Goal: Task Accomplishment & Management: Manage account settings

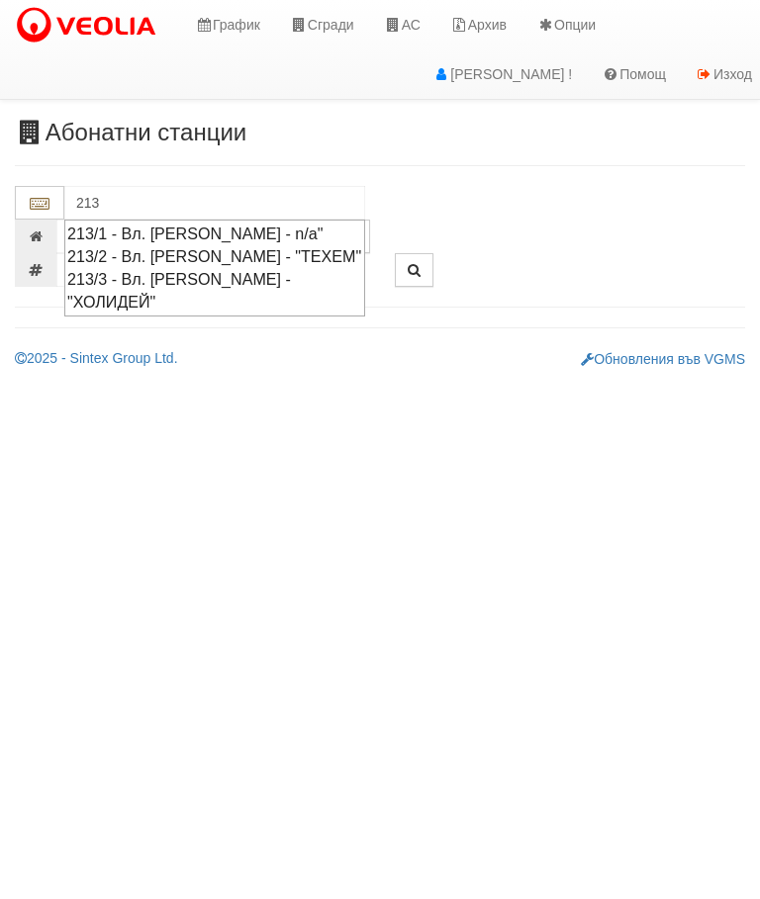
click at [315, 249] on div "213/2 - Вл. Варненчик - "ТЕХЕМ"" at bounding box center [214, 256] width 295 height 23
type input "213/2 - Вл. Варненчик - "ТЕХЕМ""
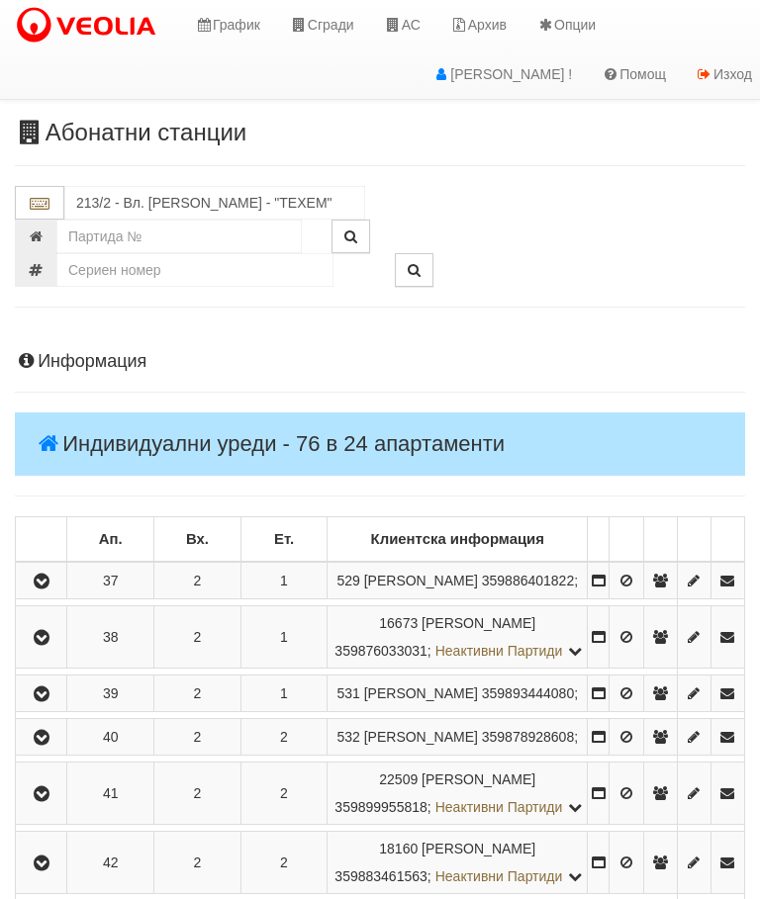
click at [40, 588] on icon "button" at bounding box center [42, 582] width 24 height 14
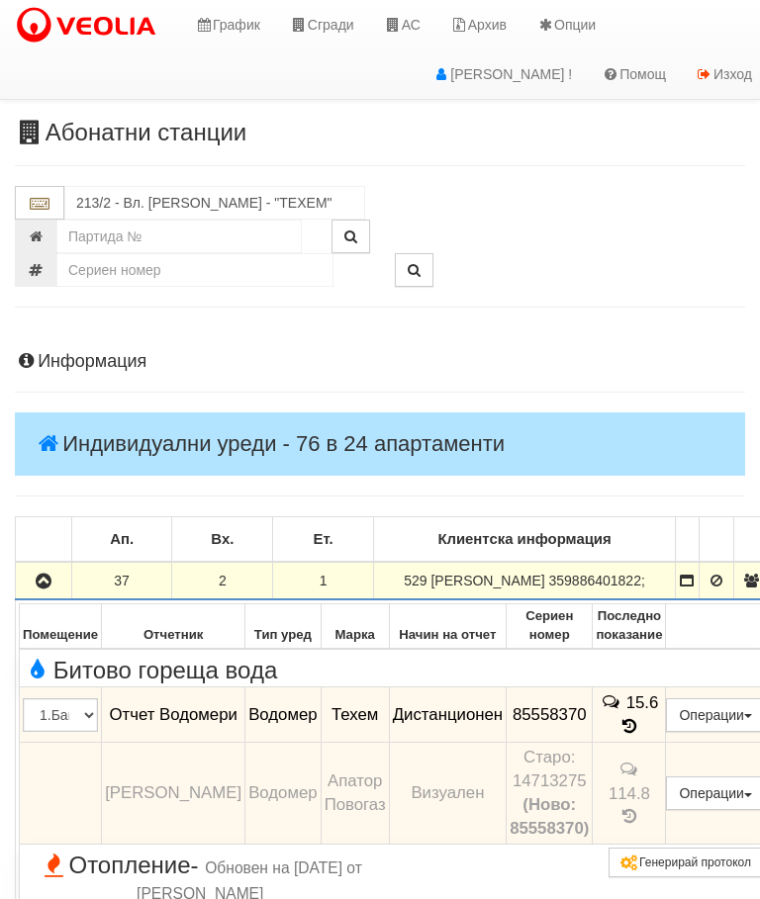
click at [34, 588] on icon "button" at bounding box center [44, 582] width 24 height 14
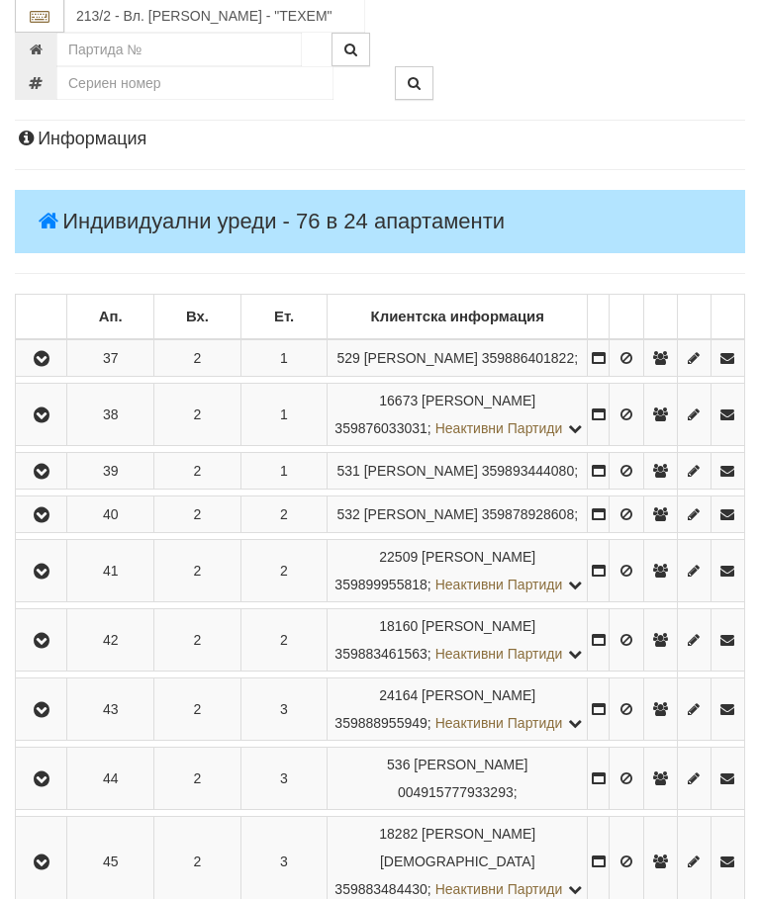
click at [53, 423] on icon "button" at bounding box center [42, 416] width 24 height 14
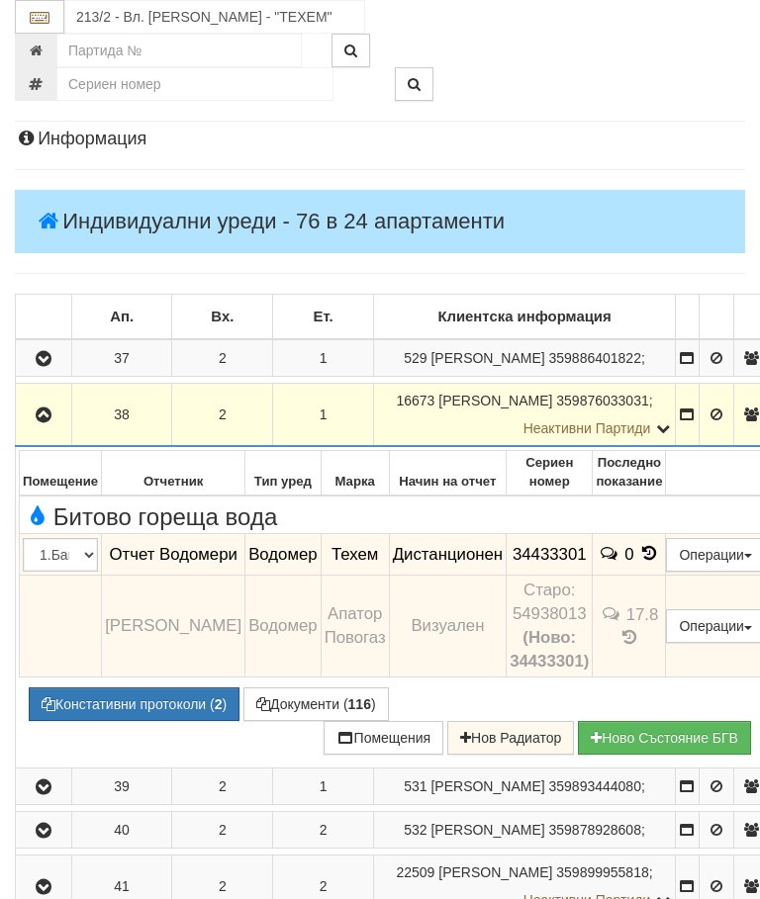
click at [44, 422] on icon "button" at bounding box center [44, 415] width 24 height 14
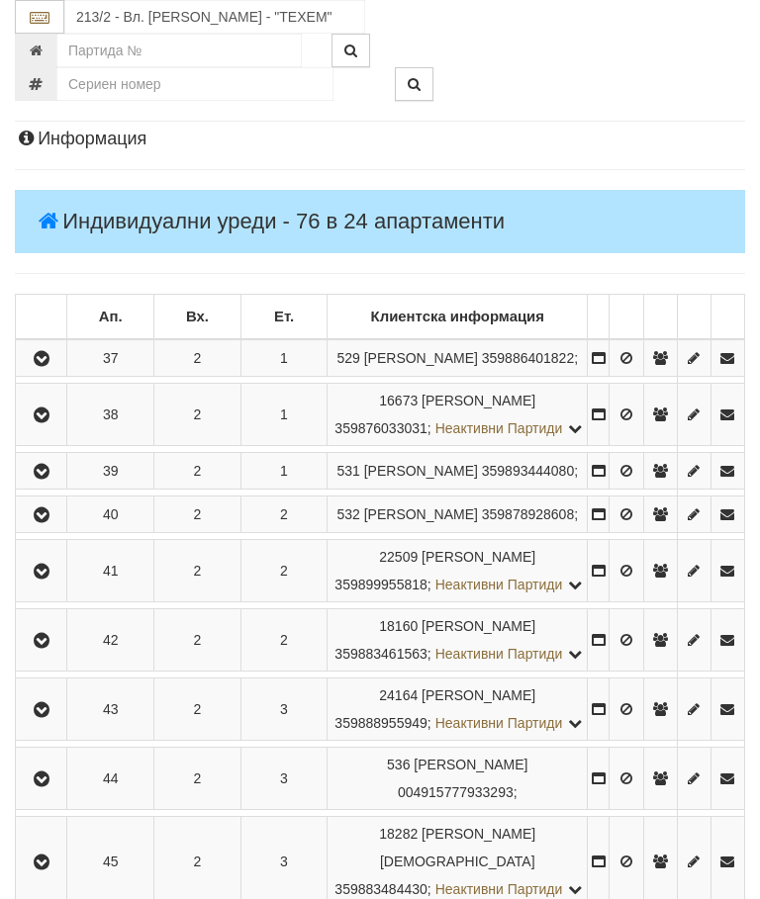
click at [53, 479] on icon "button" at bounding box center [42, 472] width 24 height 14
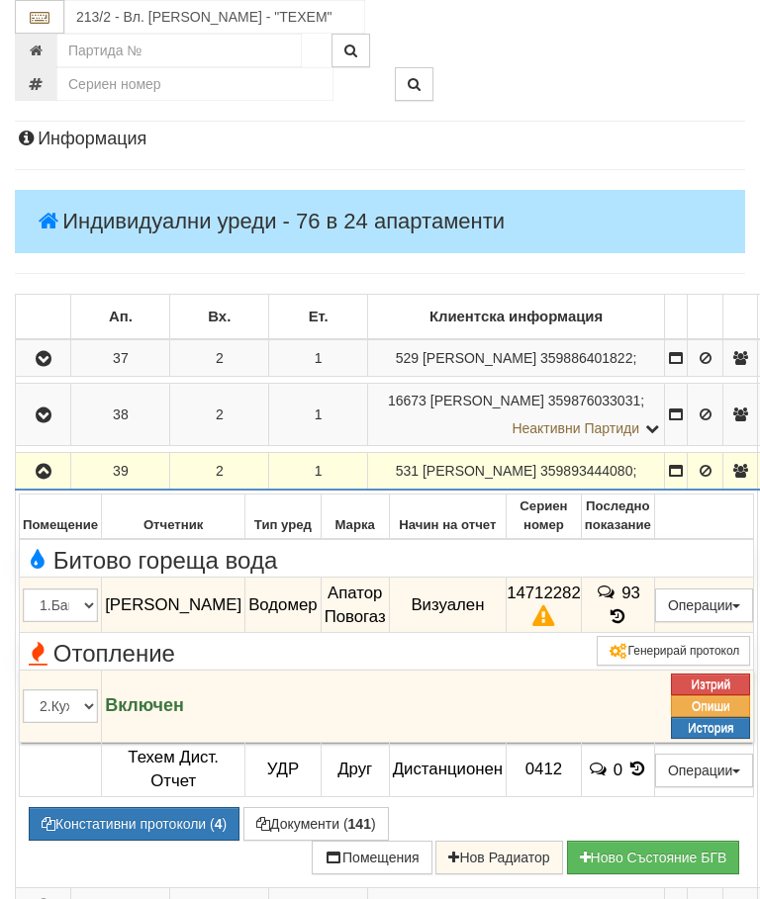
click at [45, 479] on icon "button" at bounding box center [44, 472] width 24 height 14
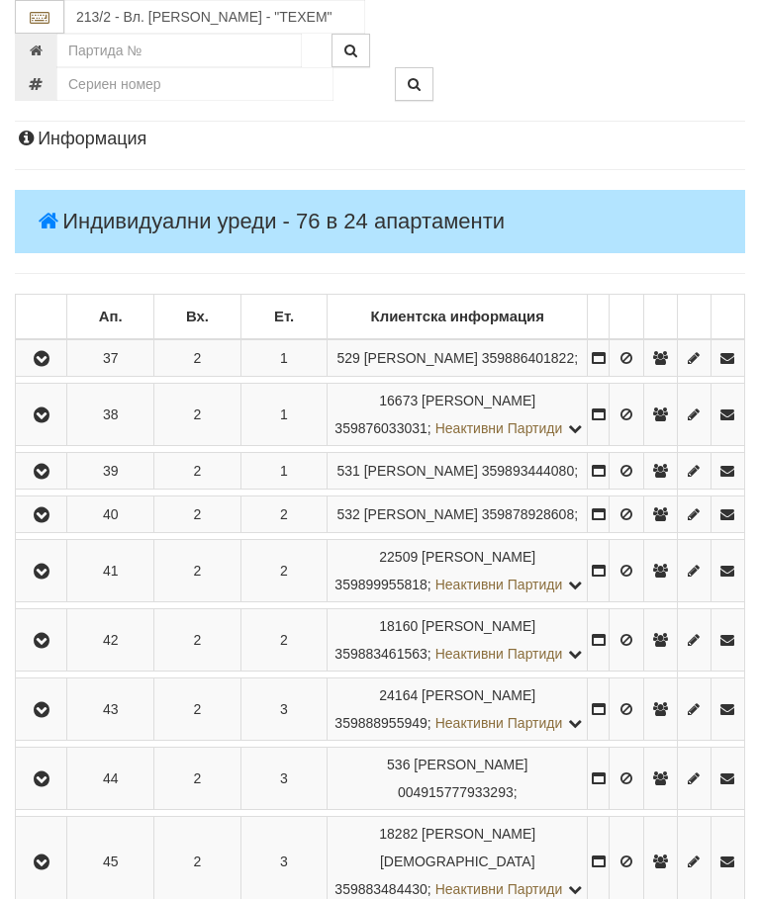
click at [49, 522] on icon "button" at bounding box center [42, 515] width 24 height 14
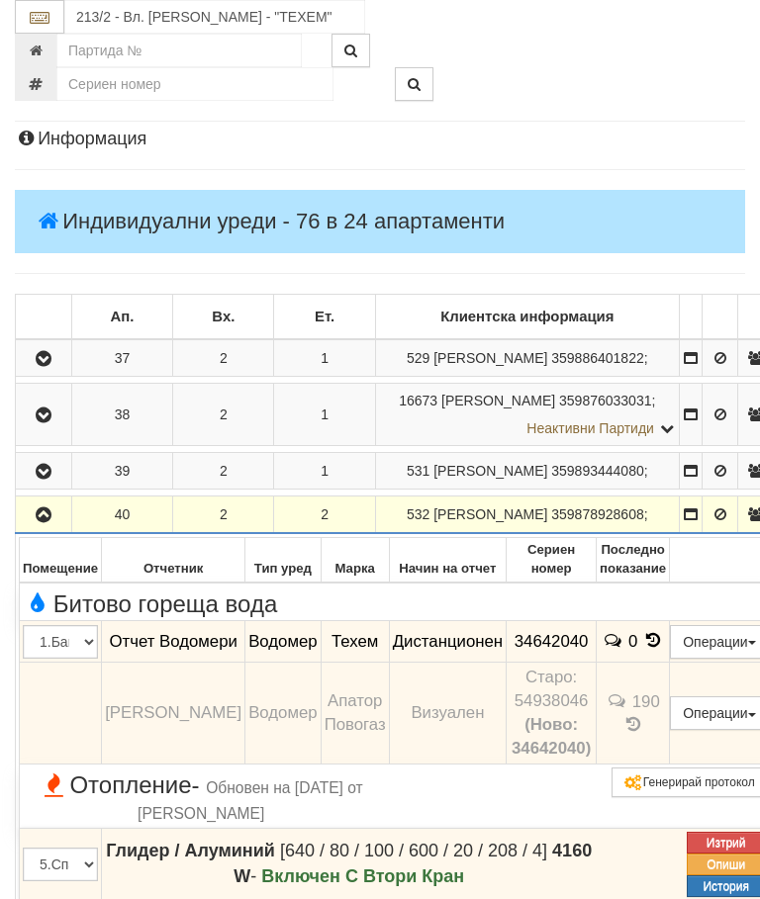
click at [48, 522] on icon "button" at bounding box center [44, 515] width 24 height 14
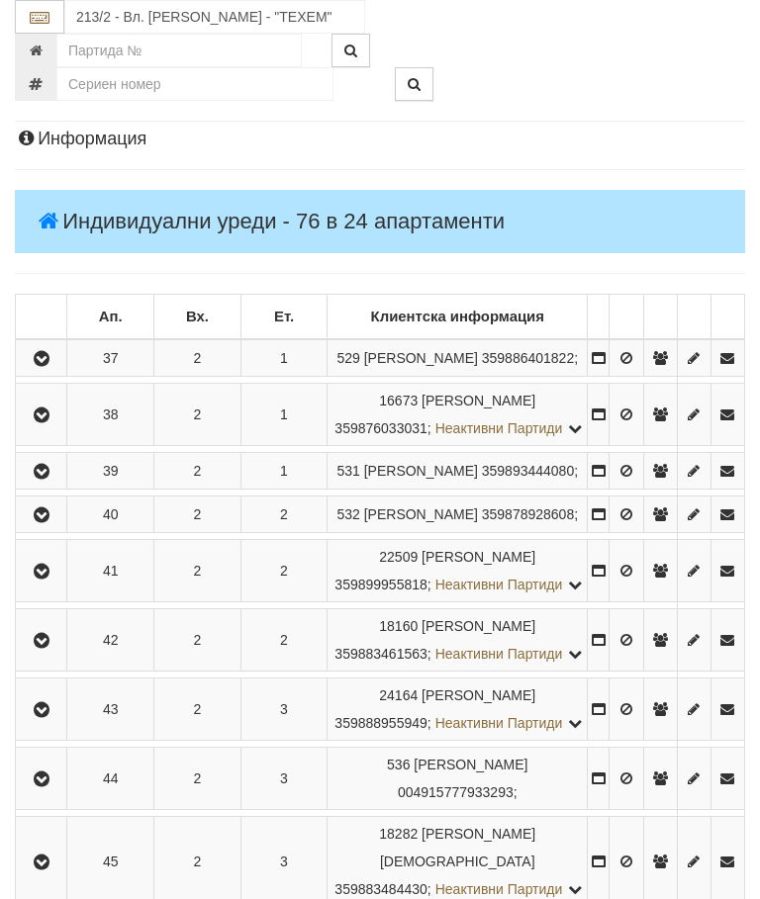
click at [50, 586] on button "button" at bounding box center [41, 571] width 45 height 30
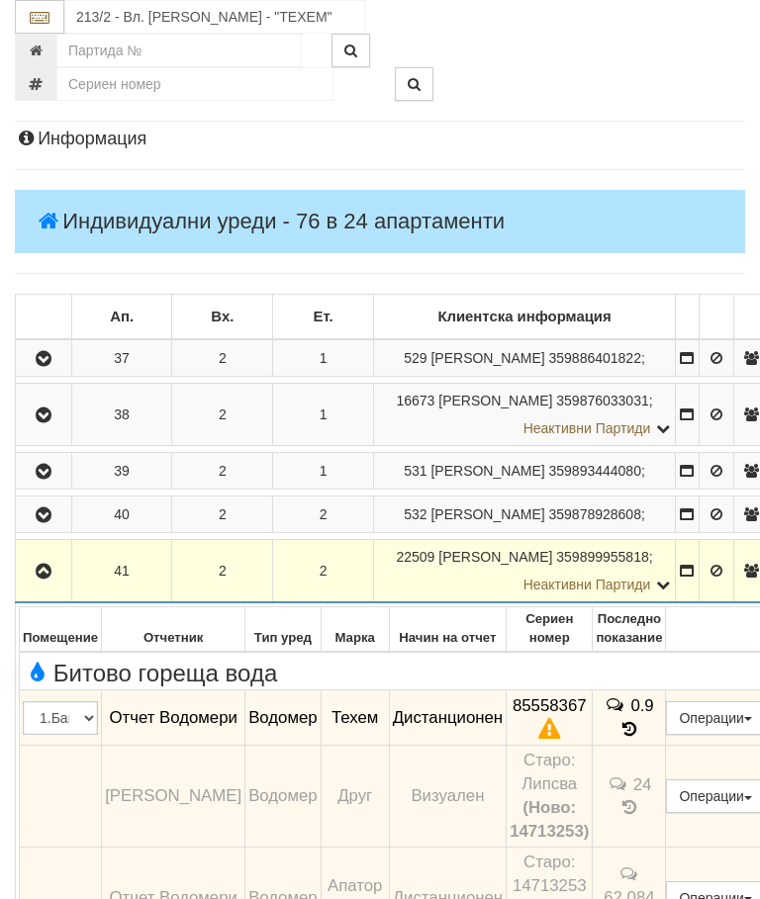
click at [45, 579] on icon "button" at bounding box center [44, 572] width 24 height 14
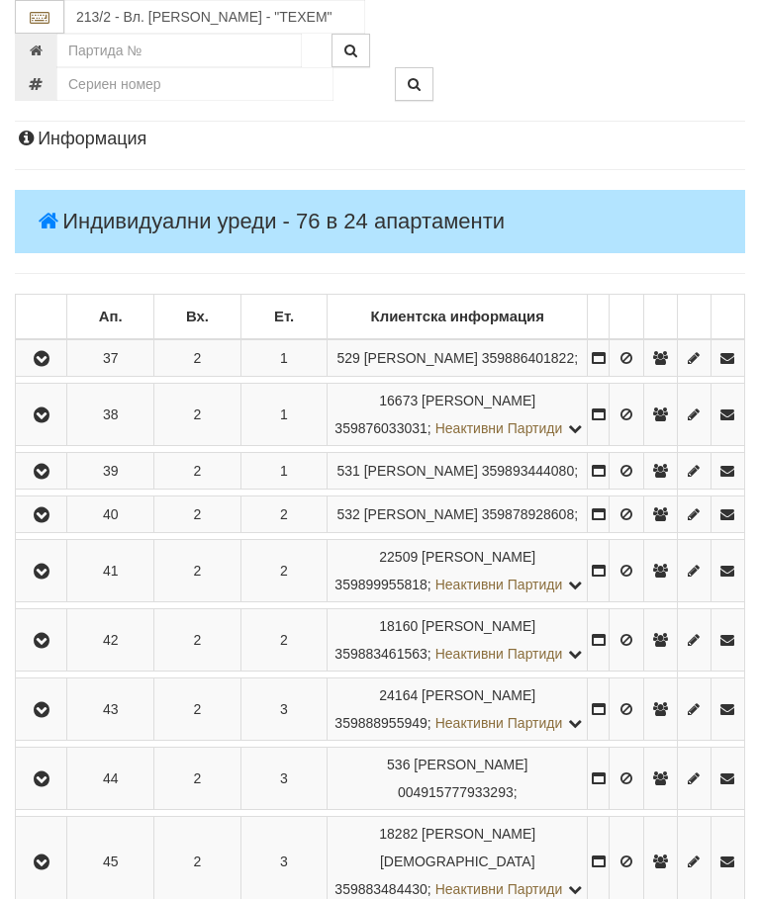
click at [50, 648] on icon "button" at bounding box center [42, 641] width 24 height 14
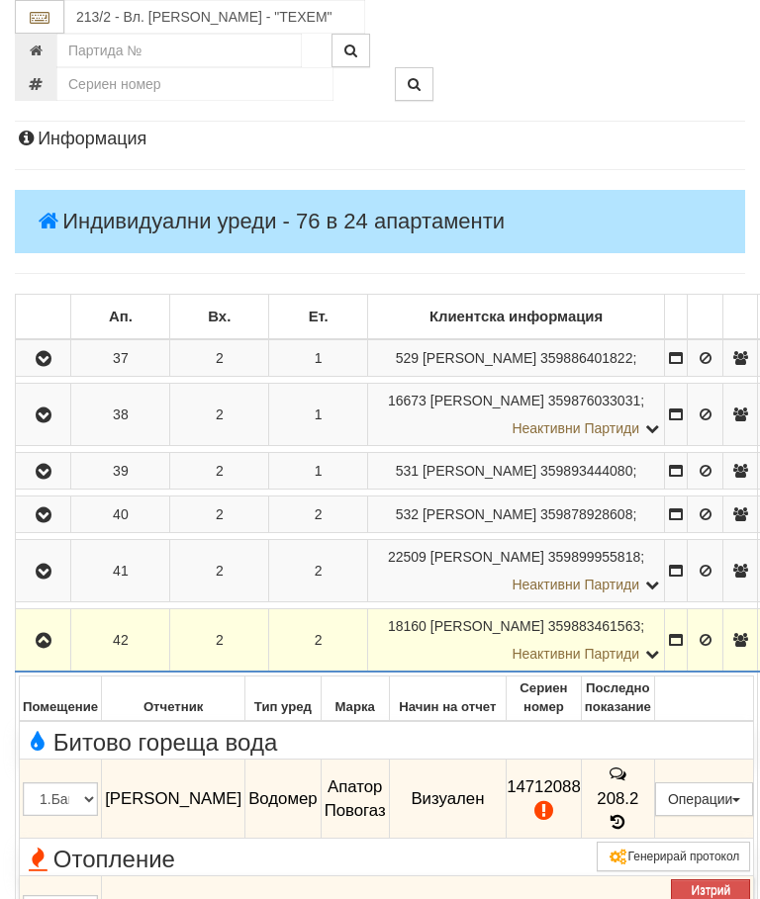
click at [50, 648] on icon "button" at bounding box center [44, 641] width 24 height 14
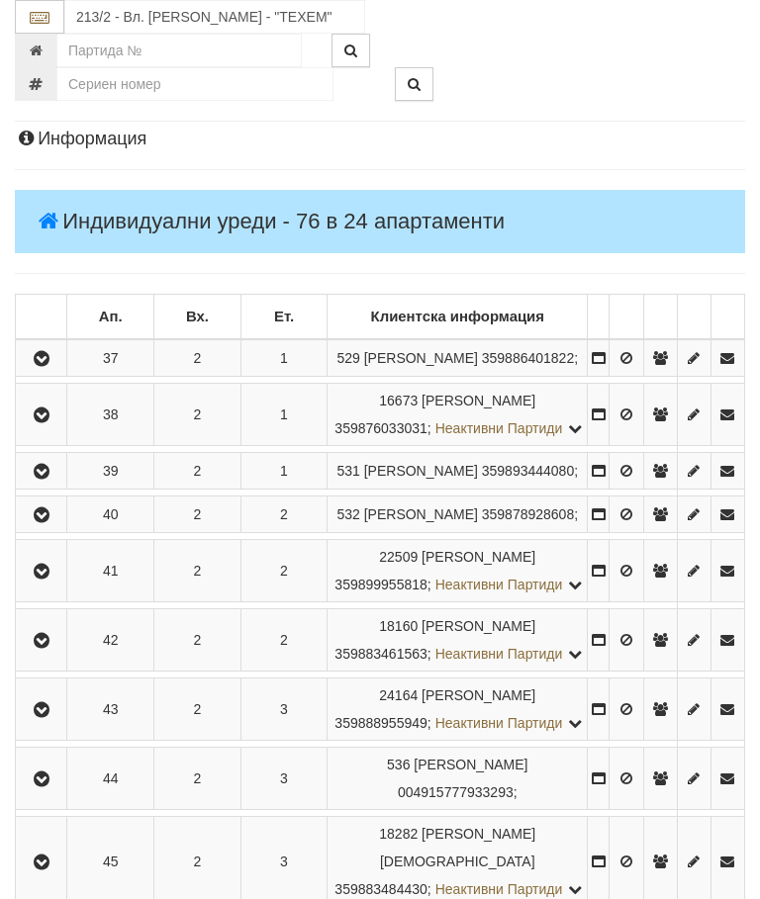
click at [52, 717] on icon "button" at bounding box center [42, 710] width 24 height 14
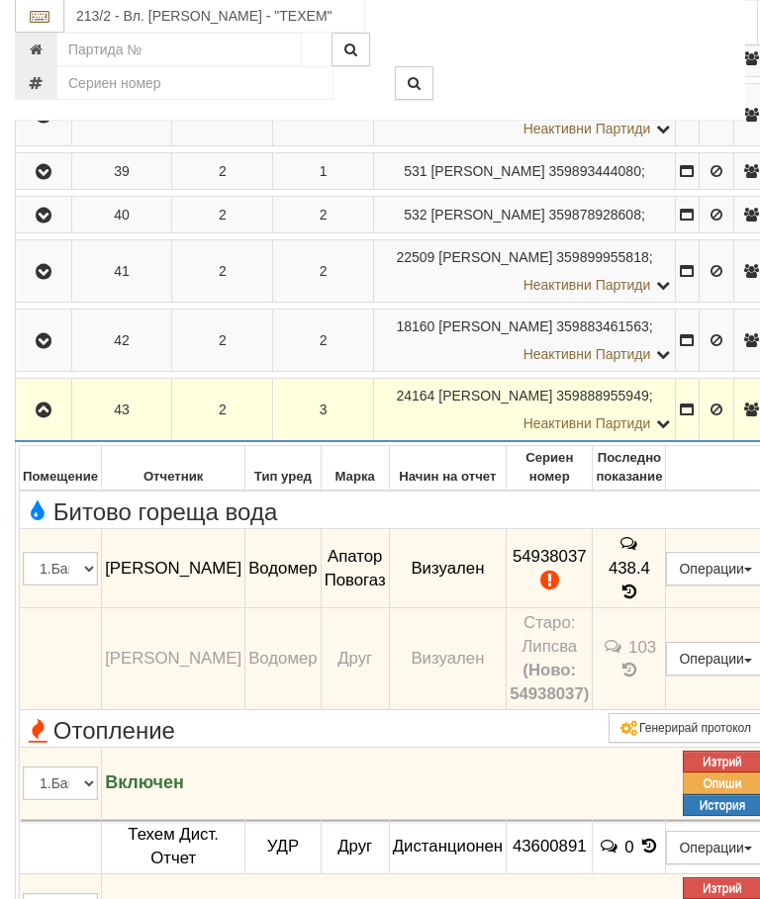
scroll to position [522, 0]
click at [33, 417] on icon "button" at bounding box center [44, 411] width 24 height 14
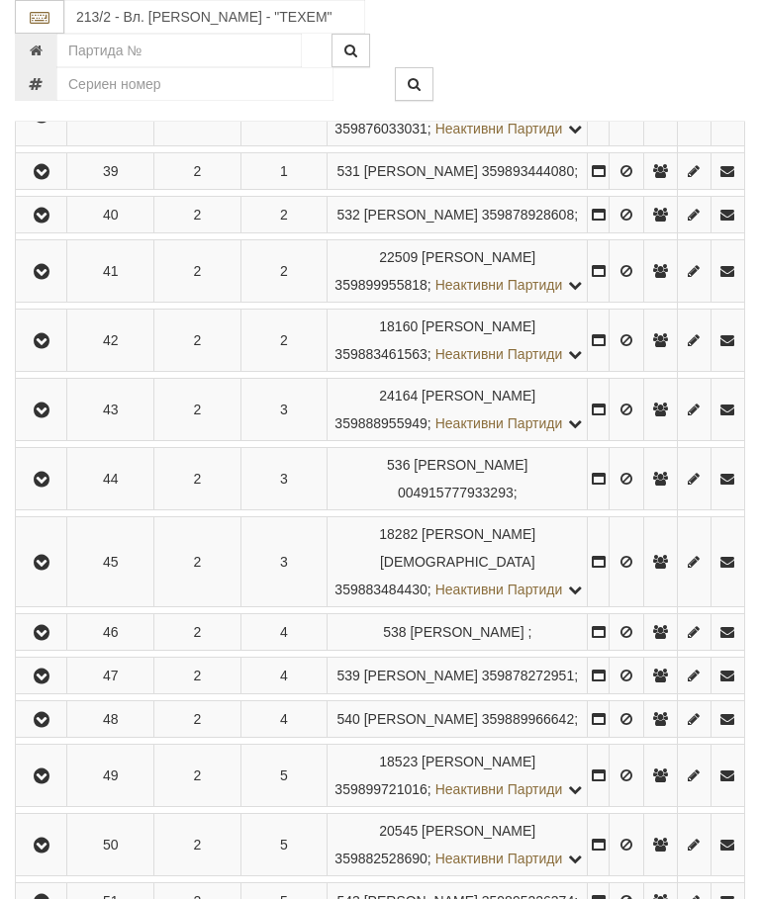
click at [42, 487] on icon "button" at bounding box center [42, 480] width 24 height 14
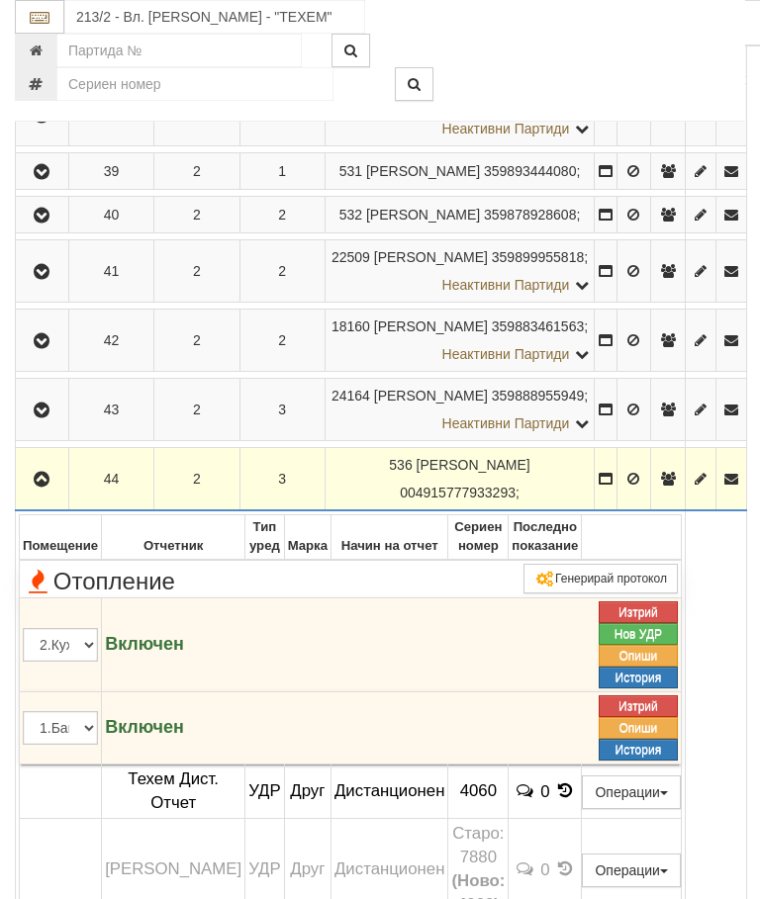
click at [50, 487] on icon "button" at bounding box center [42, 480] width 24 height 14
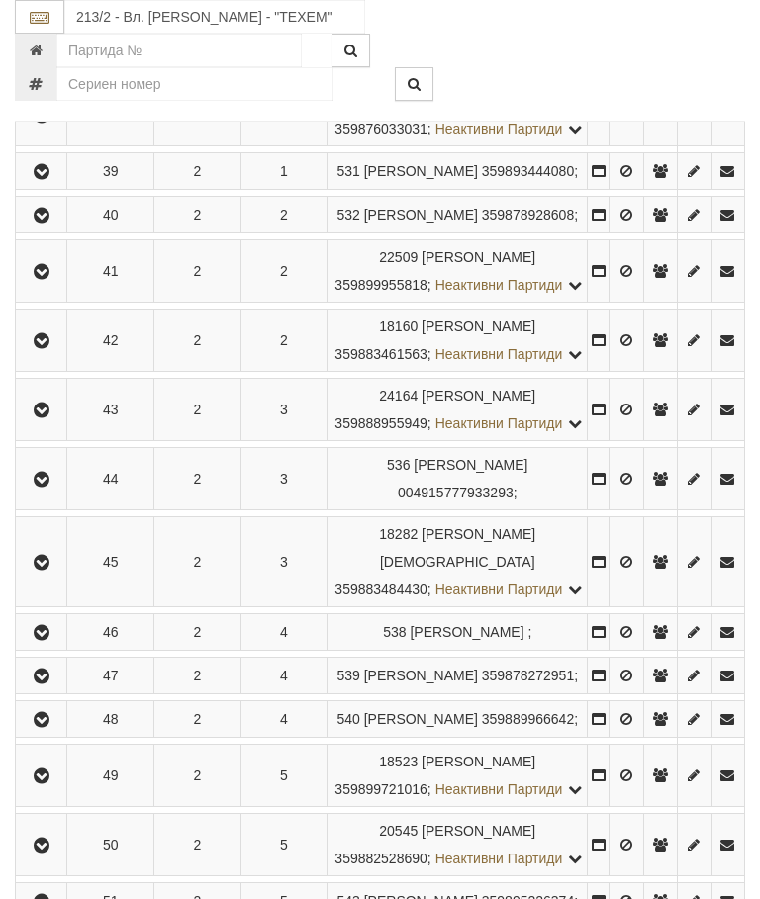
click at [59, 577] on button "button" at bounding box center [41, 562] width 45 height 30
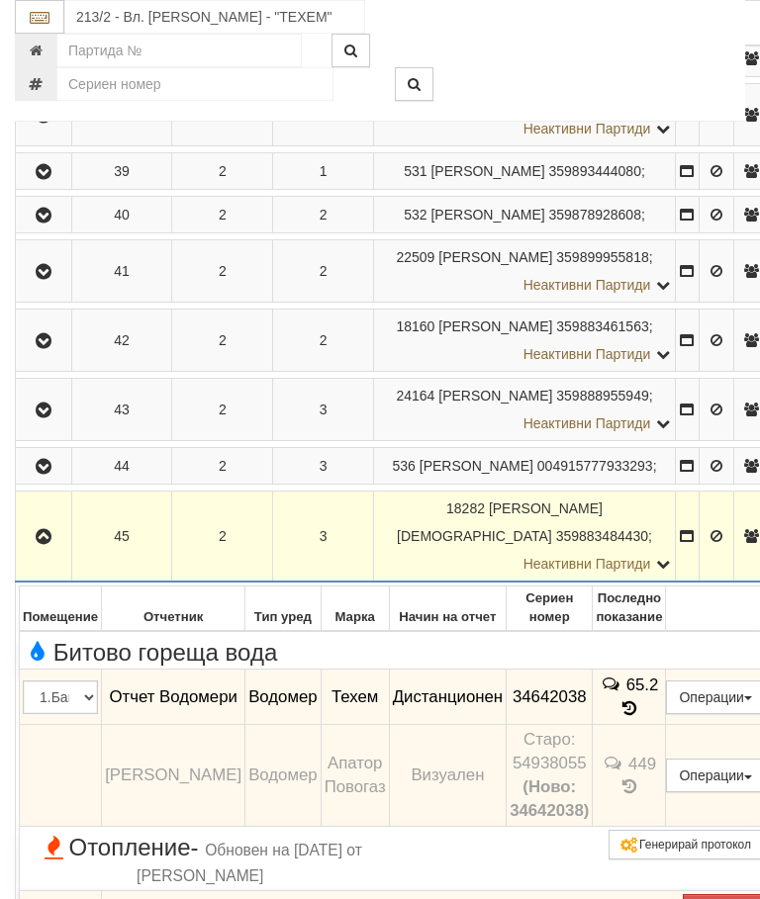
click at [52, 551] on button "button" at bounding box center [43, 536] width 49 height 30
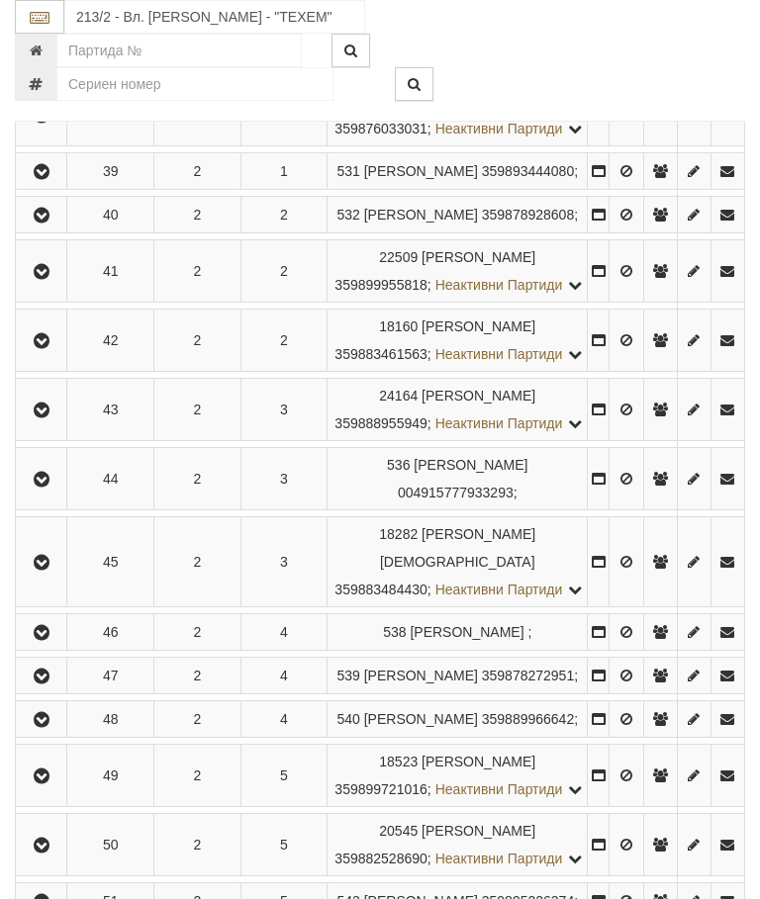
click at [51, 417] on icon "button" at bounding box center [42, 411] width 24 height 14
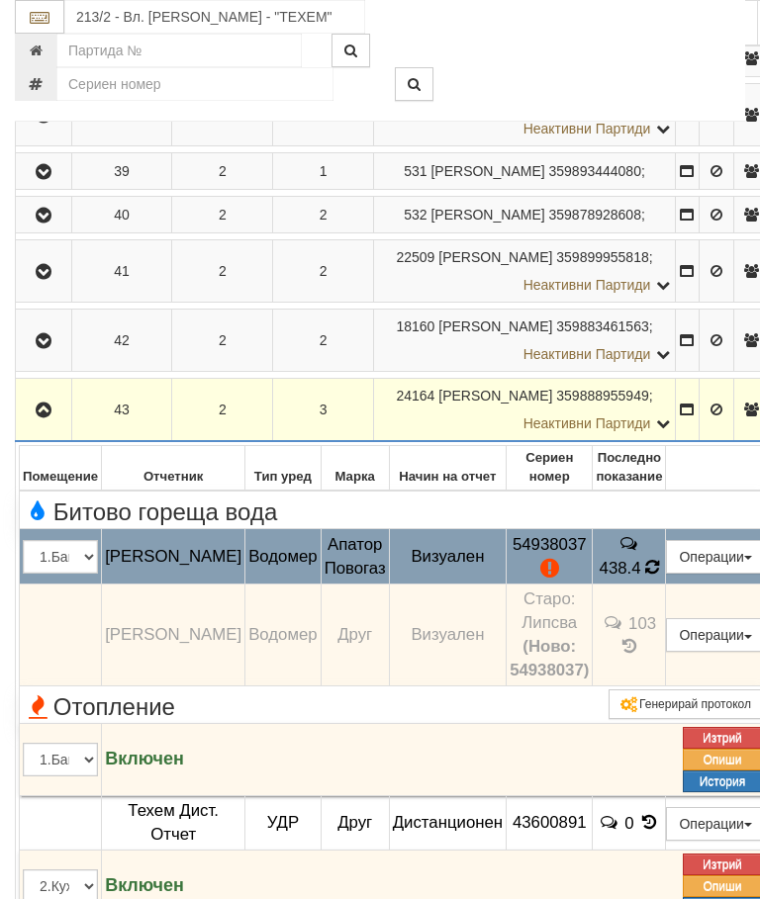
click at [651, 576] on icon at bounding box center [652, 567] width 14 height 17
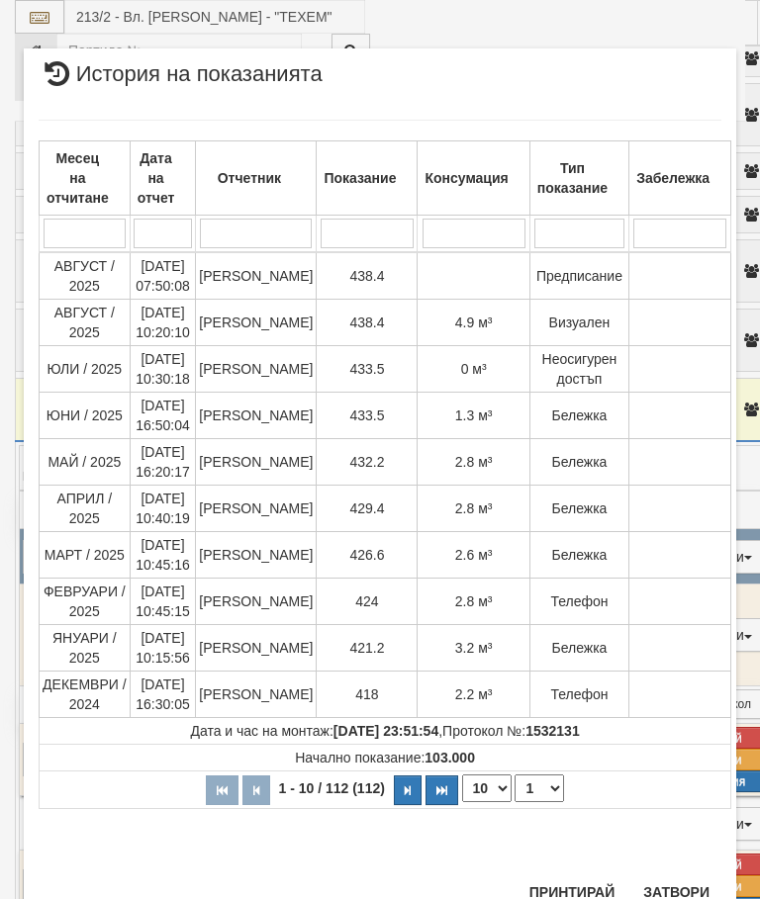
scroll to position [1947, 0]
click at [676, 878] on button "Затвори" at bounding box center [676, 893] width 90 height 32
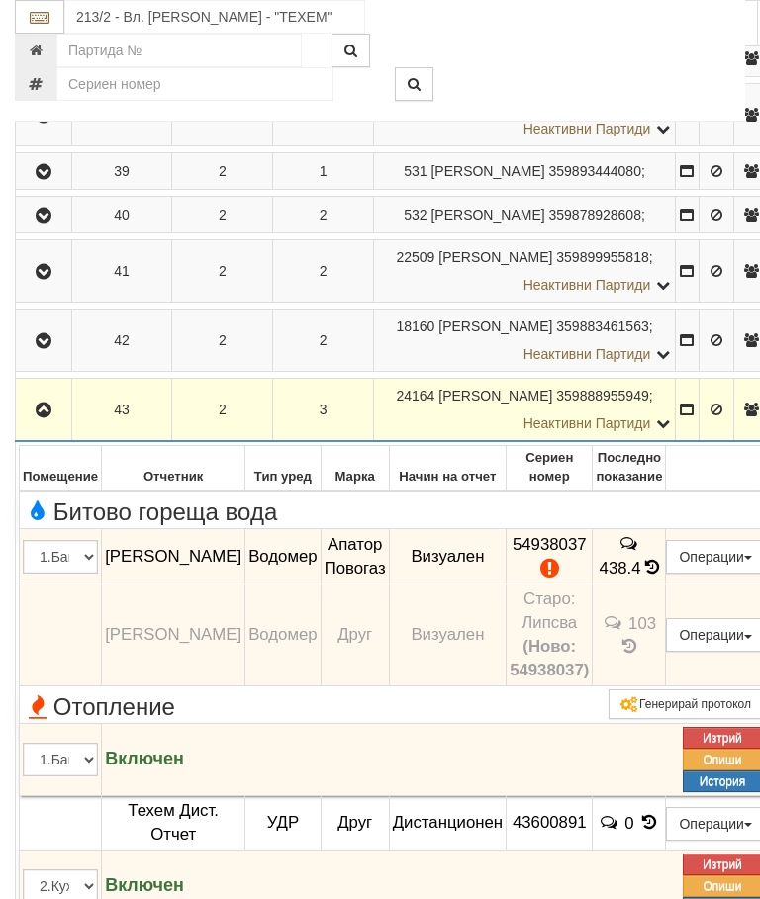
click at [45, 417] on icon "button" at bounding box center [44, 411] width 24 height 14
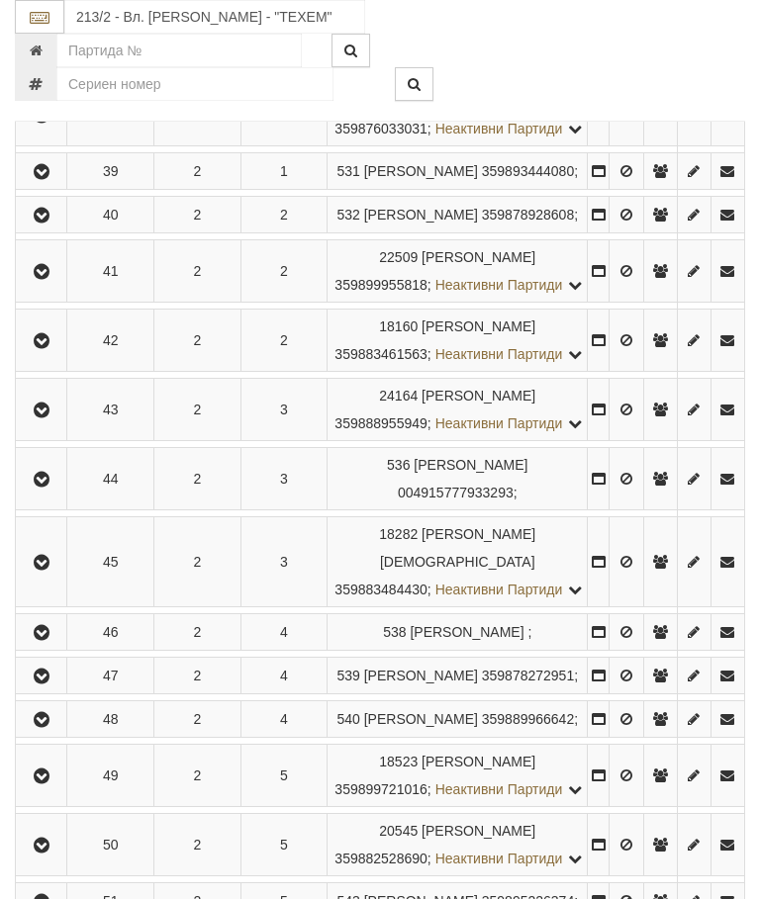
click at [45, 487] on icon "button" at bounding box center [42, 480] width 24 height 14
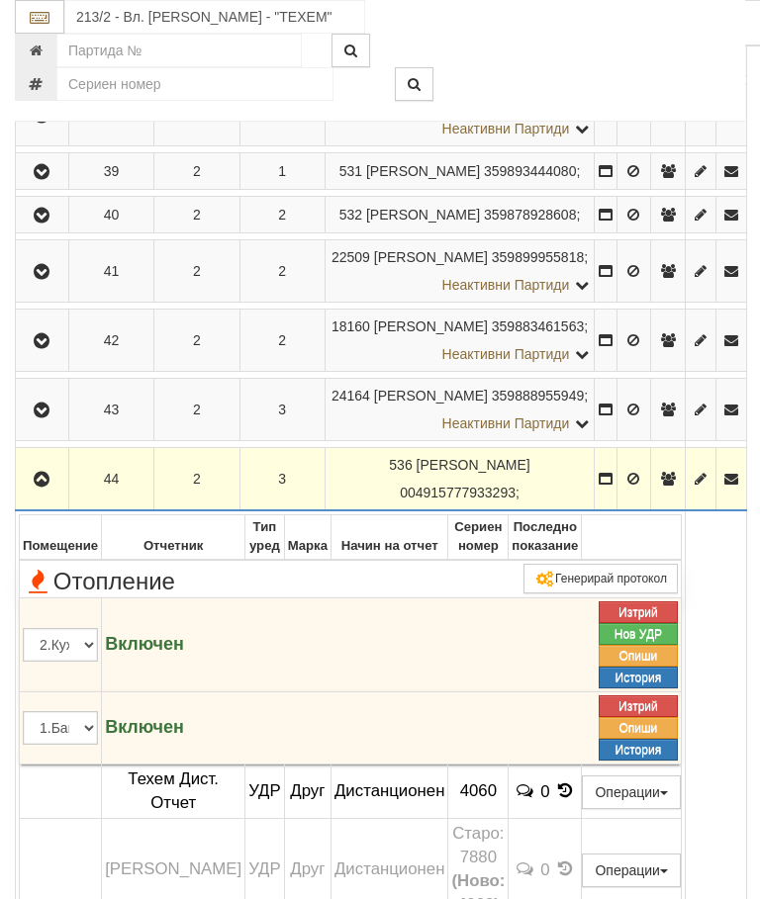
click at [58, 494] on button "button" at bounding box center [42, 479] width 46 height 30
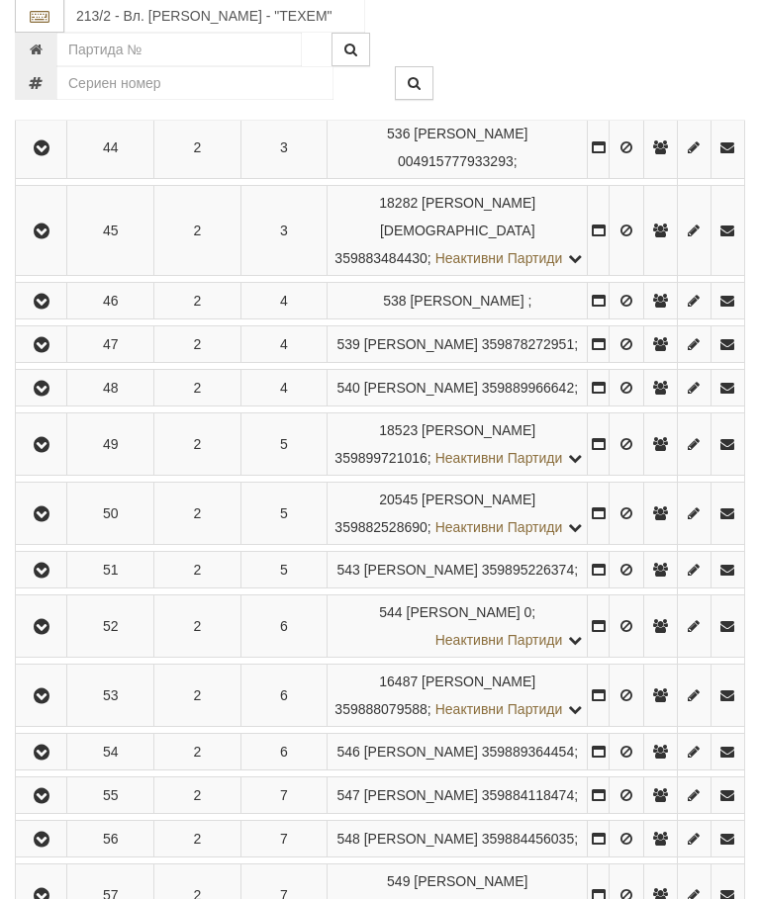
scroll to position [865, 0]
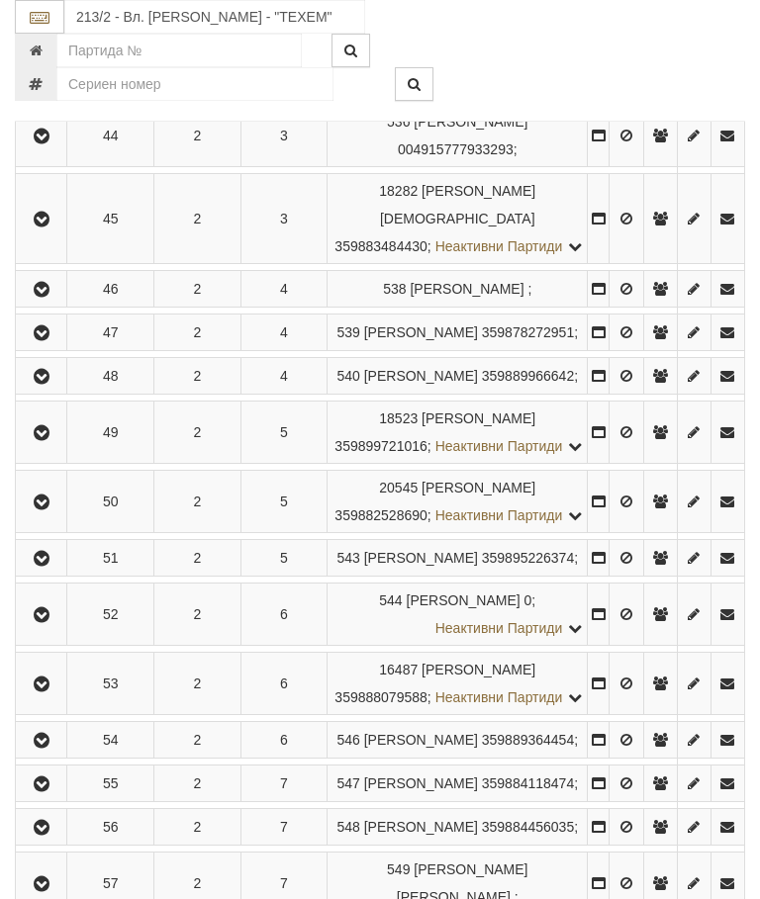
click at [52, 340] on icon "button" at bounding box center [42, 333] width 24 height 14
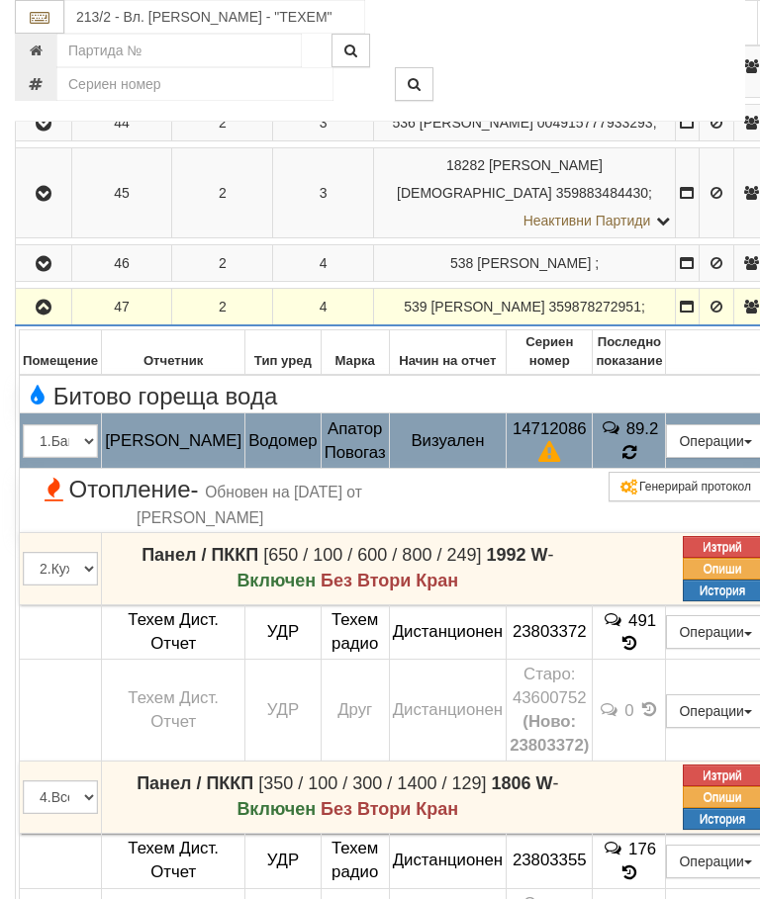
click at [657, 469] on td "89.2" at bounding box center [628, 440] width 73 height 55
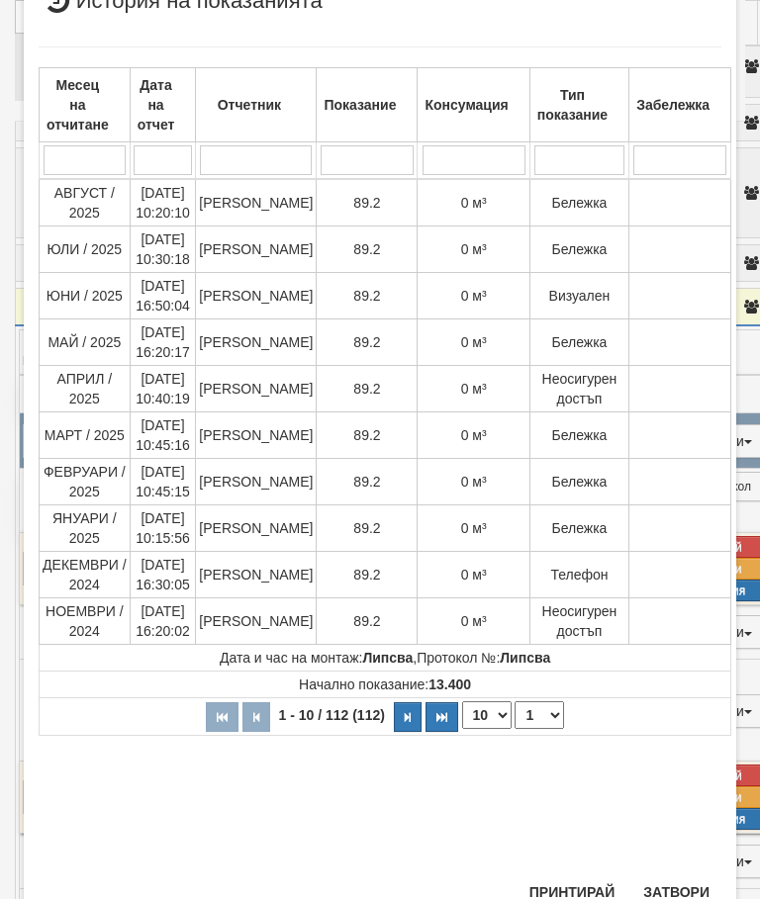
scroll to position [634, 0]
click at [681, 887] on button "Затвори" at bounding box center [676, 893] width 90 height 32
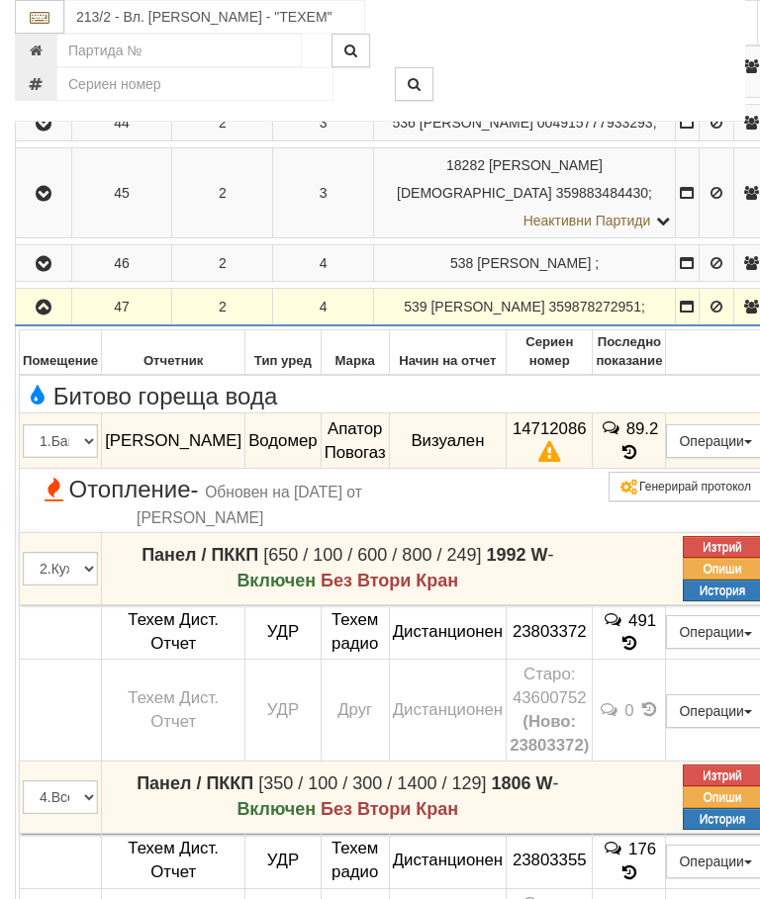
click at [58, 321] on button "button" at bounding box center [43, 307] width 49 height 30
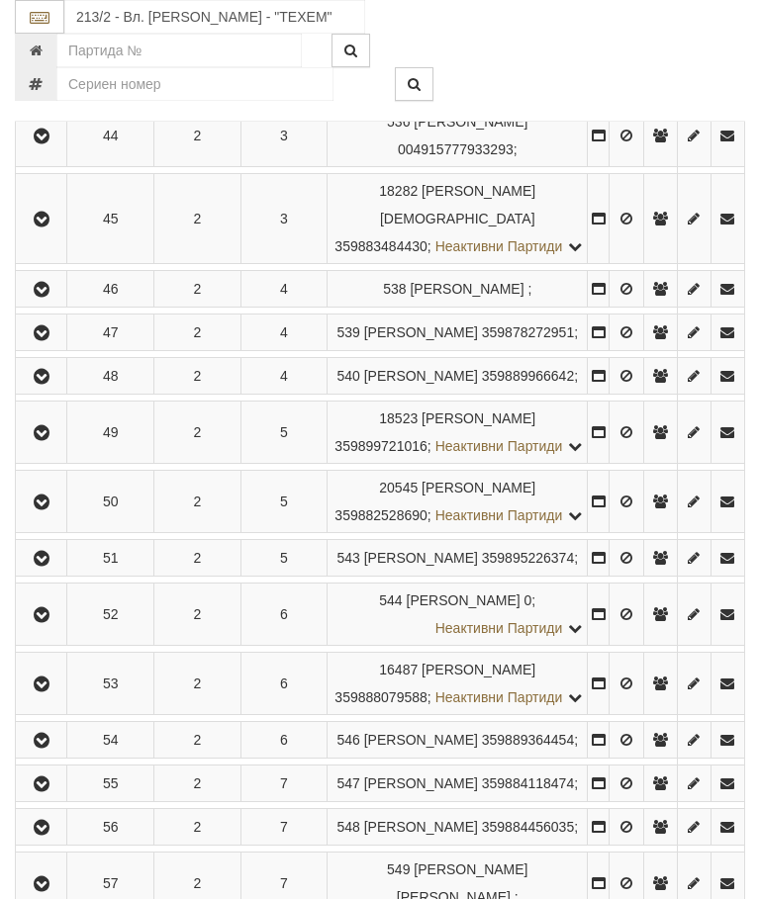
click at [63, 516] on button "button" at bounding box center [41, 502] width 45 height 30
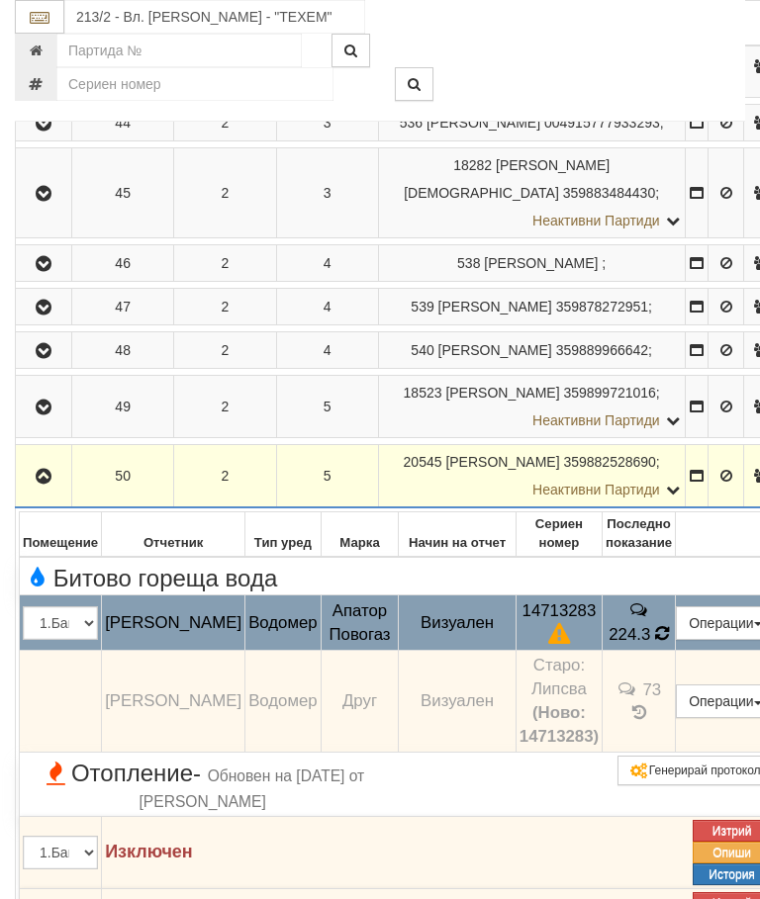
click at [663, 642] on icon at bounding box center [662, 633] width 14 height 17
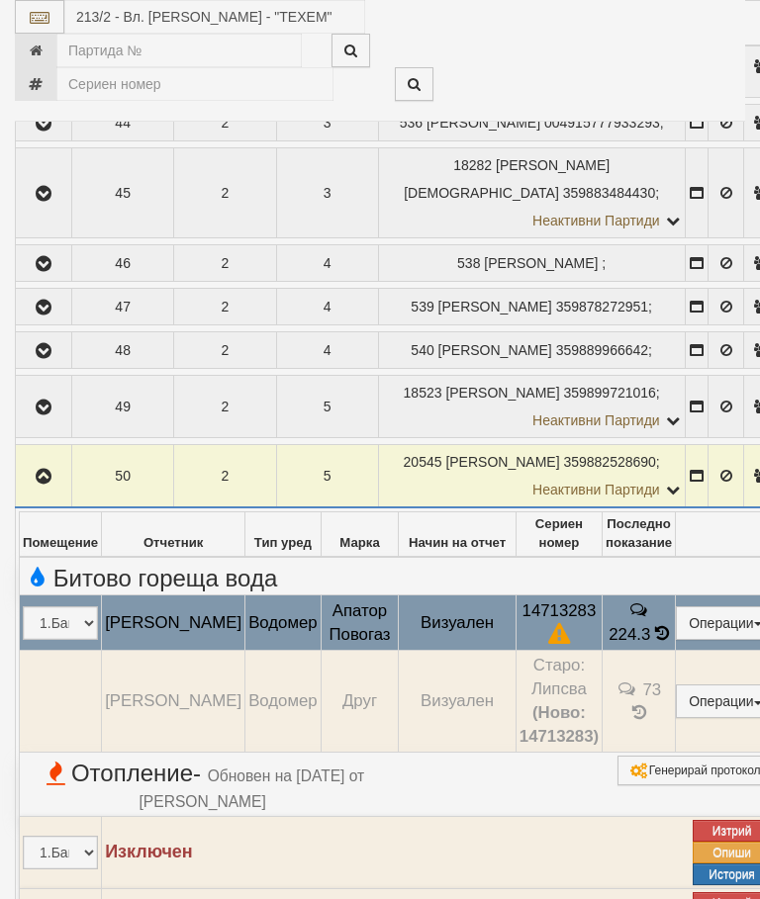
select select "10"
select select "1"
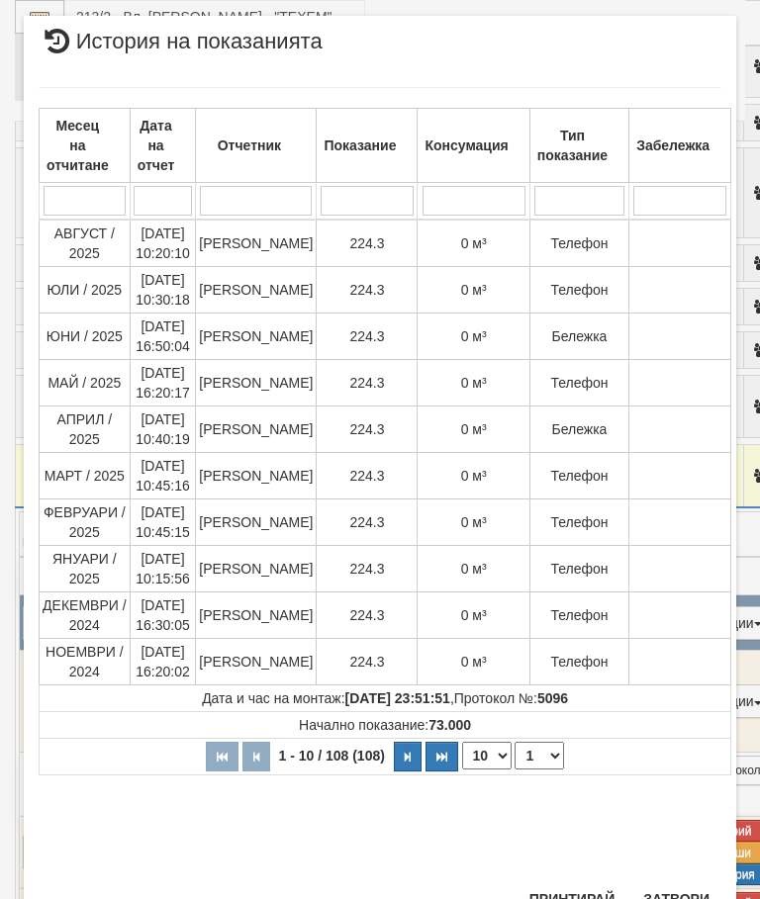
scroll to position [1231, 0]
click at [675, 887] on button "Затвори" at bounding box center [676, 898] width 90 height 32
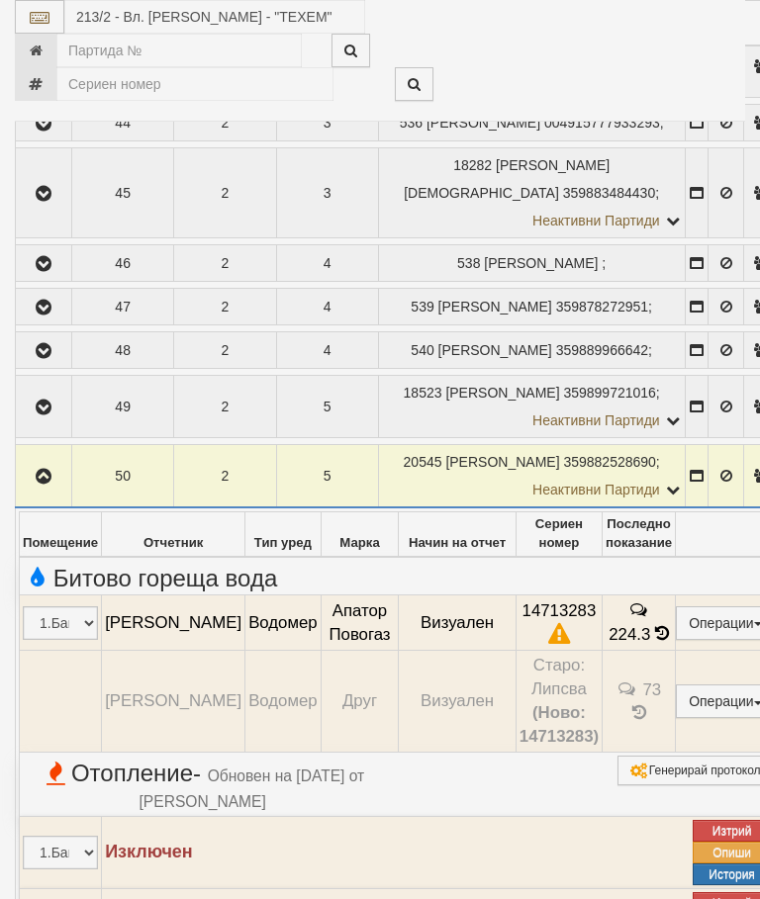
click at [686, 785] on button "Генерирай протокол" at bounding box center [693, 771] width 153 height 30
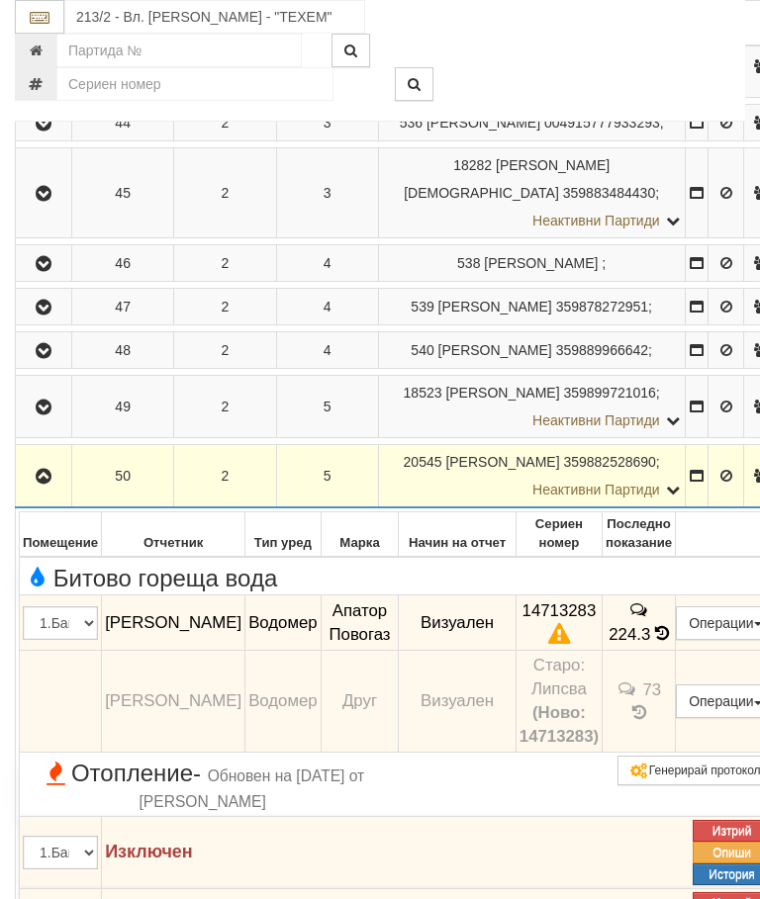
click at [41, 484] on icon "button" at bounding box center [44, 477] width 24 height 14
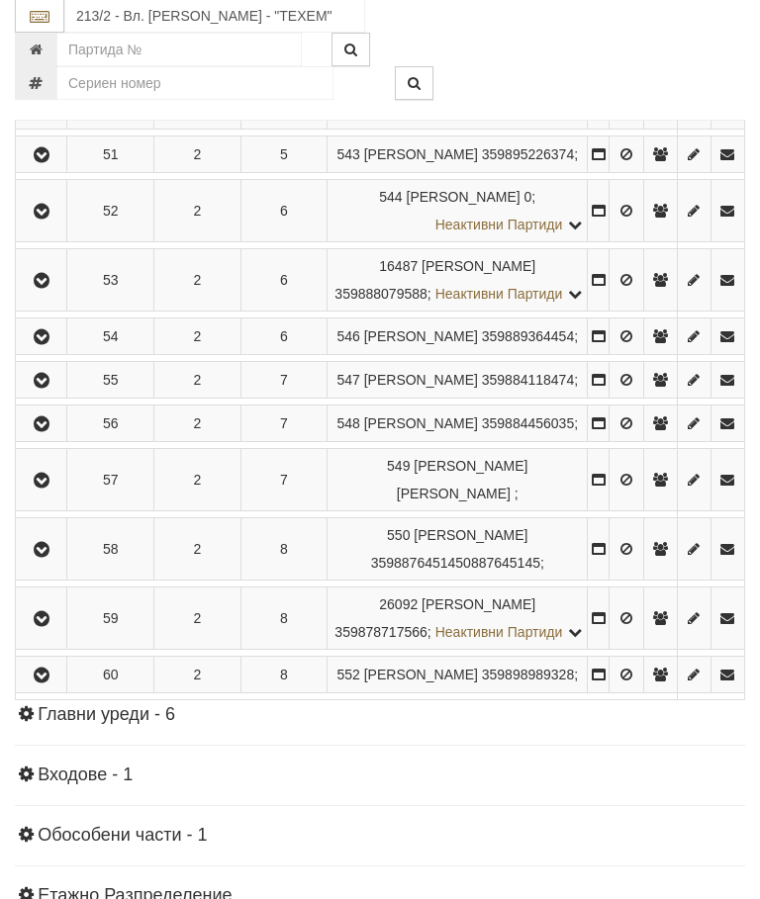
scroll to position [1313, 0]
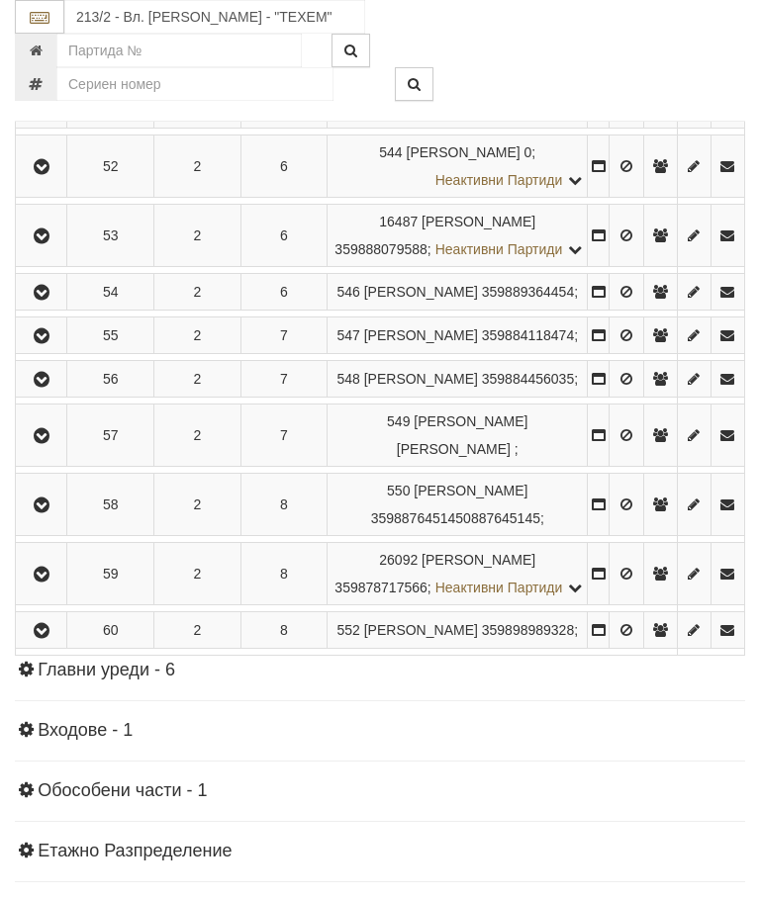
click at [49, 243] on icon "button" at bounding box center [42, 236] width 24 height 14
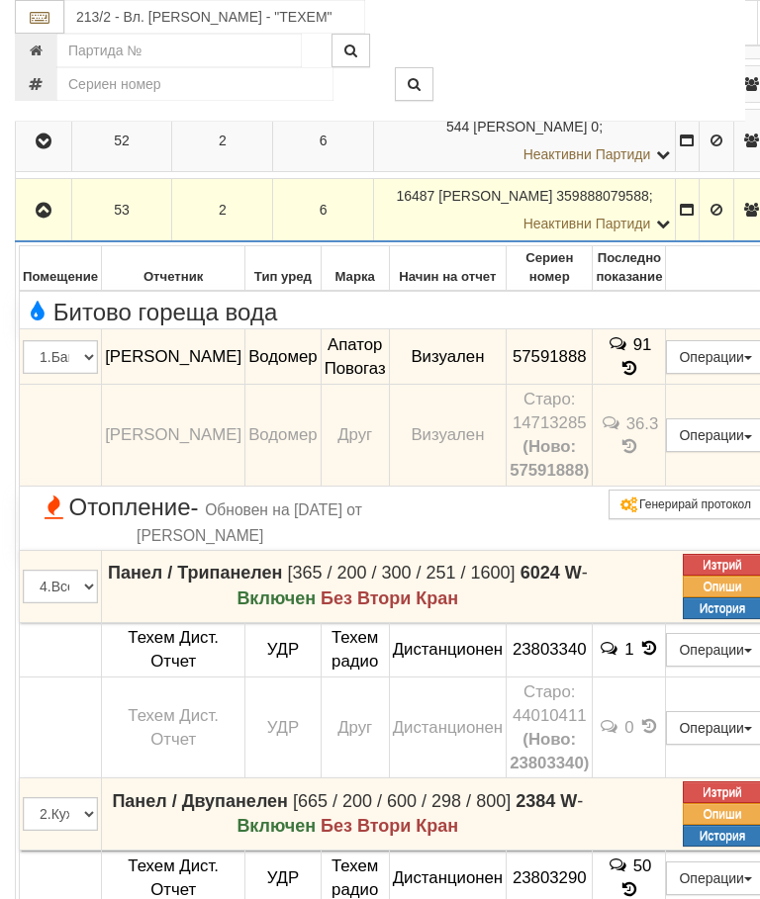
click at [54, 218] on icon "button" at bounding box center [44, 211] width 24 height 14
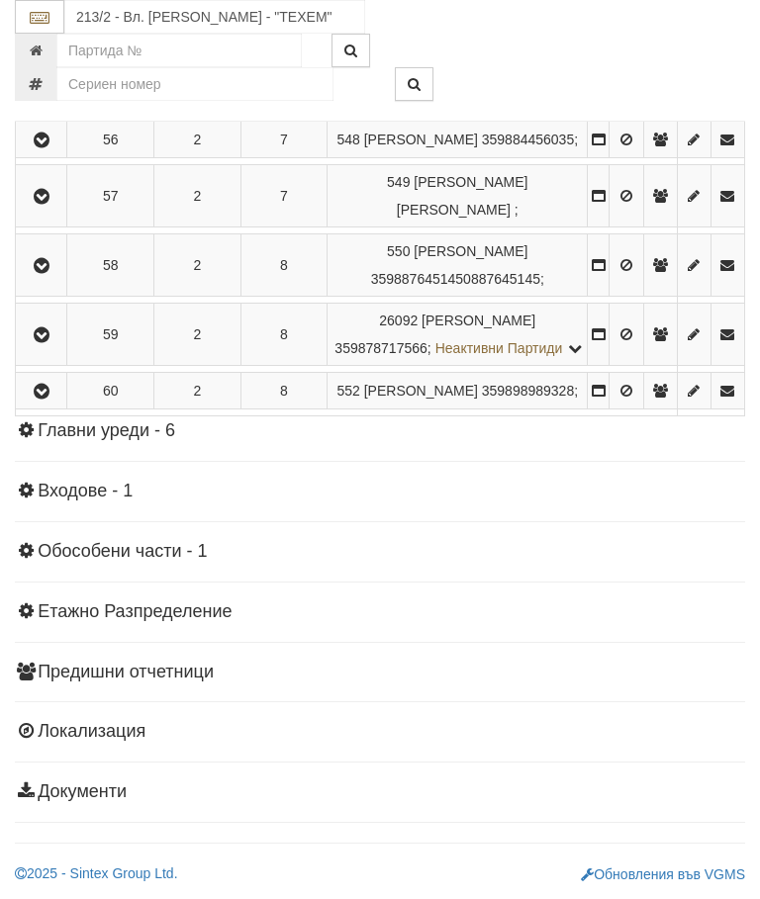
scroll to position [1621, 0]
click at [36, 342] on icon "button" at bounding box center [42, 335] width 24 height 14
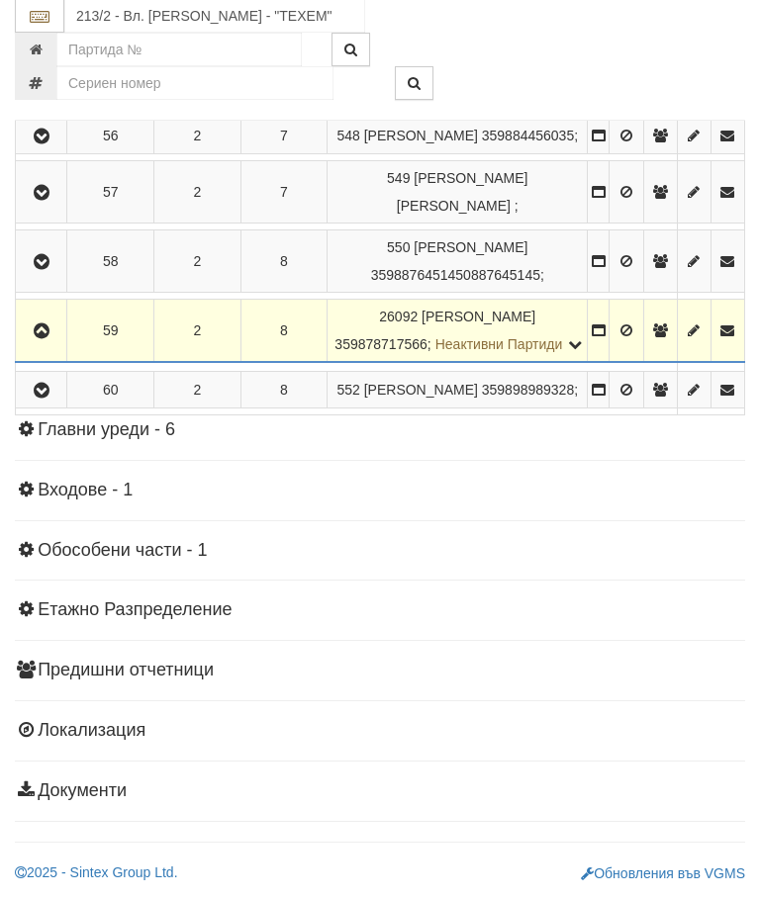
scroll to position [1622, 0]
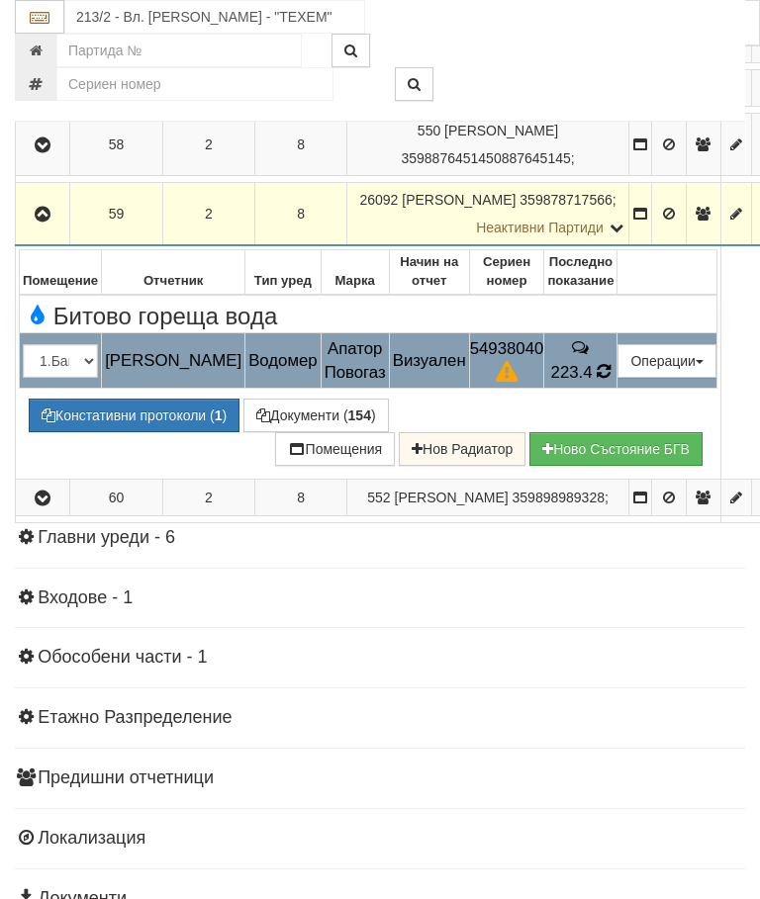
click at [602, 389] on td "223.4" at bounding box center [580, 360] width 73 height 55
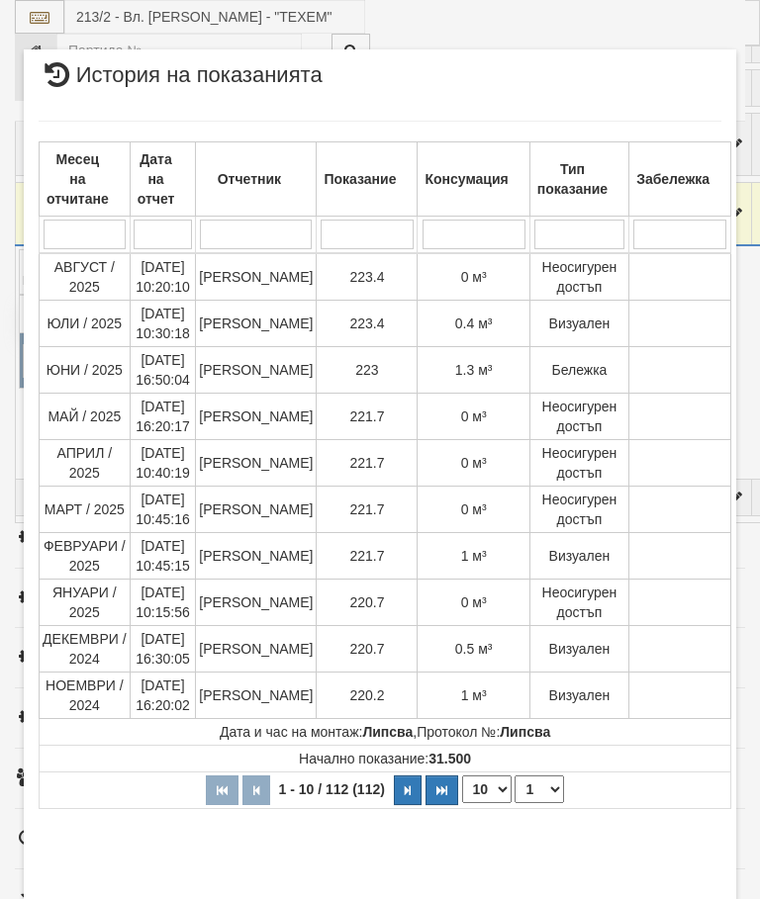
select select "10"
select select "1"
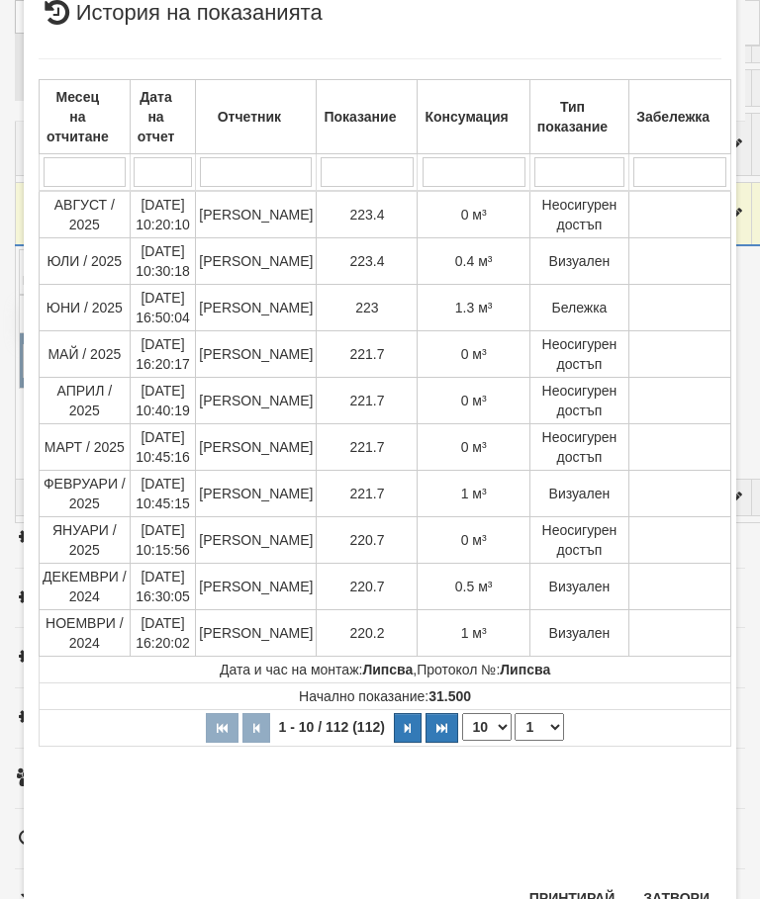
scroll to position [742, 0]
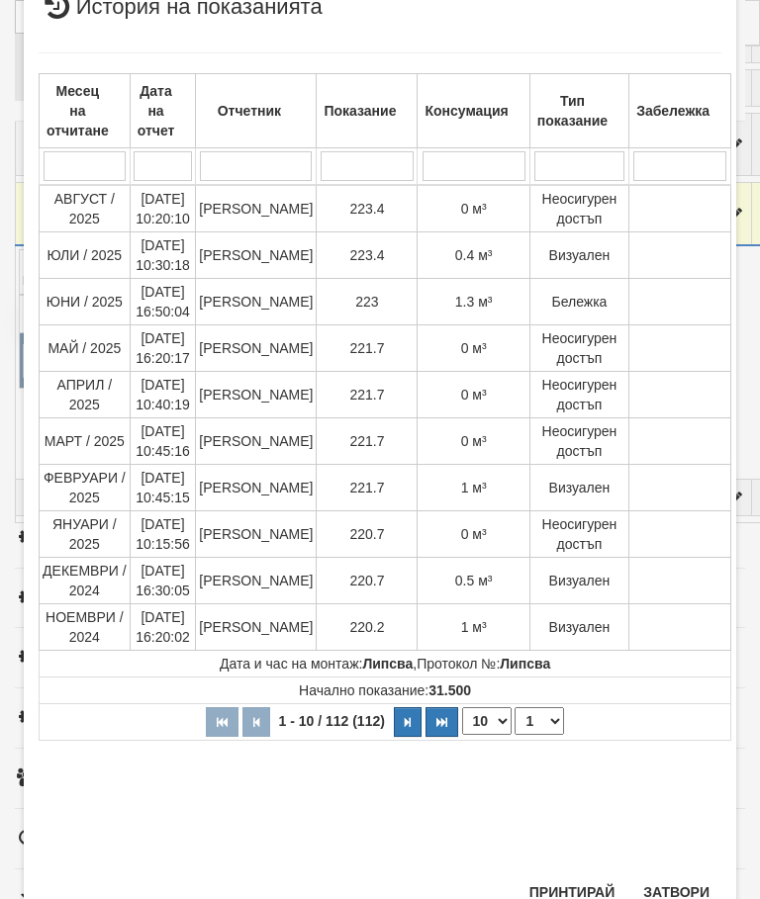
click at [663, 866] on div "Месец на отчитане Дата на отчет Отчетник Показание Консумация Тип показание Заб…" at bounding box center [380, 453] width 682 height 840
click at [681, 888] on button "Затвори" at bounding box center [676, 892] width 90 height 32
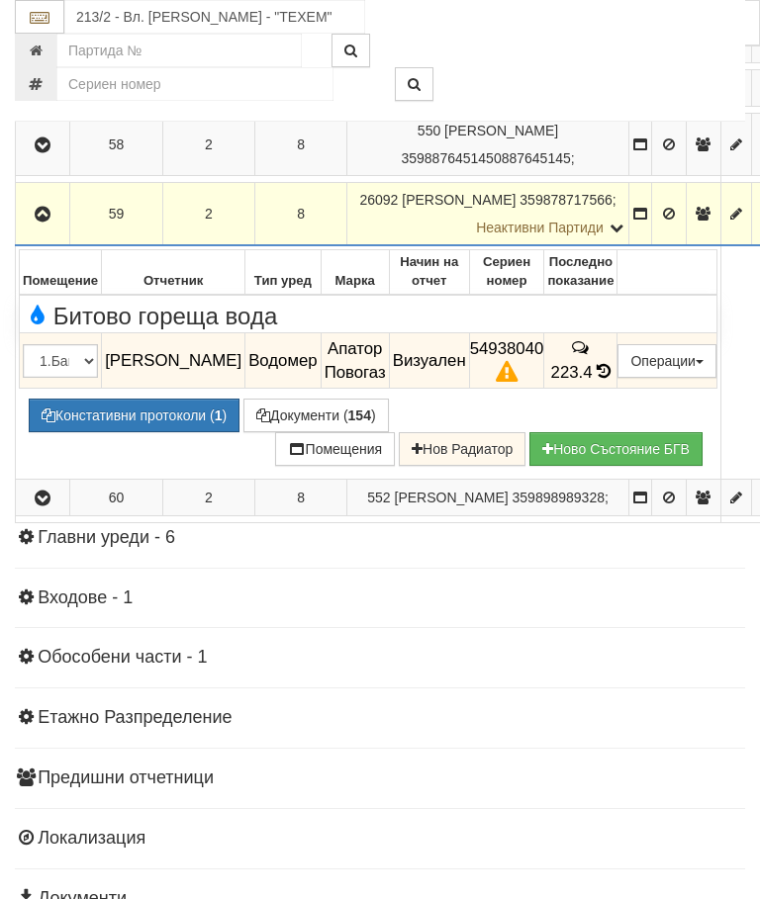
click at [31, 228] on button "button" at bounding box center [42, 214] width 47 height 30
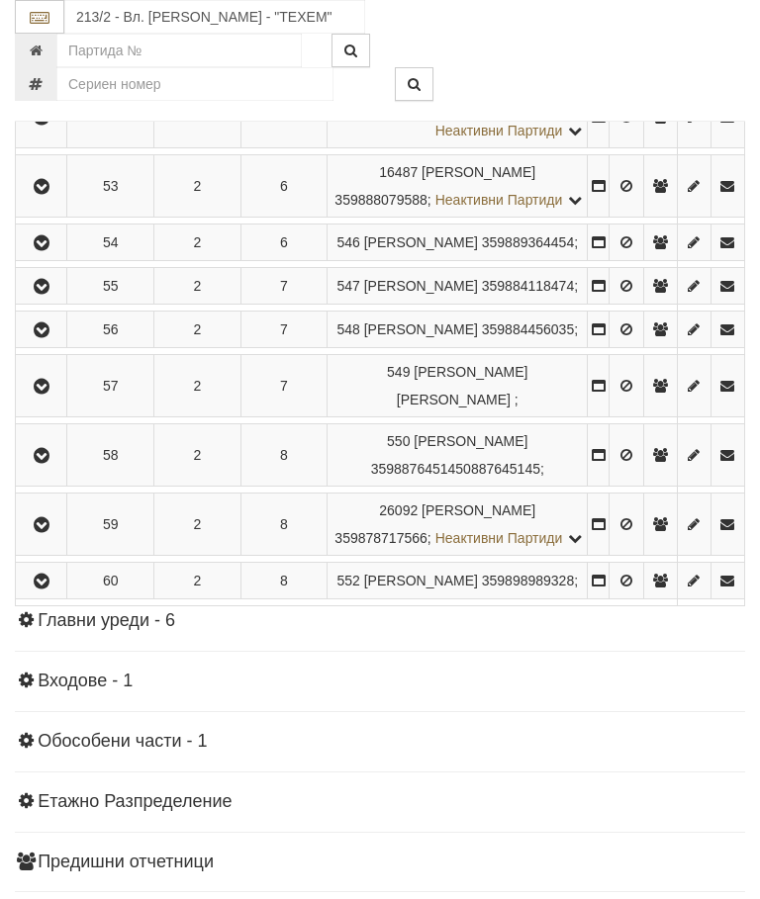
scroll to position [1347, 0]
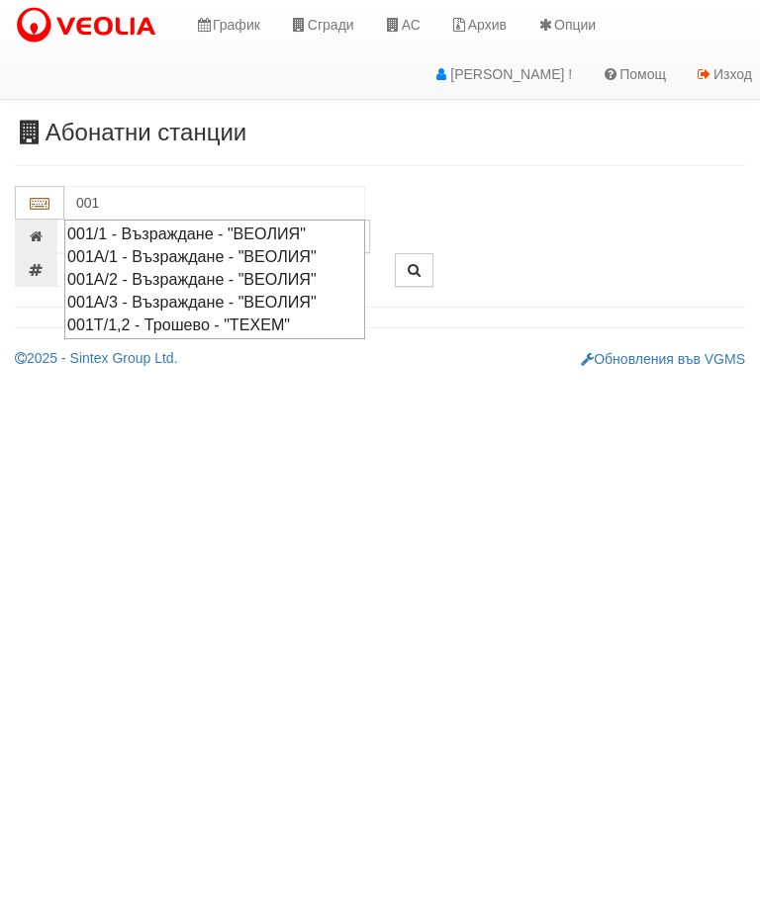
click at [278, 268] on div "001А/2 - Възраждане - "ВЕОЛИЯ"" at bounding box center [214, 279] width 295 height 23
type input "001А/2 - Възраждане - "ВЕОЛИЯ""
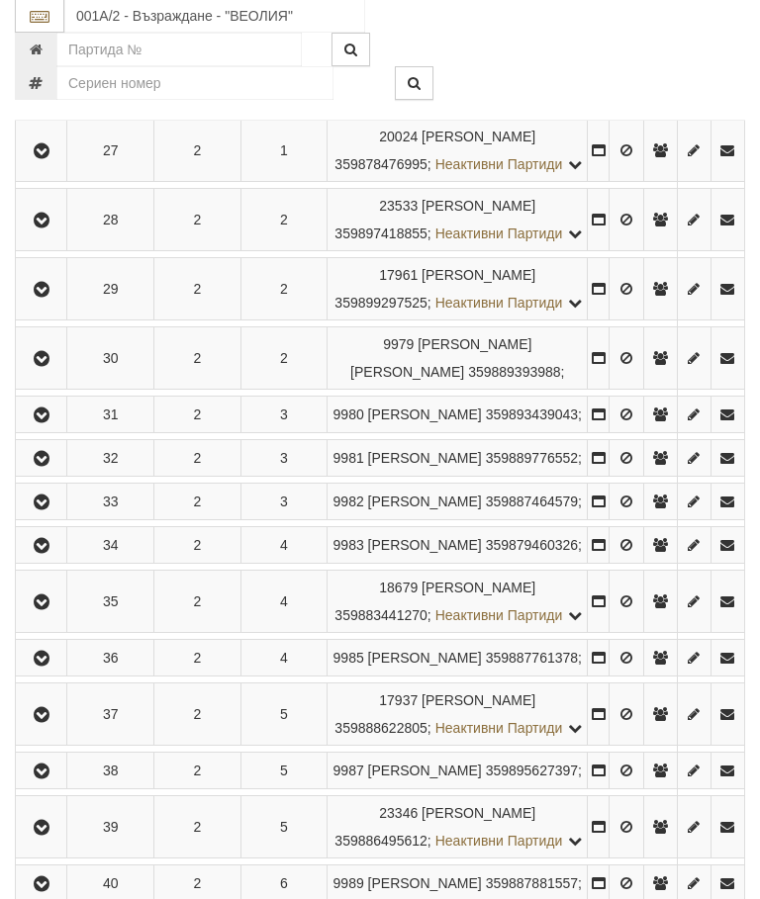
scroll to position [582, 0]
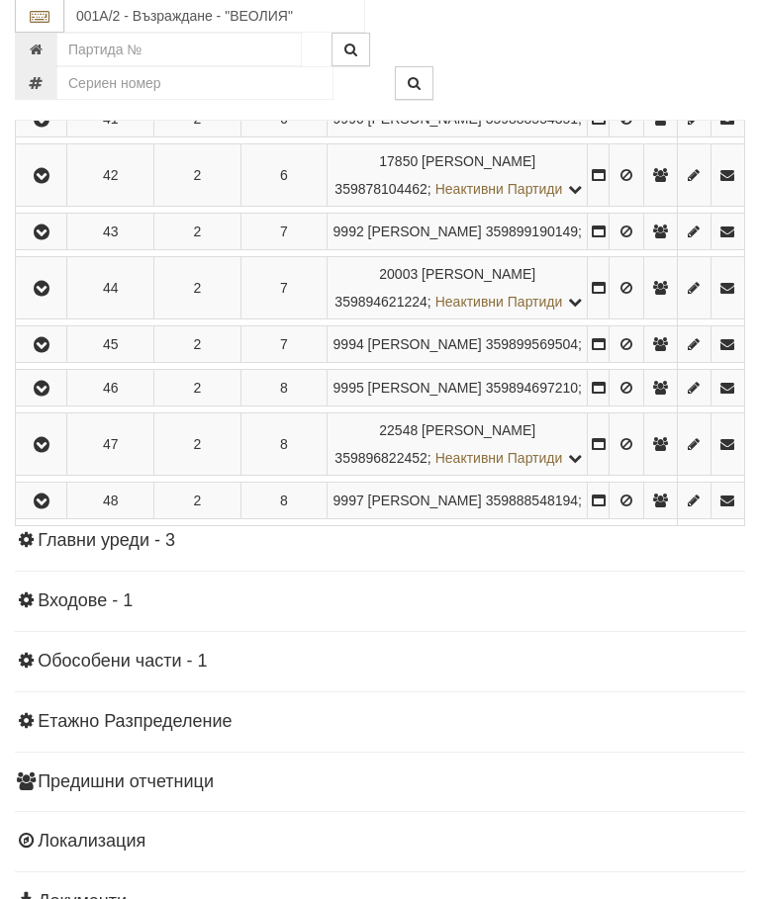
click at [45, 240] on icon "button" at bounding box center [42, 233] width 24 height 14
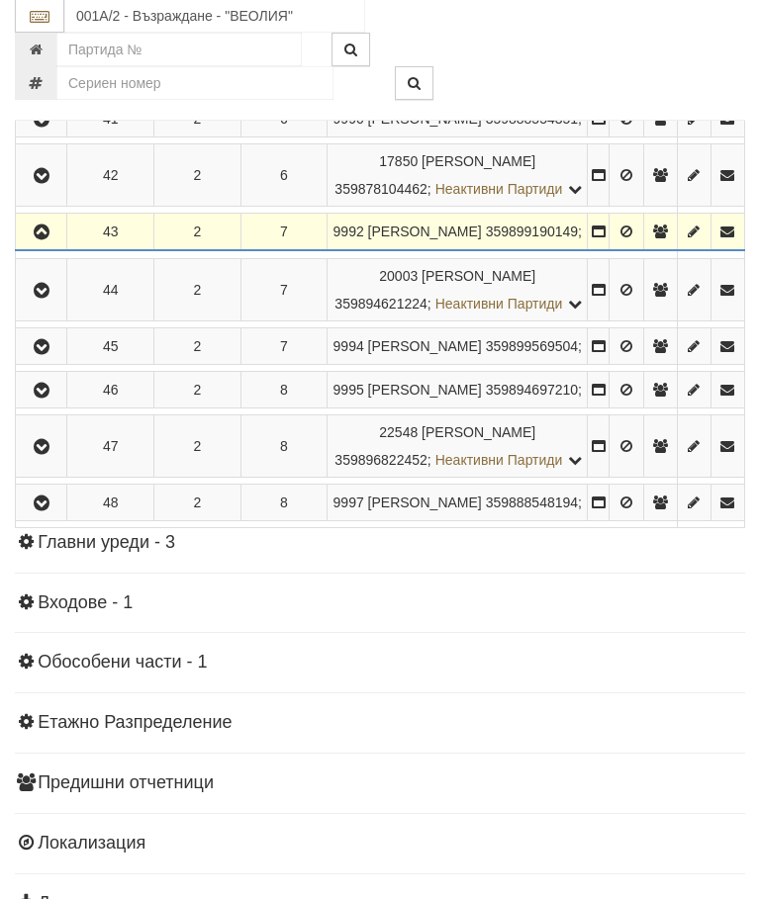
scroll to position [1390, 0]
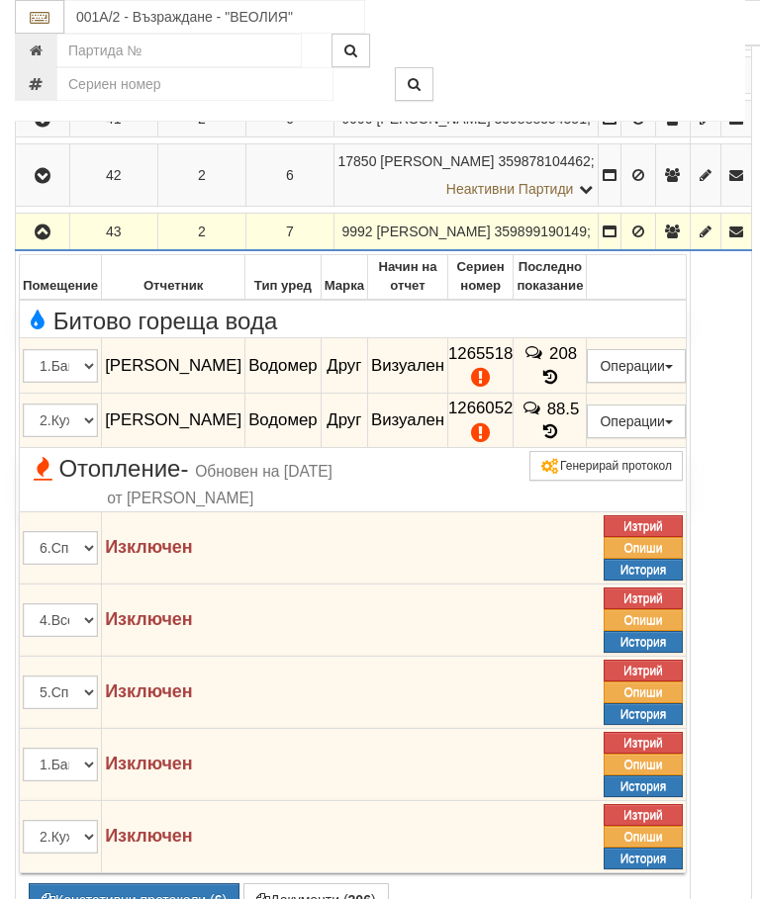
click at [38, 239] on icon "button" at bounding box center [43, 233] width 24 height 14
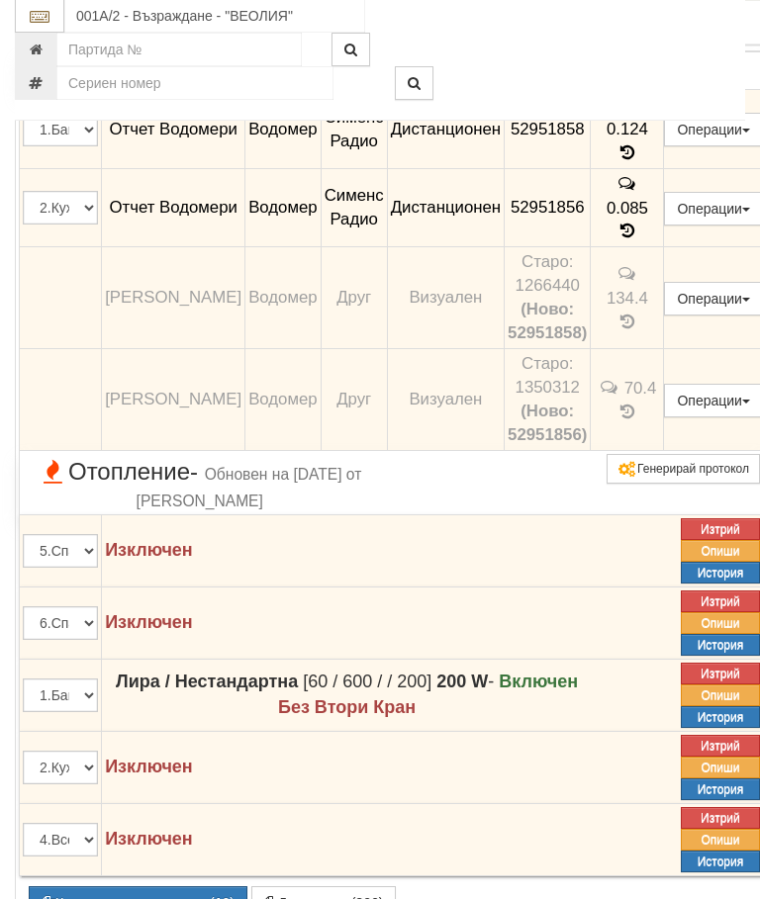
scroll to position [1189, 0]
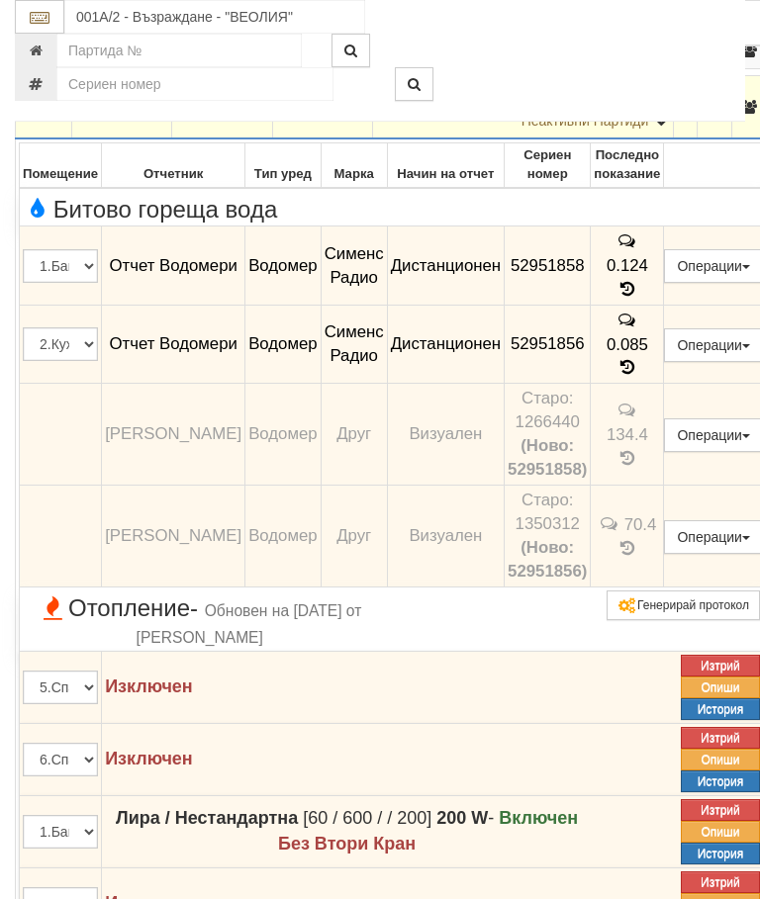
click at [63, 122] on button "button" at bounding box center [43, 107] width 49 height 30
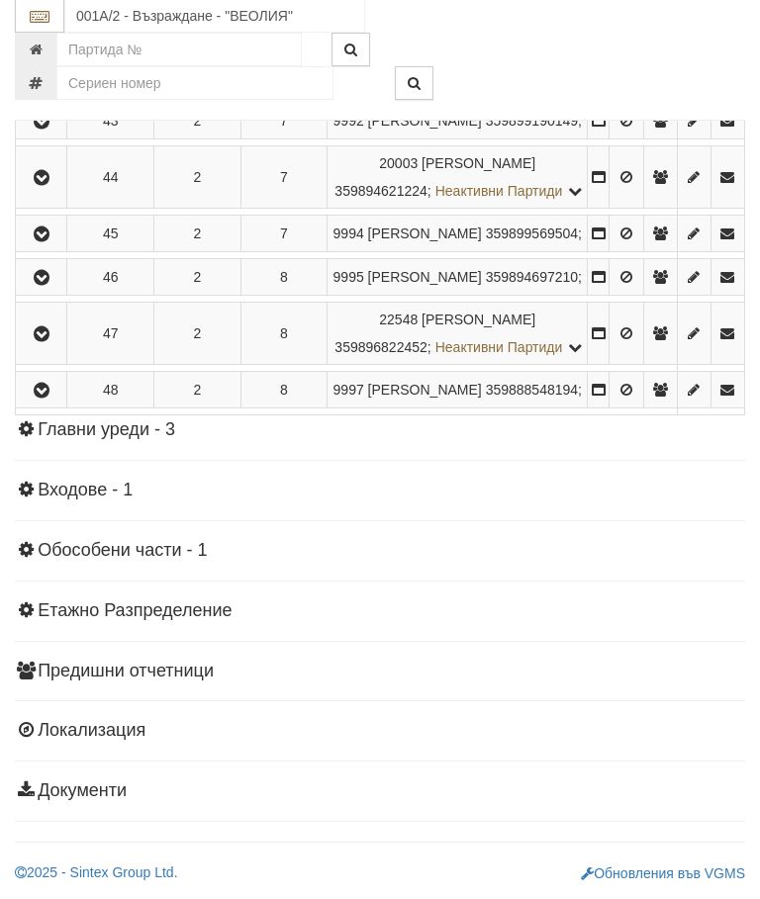
scroll to position [2014, 0]
click at [47, 286] on icon "button" at bounding box center [42, 279] width 24 height 14
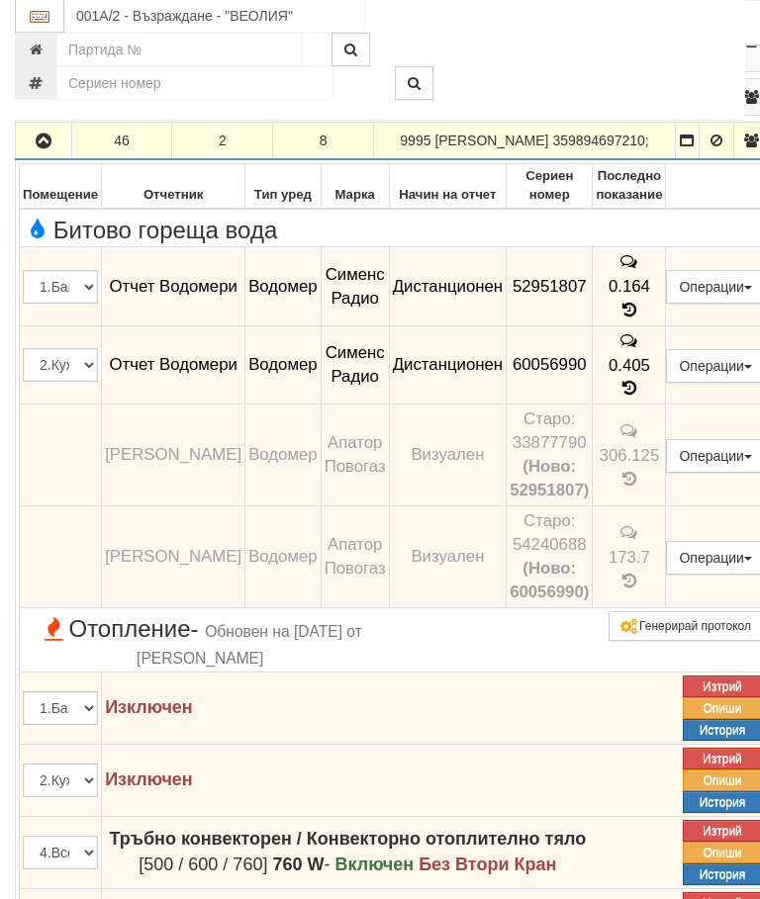
scroll to position [1544, 0]
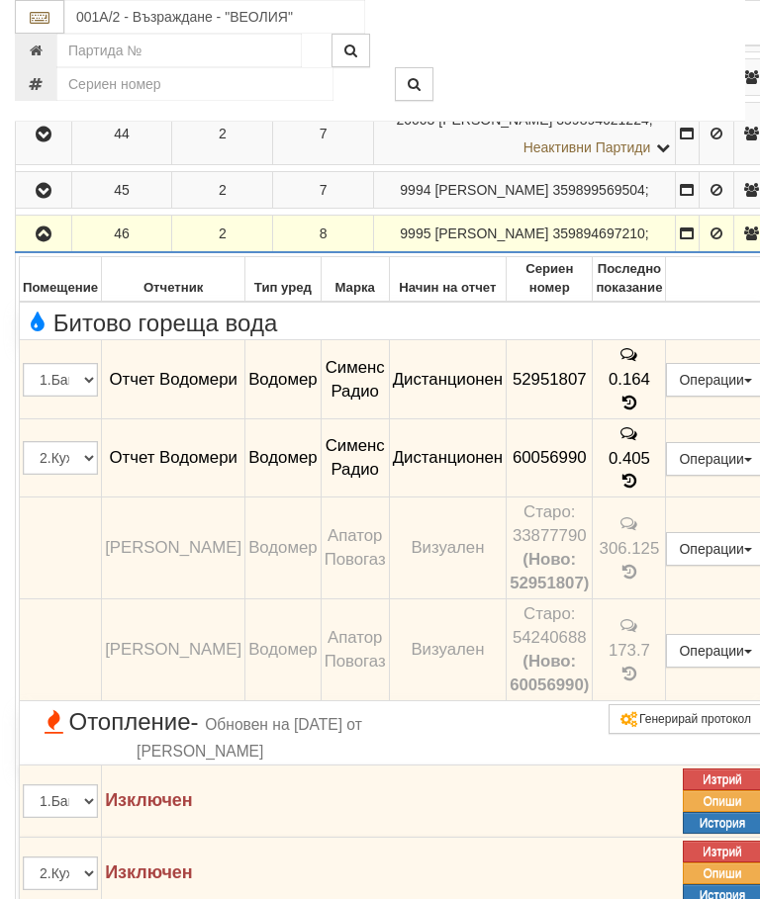
click at [43, 241] on icon "button" at bounding box center [44, 234] width 24 height 14
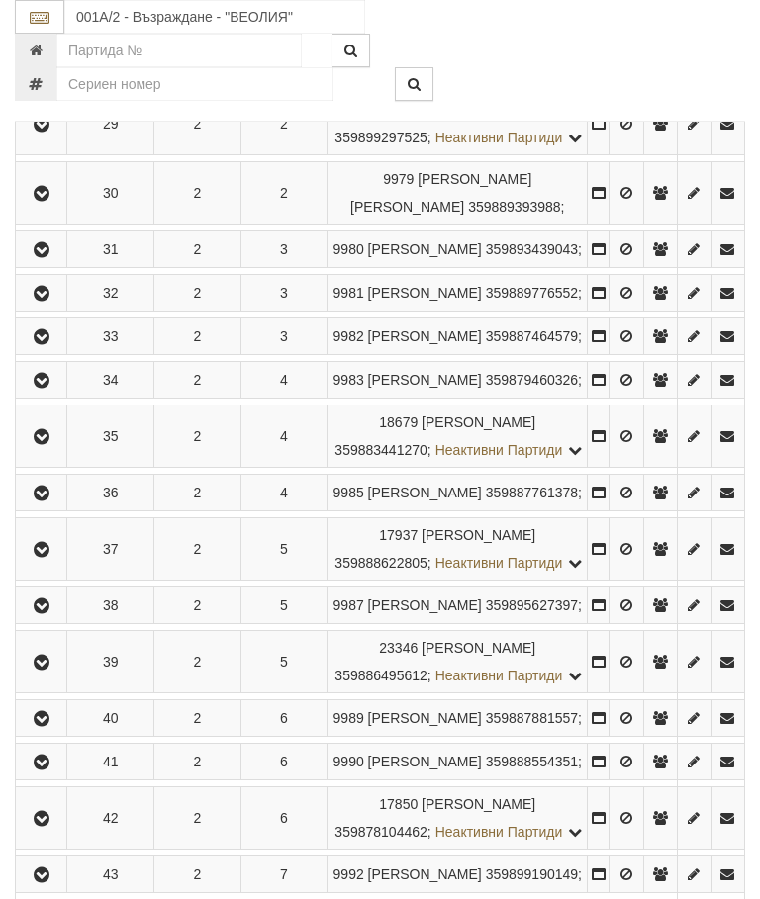
scroll to position [745, 0]
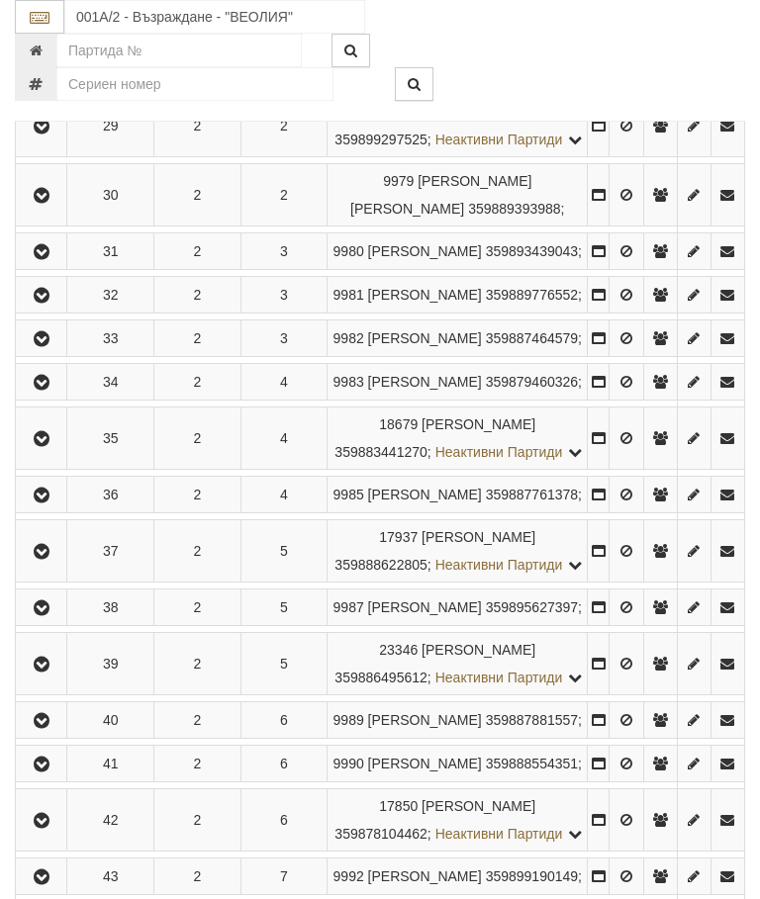
click at [45, 346] on icon "button" at bounding box center [42, 339] width 24 height 14
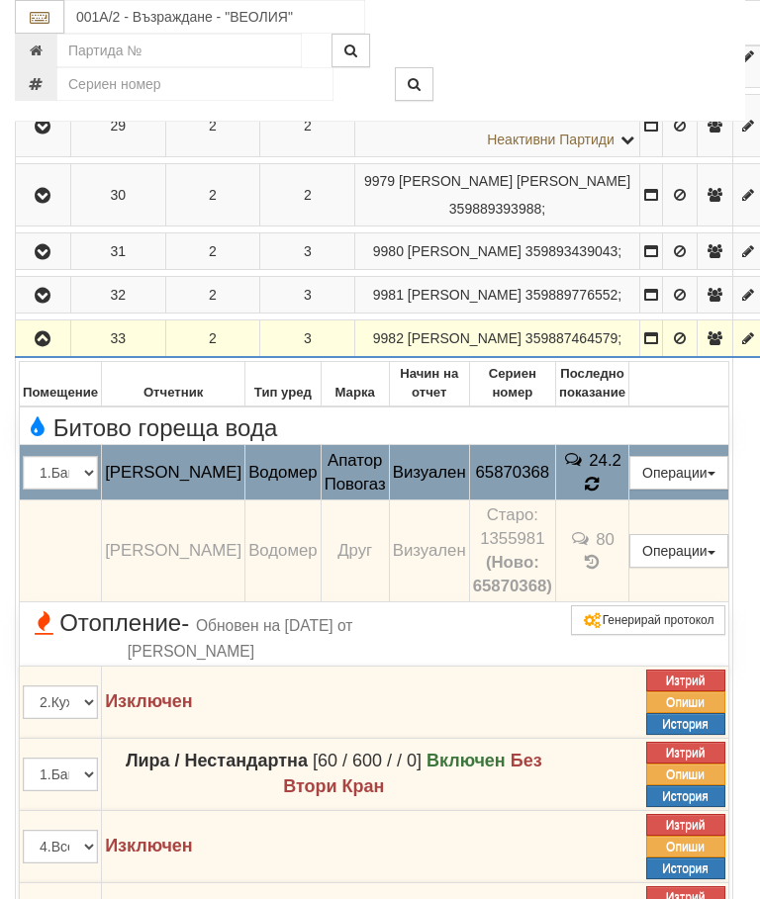
click at [600, 495] on icon at bounding box center [592, 485] width 17 height 20
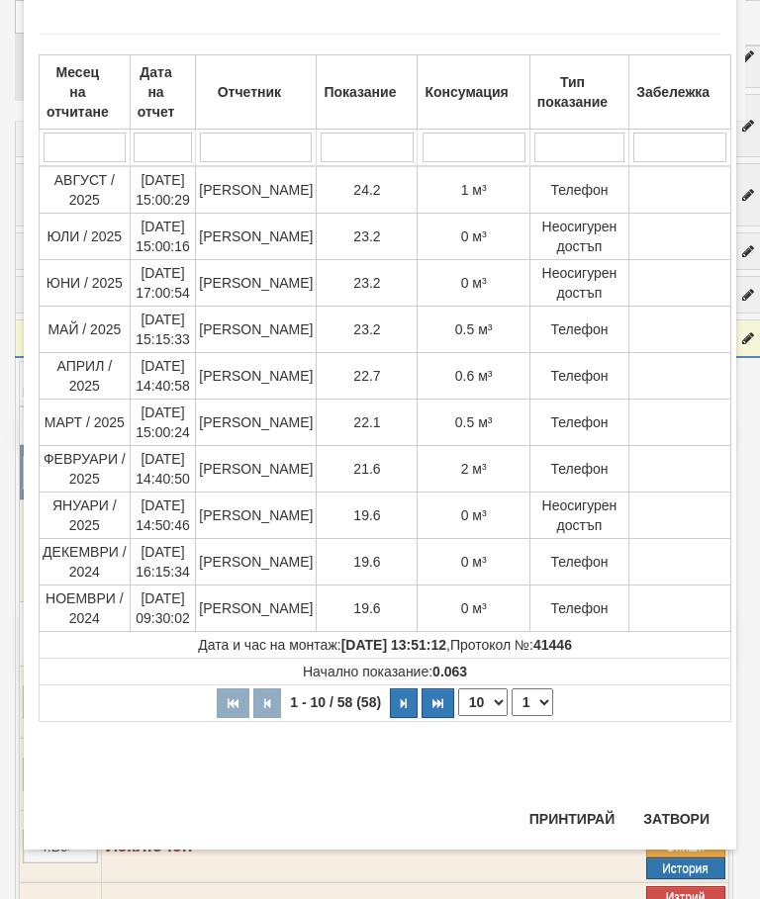
scroll to position [861, 0]
click at [688, 805] on button "Затвори" at bounding box center [676, 819] width 90 height 32
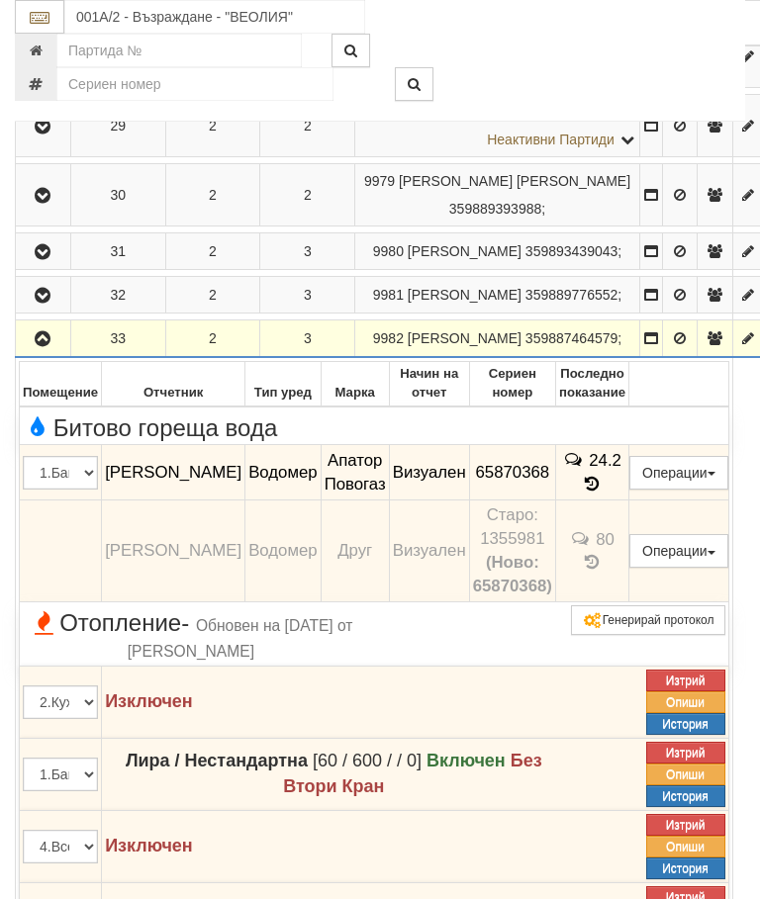
click at [42, 346] on icon "button" at bounding box center [43, 339] width 24 height 14
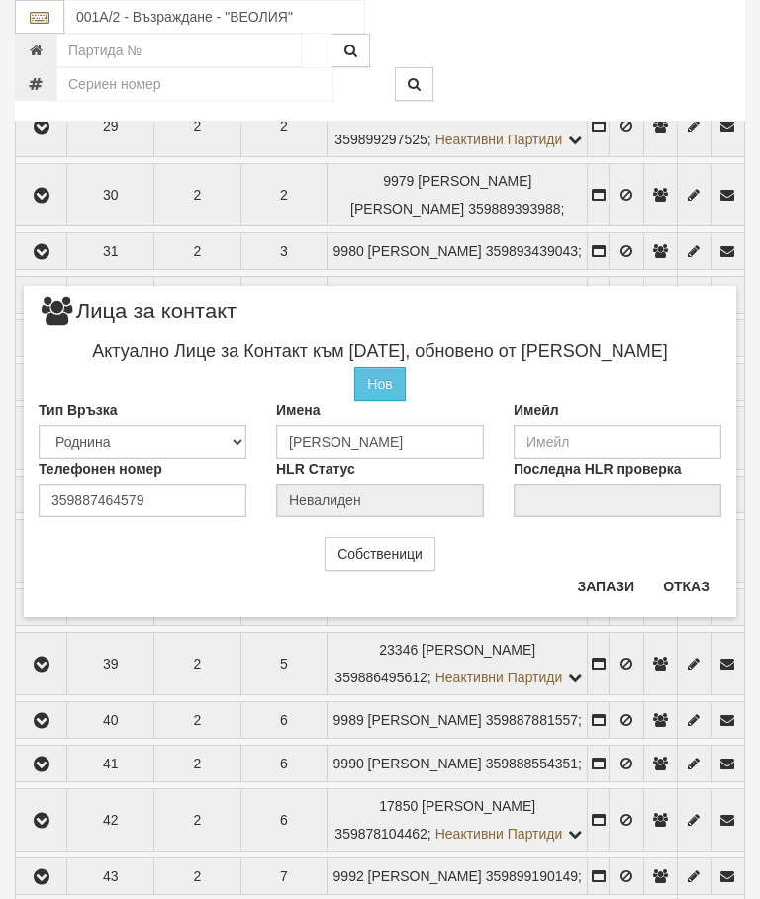
click at [689, 582] on button "Отказ" at bounding box center [686, 587] width 70 height 32
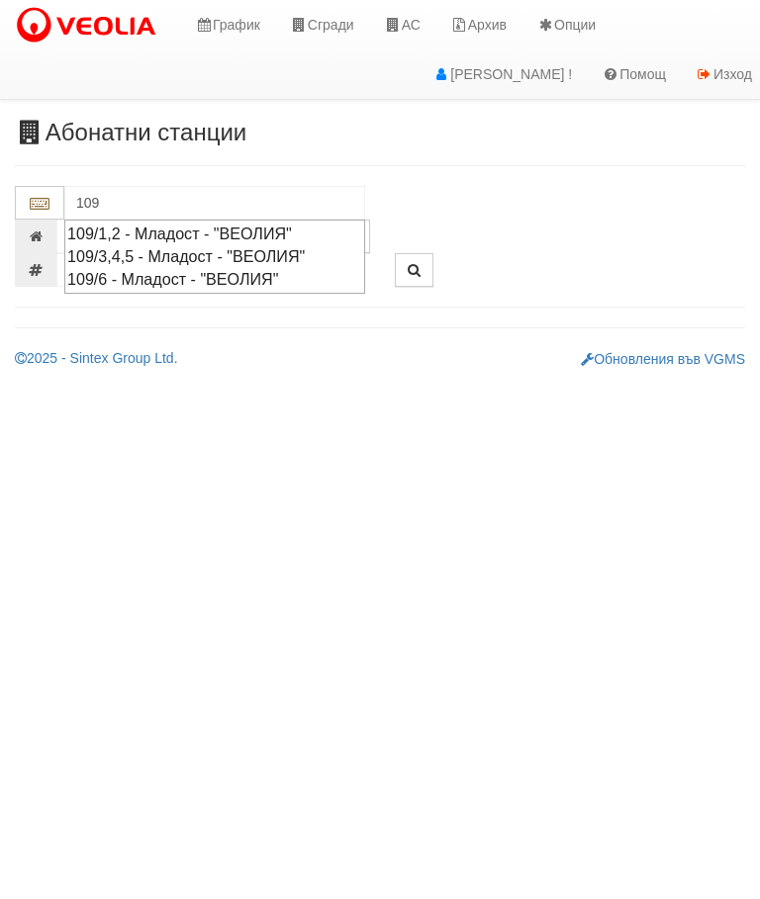
click at [210, 230] on div "109/1,2 - Младост - "ВЕОЛИЯ"" at bounding box center [214, 234] width 295 height 23
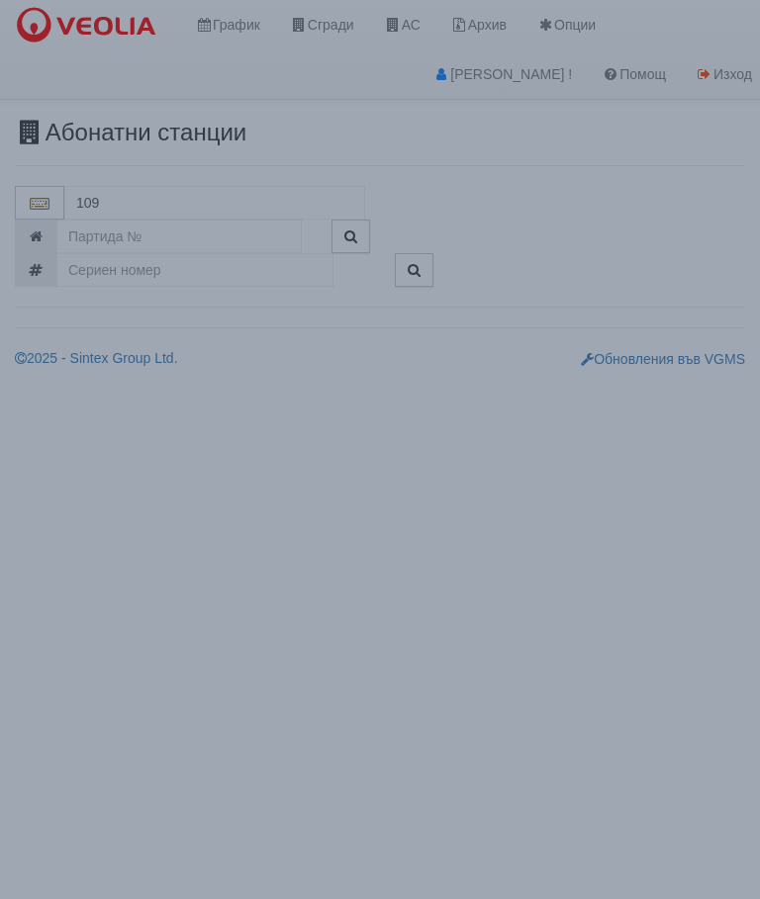
type input "109/1,2 - Младост - "ВЕОЛИЯ""
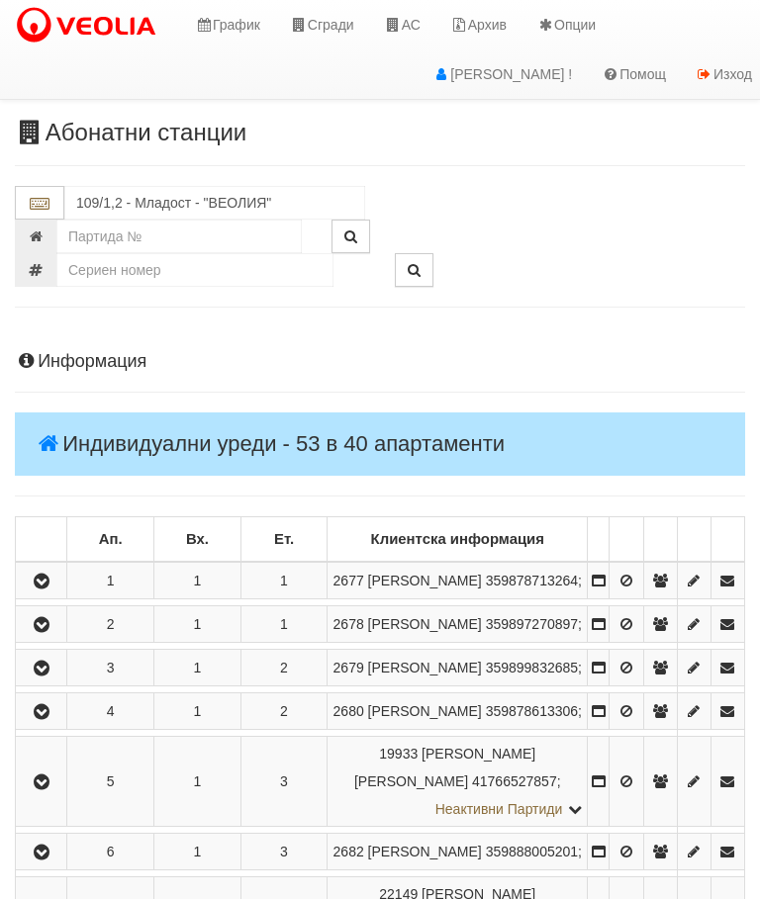
click at [43, 632] on icon "button" at bounding box center [42, 625] width 24 height 14
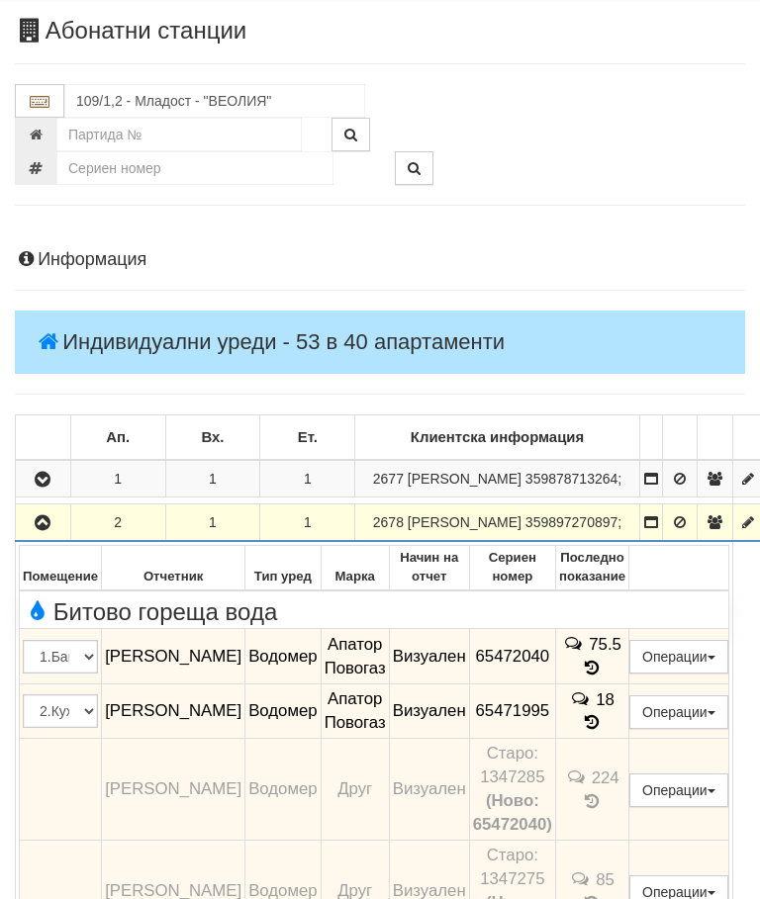
scroll to position [139, 0]
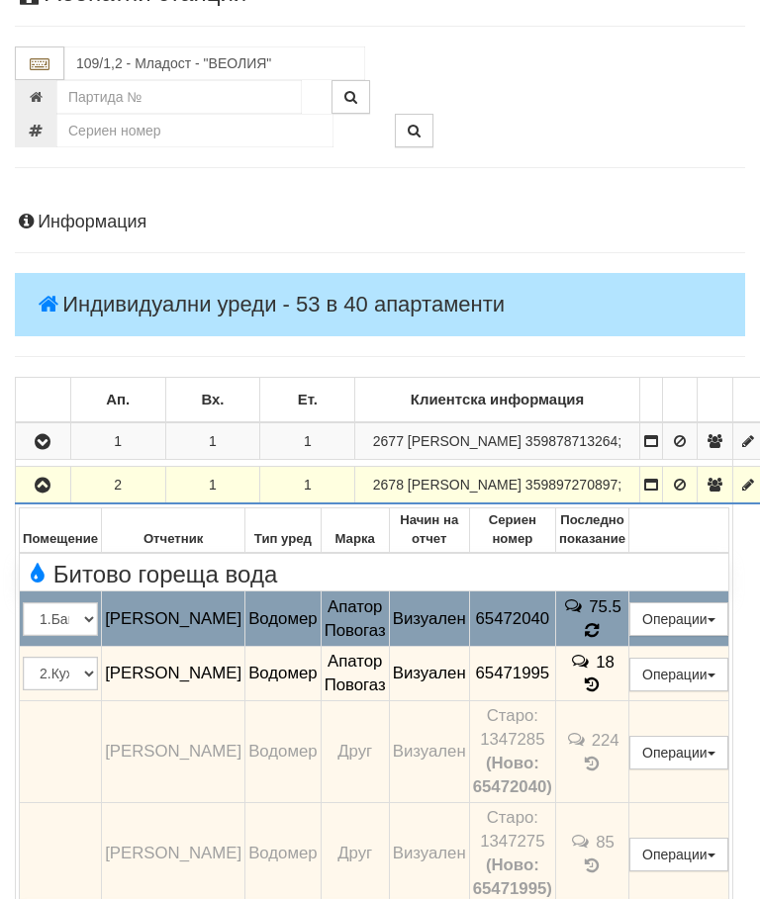
click at [601, 639] on icon at bounding box center [592, 630] width 19 height 17
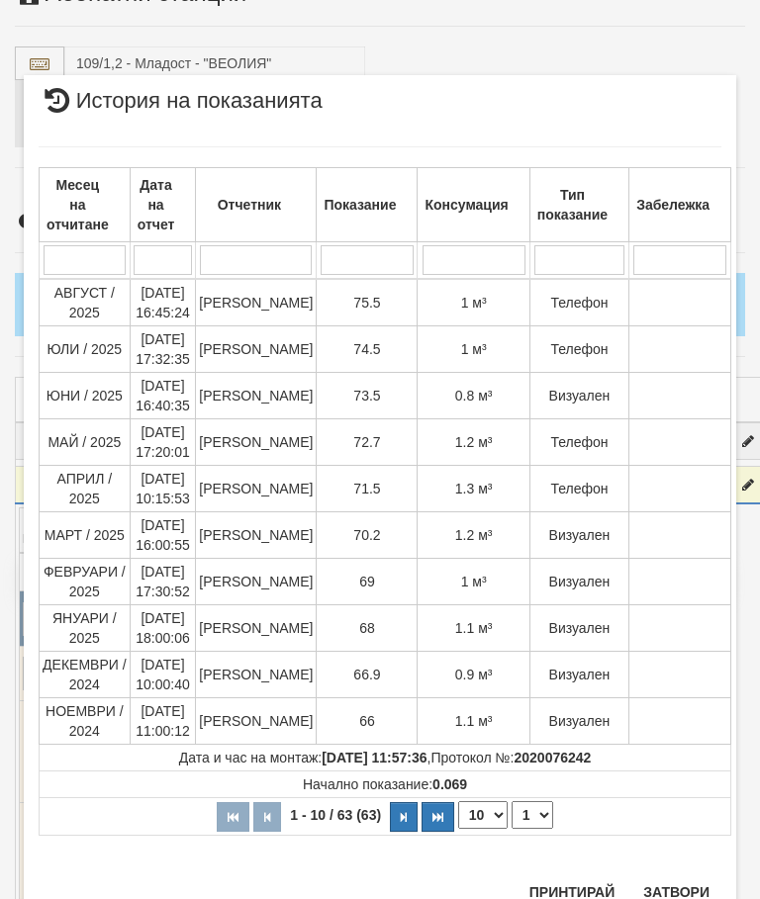
scroll to position [1168, 0]
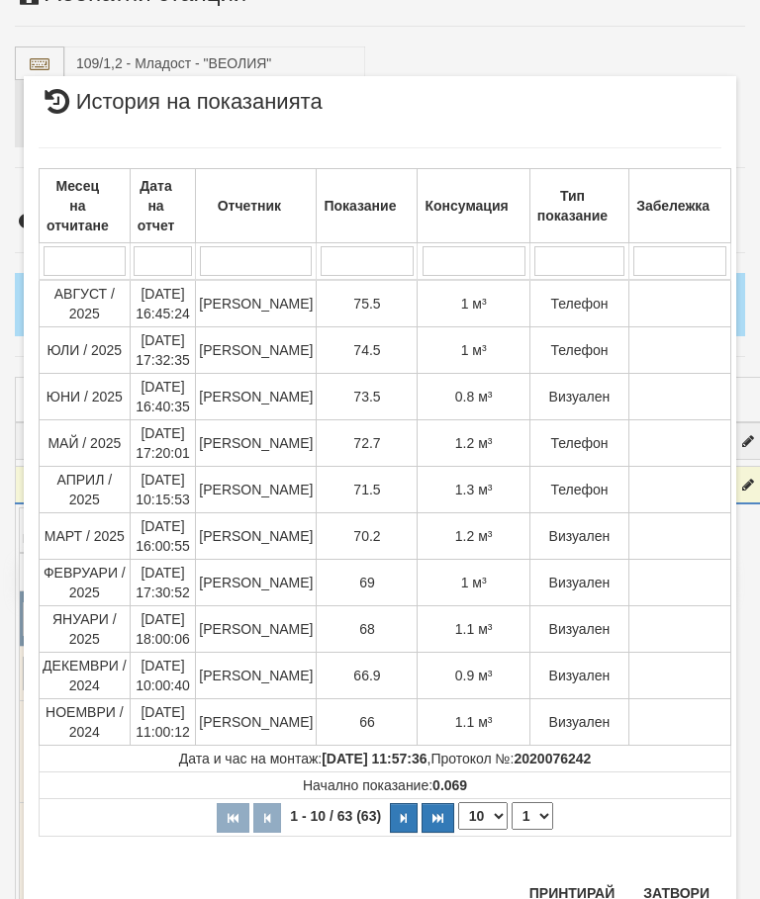
click at [685, 886] on button "Затвори" at bounding box center [676, 893] width 90 height 32
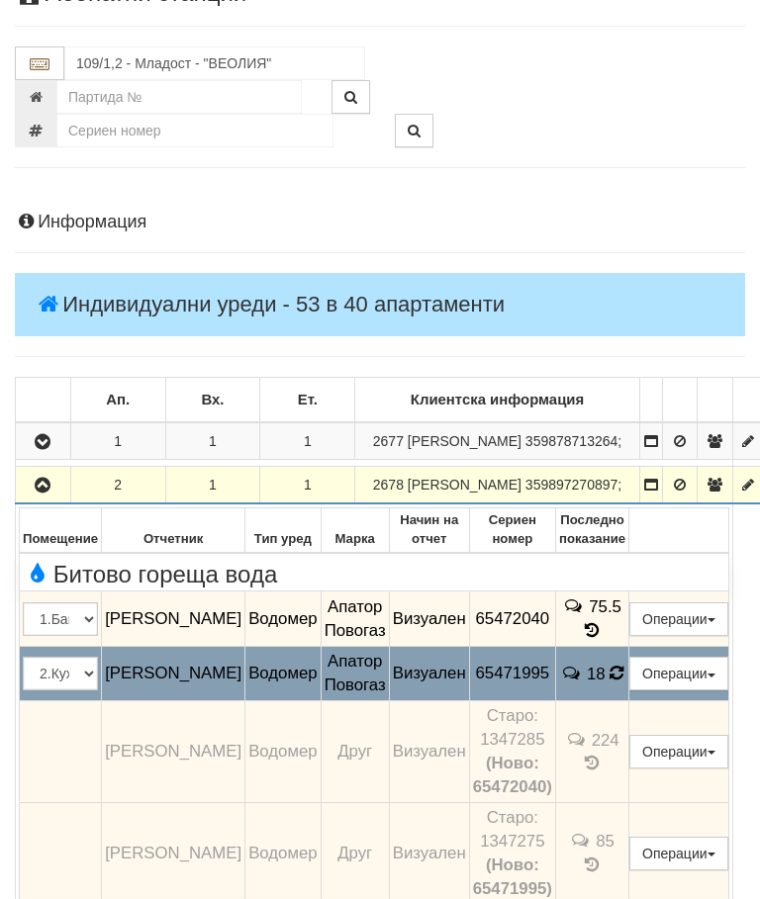
click at [626, 683] on icon at bounding box center [616, 673] width 19 height 21
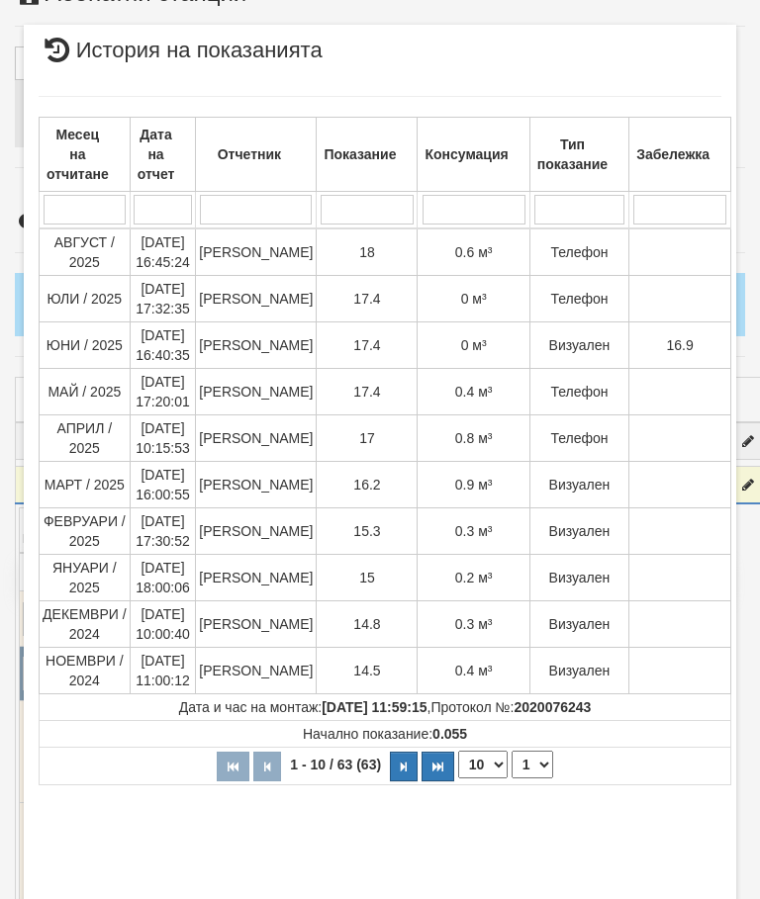
scroll to position [341, 0]
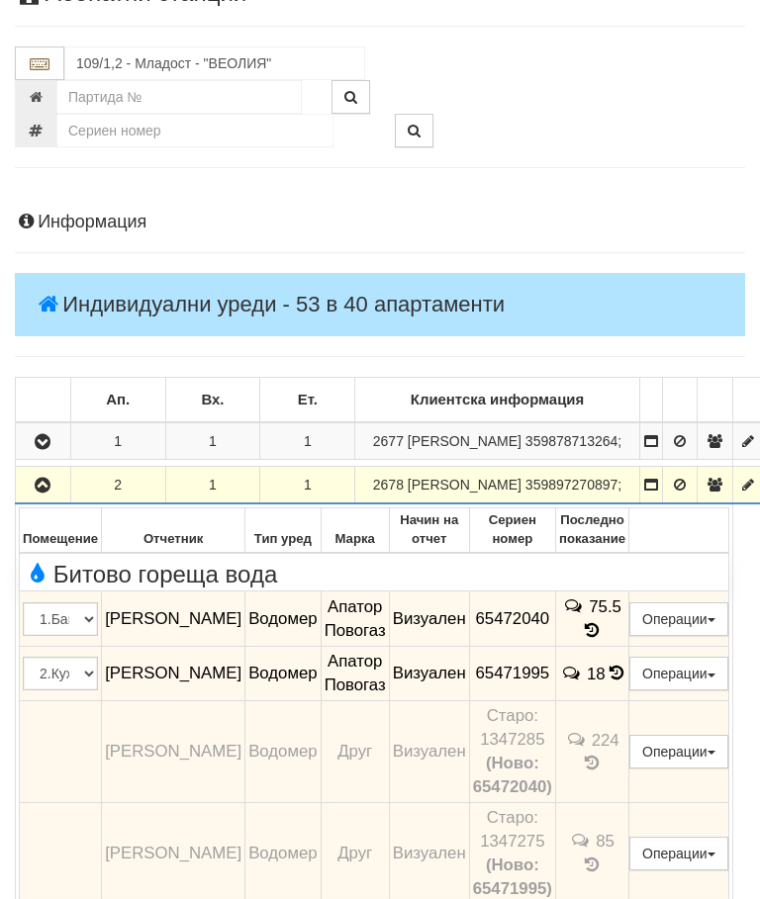
click at [33, 493] on icon "button" at bounding box center [43, 486] width 24 height 14
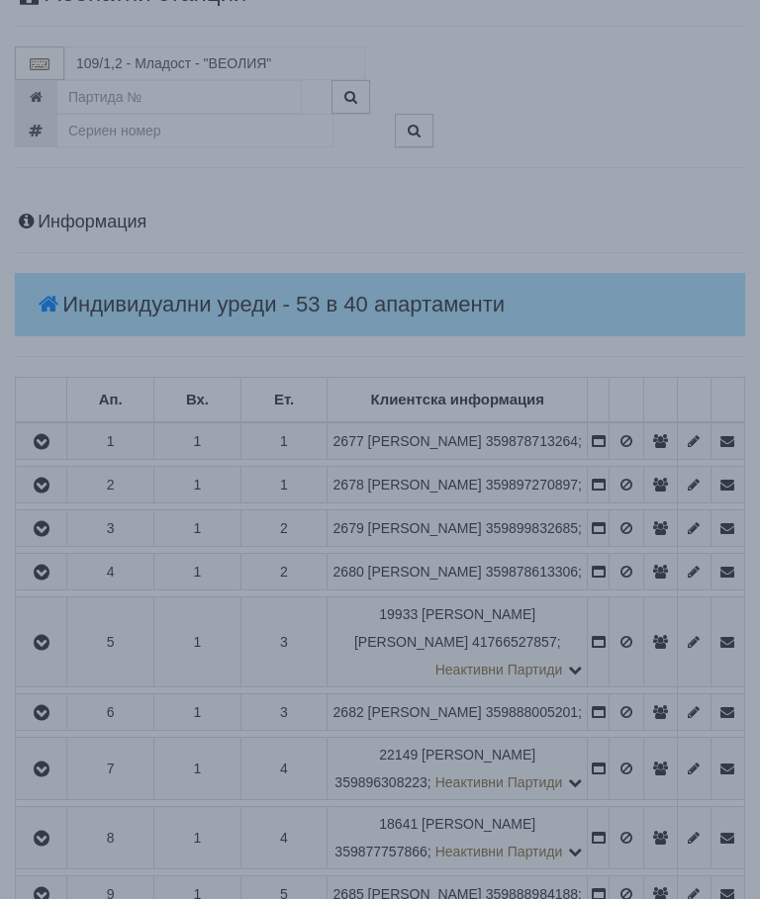
click at [625, 524] on div "× Зареждане... Данните за апартамента се зареждат. Моля изчакайте..." at bounding box center [380, 449] width 760 height 899
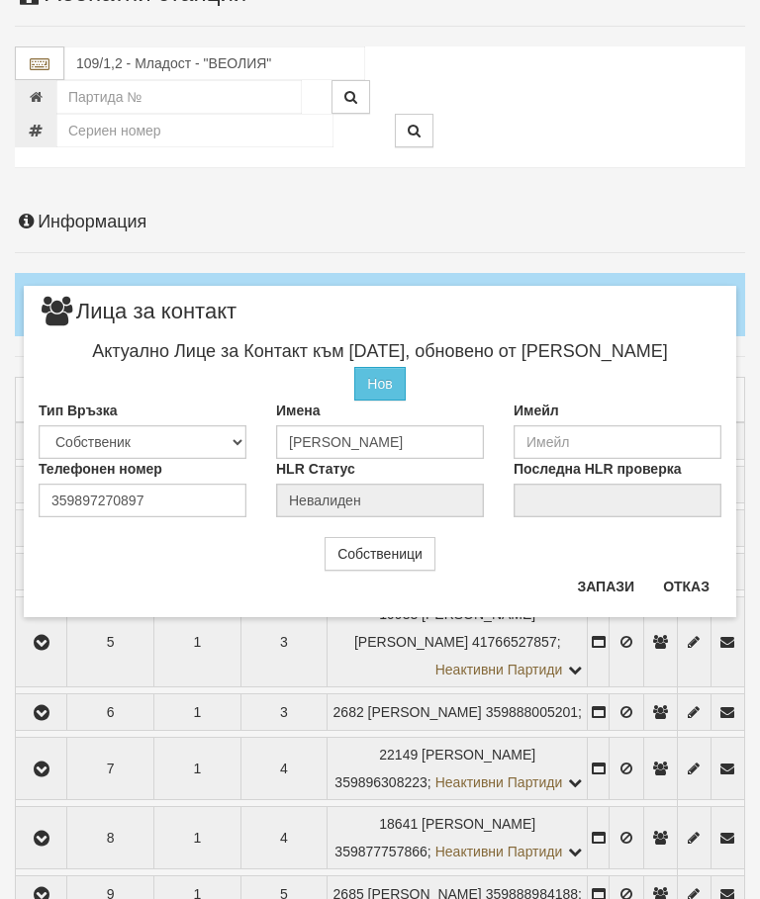
click at [692, 587] on button "Отказ" at bounding box center [686, 587] width 70 height 32
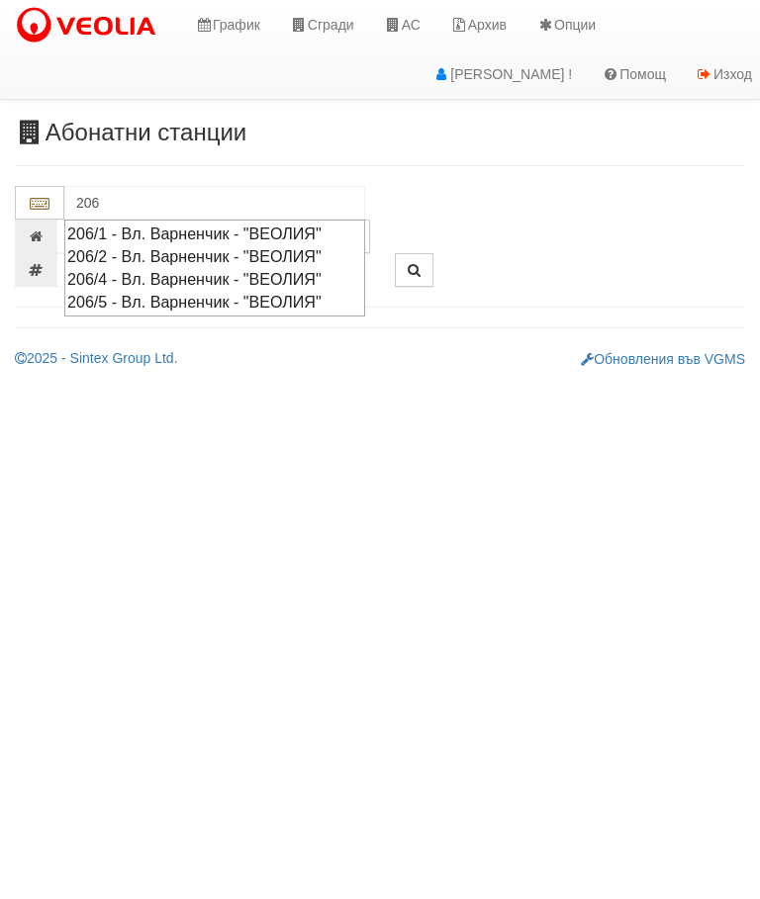
click at [157, 255] on div "206/2 - Вл. Варненчик - "ВЕОЛИЯ"" at bounding box center [214, 256] width 295 height 23
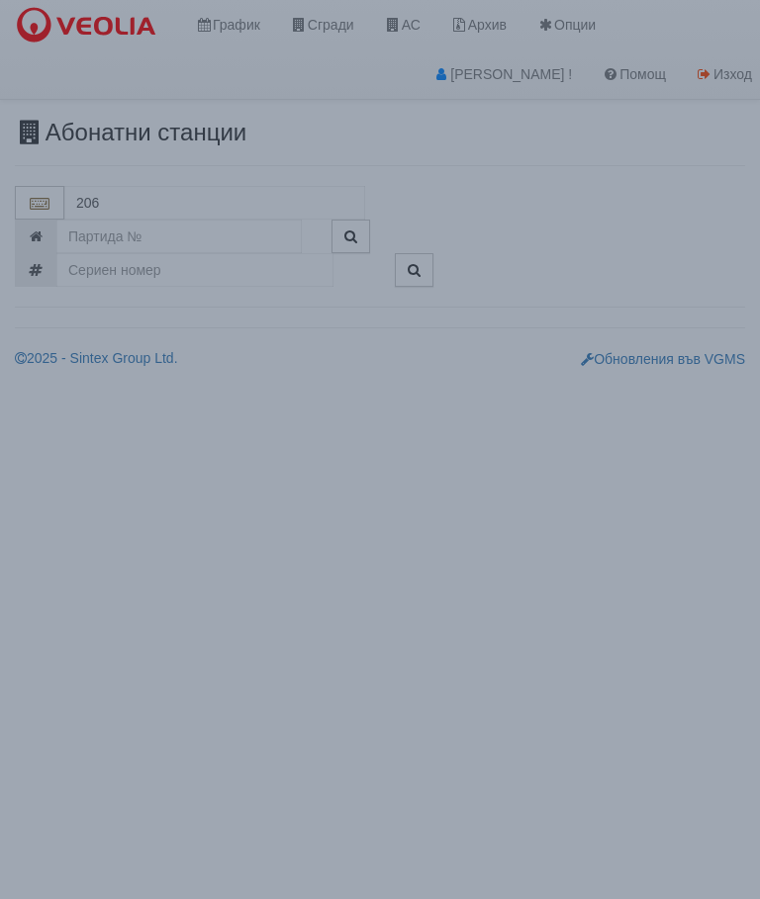
type input "206/2 - Вл. Варненчик - "ВЕОЛИЯ""
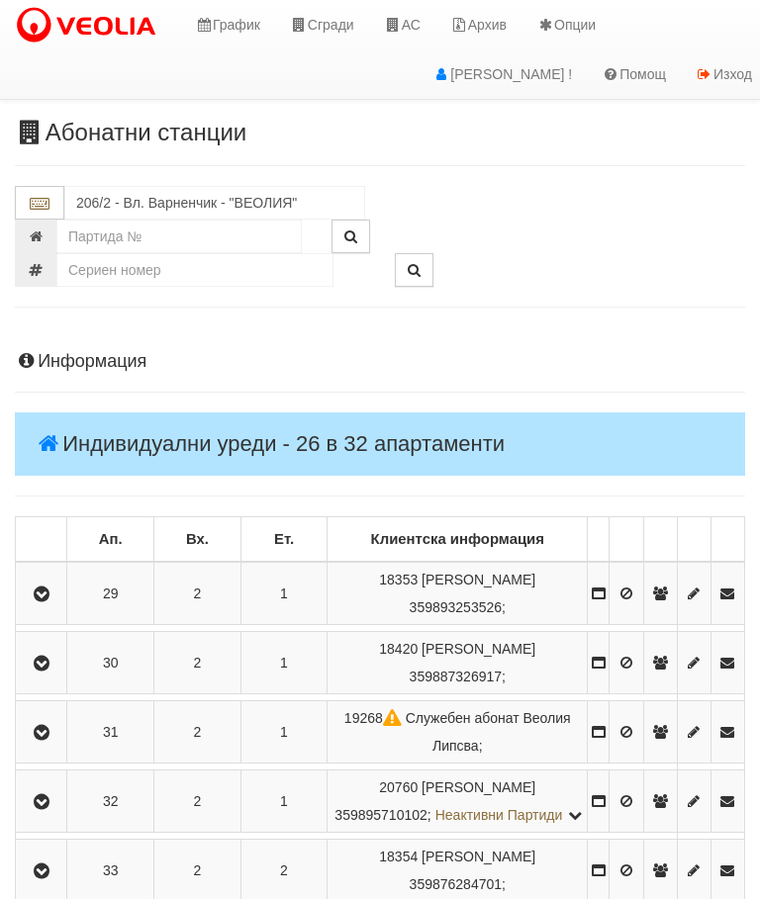
click at [51, 598] on icon "button" at bounding box center [42, 595] width 24 height 14
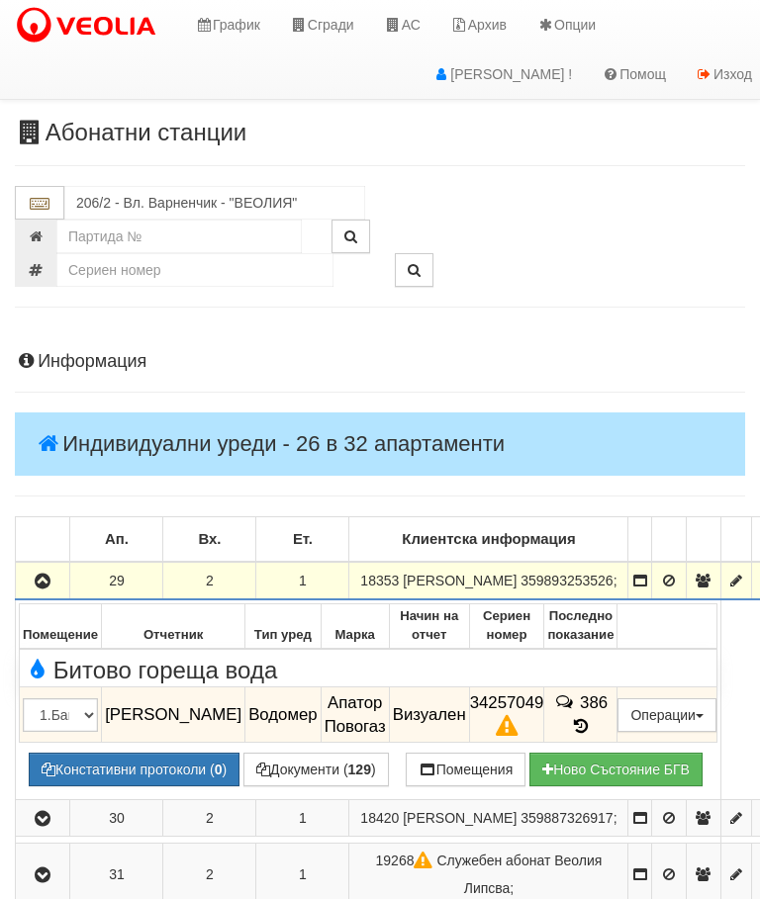
click at [45, 588] on icon "button" at bounding box center [43, 582] width 24 height 14
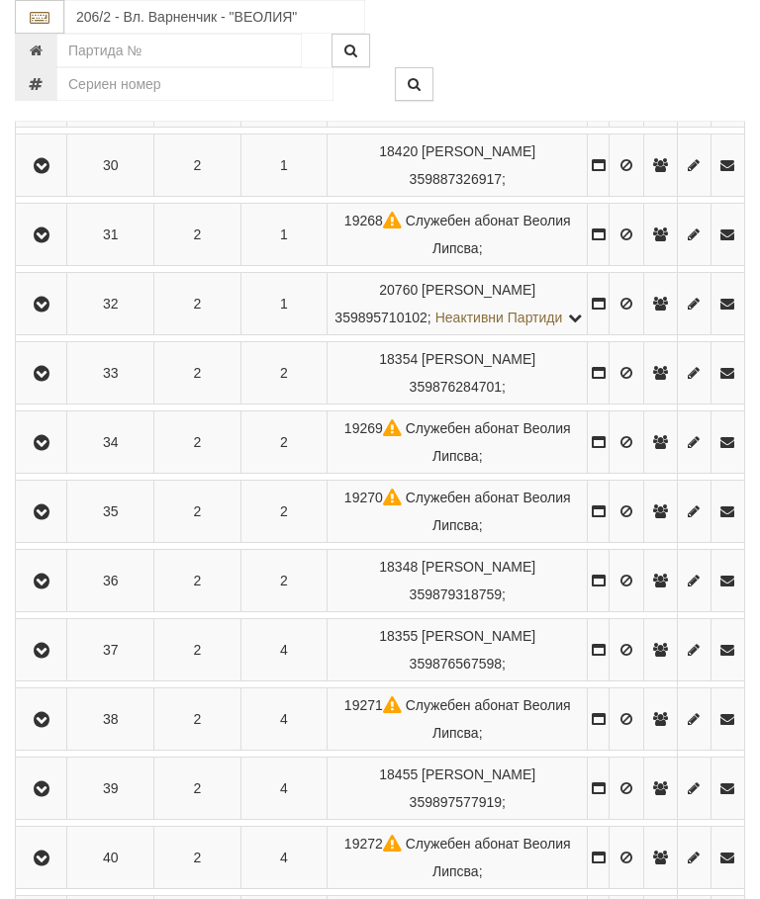
scroll to position [556, 0]
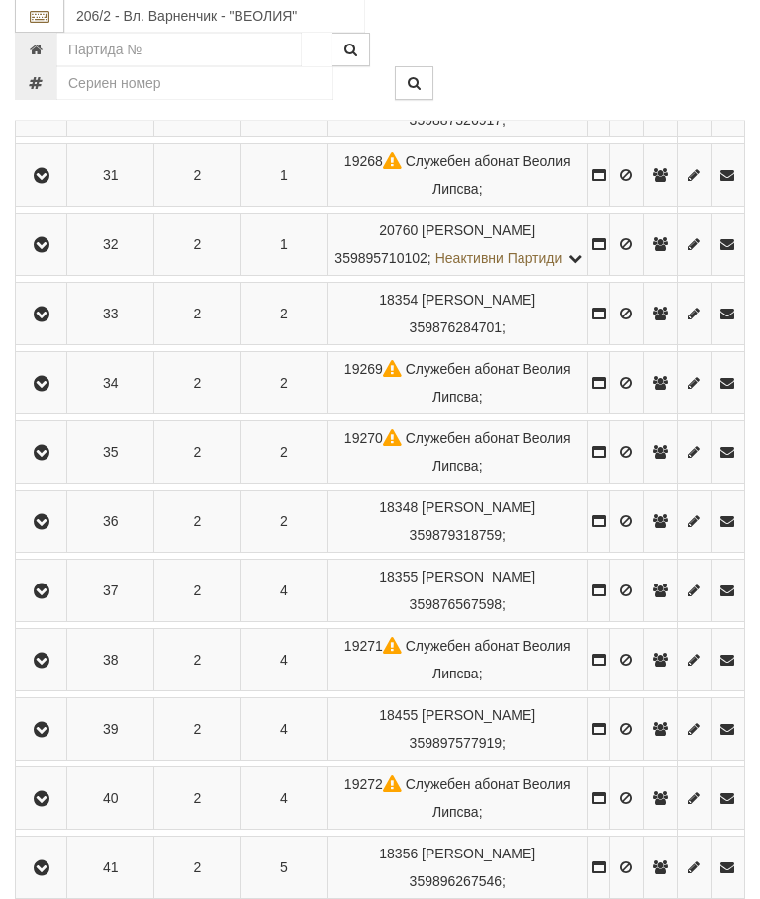
click at [53, 738] on icon "button" at bounding box center [42, 731] width 24 height 14
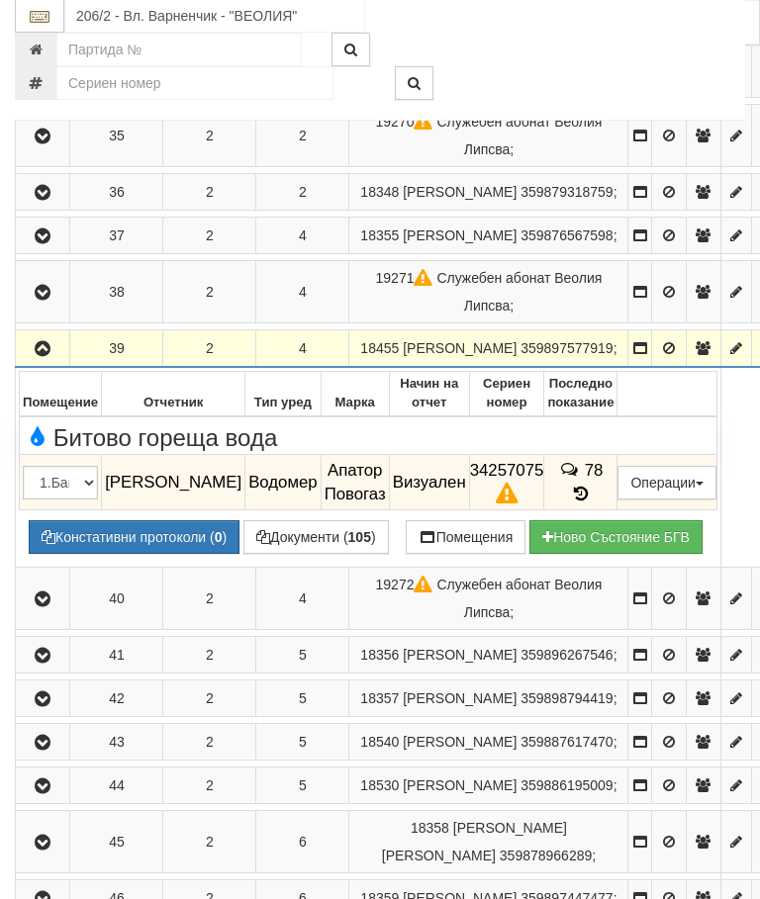
scroll to position [792, 0]
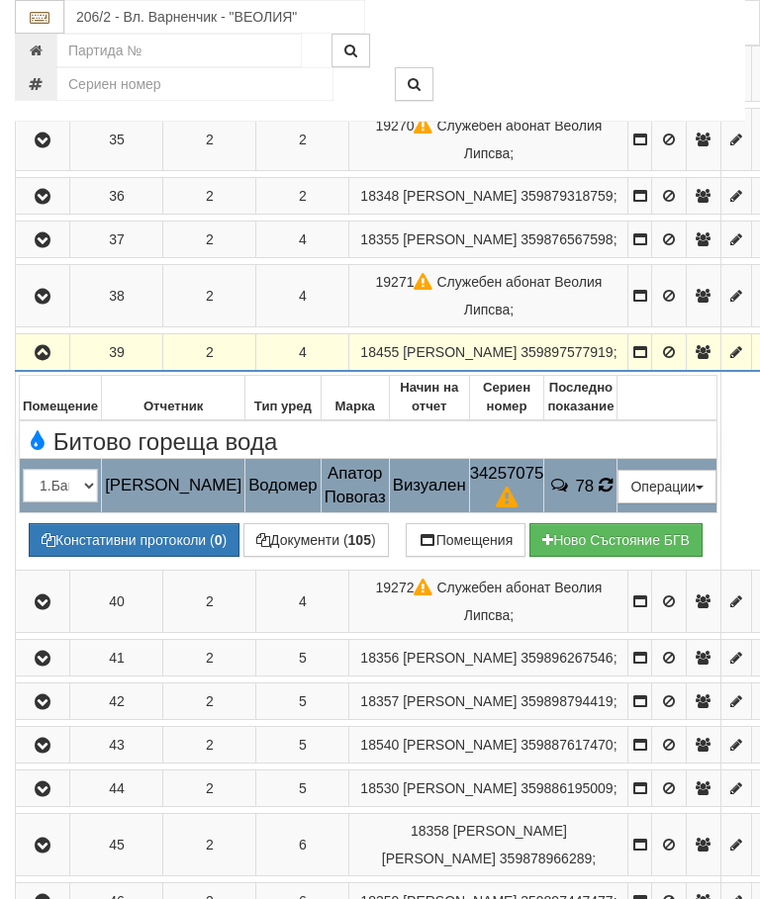
click at [613, 494] on icon at bounding box center [605, 485] width 16 height 18
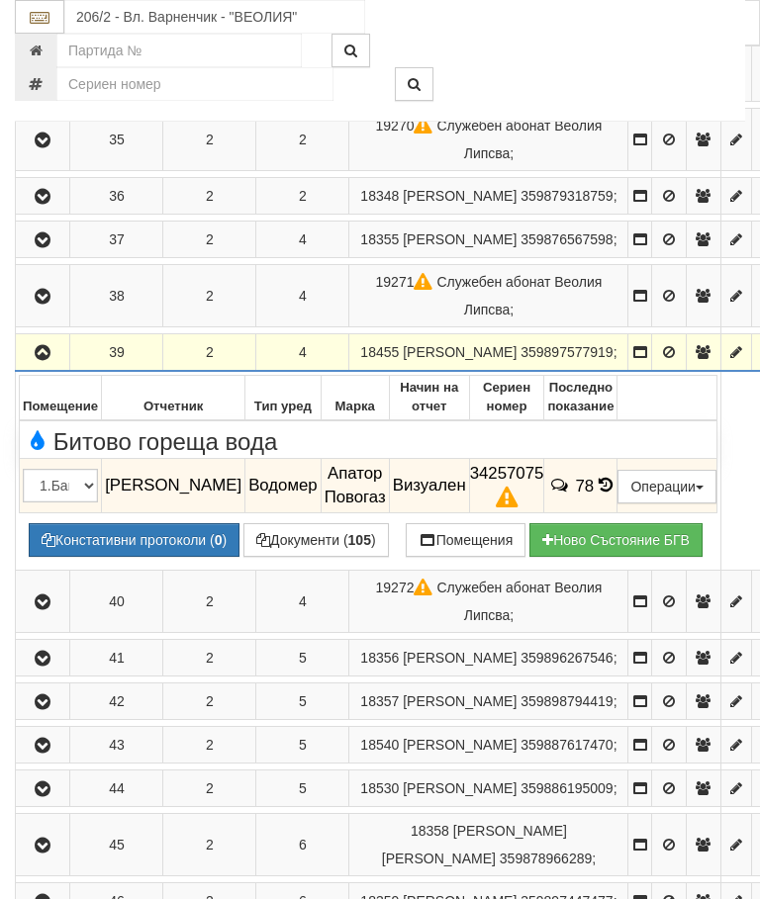
click at [48, 360] on icon "button" at bounding box center [43, 353] width 24 height 14
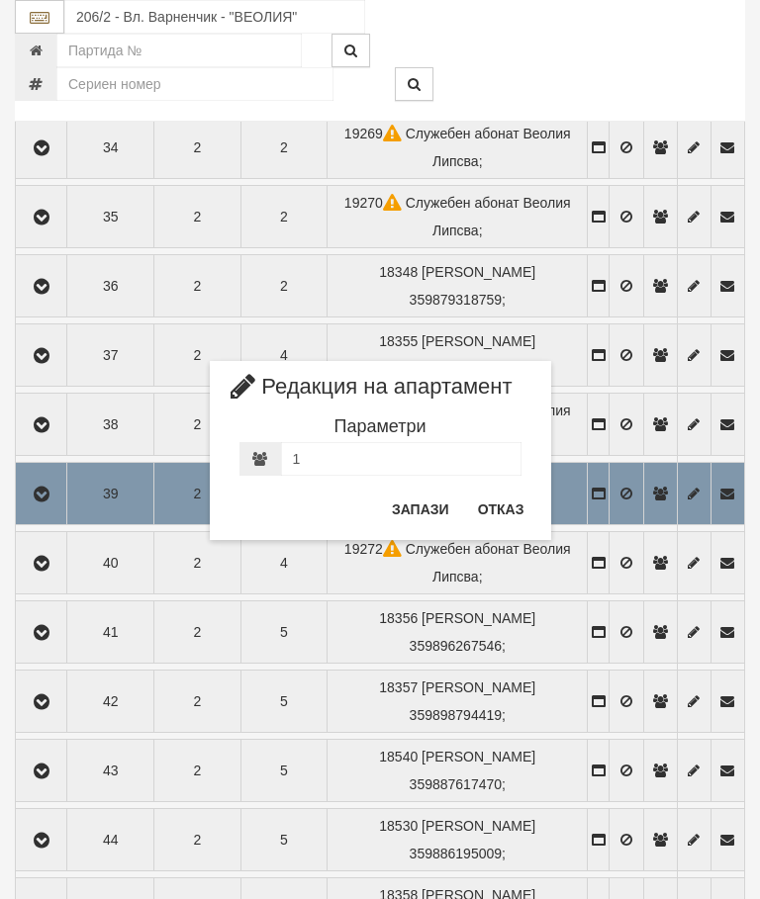
click at [509, 512] on button "Отказ" at bounding box center [501, 510] width 70 height 32
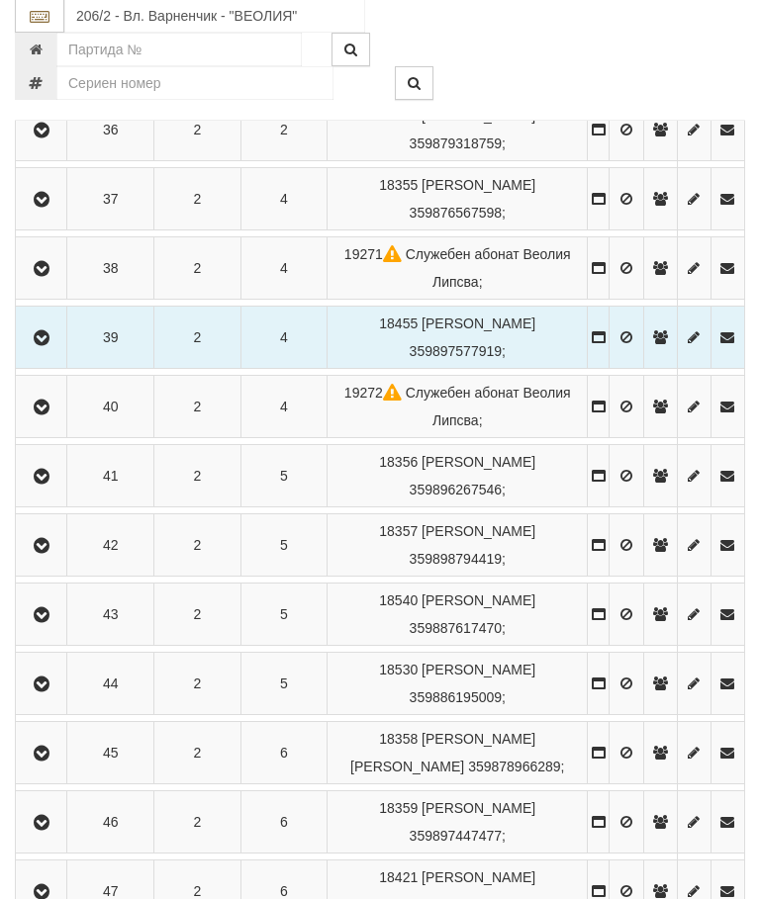
click at [53, 692] on icon "button" at bounding box center [42, 686] width 24 height 14
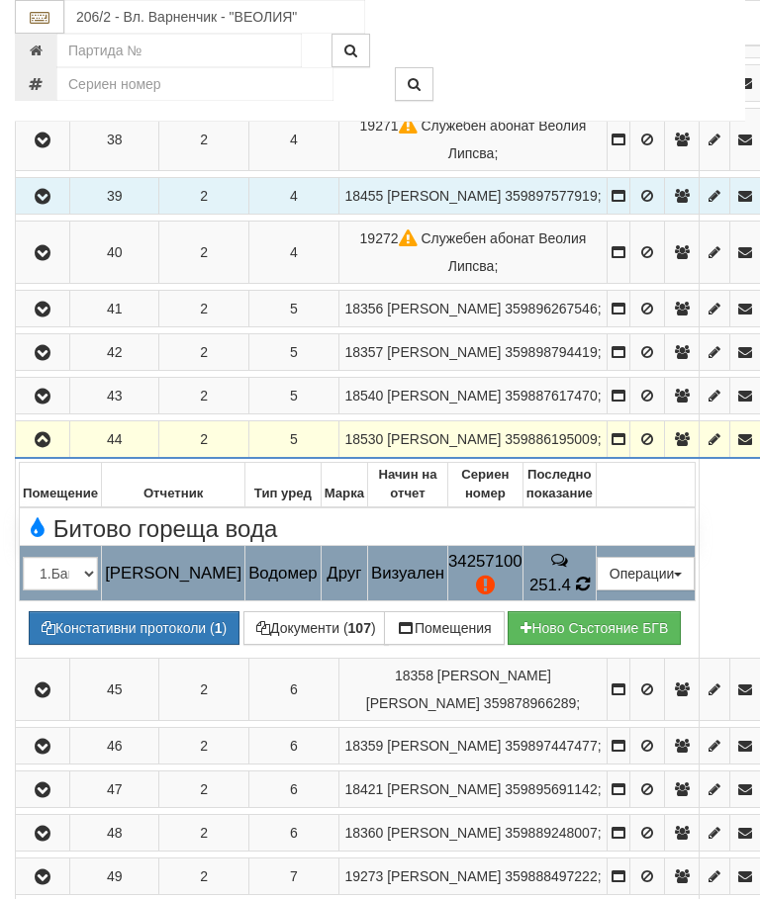
click at [591, 594] on icon at bounding box center [582, 584] width 19 height 21
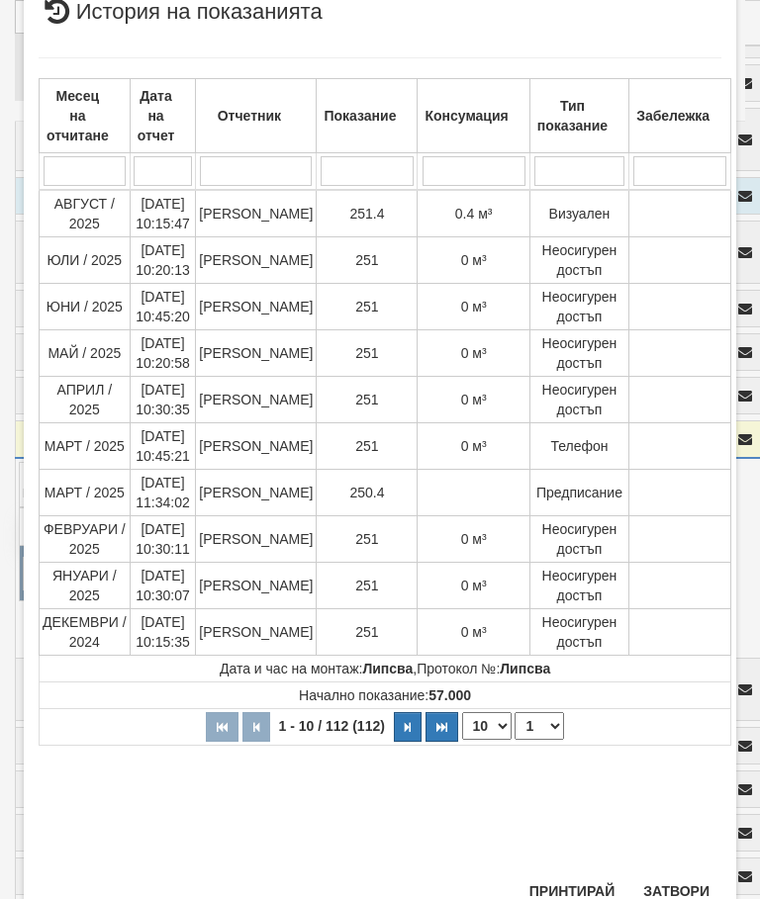
scroll to position [873, 0]
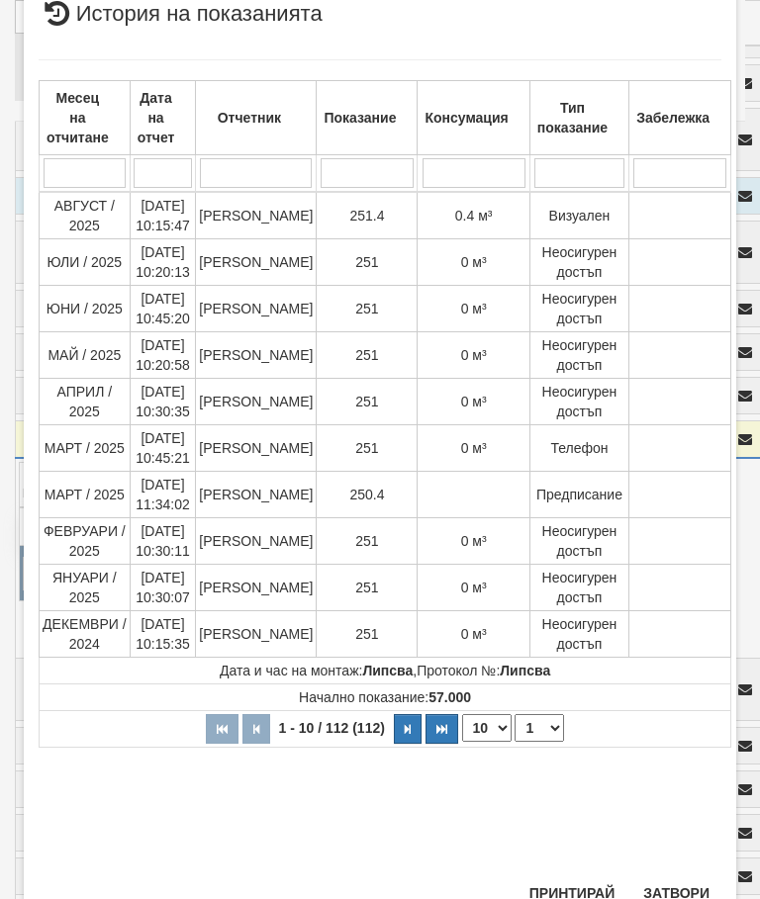
click at [684, 891] on button "Затвори" at bounding box center [676, 893] width 90 height 32
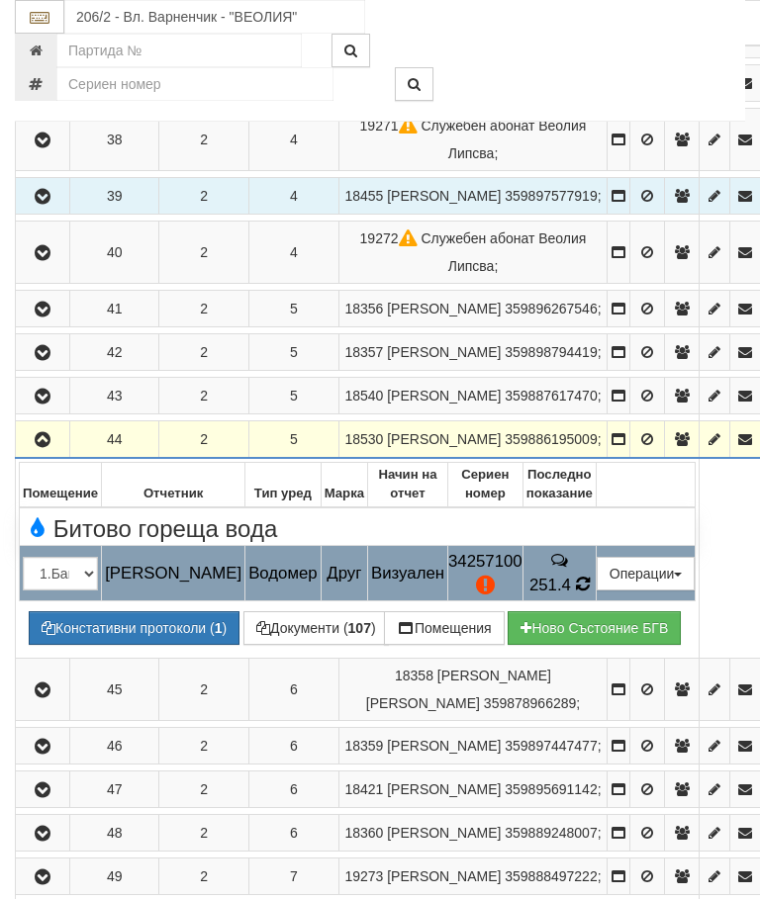
click at [591, 594] on icon at bounding box center [583, 585] width 18 height 20
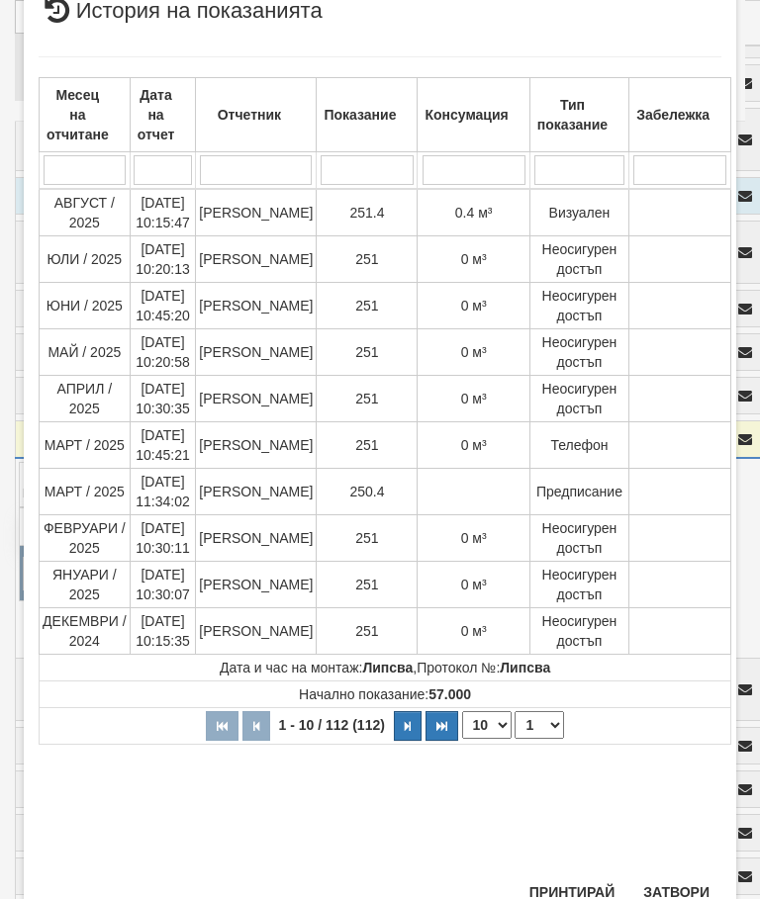
scroll to position [835, 0]
click at [684, 878] on button "Затвори" at bounding box center [676, 893] width 90 height 32
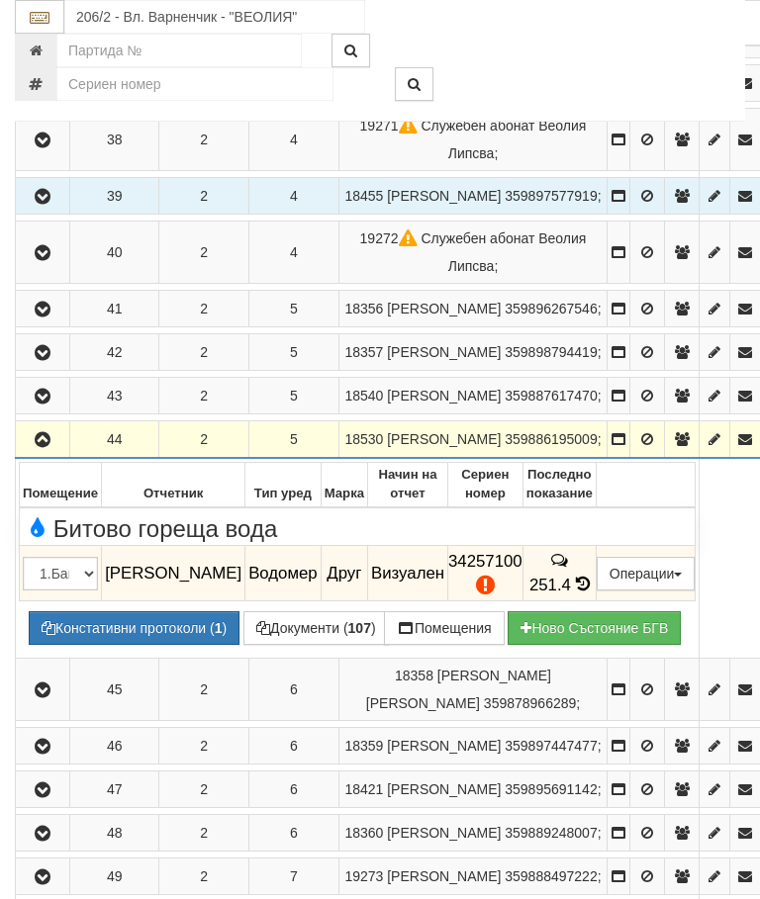
click at [33, 447] on icon "button" at bounding box center [43, 440] width 24 height 14
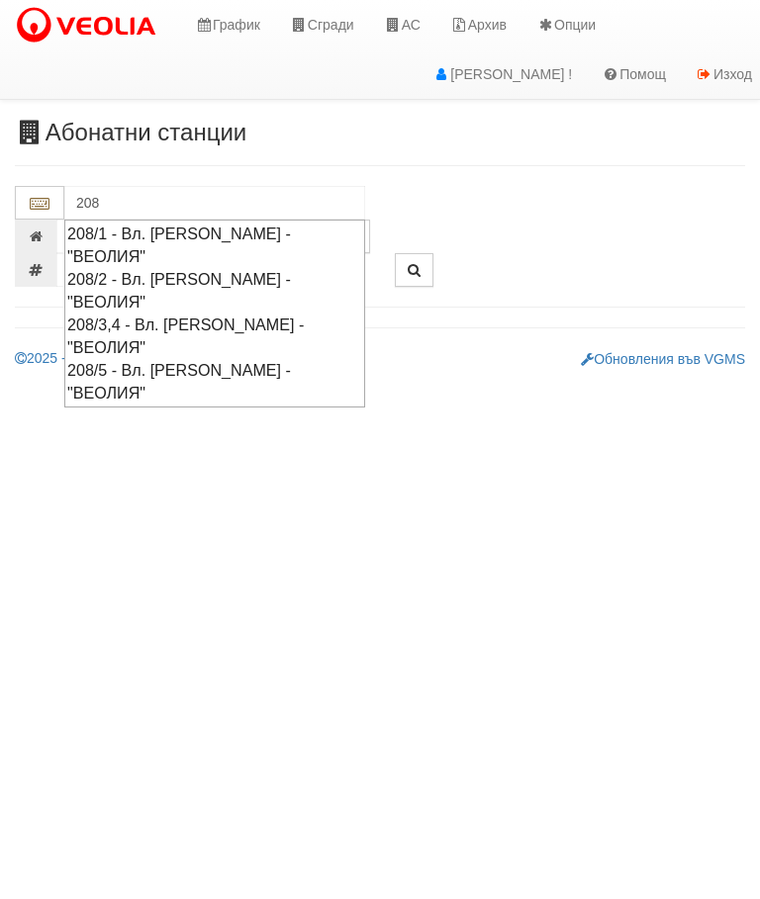
click at [317, 268] on div "208/2 - Вл. [PERSON_NAME] - "ВЕОЛИЯ"" at bounding box center [214, 290] width 295 height 45
type input "208/2 - Вл. [PERSON_NAME] - "ВЕОЛИЯ""
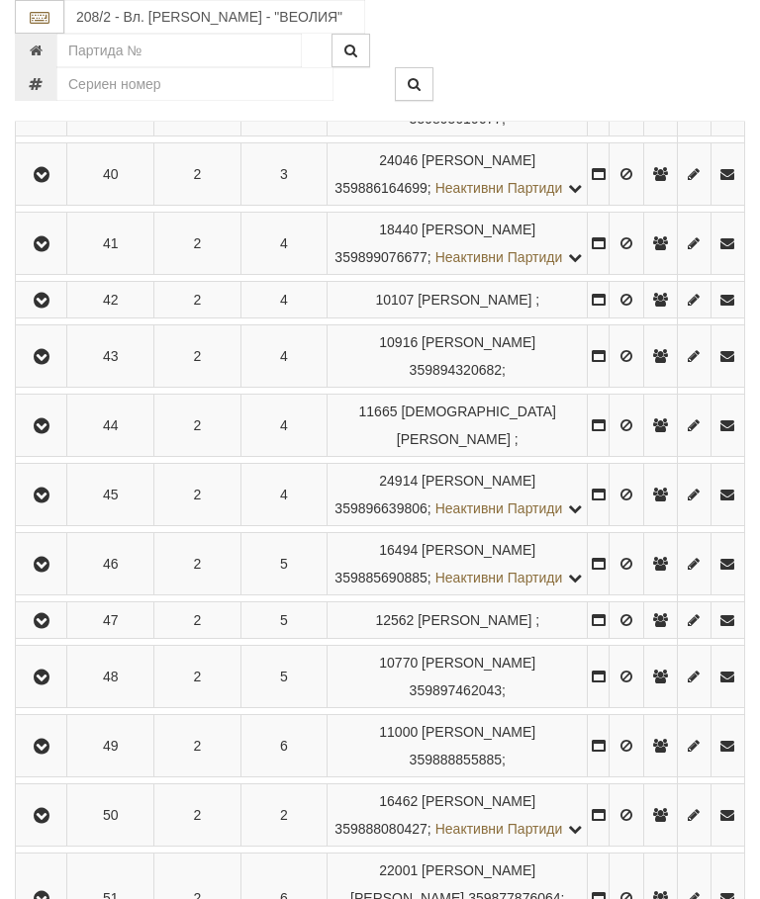
scroll to position [1213, 0]
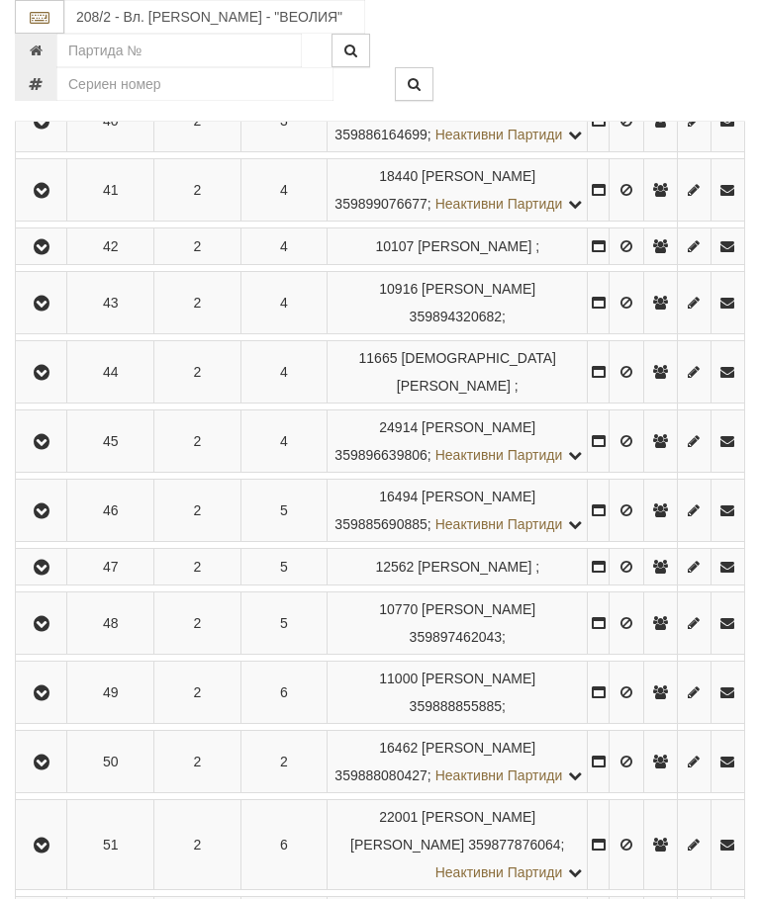
click at [61, 404] on td at bounding box center [41, 372] width 51 height 62
click at [59, 387] on button "button" at bounding box center [41, 372] width 45 height 30
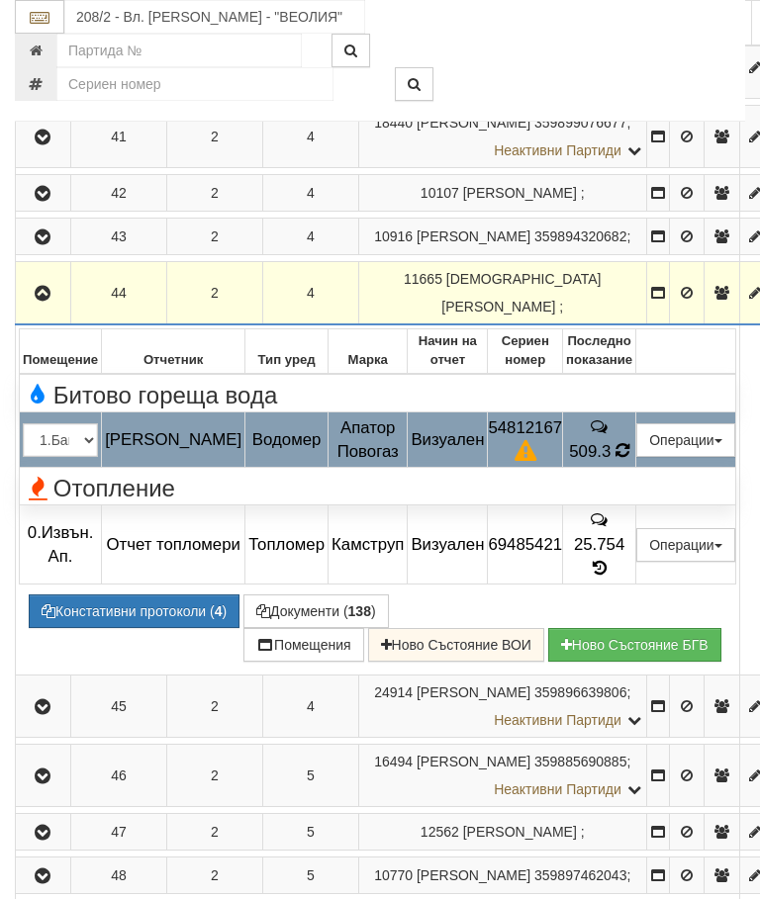
click at [629, 459] on icon at bounding box center [622, 450] width 14 height 17
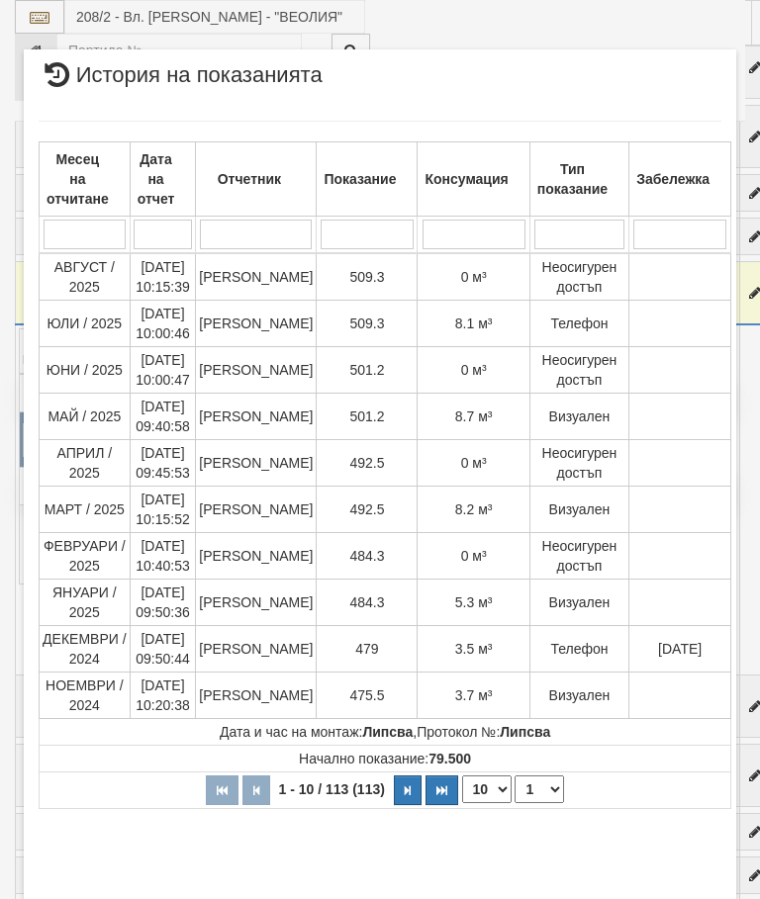
select select "10"
select select "1"
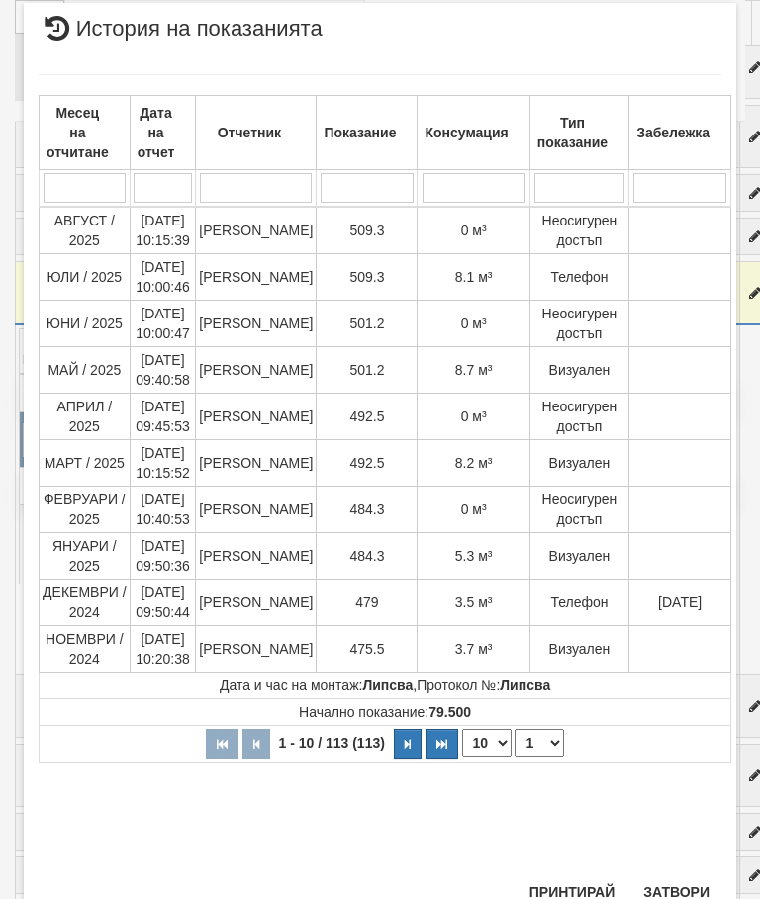
scroll to position [1186, 0]
click at [678, 888] on button "Затвори" at bounding box center [676, 893] width 90 height 32
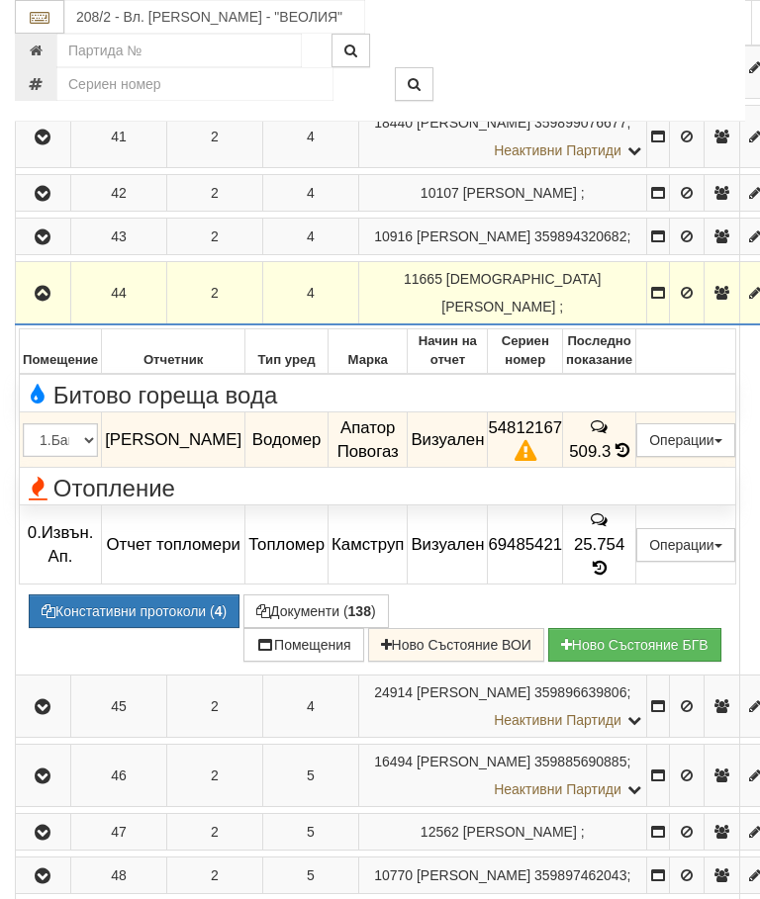
click at [32, 308] on button "button" at bounding box center [43, 293] width 48 height 30
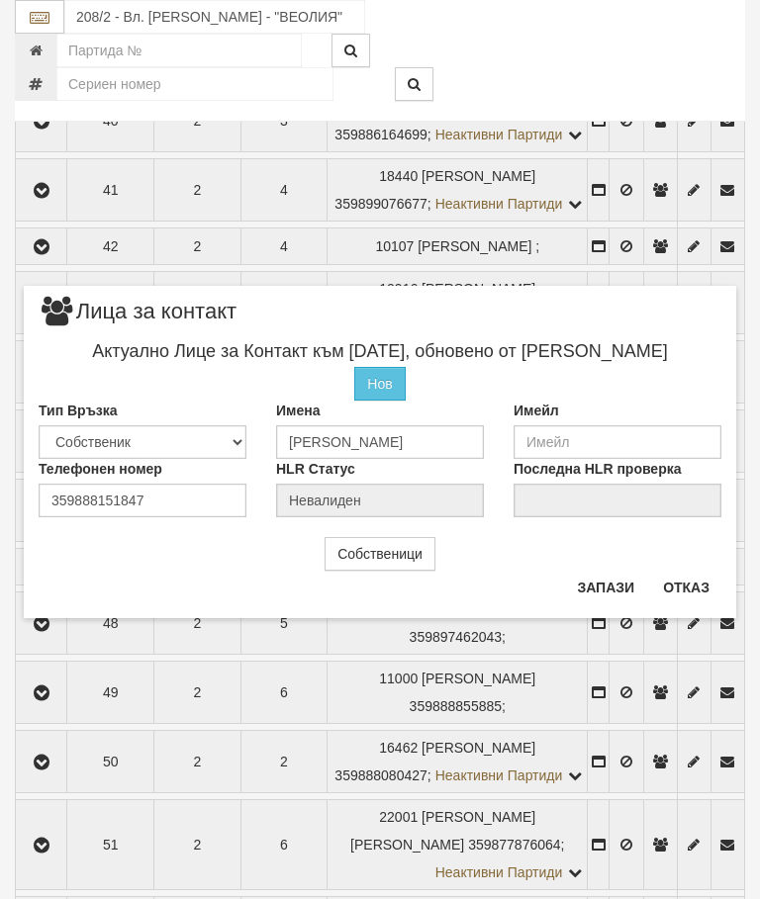
click at [706, 581] on button "Отказ" at bounding box center [686, 588] width 70 height 32
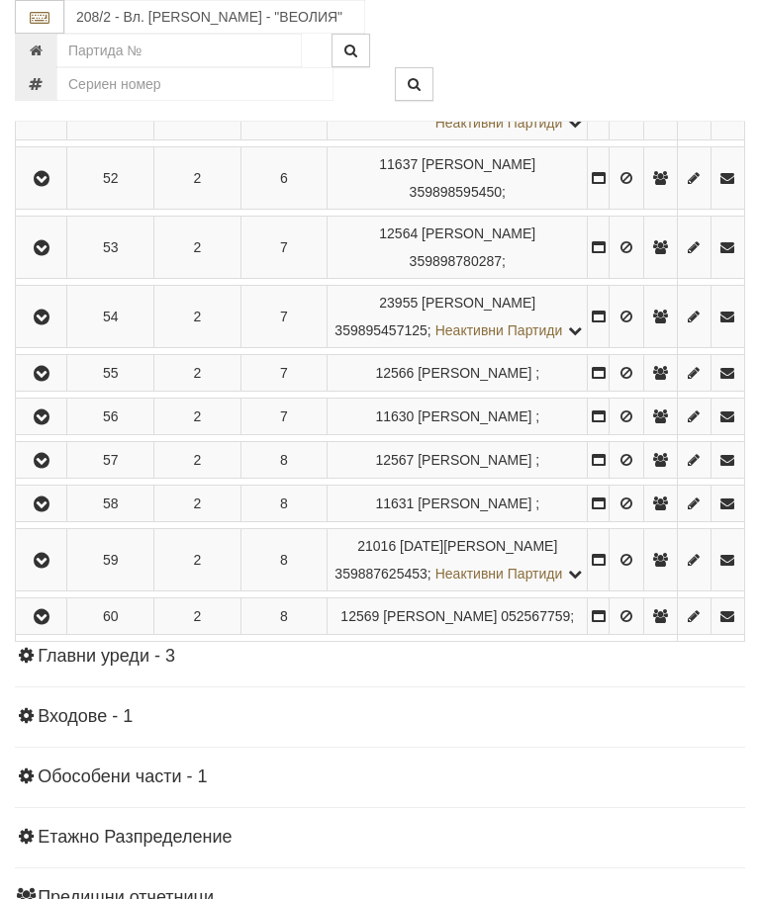
scroll to position [1990, 0]
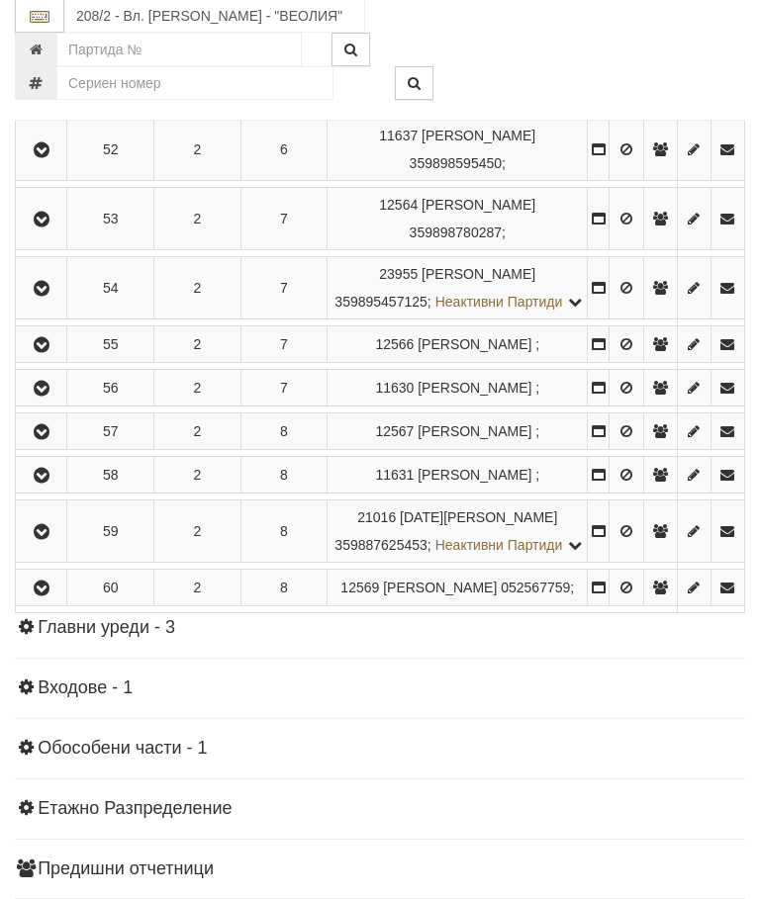
click at [53, 353] on icon "button" at bounding box center [42, 346] width 24 height 14
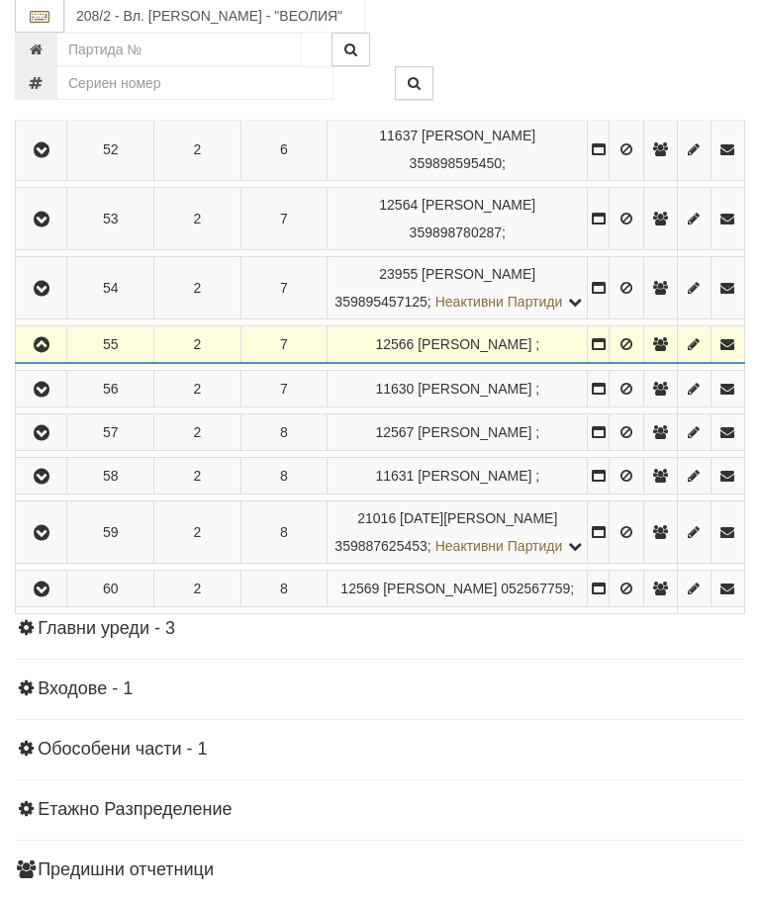
scroll to position [1991, 0]
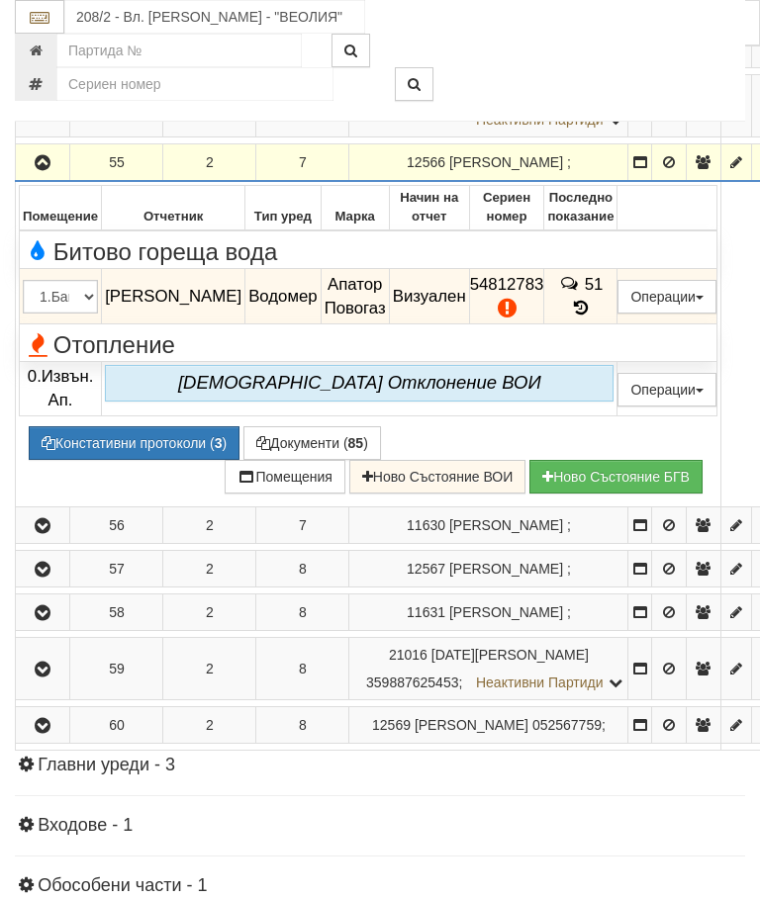
click at [591, 317] on icon at bounding box center [581, 308] width 22 height 17
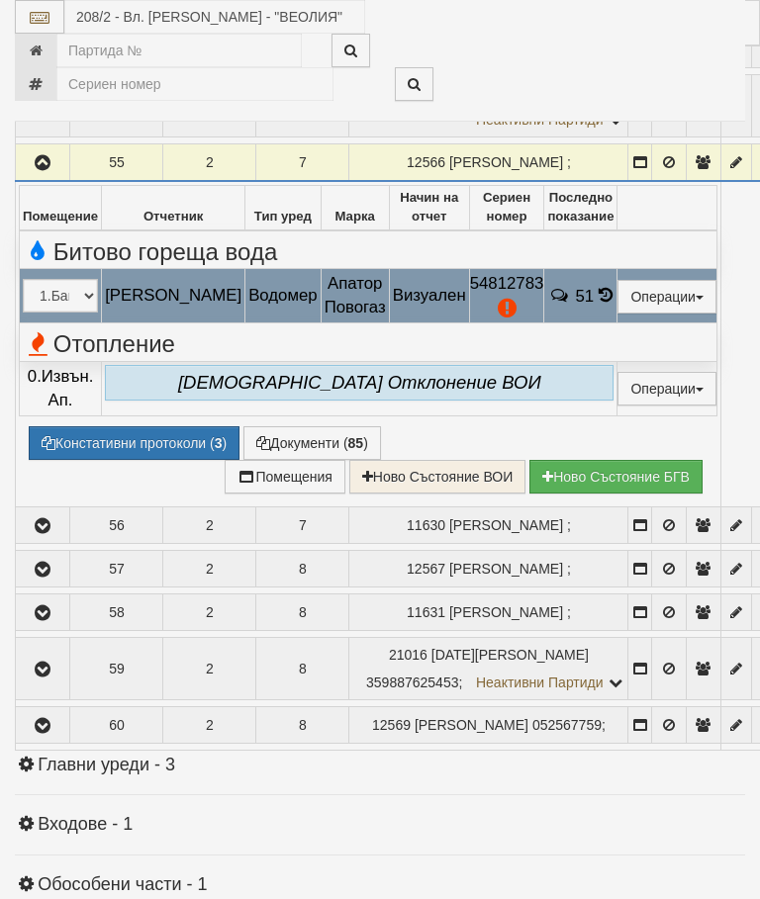
select select "10"
select select "1"
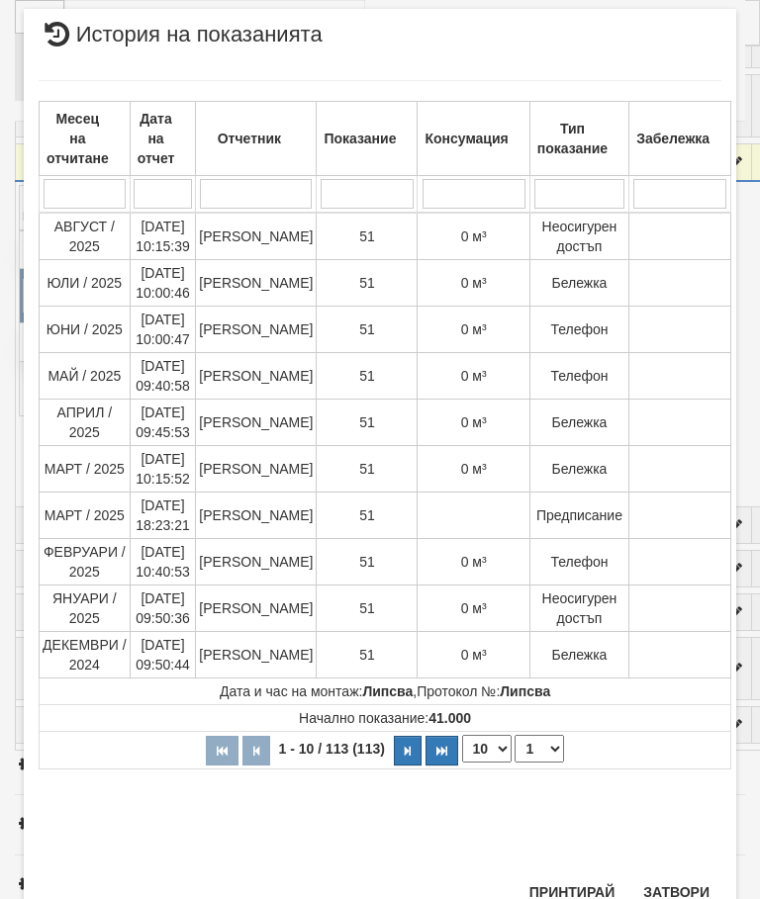
scroll to position [1296, 0]
click at [682, 881] on button "Затвори" at bounding box center [676, 893] width 90 height 32
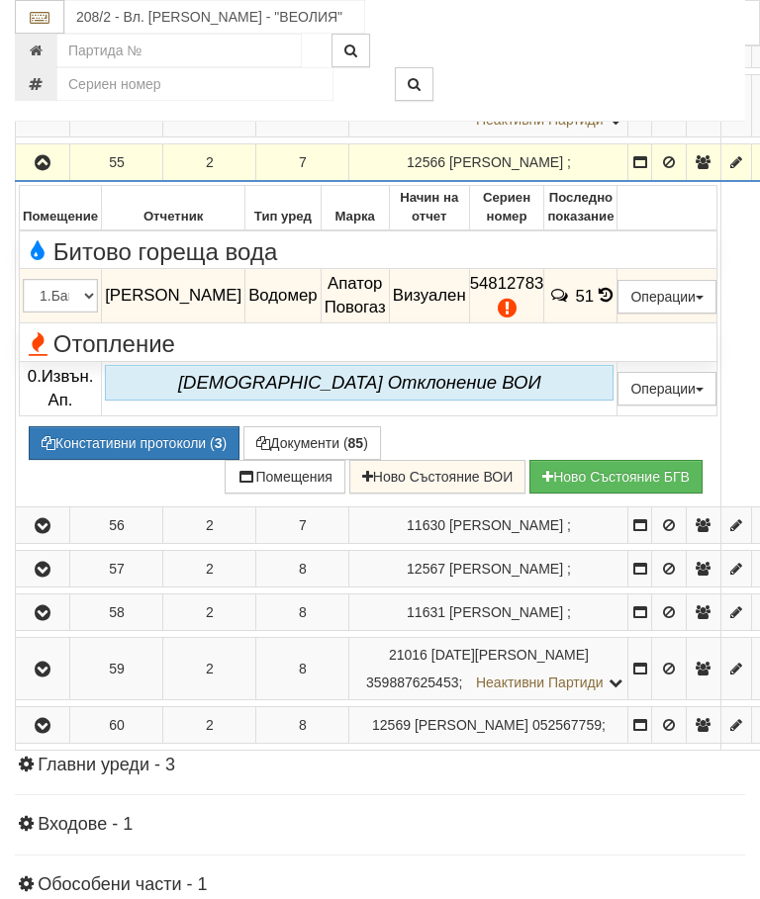
click at [33, 177] on button "button" at bounding box center [42, 162] width 47 height 30
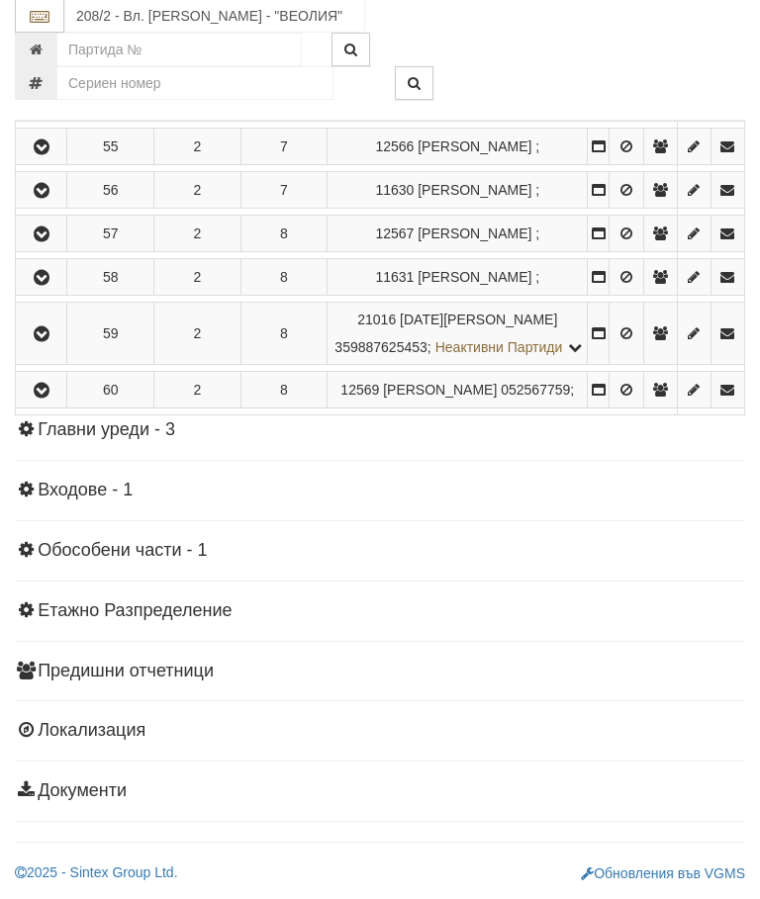
scroll to position [2529, 0]
click at [42, 342] on icon "button" at bounding box center [42, 335] width 24 height 14
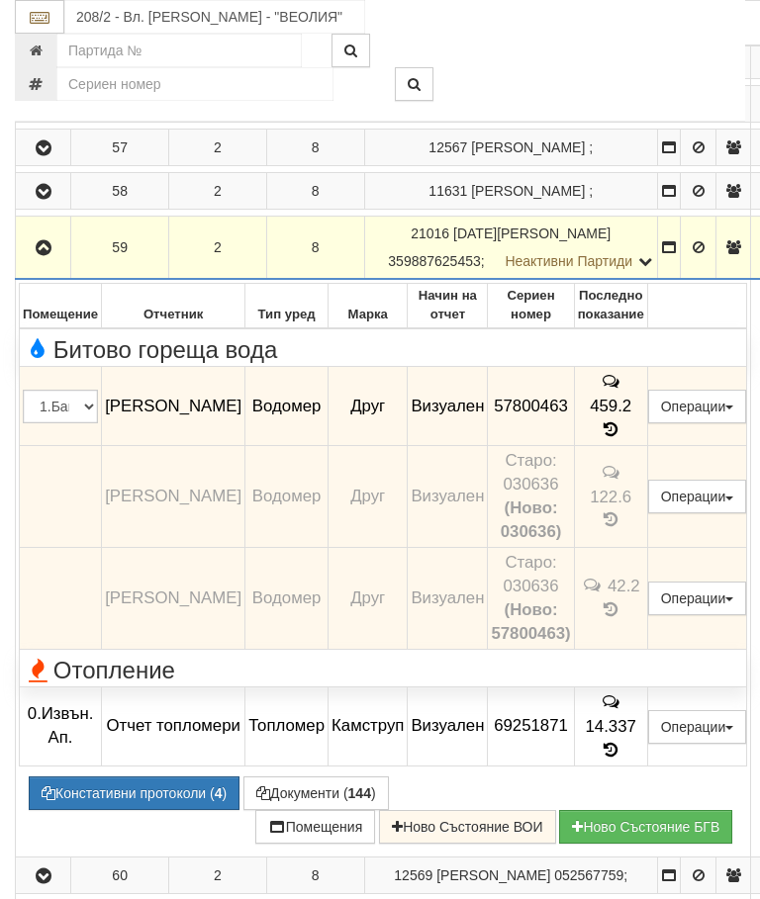
scroll to position [2022, 0]
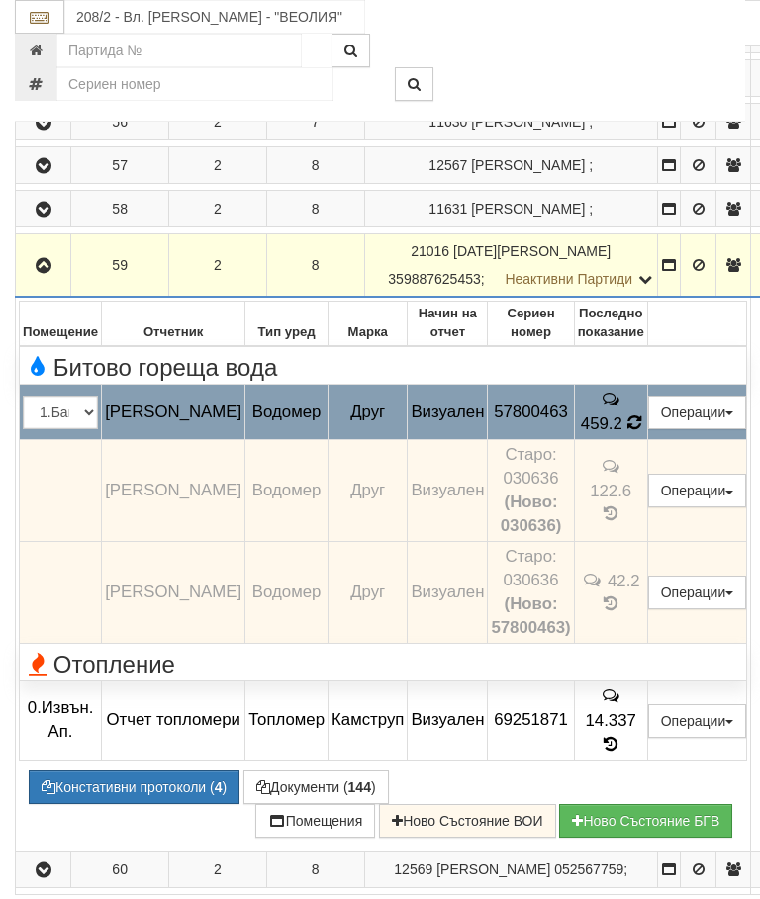
click at [641, 431] on icon at bounding box center [634, 422] width 14 height 17
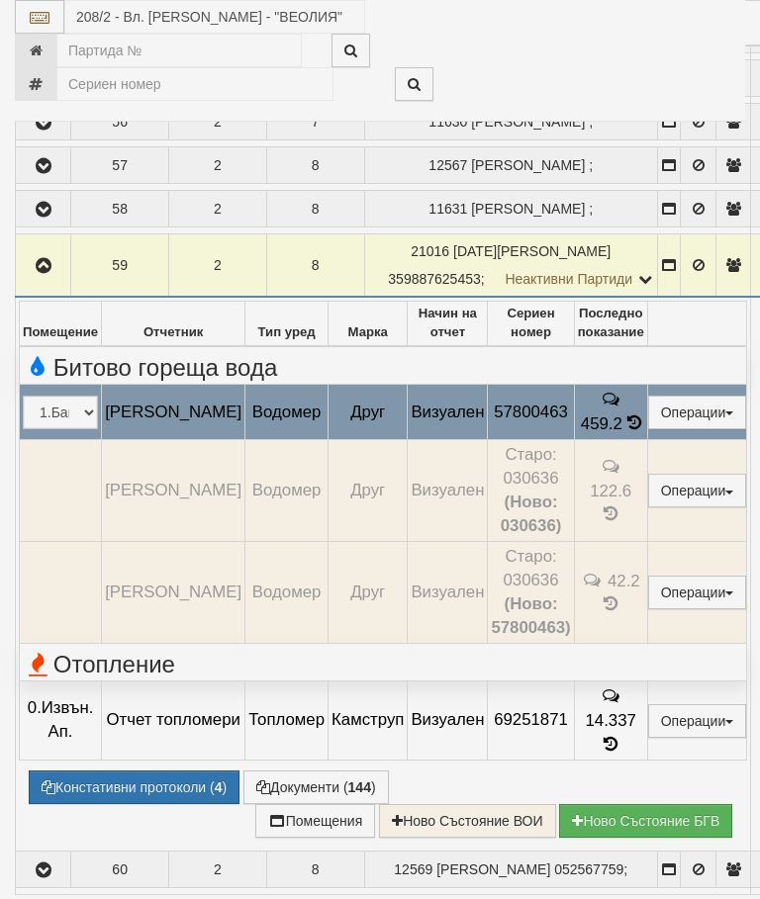
select select "10"
select select "1"
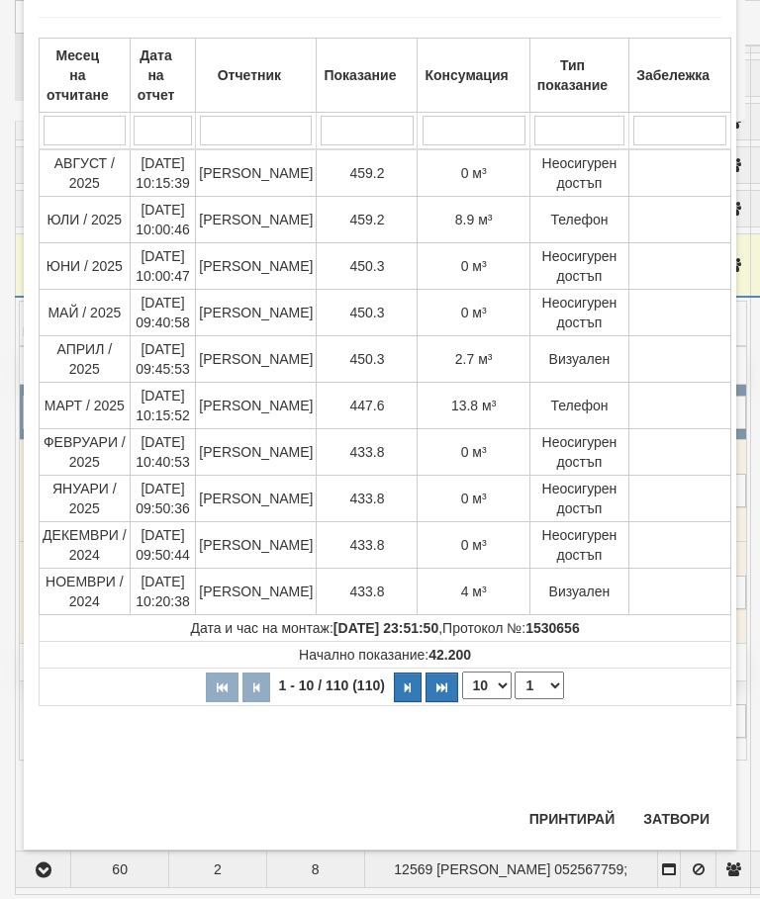
scroll to position [1503, 0]
click at [680, 812] on button "Затвори" at bounding box center [676, 819] width 90 height 32
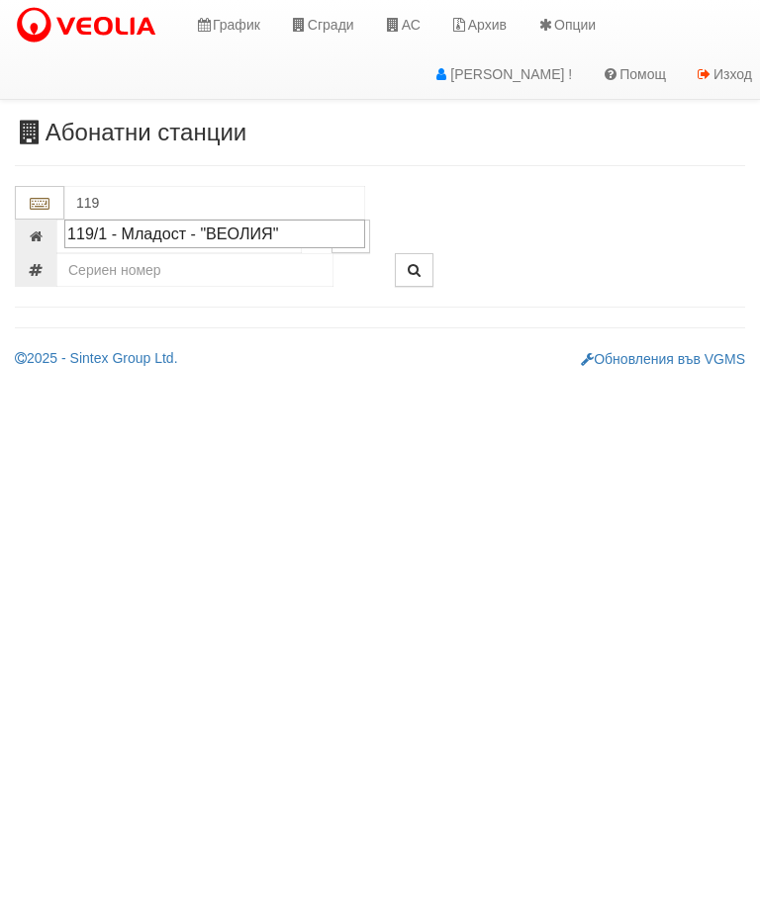
click at [278, 242] on div "119/1 - Младост - "ВЕОЛИЯ"" at bounding box center [214, 234] width 295 height 23
type input "119/1 - Младост - "ВЕОЛИЯ""
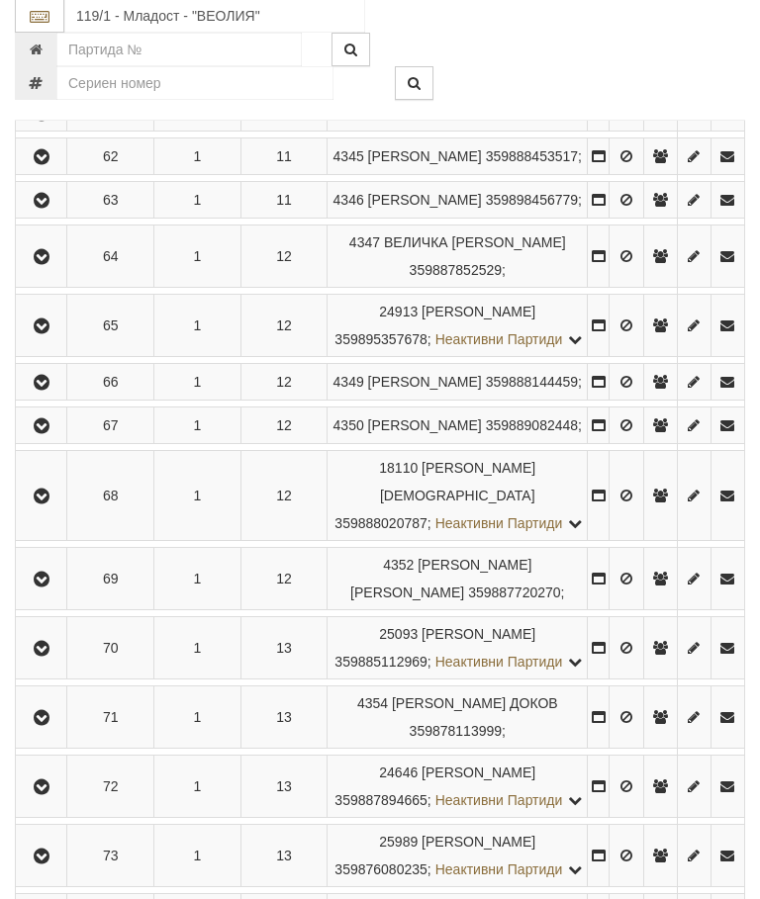
scroll to position [4490, 0]
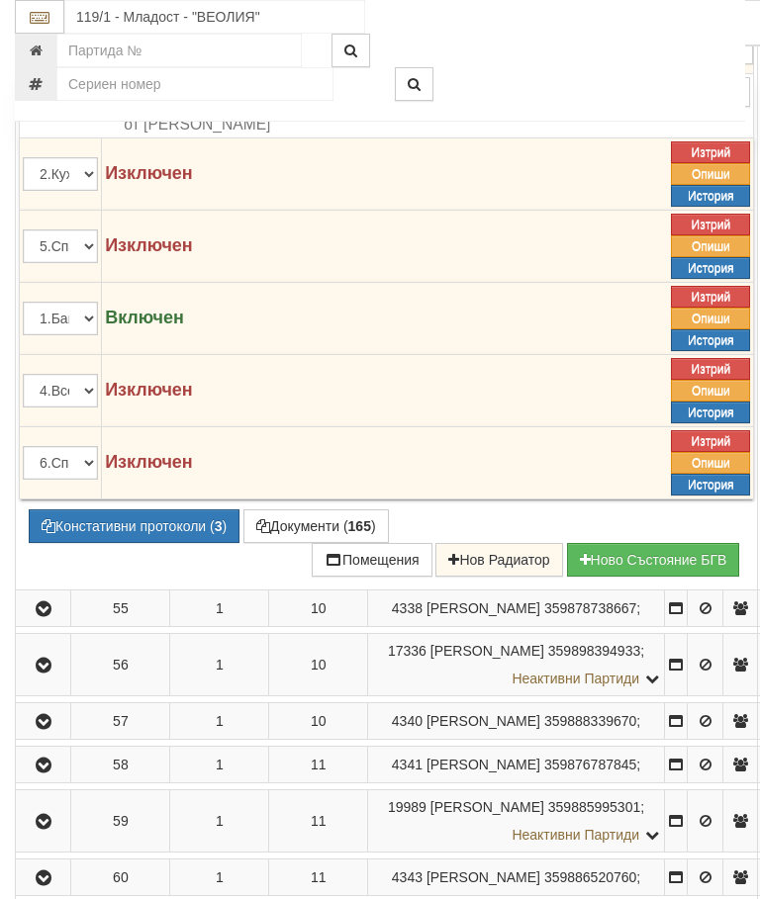
scroll to position [4033, 0]
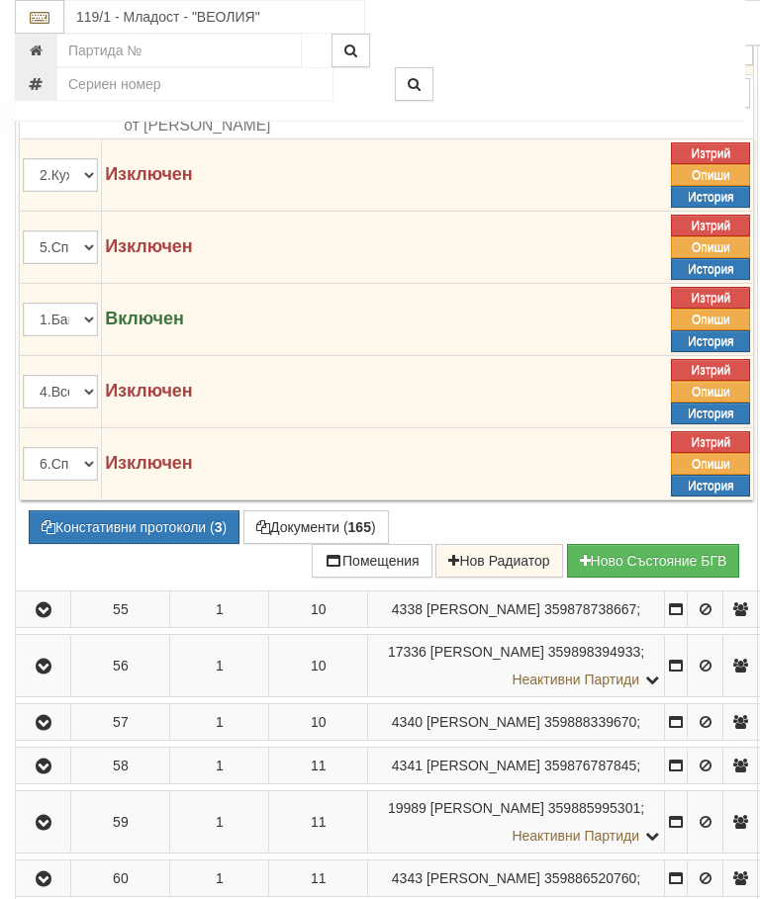
click at [624, 13] on icon at bounding box center [617, 4] width 14 height 17
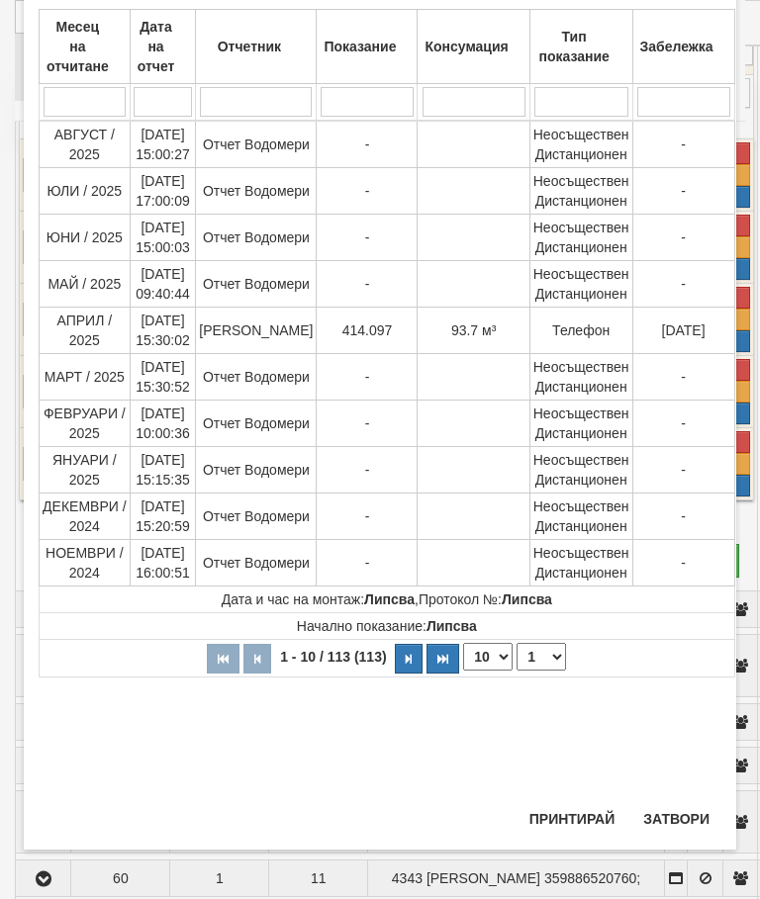
scroll to position [1026, 0]
click at [668, 804] on button "Затвори" at bounding box center [676, 819] width 90 height 32
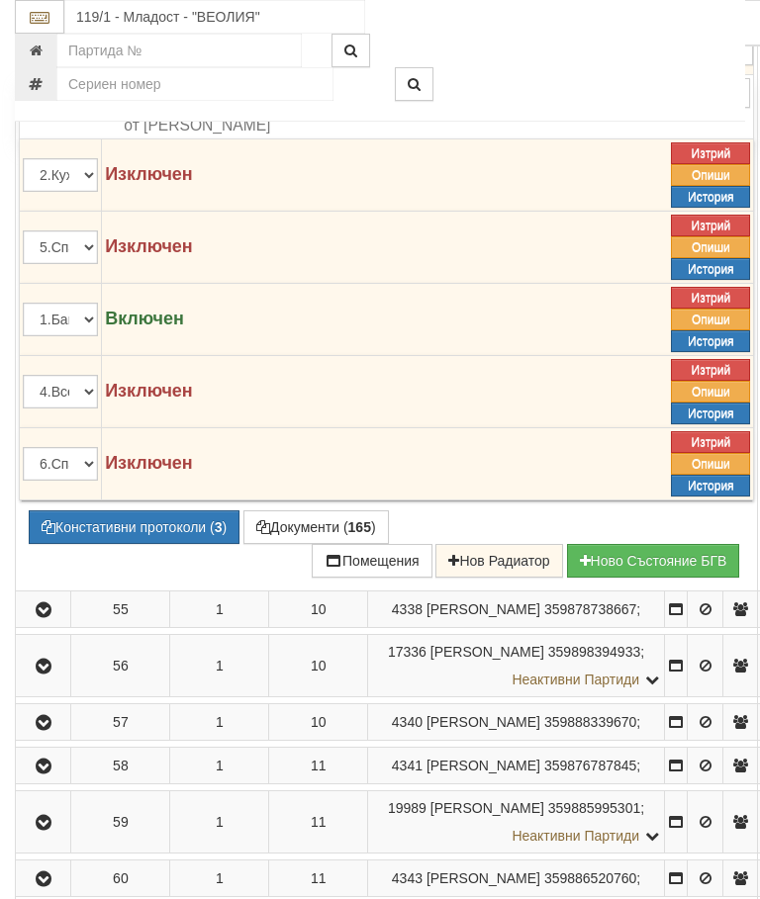
click at [626, 14] on icon at bounding box center [617, 4] width 18 height 20
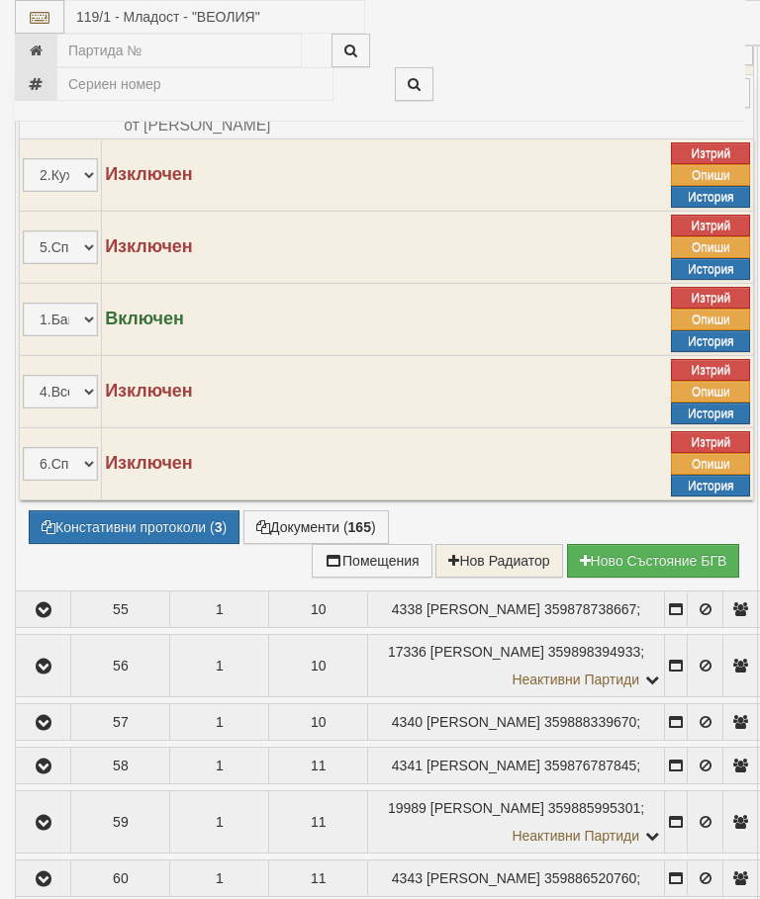
select select "10"
select select "1"
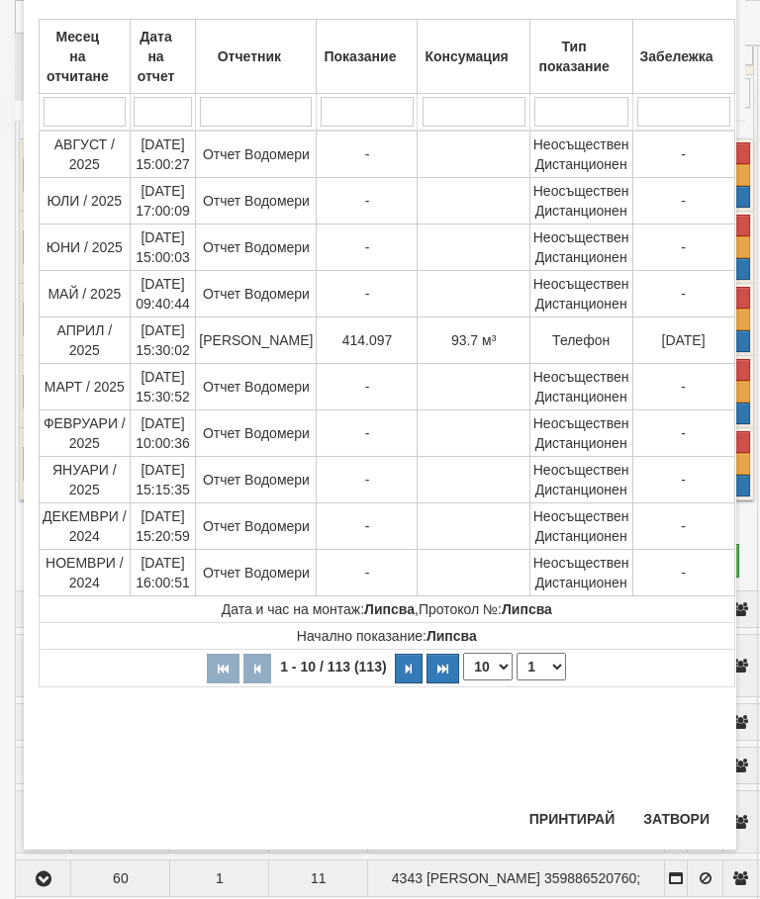
scroll to position [1218, 0]
click at [682, 817] on button "Затвори" at bounding box center [676, 819] width 90 height 32
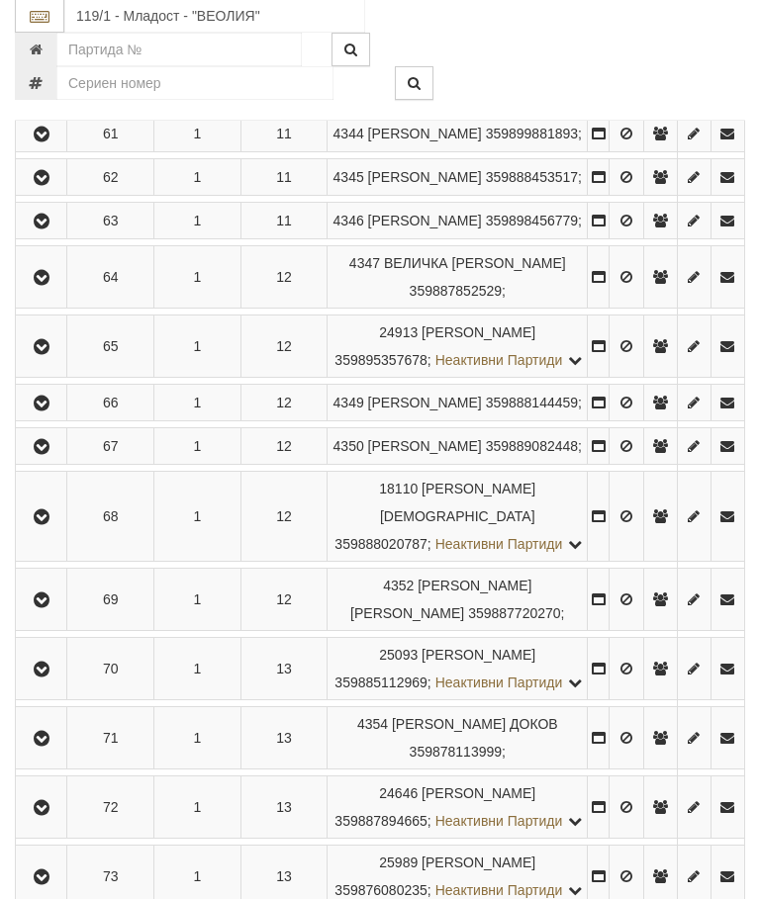
scroll to position [4424, 0]
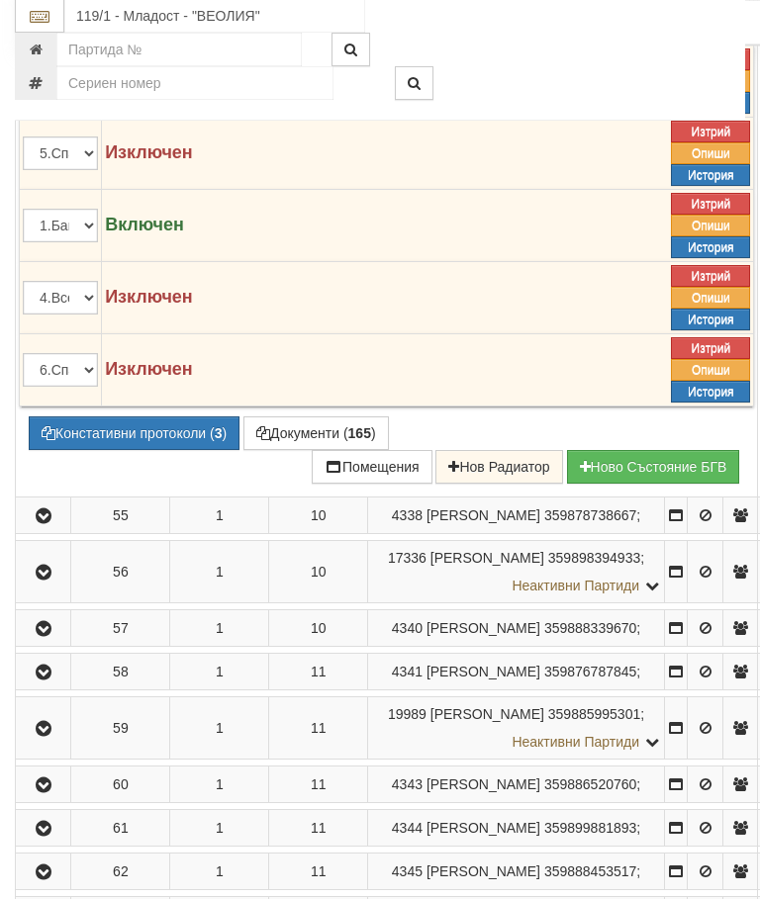
scroll to position [4127, 0]
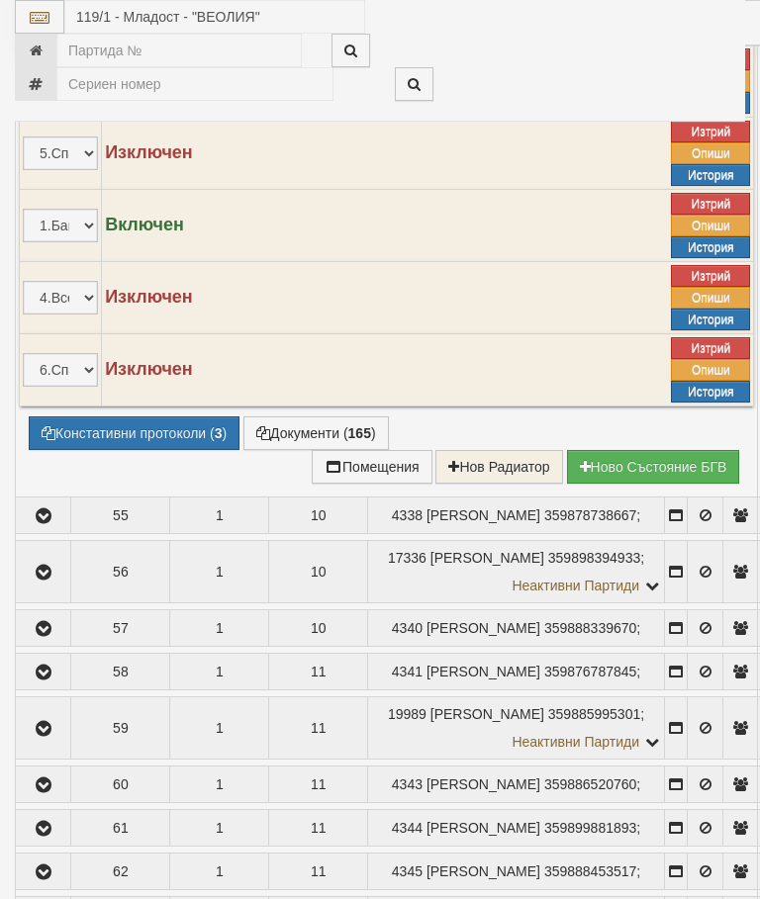
select select "10"
select select "1"
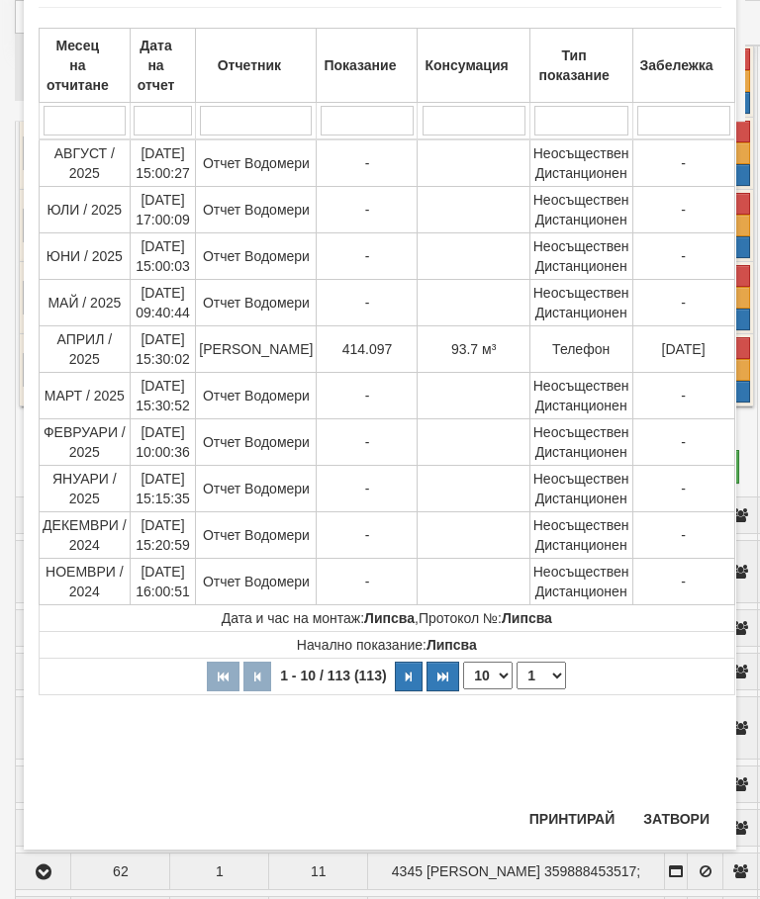
scroll to position [1387, 0]
click at [679, 804] on button "Затвори" at bounding box center [676, 819] width 90 height 32
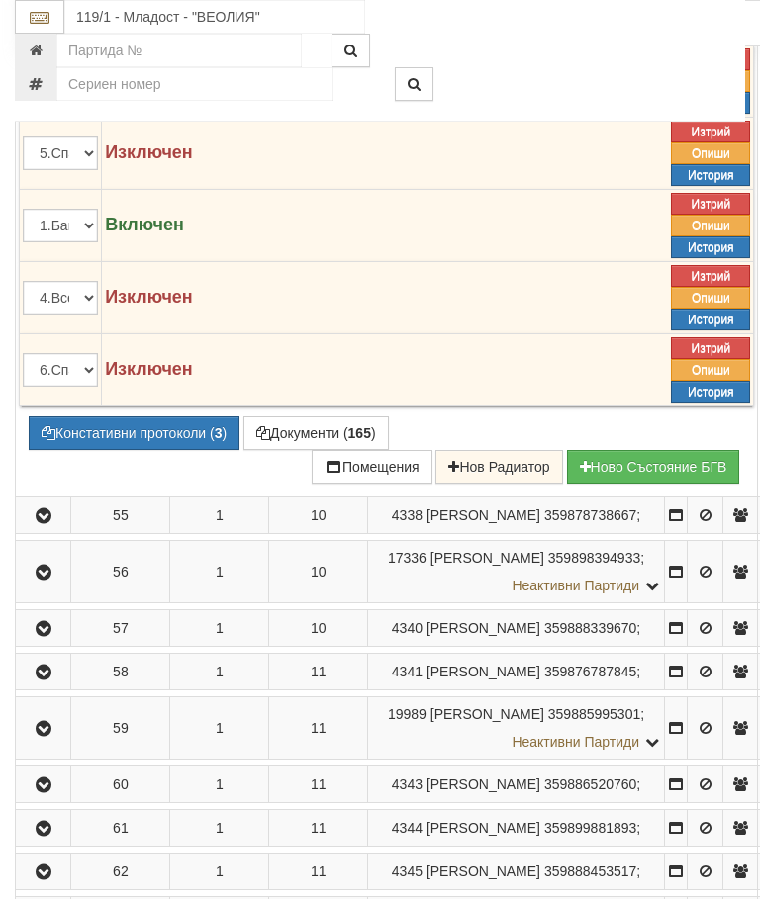
click at [310, 450] on button "Документи ( 165 )" at bounding box center [315, 433] width 145 height 34
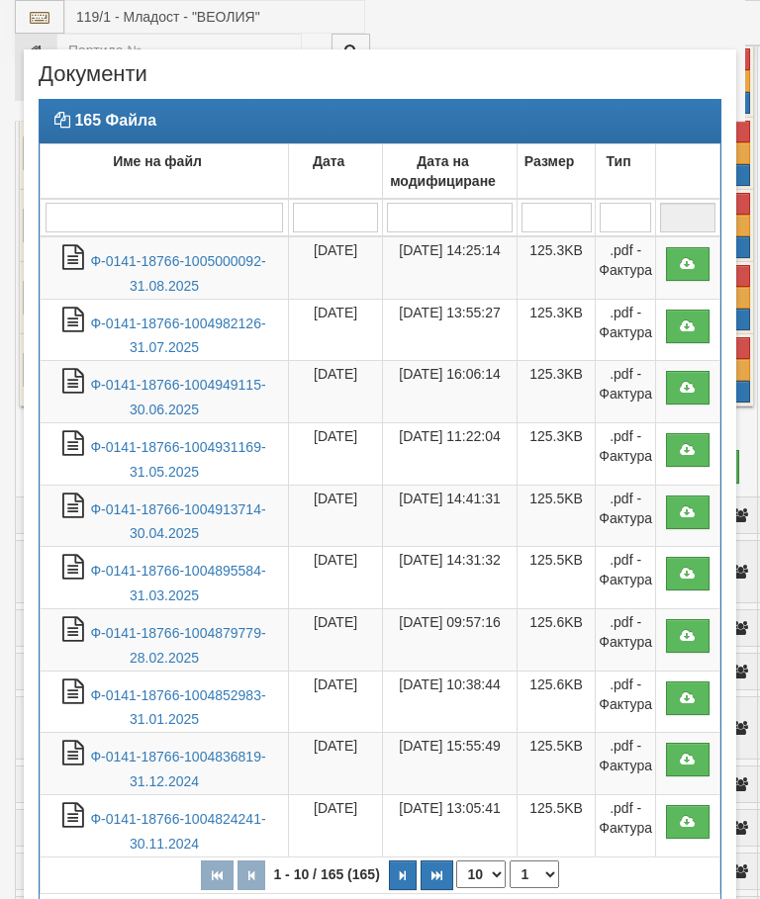
select select "10"
select select "1"
click at [194, 264] on link "Ф-0141-18766-1005000092-31.08.2025" at bounding box center [177, 273] width 175 height 41
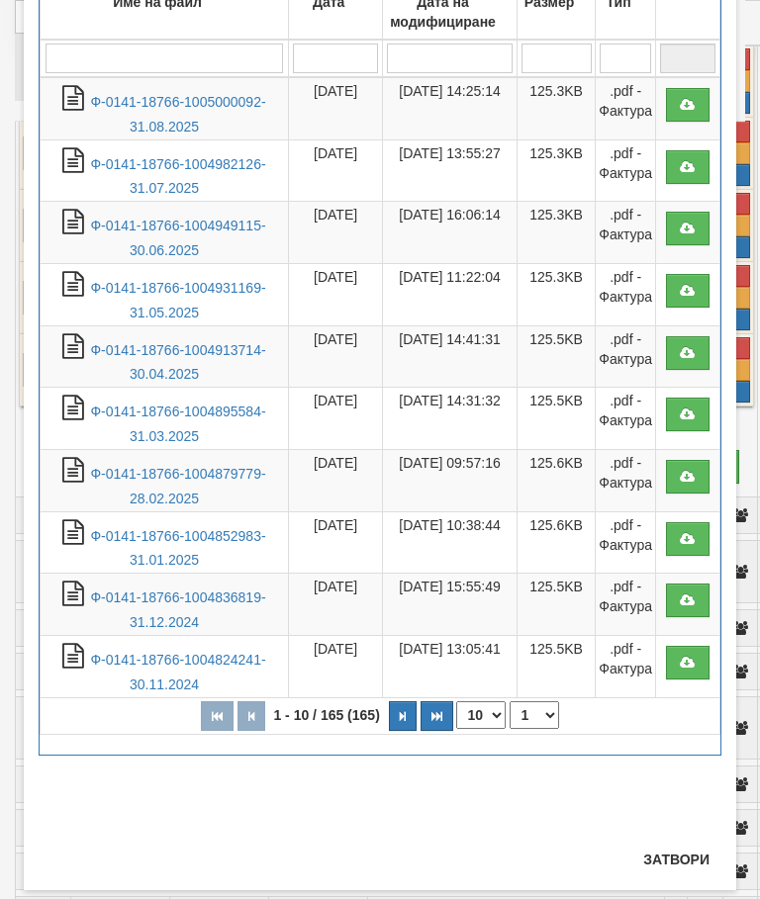
scroll to position [157, 0]
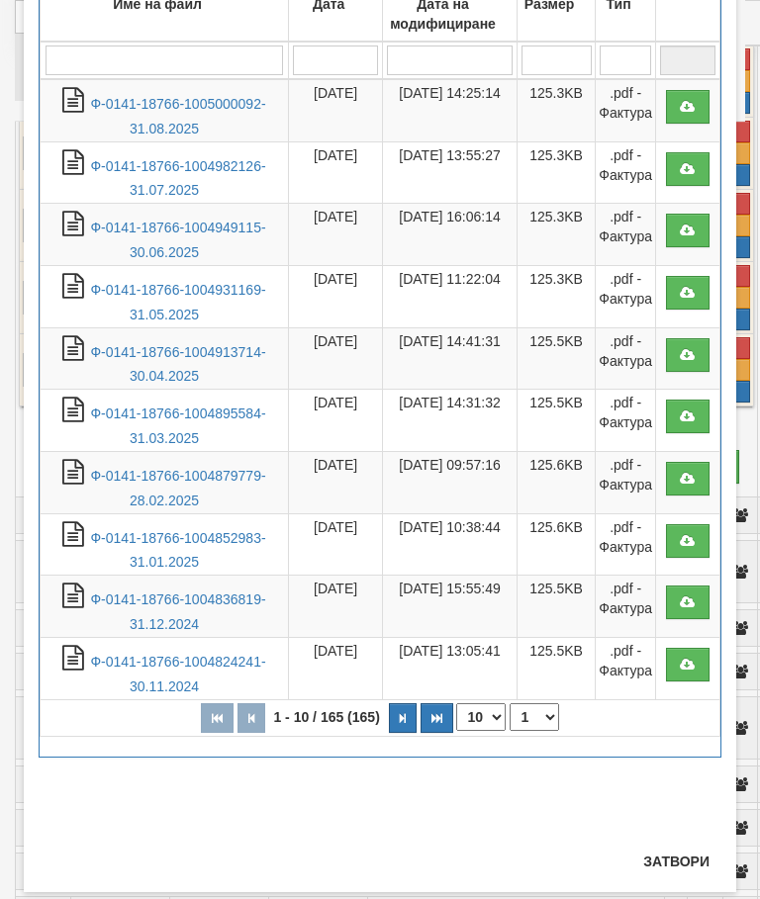
click at [678, 862] on button "Затвори" at bounding box center [676, 862] width 90 height 32
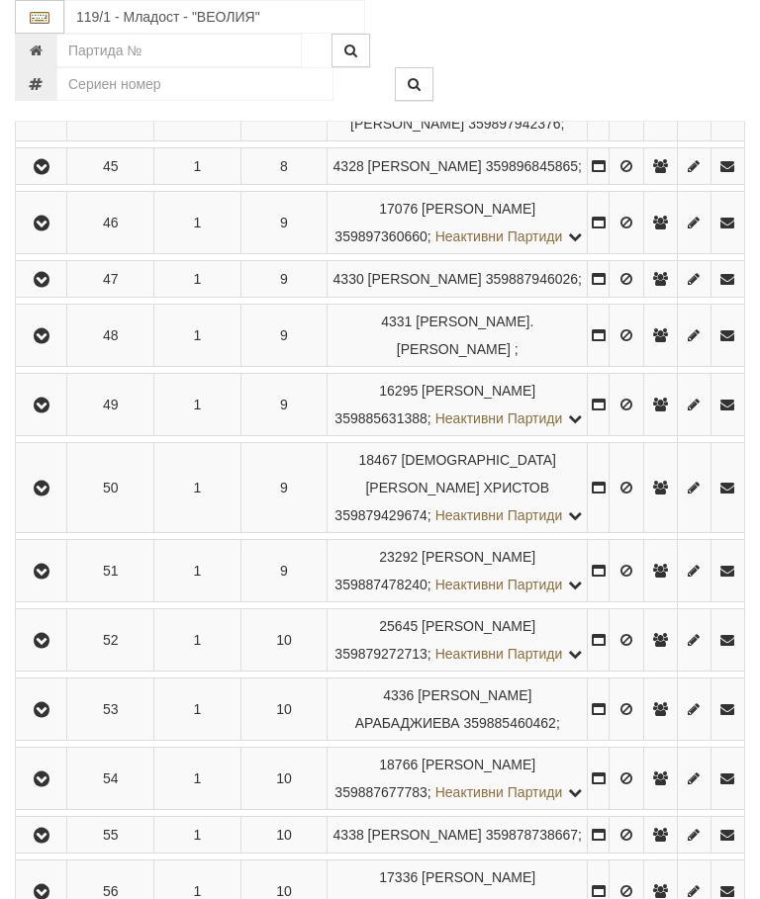
scroll to position [3258, 0]
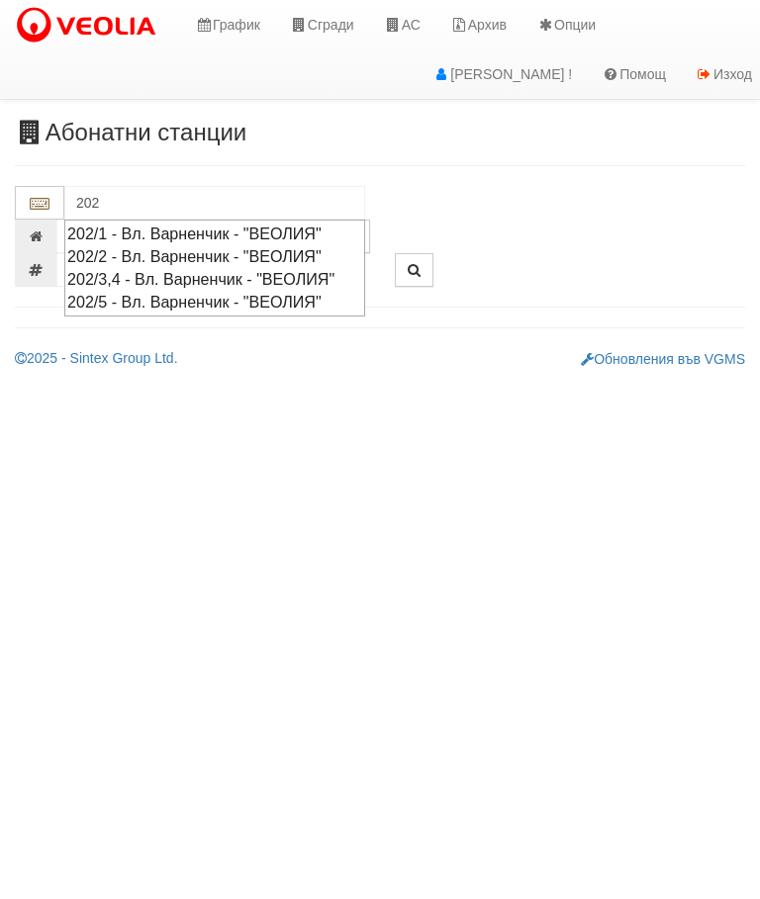
click at [295, 314] on div "202/5 - Вл. Варненчик - "ВЕОЛИЯ"" at bounding box center [214, 302] width 295 height 23
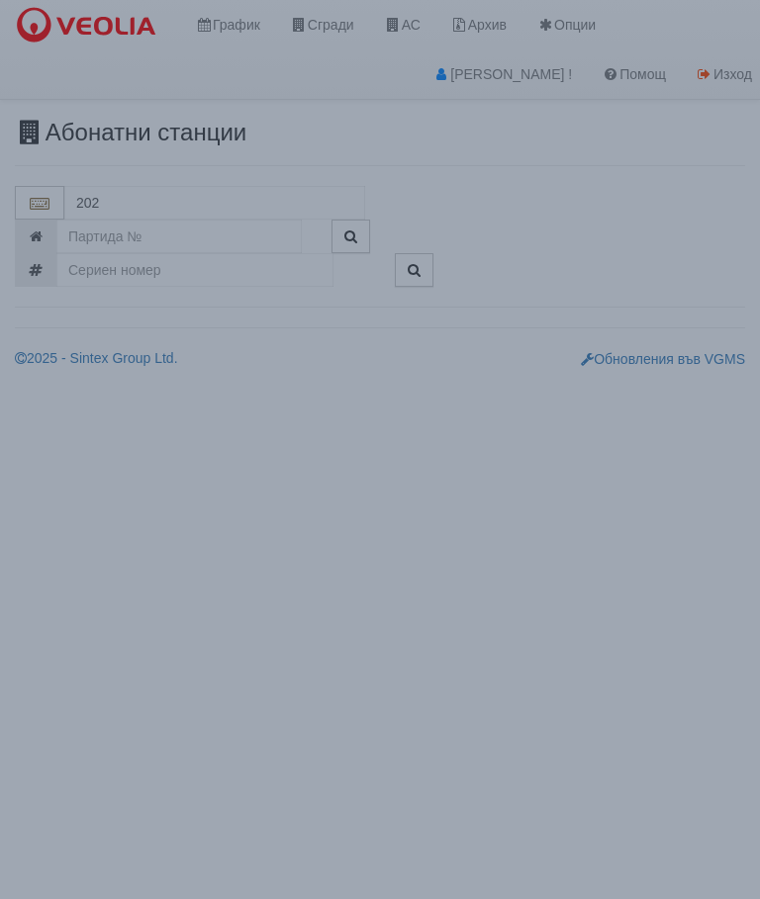
type input "202/5 - Вл. Варненчик - "ВЕОЛИЯ""
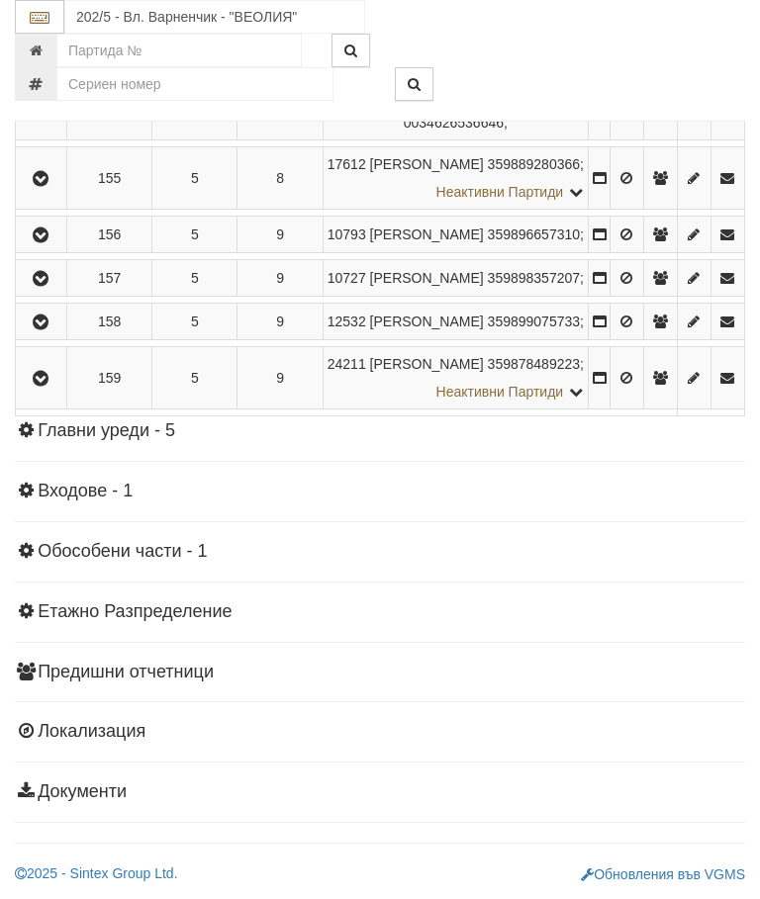
scroll to position [2618, 0]
click at [52, 186] on icon "button" at bounding box center [41, 179] width 24 height 14
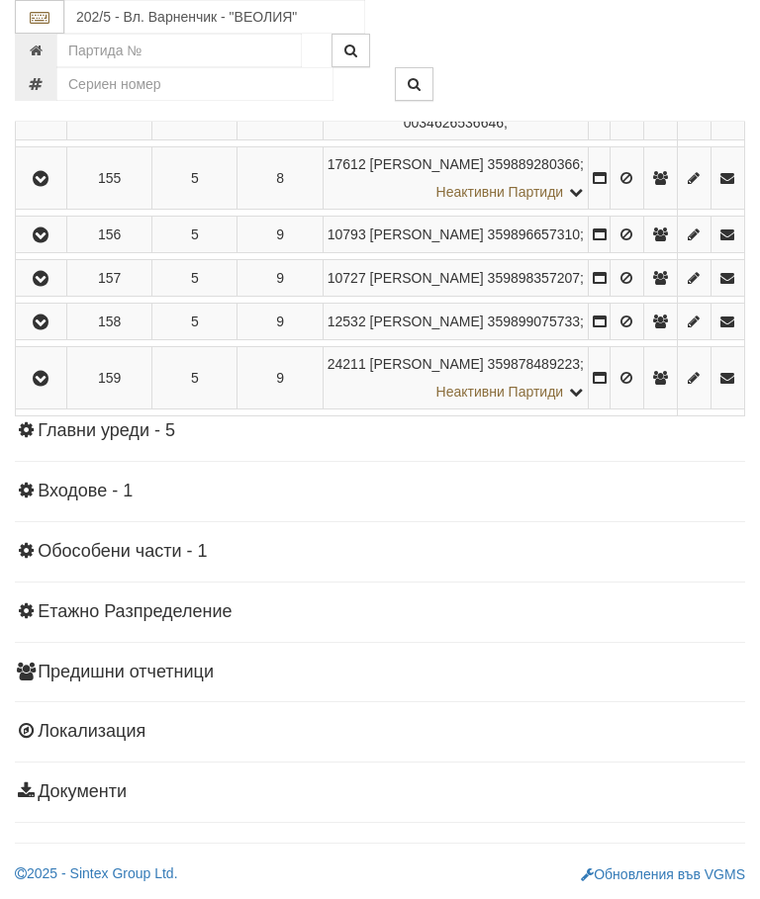
scroll to position [2389, 0]
click at [44, 60] on icon "button" at bounding box center [41, 53] width 24 height 14
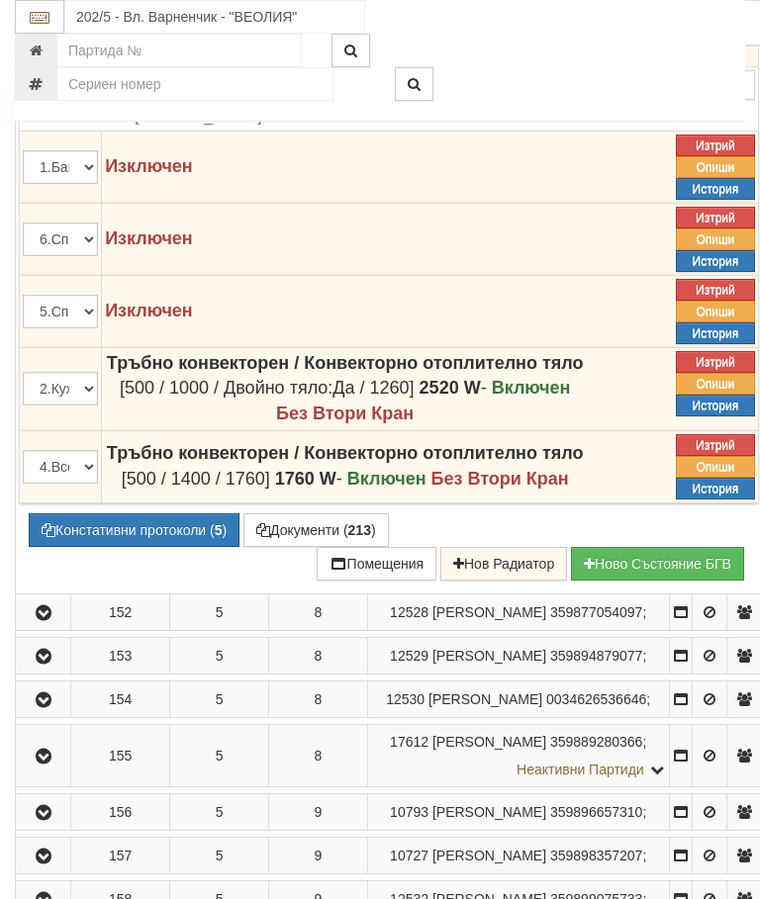
scroll to position [2320, 0]
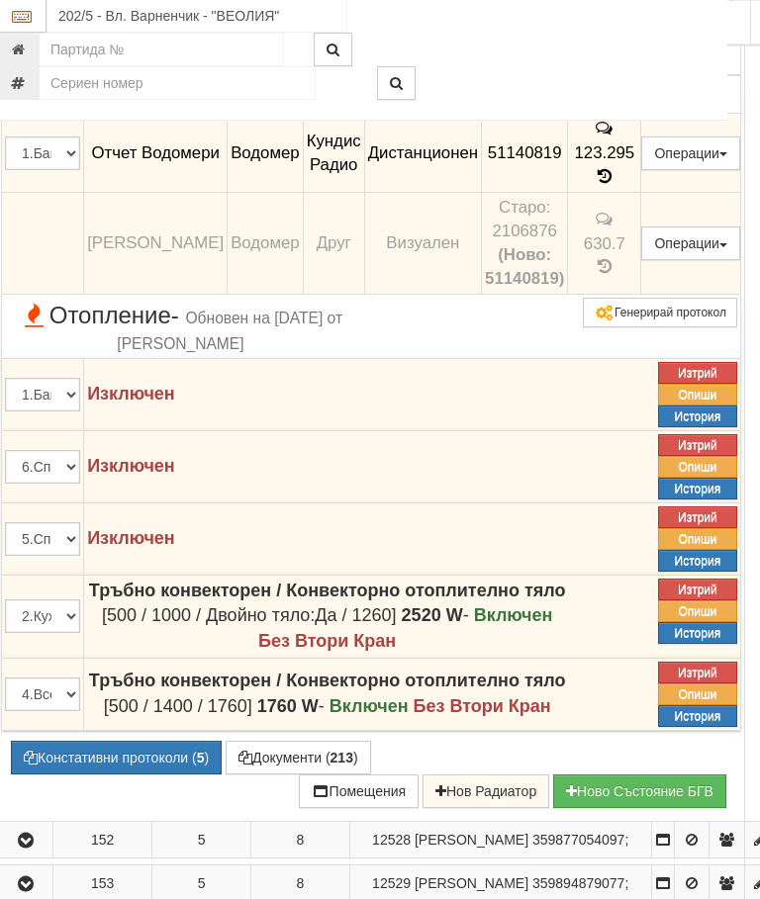
click at [25, 16] on icon "button" at bounding box center [26, 9] width 24 height 14
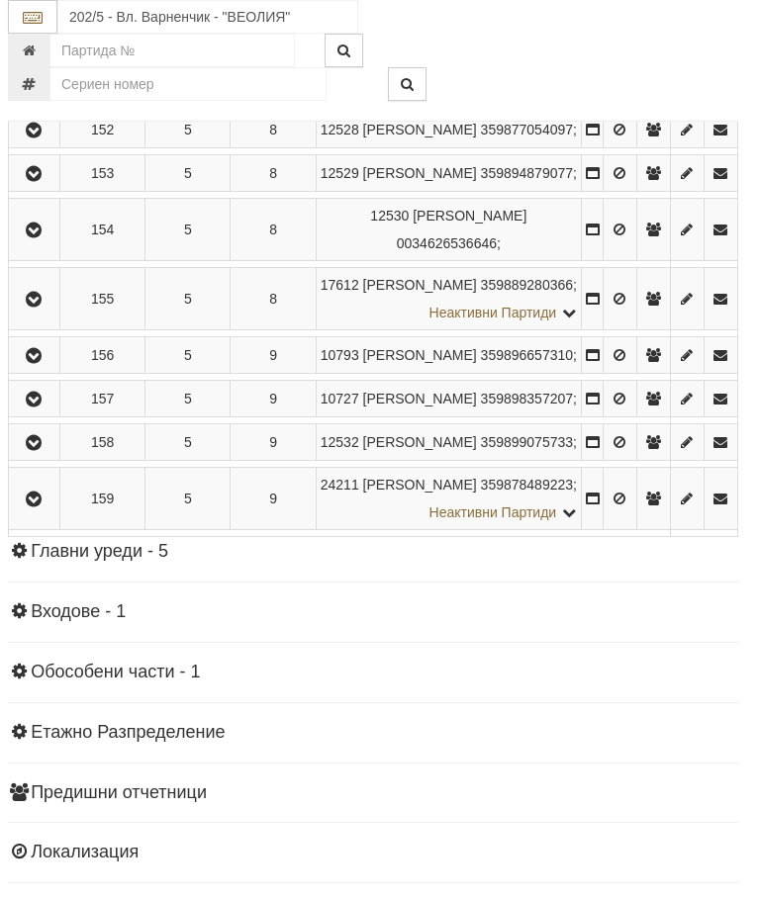
scroll to position [2162, 0]
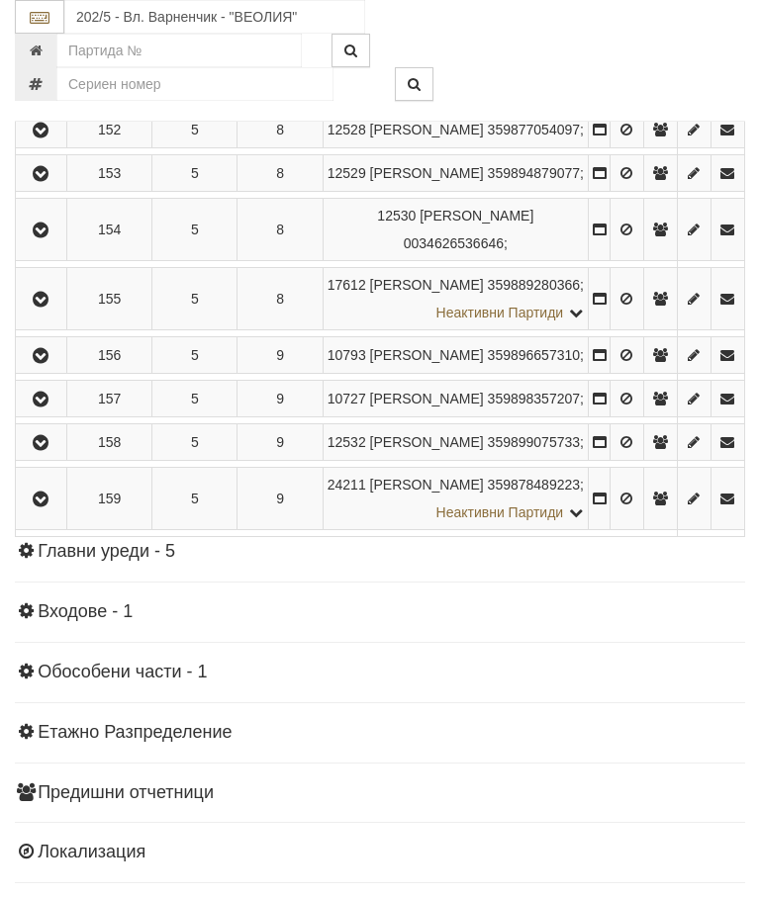
click at [55, 57] on button "button" at bounding box center [41, 43] width 45 height 30
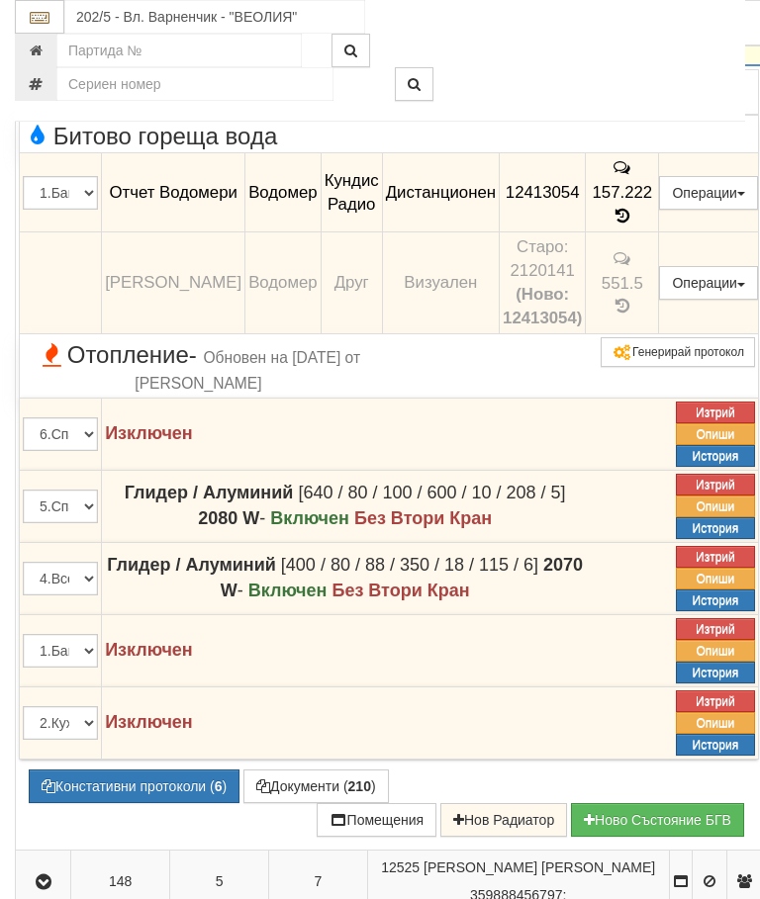
scroll to position [1846, 0]
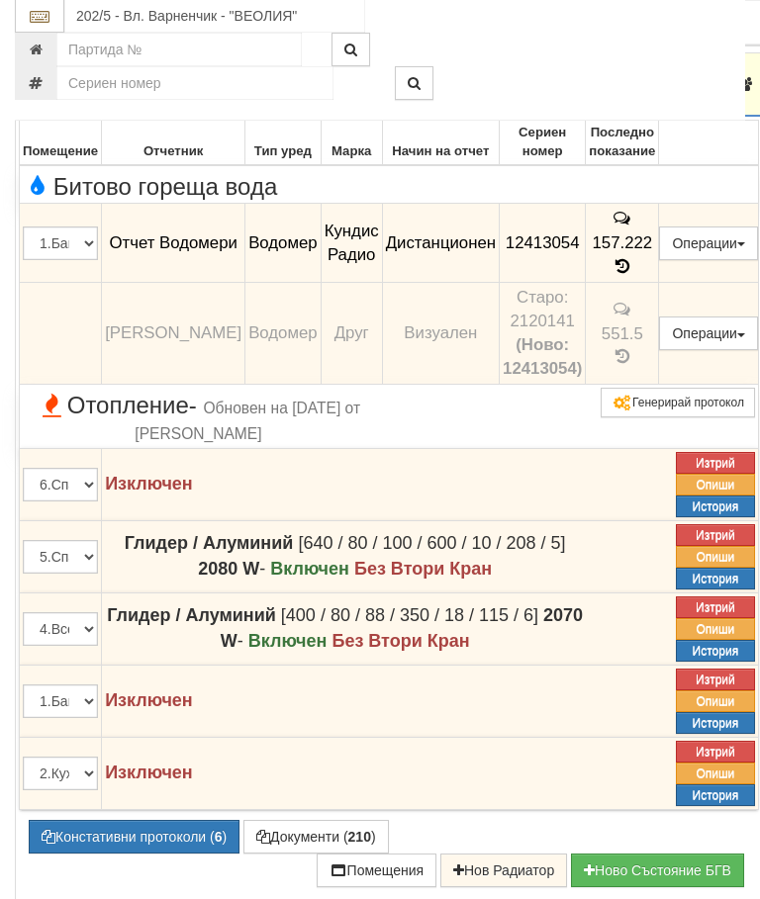
click at [38, 93] on icon "button" at bounding box center [44, 86] width 24 height 14
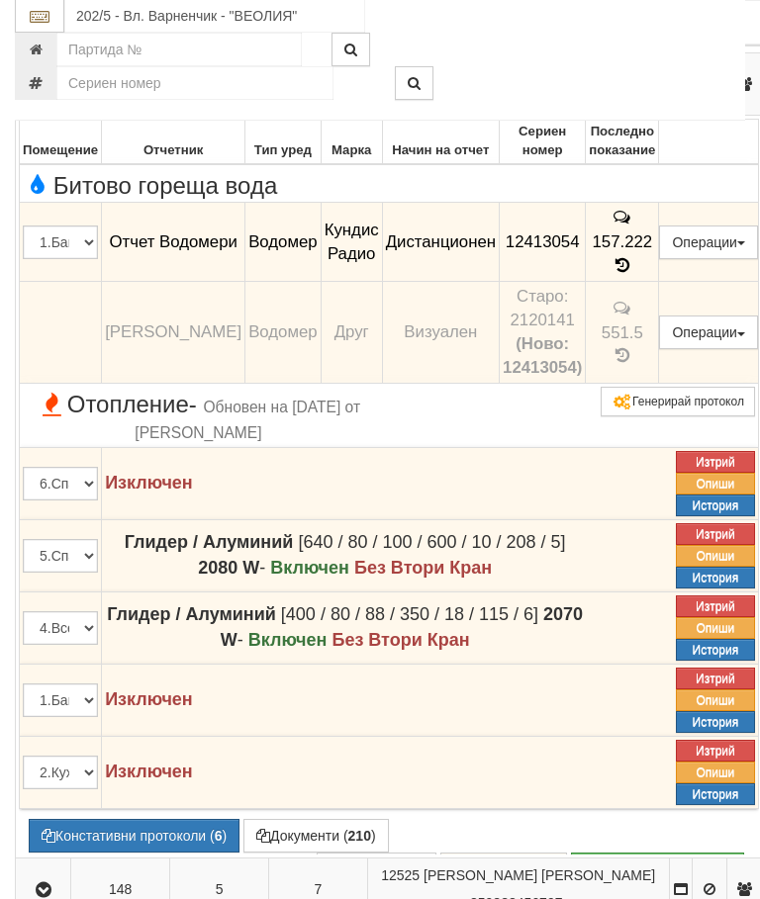
scroll to position [1847, 0]
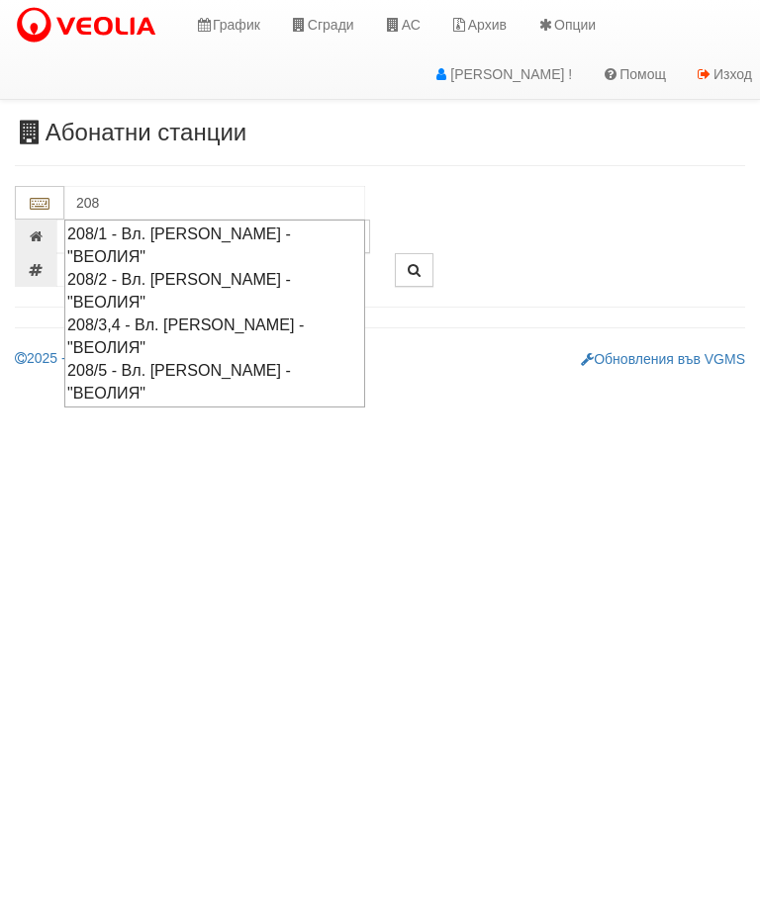
click at [216, 230] on div "208/1 - Вл. [PERSON_NAME] - "ВЕОЛИЯ"" at bounding box center [214, 245] width 295 height 45
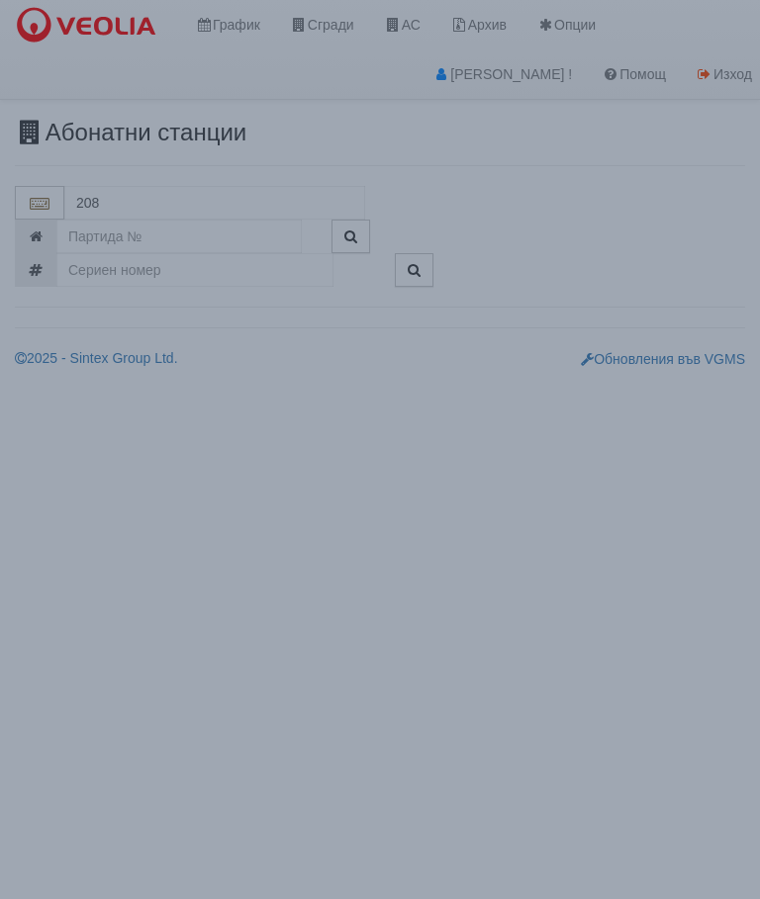
type input "208/1 - Вл. [PERSON_NAME] - "ВЕОЛИЯ""
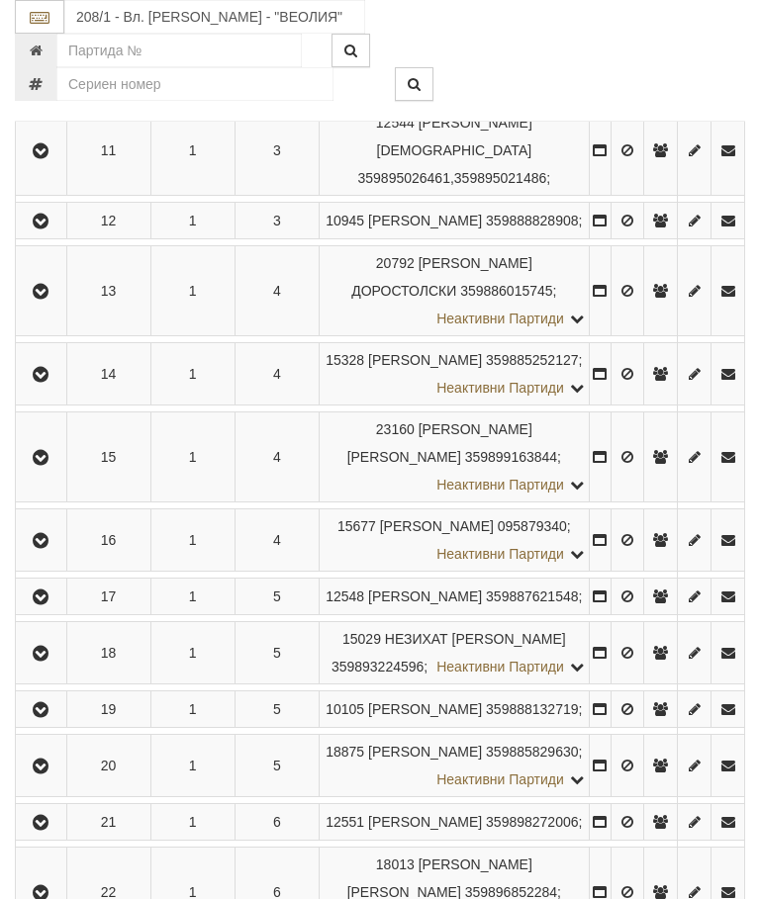
scroll to position [981, 0]
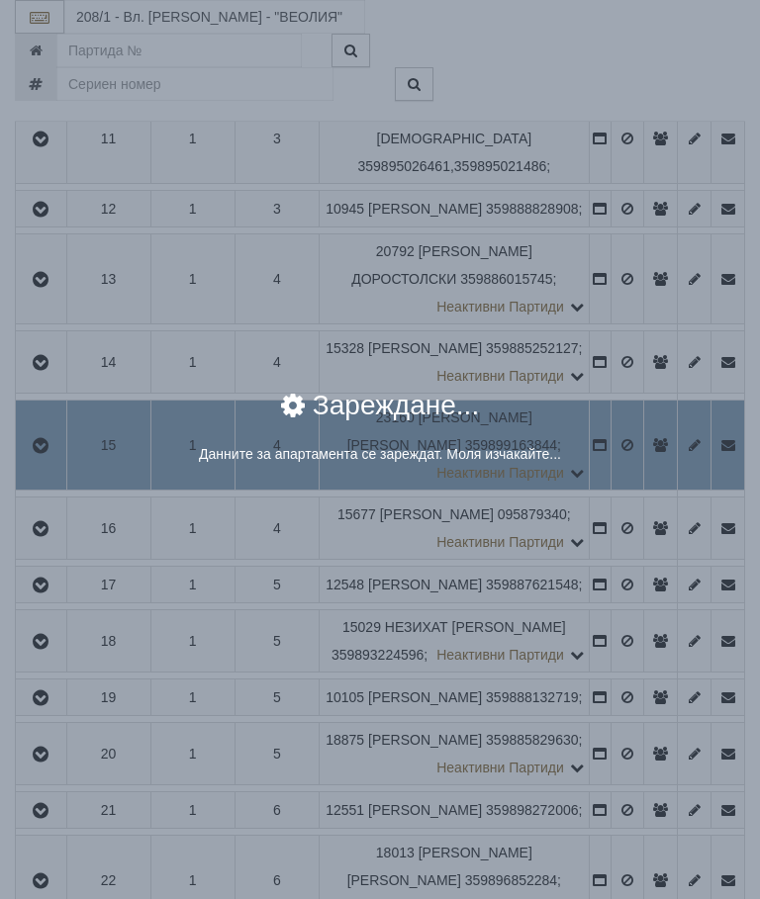
click at [676, 754] on div "× Зареждане... Данните за апартамента се зареждат. Моля изчакайте..." at bounding box center [380, 449] width 760 height 899
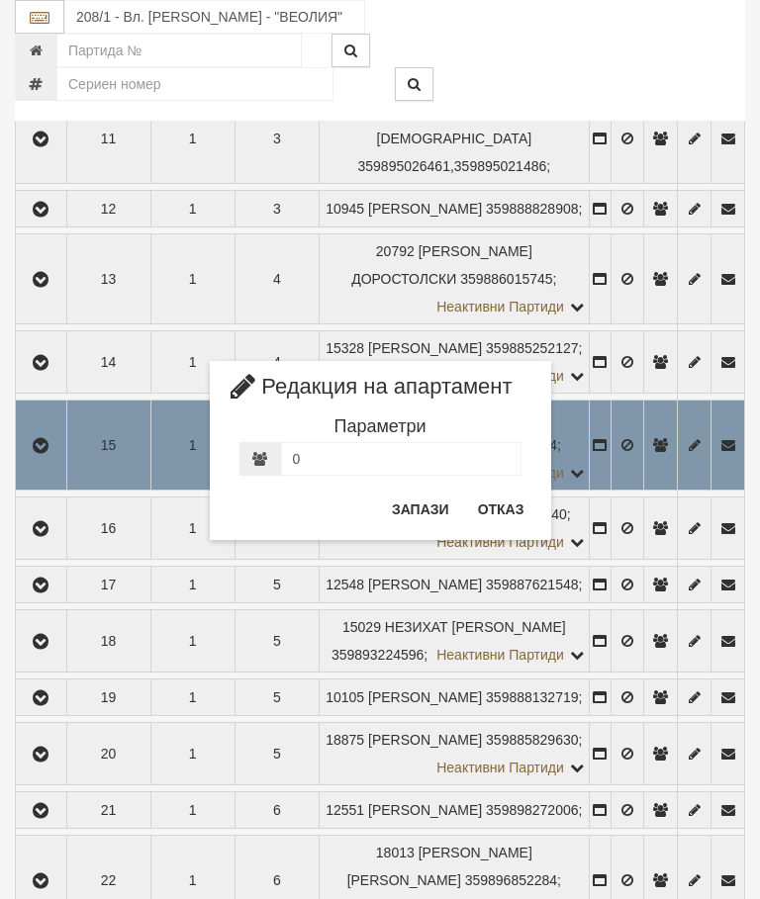
click at [518, 511] on button "Отказ" at bounding box center [501, 510] width 70 height 32
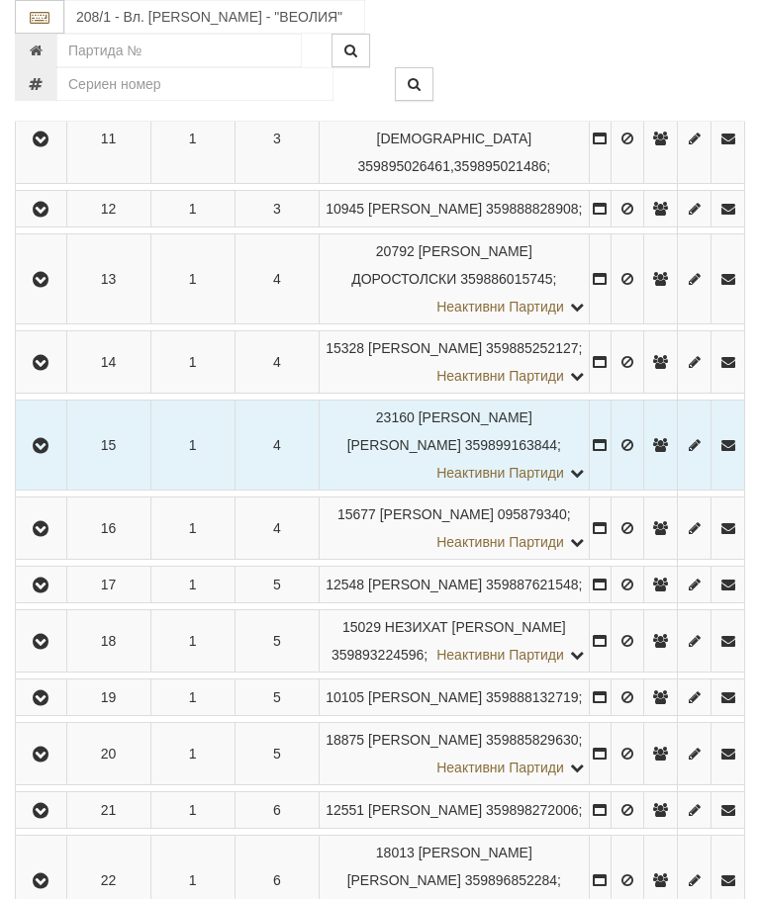
click at [37, 453] on icon "button" at bounding box center [41, 446] width 24 height 14
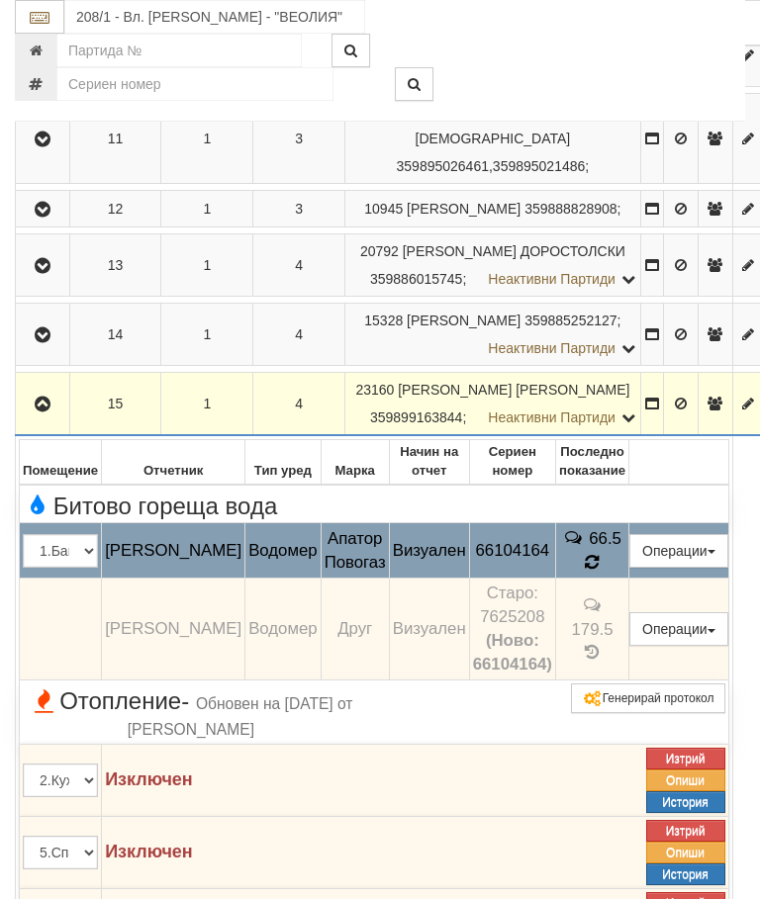
click at [602, 574] on icon at bounding box center [592, 563] width 21 height 22
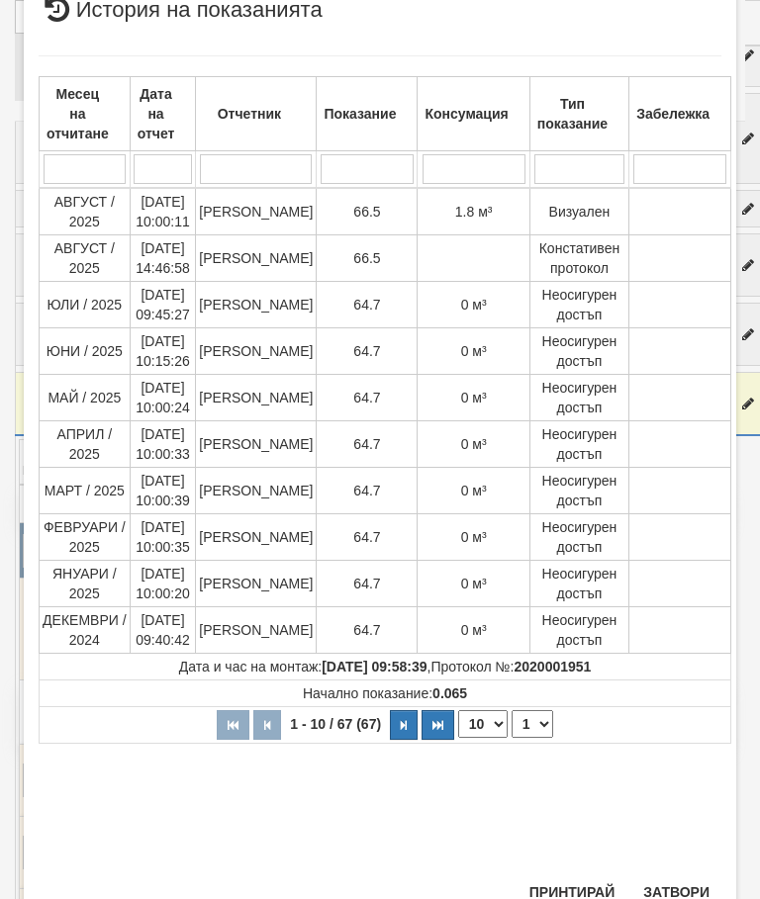
scroll to position [445, 0]
click at [533, 723] on select "1 2 3 4 5 6 7" at bounding box center [532, 725] width 42 height 28
select select "2"
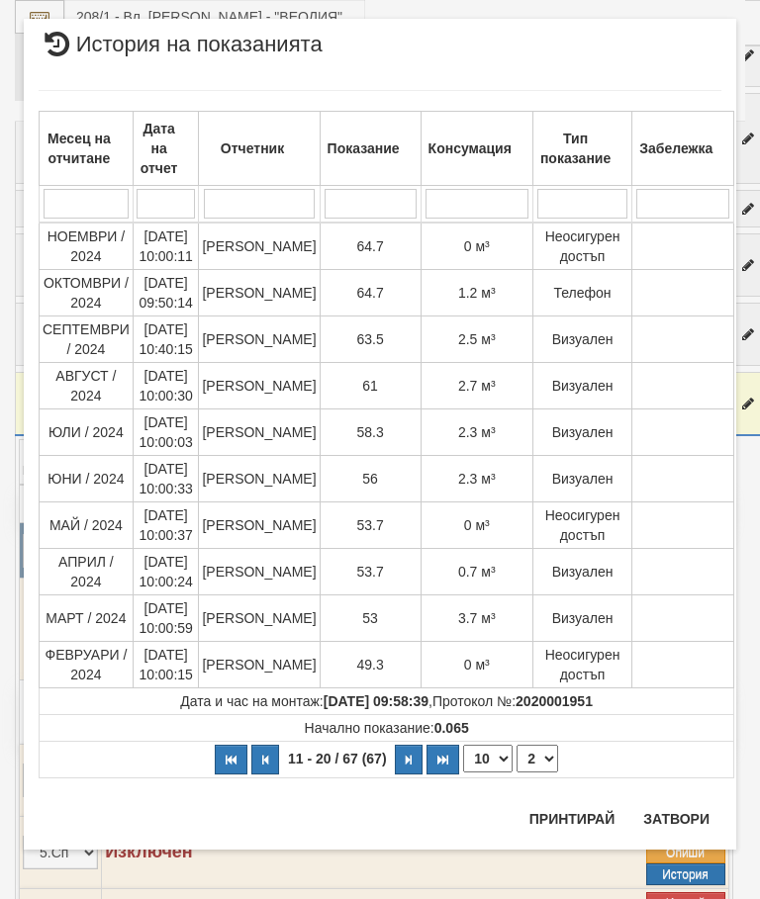
scroll to position [0, 0]
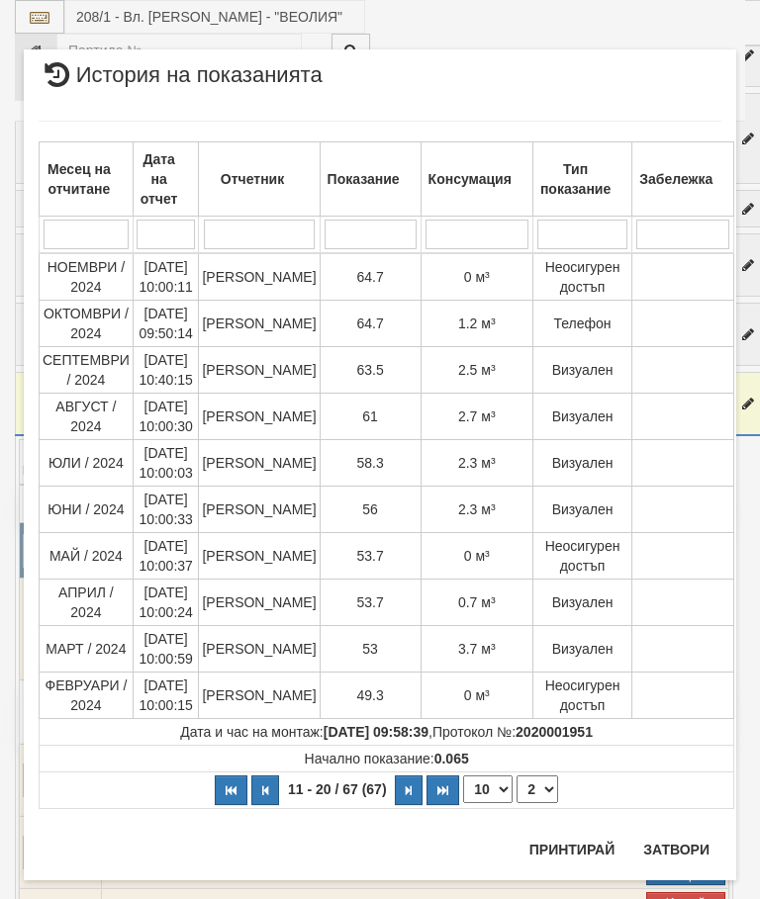
click at [682, 837] on button "Затвори" at bounding box center [676, 850] width 90 height 32
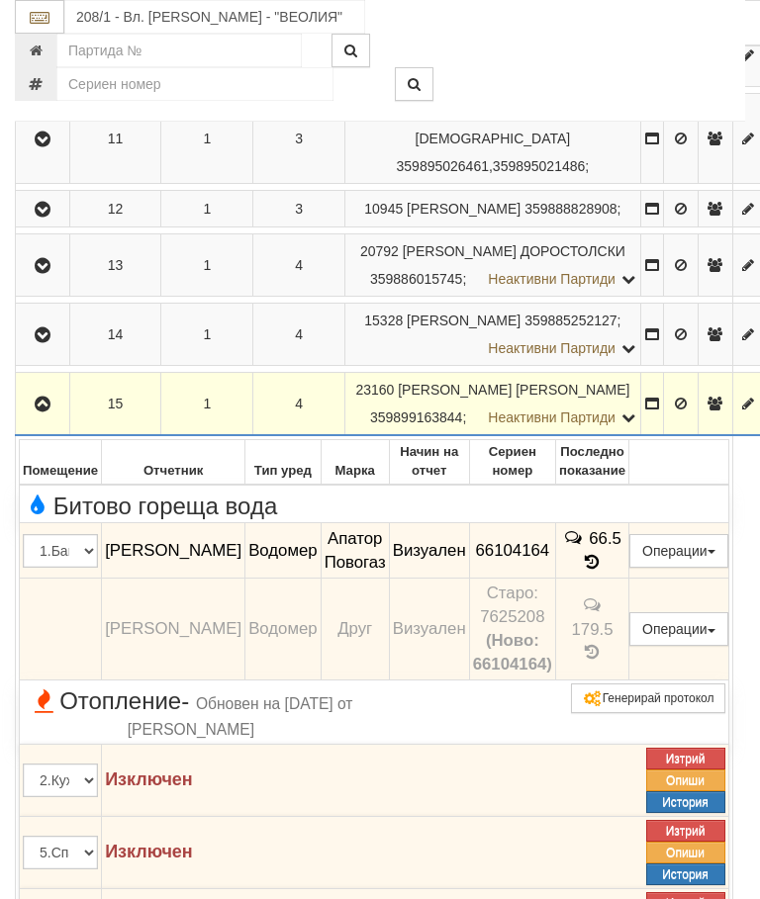
click at [49, 411] on icon "button" at bounding box center [43, 405] width 24 height 14
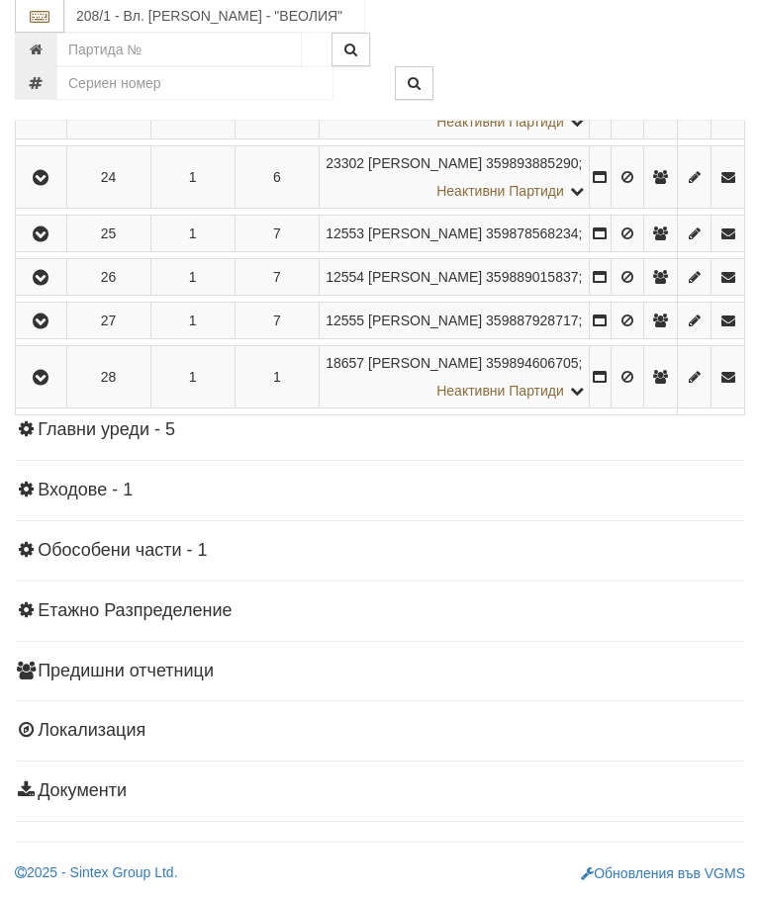
scroll to position [2392, 0]
click at [52, 286] on icon "button" at bounding box center [41, 279] width 24 height 14
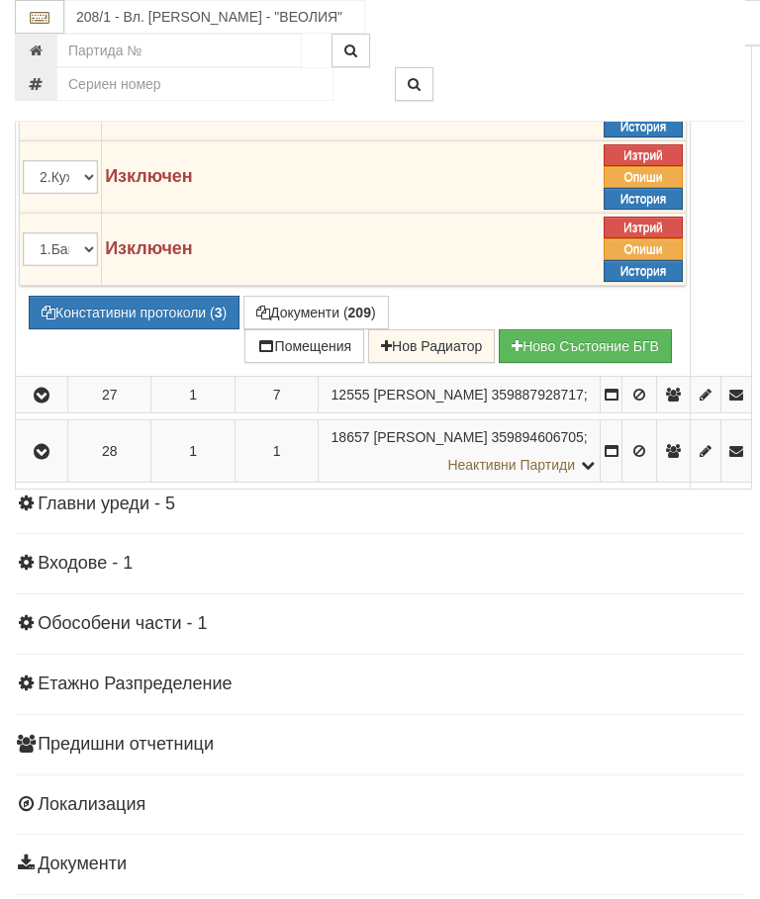
scroll to position [2283, 0]
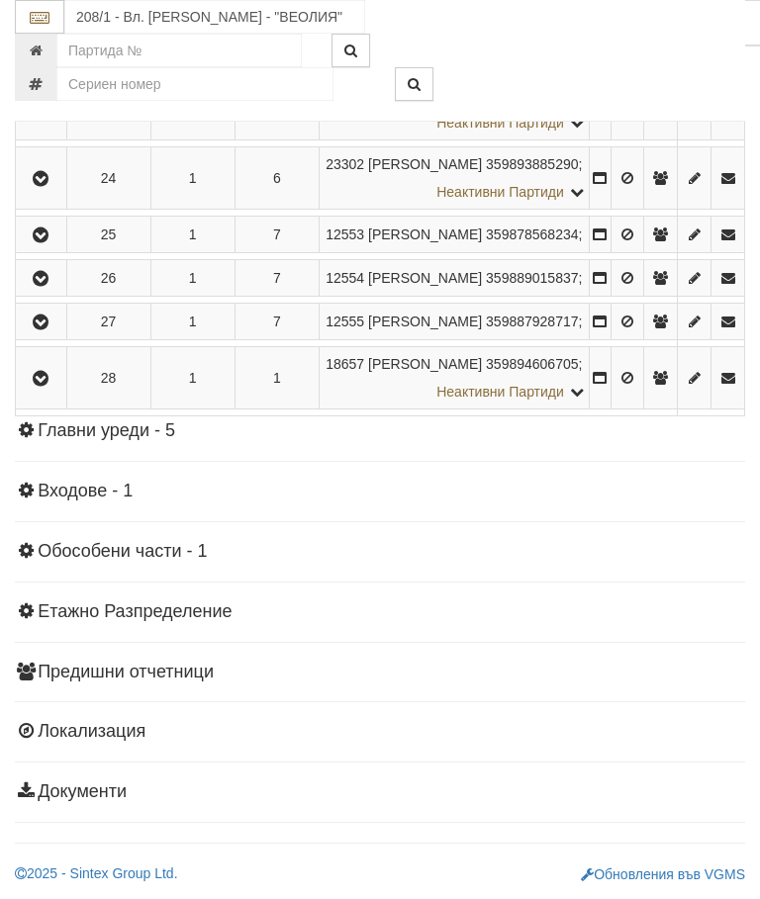
scroll to position [2171, 0]
click at [42, 193] on button "button" at bounding box center [41, 178] width 45 height 30
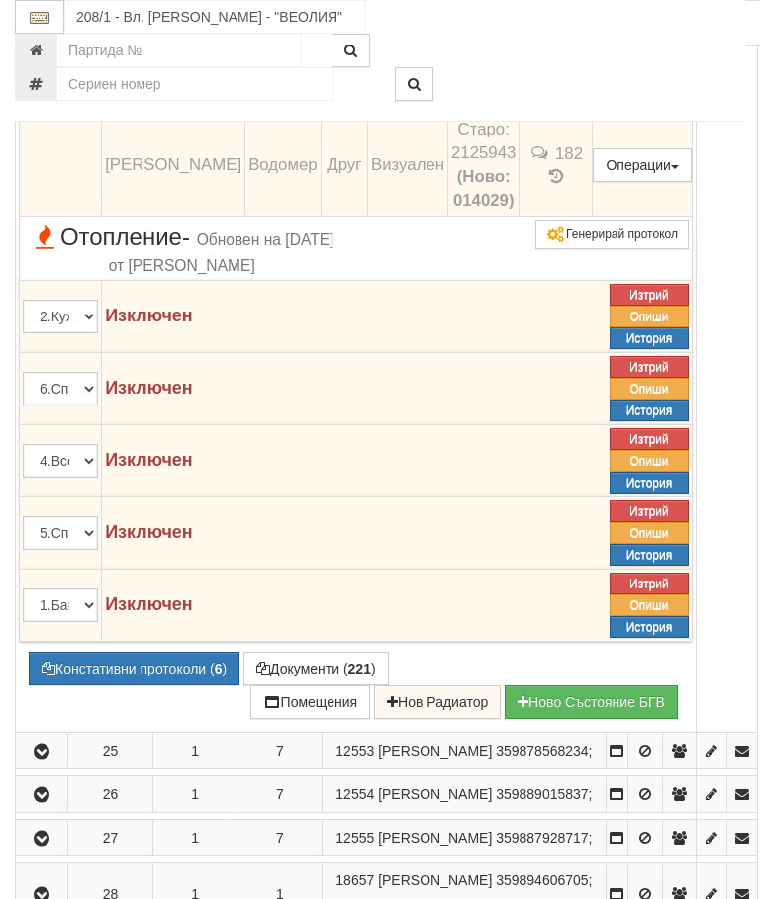
scroll to position [1981, 0]
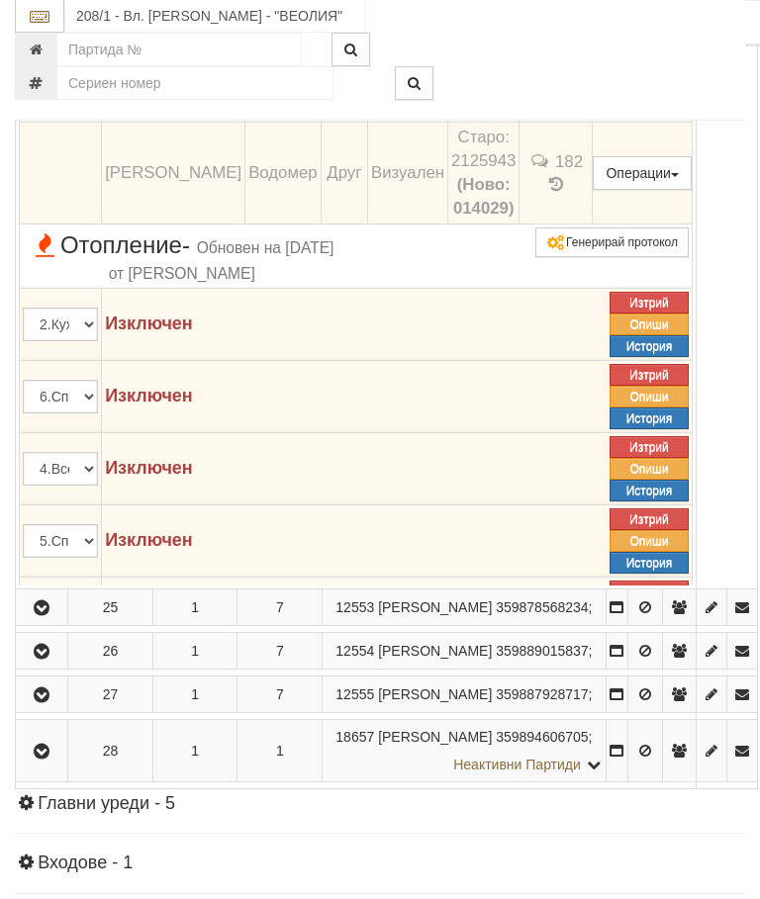
scroll to position [1982, 0]
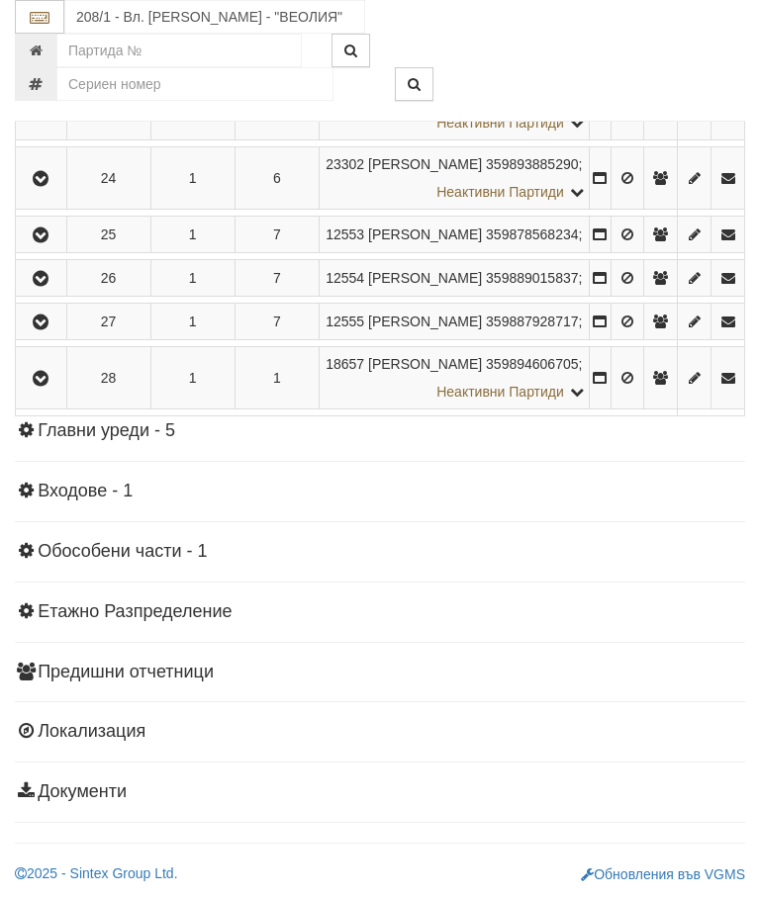
click at [644, 293] on button "button" at bounding box center [660, 278] width 33 height 30
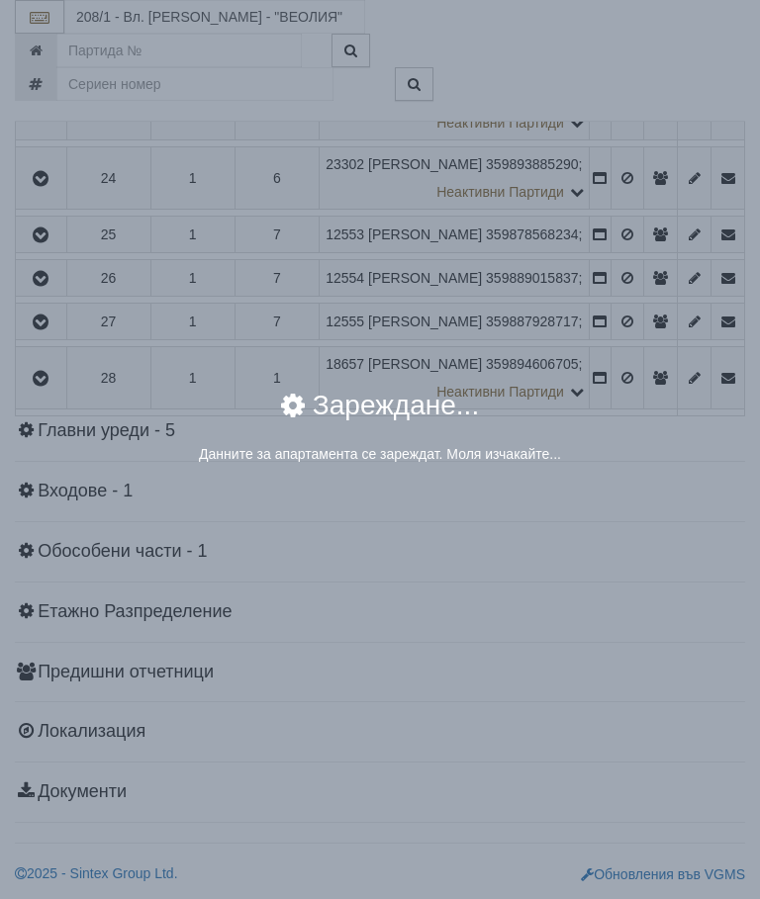
click at [626, 695] on div "× Зареждане... Данните за апартамента се зареждат. Моля изчакайте..." at bounding box center [380, 449] width 760 height 899
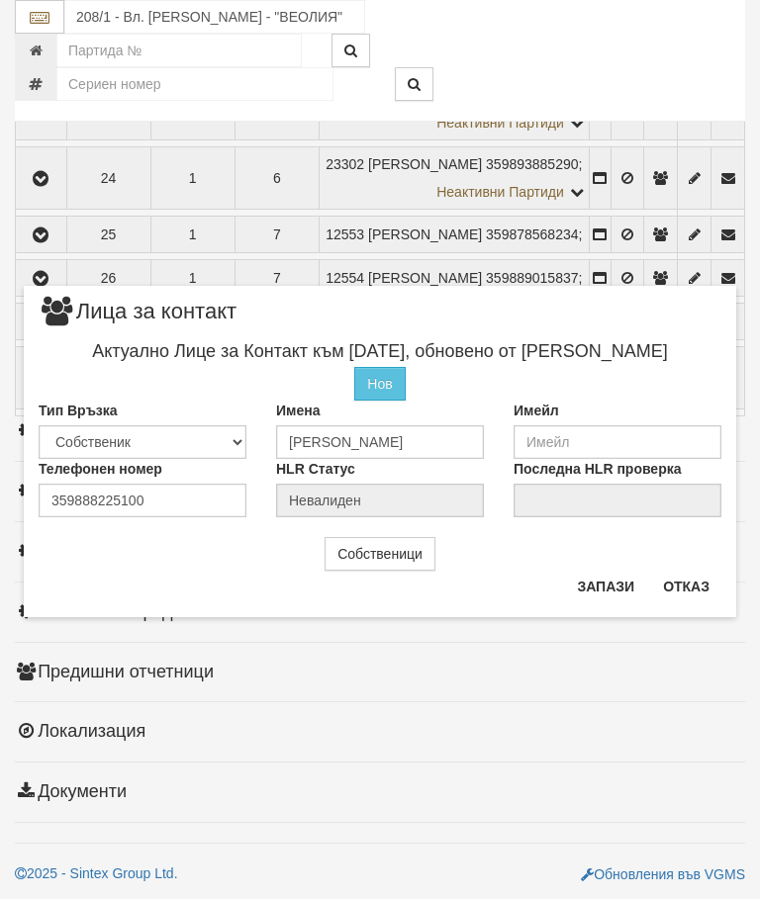
click at [675, 584] on button "Отказ" at bounding box center [686, 587] width 70 height 32
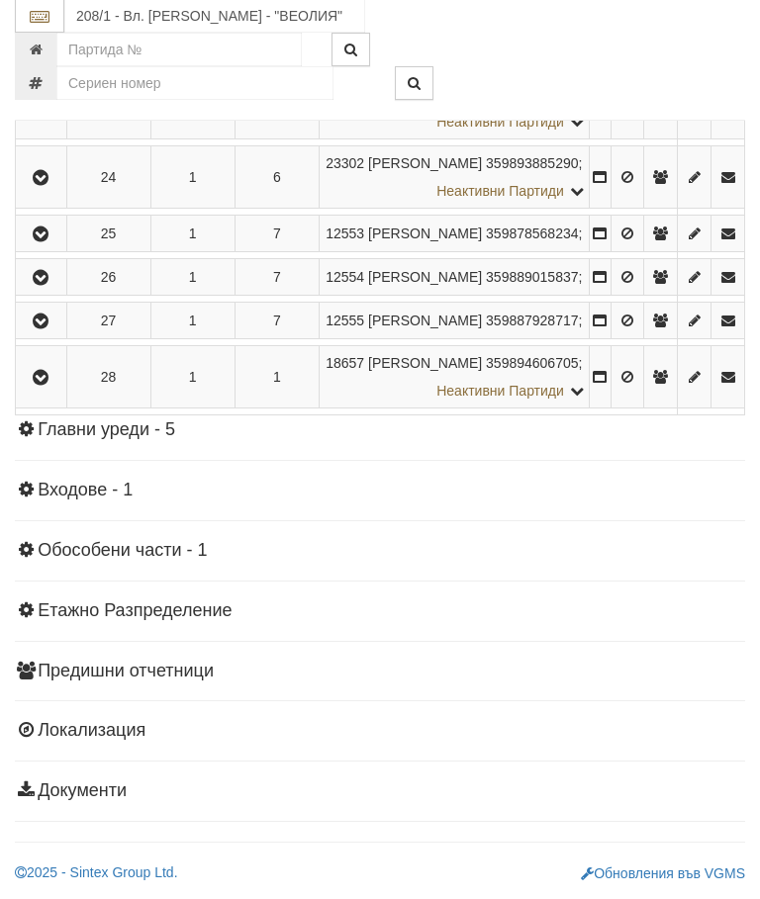
scroll to position [2047, 0]
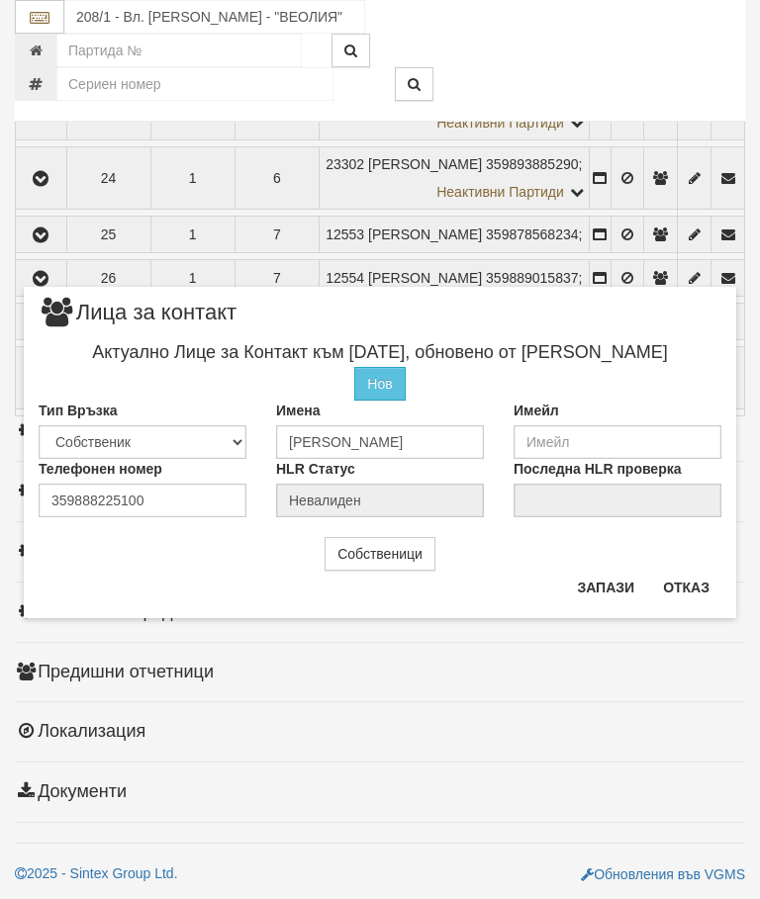
click at [693, 579] on button "Отказ" at bounding box center [686, 588] width 70 height 32
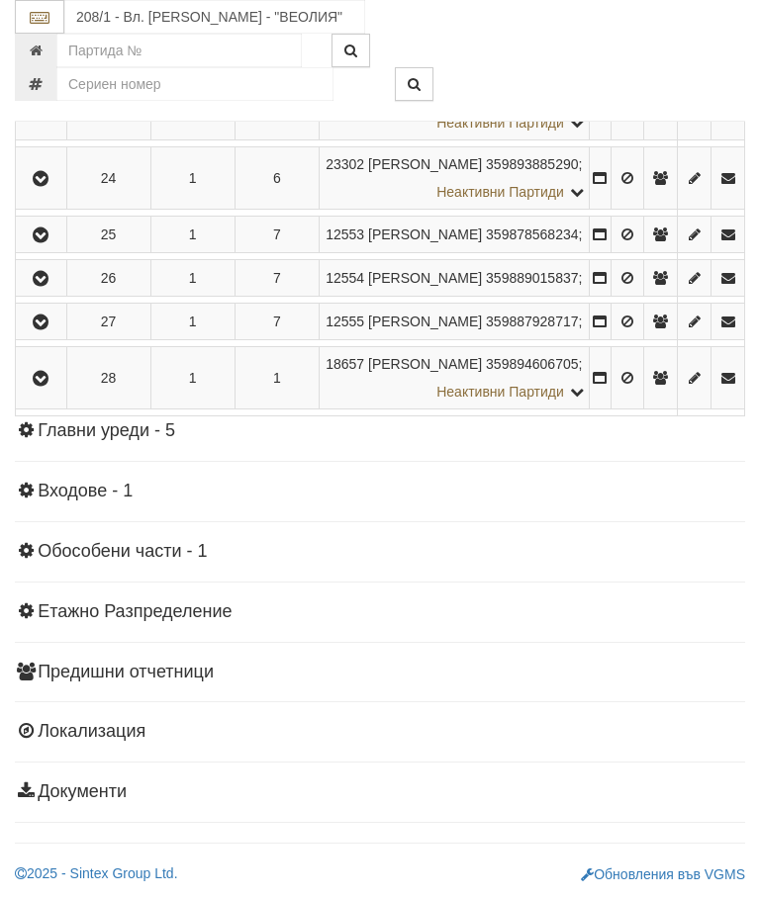
click at [52, 286] on icon "button" at bounding box center [41, 279] width 24 height 14
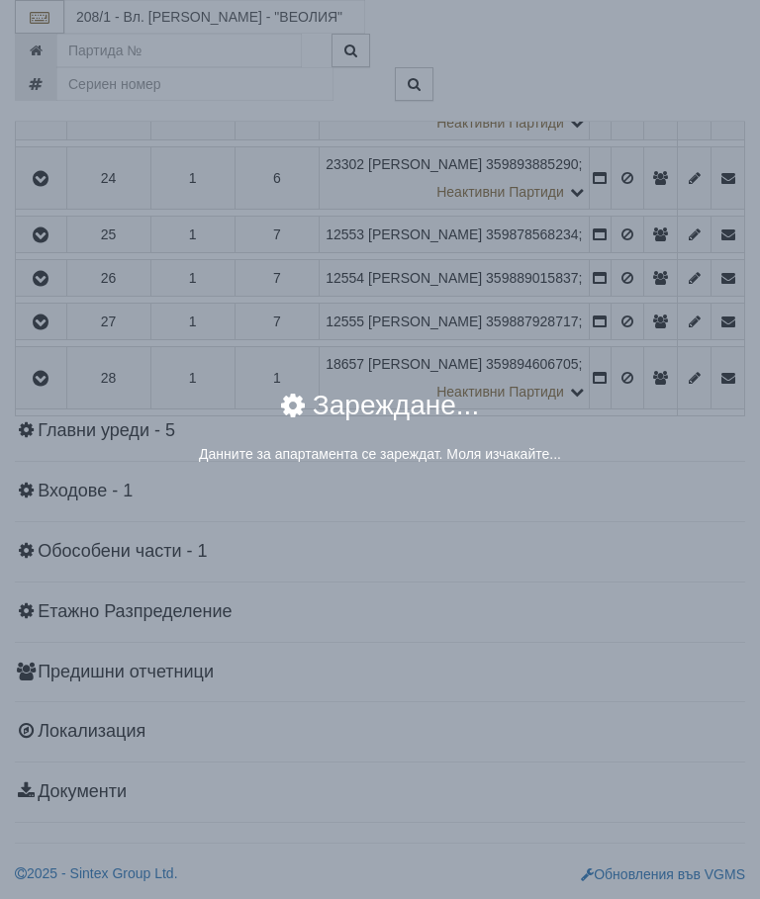
click at [625, 639] on div "× Зареждане... Данните за апартамента се зареждат. Моля изчакайте..." at bounding box center [380, 449] width 760 height 899
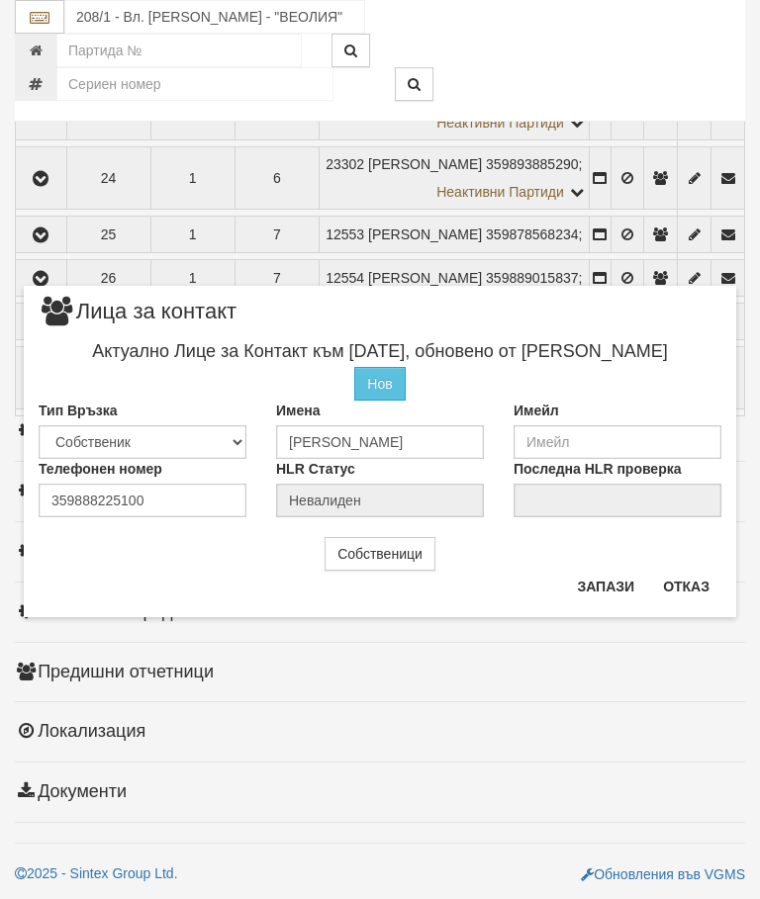
click at [686, 588] on button "Отказ" at bounding box center [686, 587] width 70 height 32
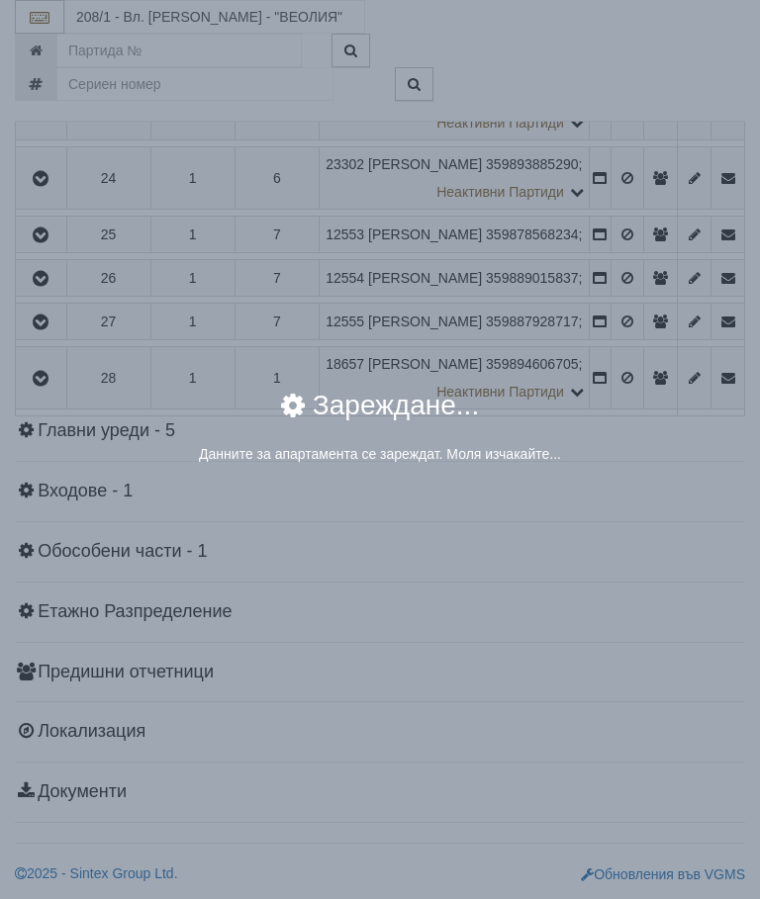
click at [631, 485] on div "× Зареждане... Данните за апартамента се зареждат. Моля изчакайте..." at bounding box center [380, 437] width 712 height 121
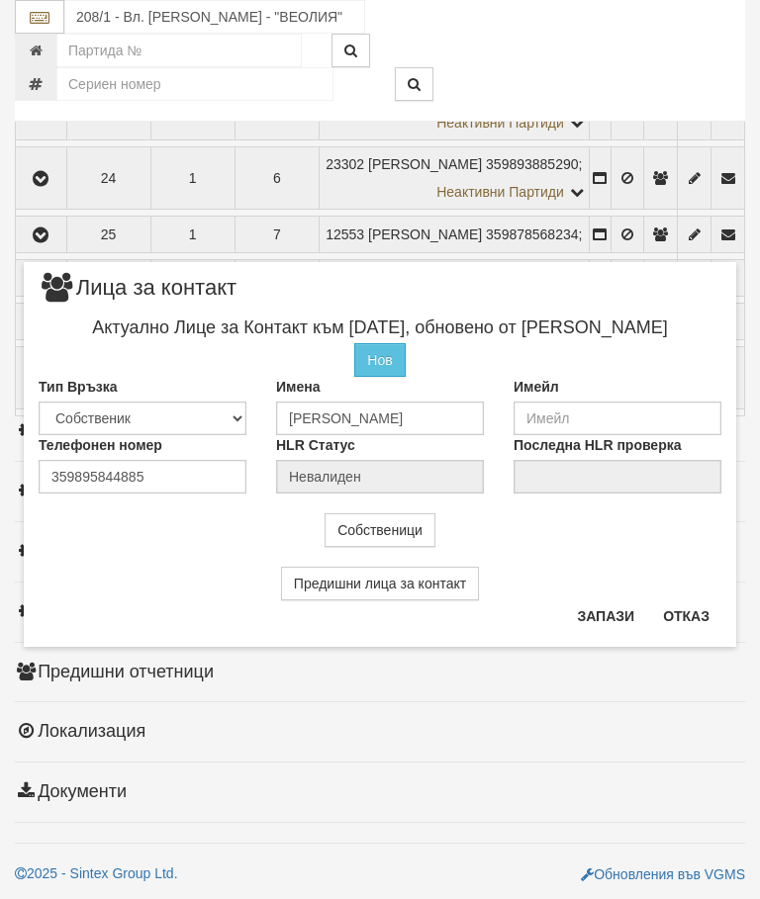
click at [686, 600] on button "Отказ" at bounding box center [686, 616] width 70 height 32
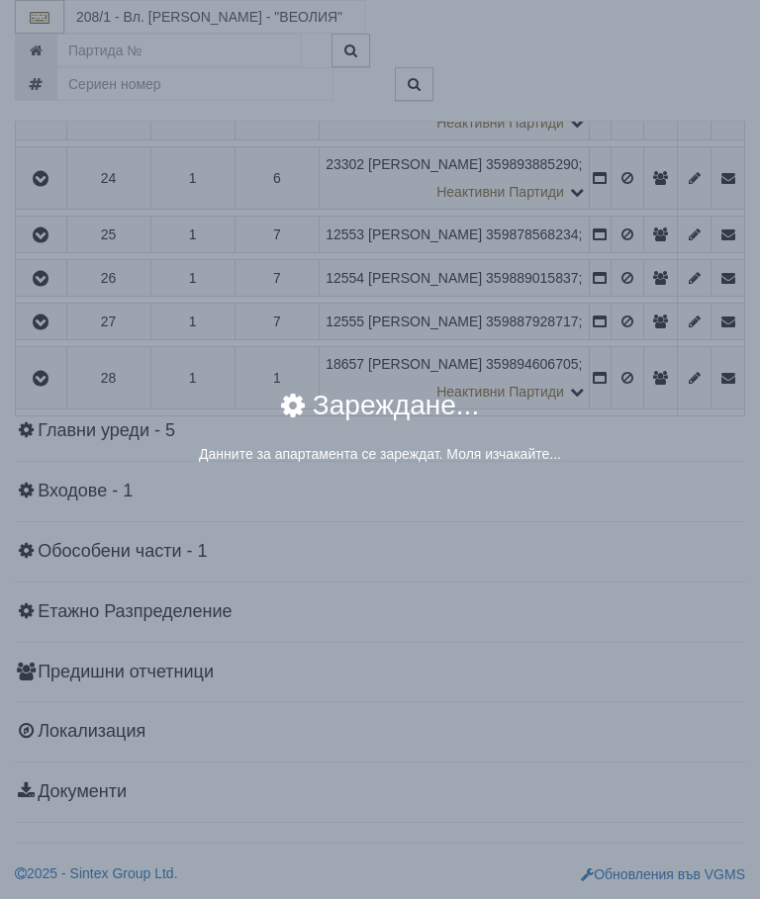
click at [630, 701] on div "× Зареждане... Данните за апартамента се зареждат. Моля изчакайте..." at bounding box center [380, 449] width 760 height 899
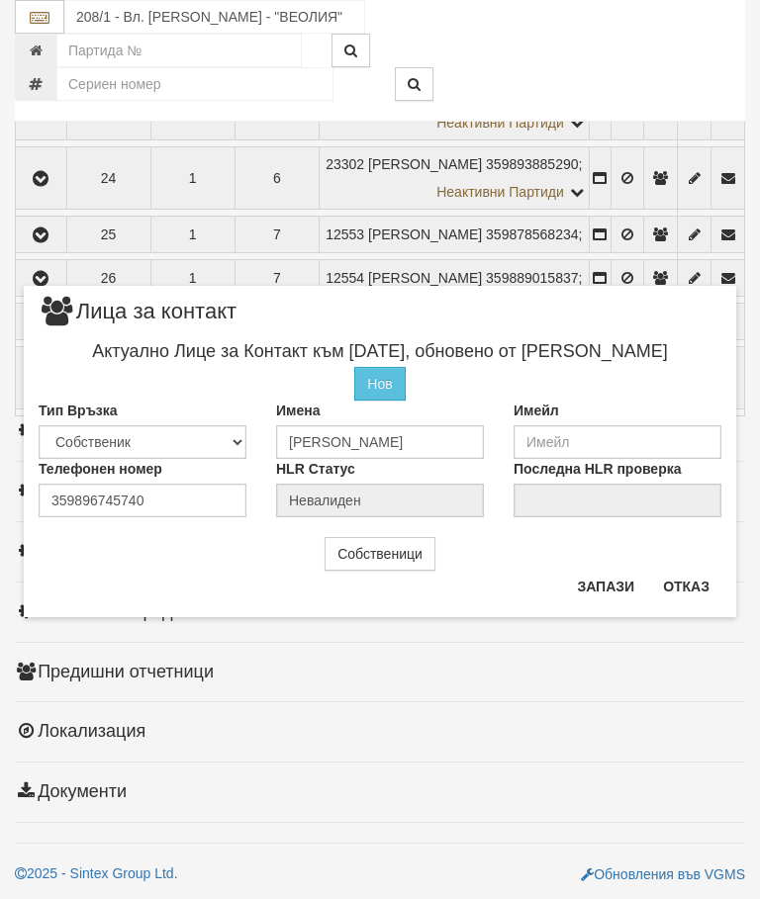
click at [697, 579] on button "Отказ" at bounding box center [686, 587] width 70 height 32
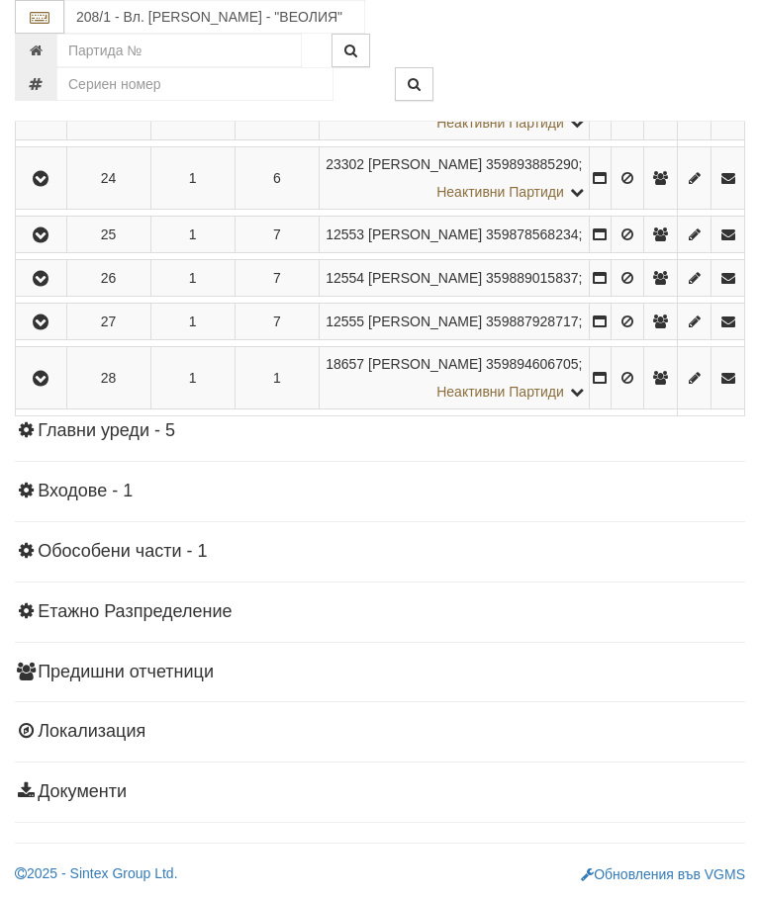
click at [37, 186] on icon "button" at bounding box center [41, 179] width 24 height 14
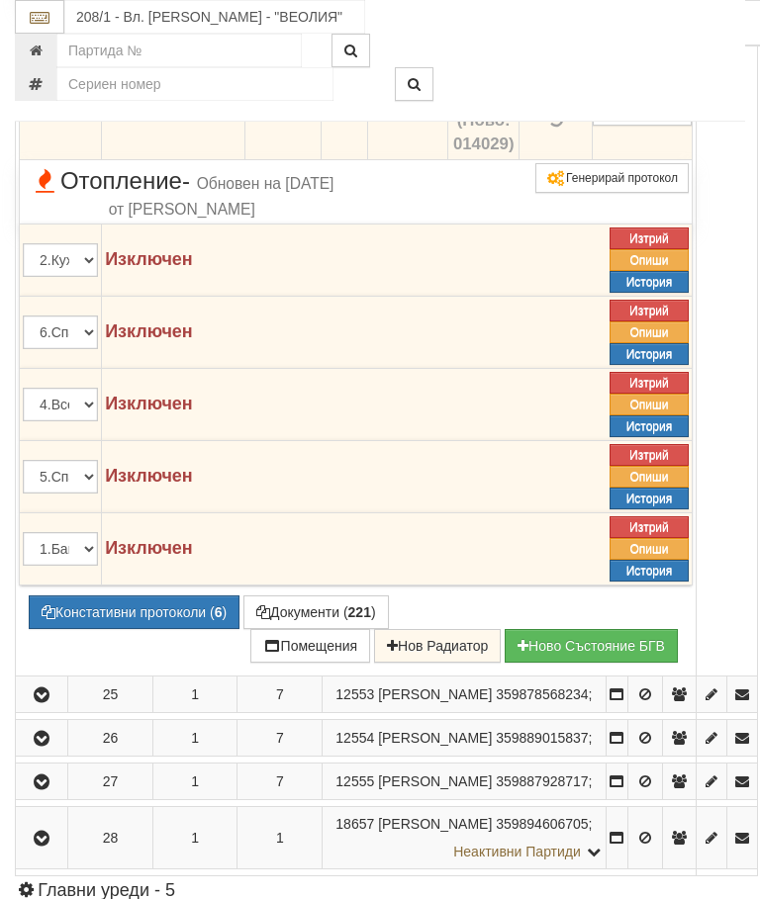
click at [566, 52] on icon at bounding box center [555, 42] width 21 height 22
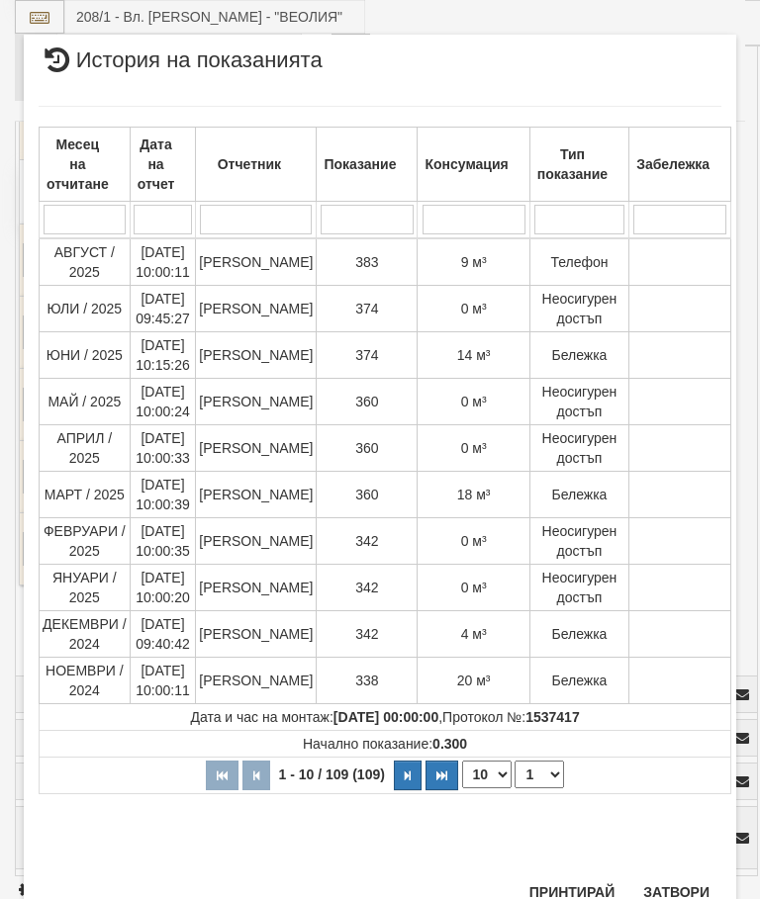
scroll to position [1672, 0]
click at [679, 885] on button "Затвори" at bounding box center [676, 893] width 90 height 32
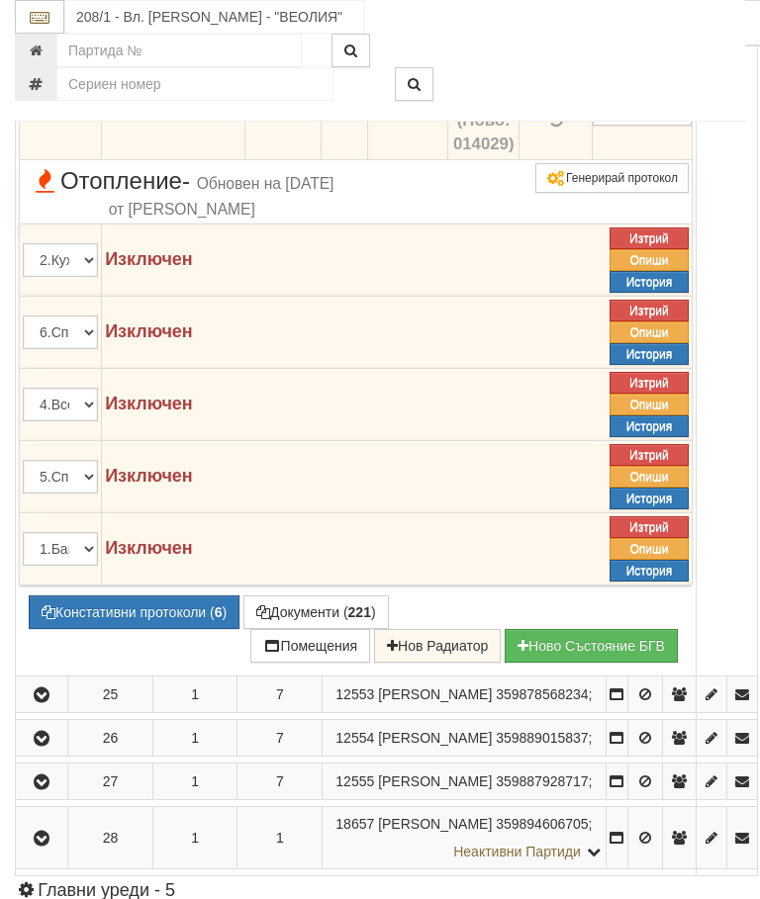
click at [563, 50] on icon at bounding box center [556, 42] width 14 height 17
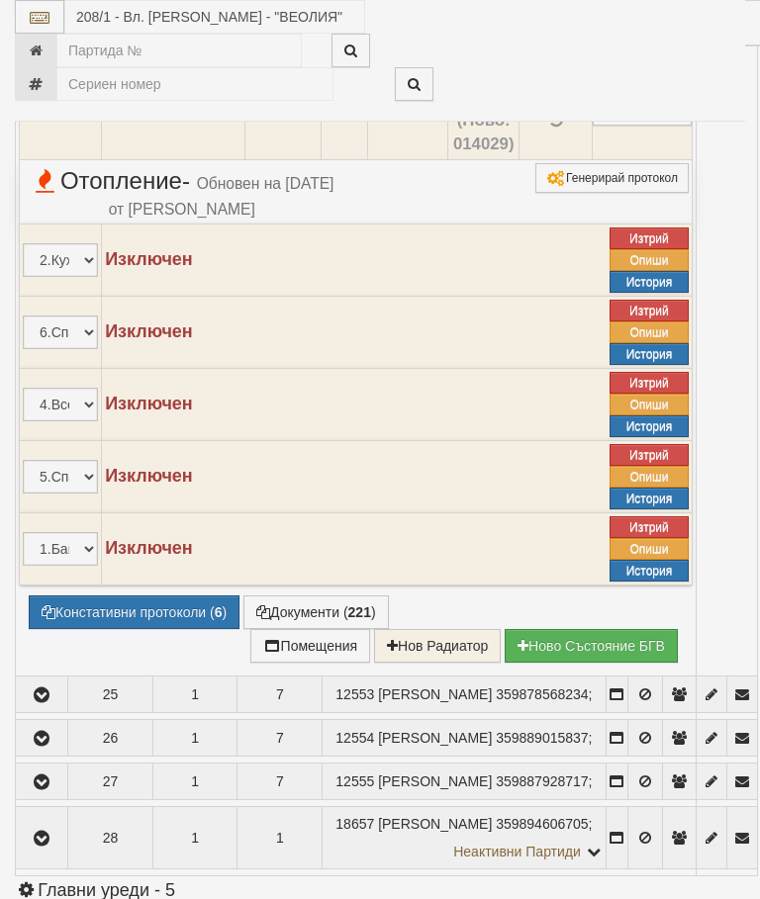
select select "10"
select select "1"
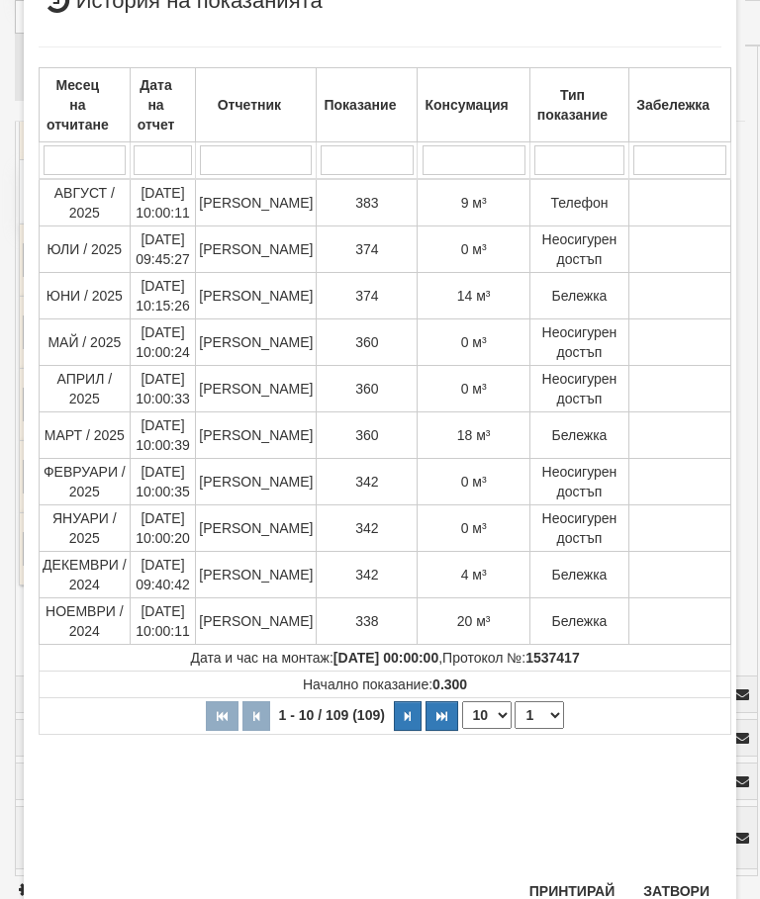
scroll to position [630, 0]
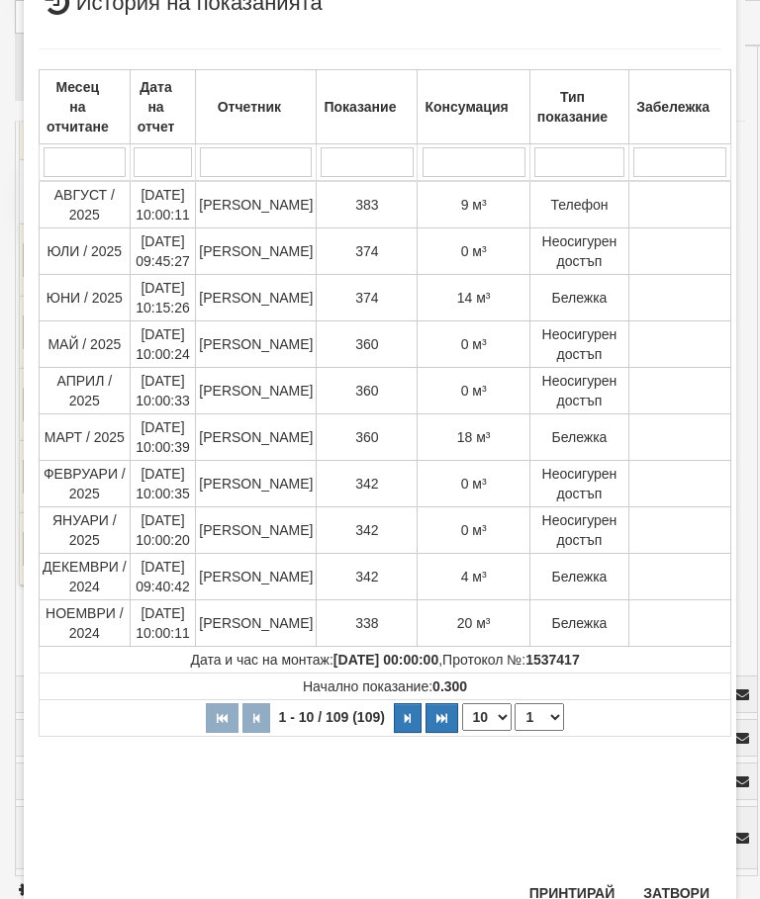
click at [673, 894] on button "Затвори" at bounding box center [676, 893] width 90 height 32
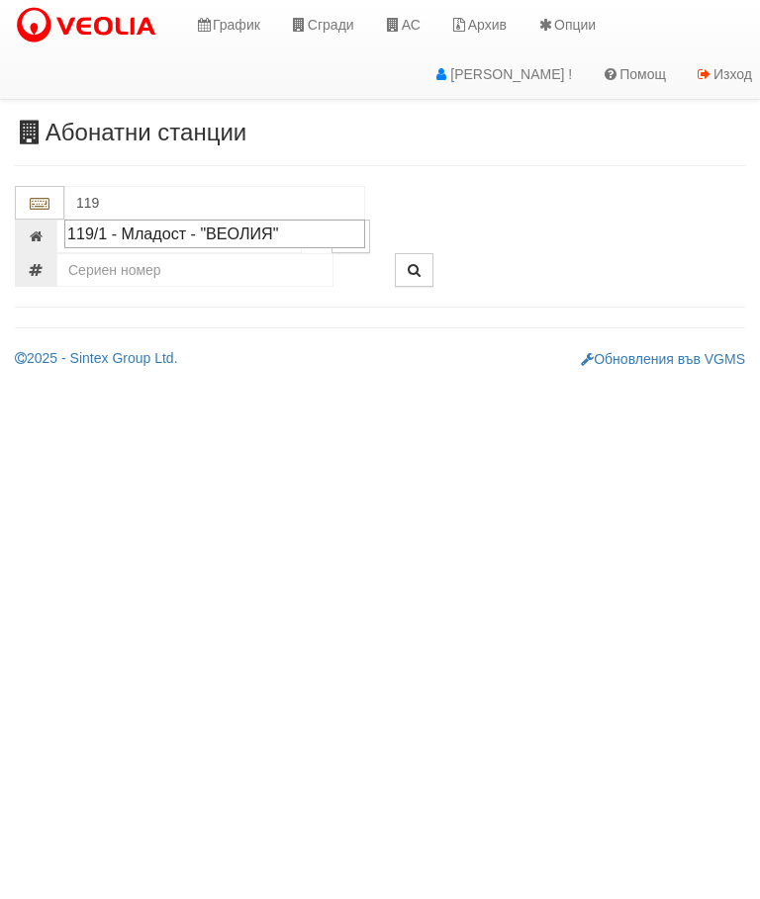
click at [198, 230] on div "119/1 - Младост - "ВЕОЛИЯ"" at bounding box center [214, 234] width 295 height 23
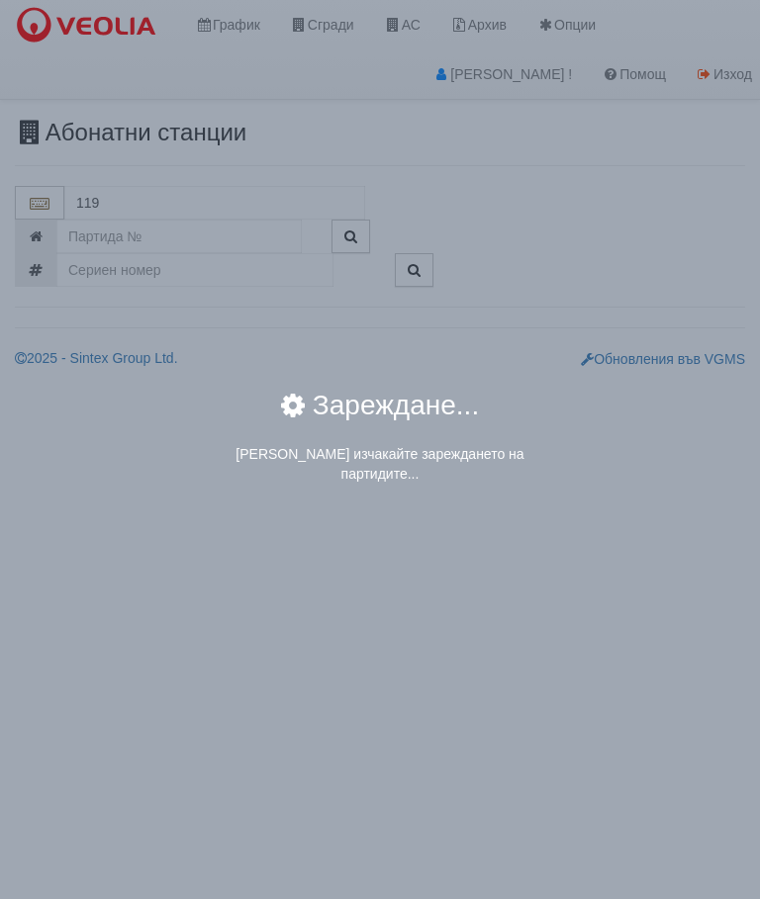
type input "119/1 - Младост - "ВЕОЛИЯ""
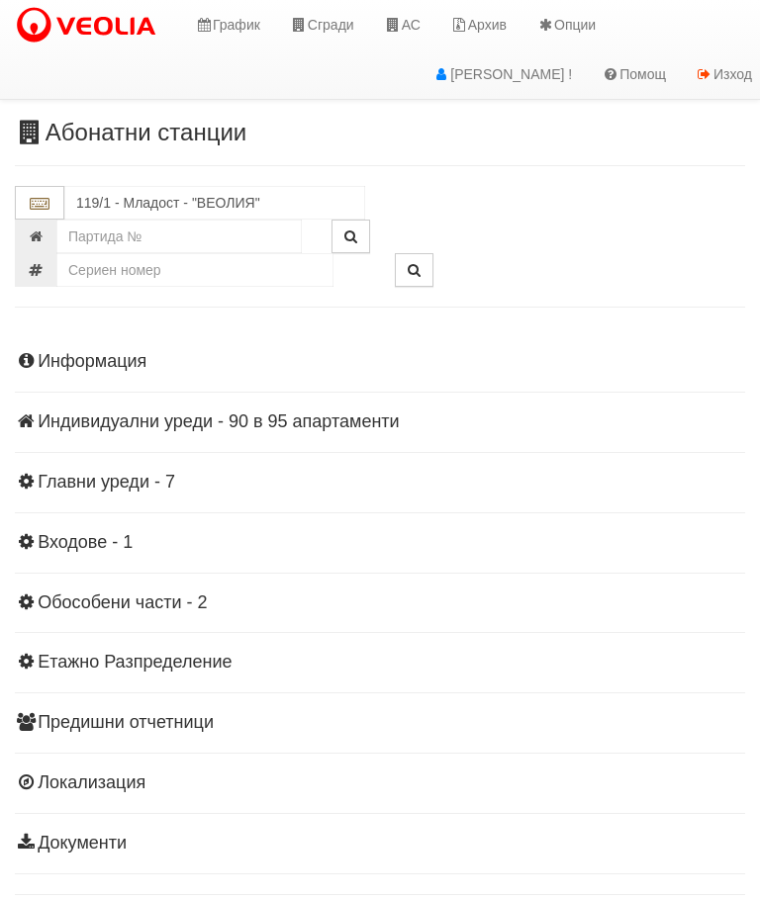
click at [193, 407] on div "Информация Параметри Брой Апартаменти: 95 Ползватели 08/2025 56 % 0 % 171" at bounding box center [380, 600] width 730 height 546
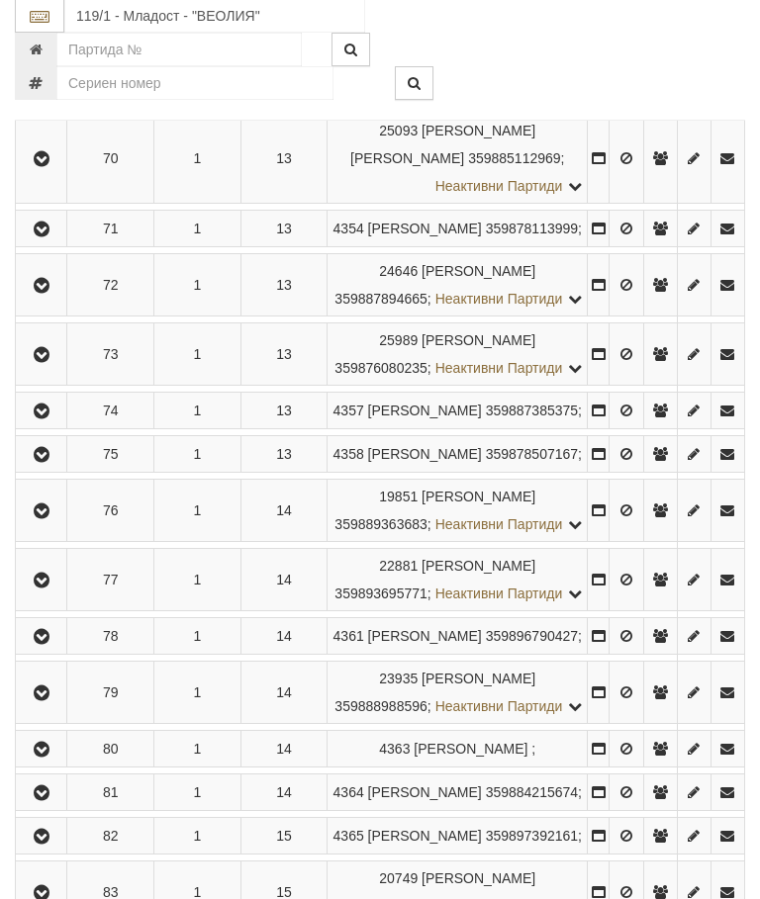
scroll to position [4721, 0]
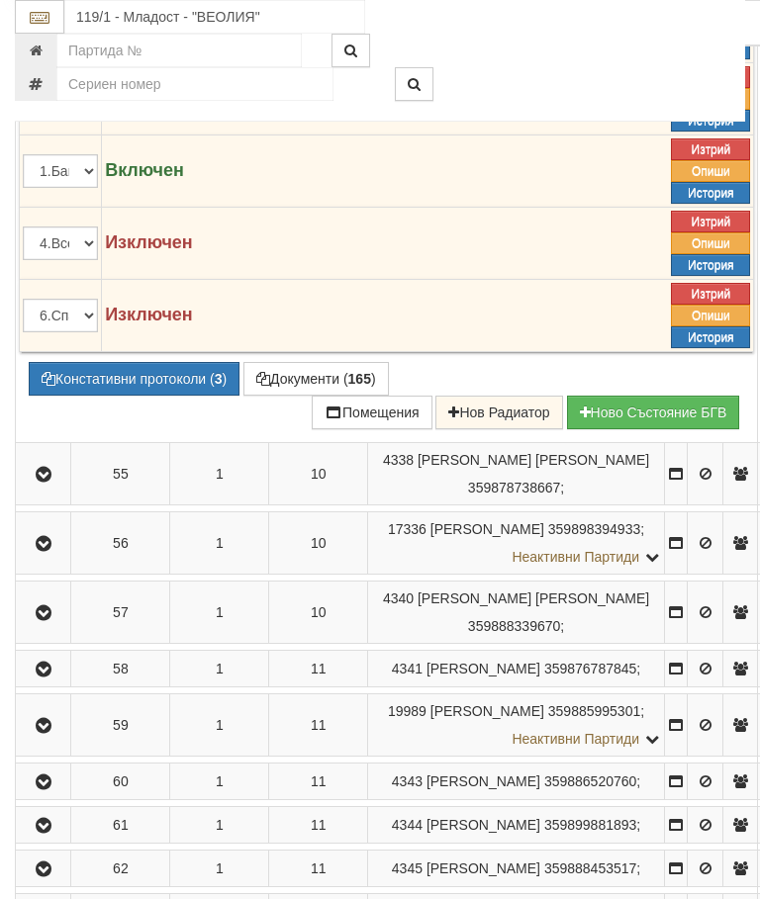
scroll to position [4095, 0]
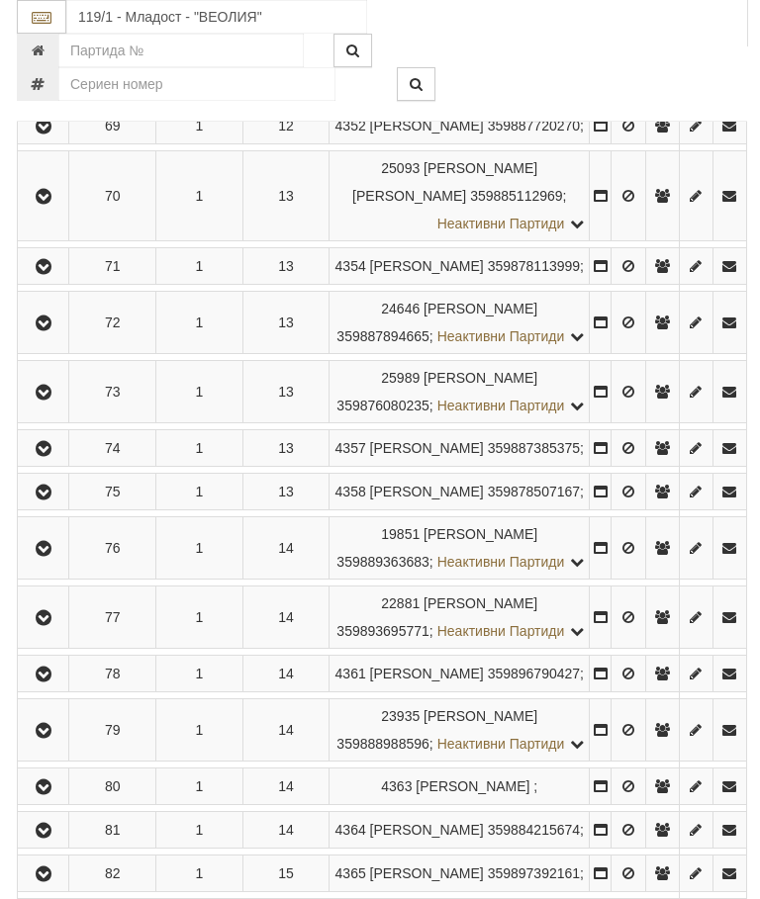
scroll to position [4688, 0]
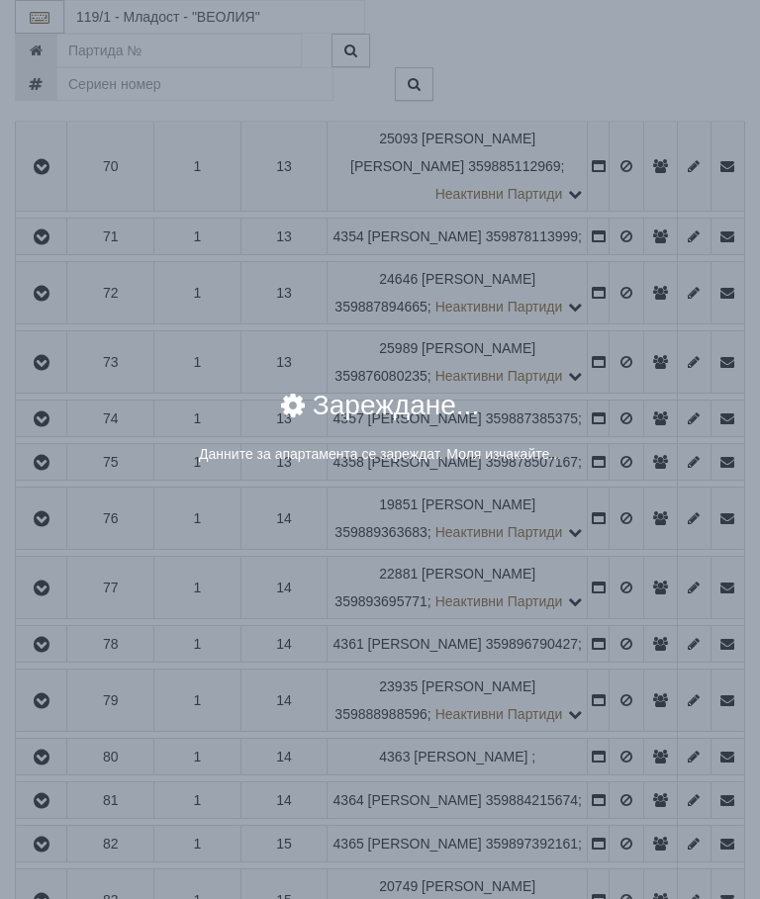
click at [629, 526] on div "× Зареждане... Данните за апартамента се зареждат. Моля изчакайте..." at bounding box center [380, 449] width 760 height 899
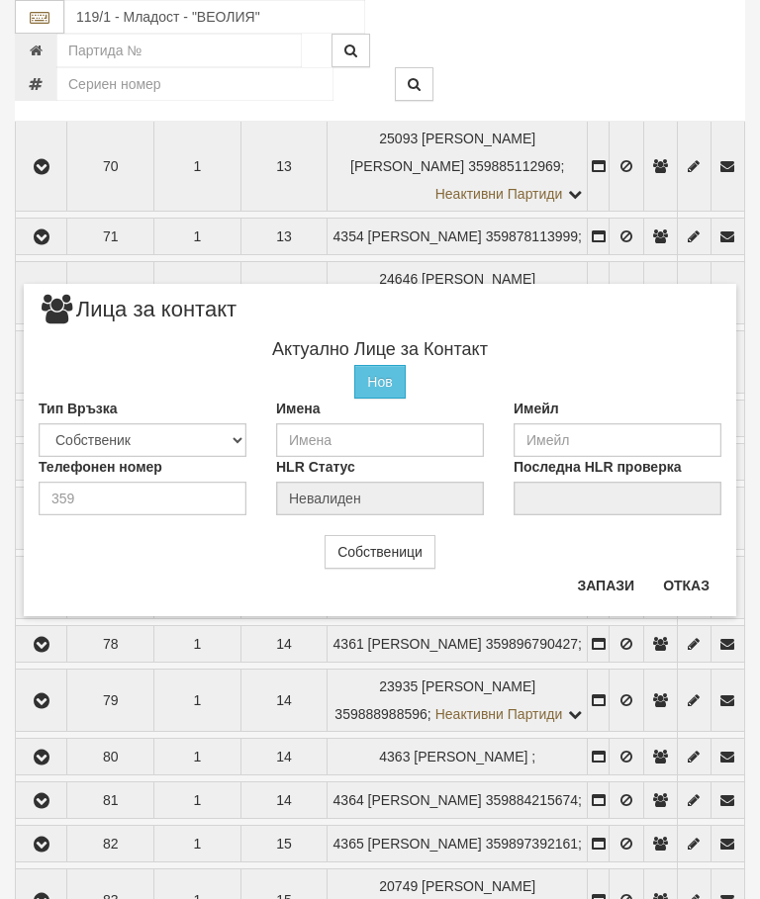
click at [688, 579] on button "Отказ" at bounding box center [686, 586] width 70 height 32
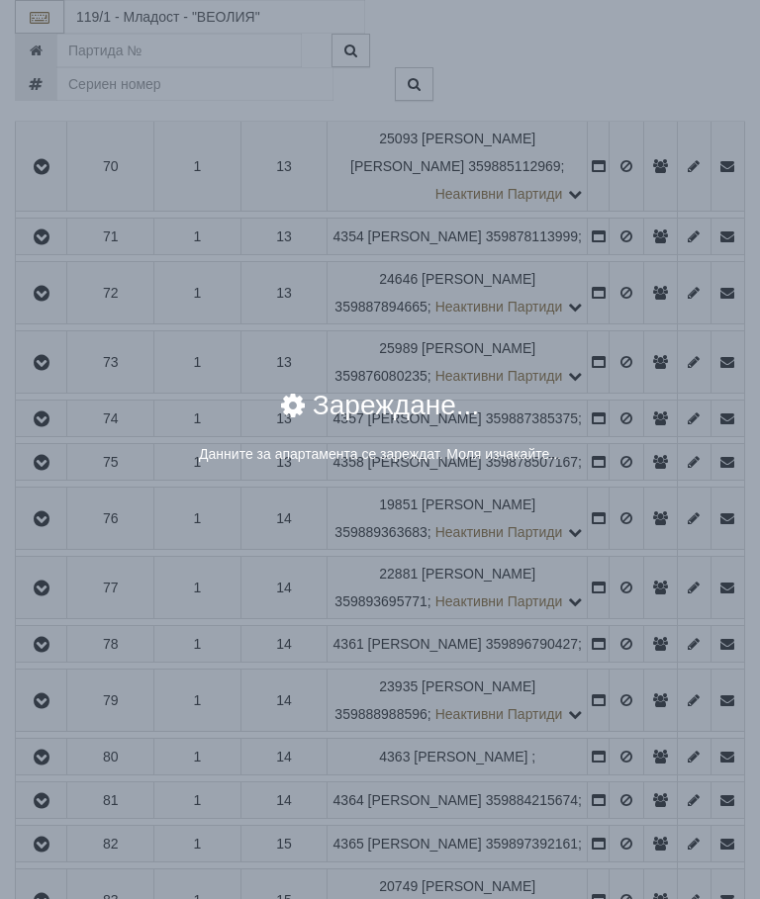
click at [624, 523] on div "× Зареждане... Данните за апартамента се зареждат. Моля изчакайте..." at bounding box center [380, 449] width 760 height 899
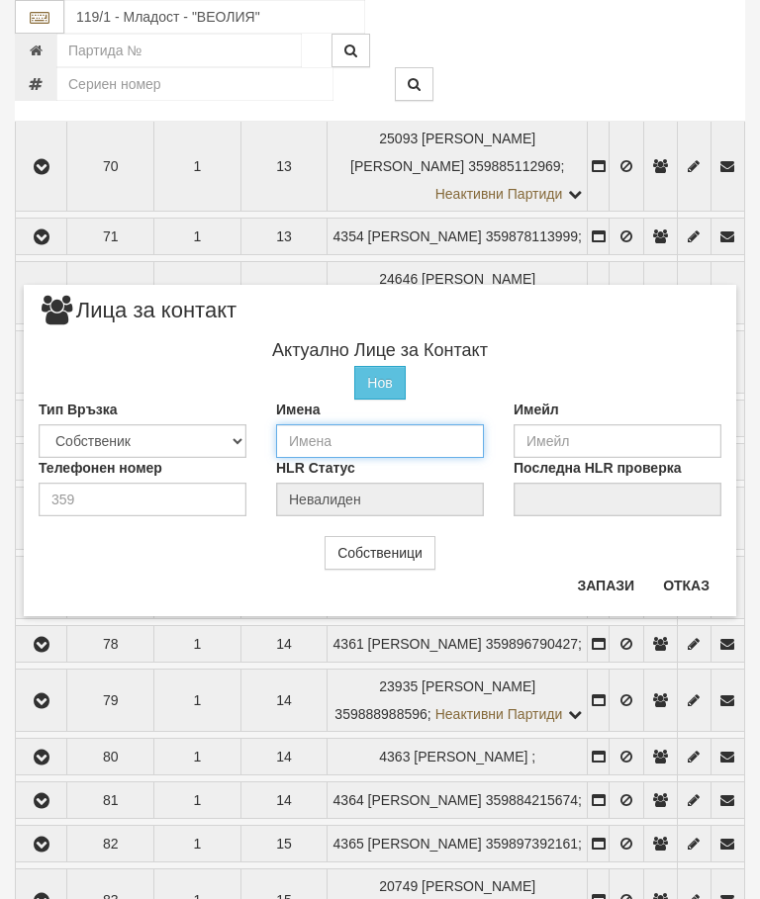
click at [324, 437] on input "text" at bounding box center [380, 441] width 208 height 34
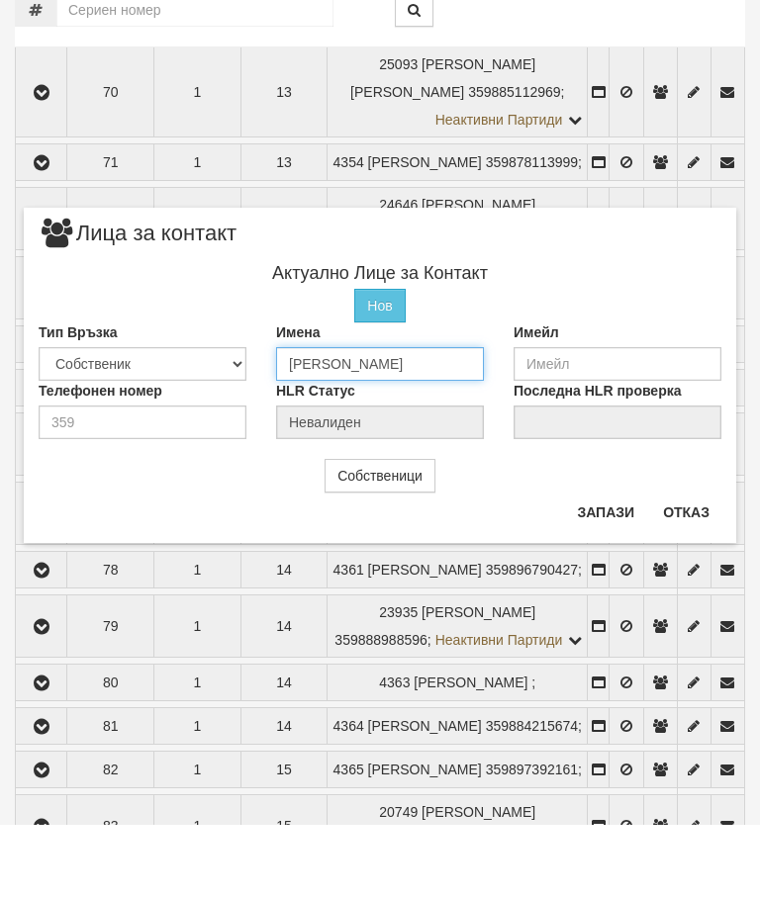
type input "Йордан Милев"
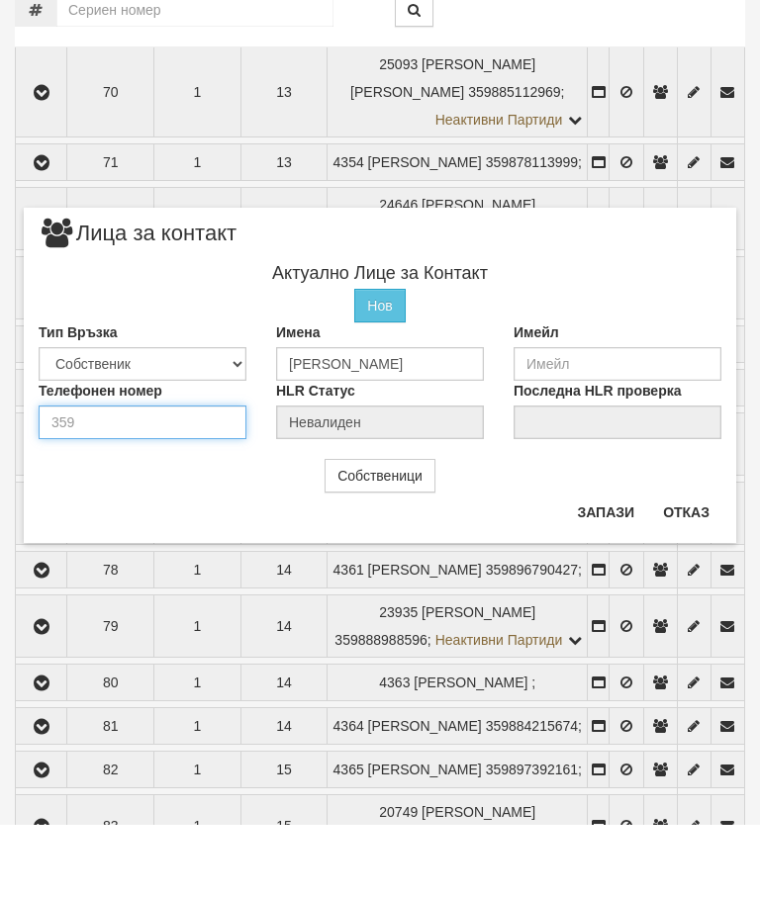
click at [154, 480] on input "number" at bounding box center [143, 497] width 208 height 34
click at [698, 571] on button "Отказ" at bounding box center [686, 587] width 70 height 32
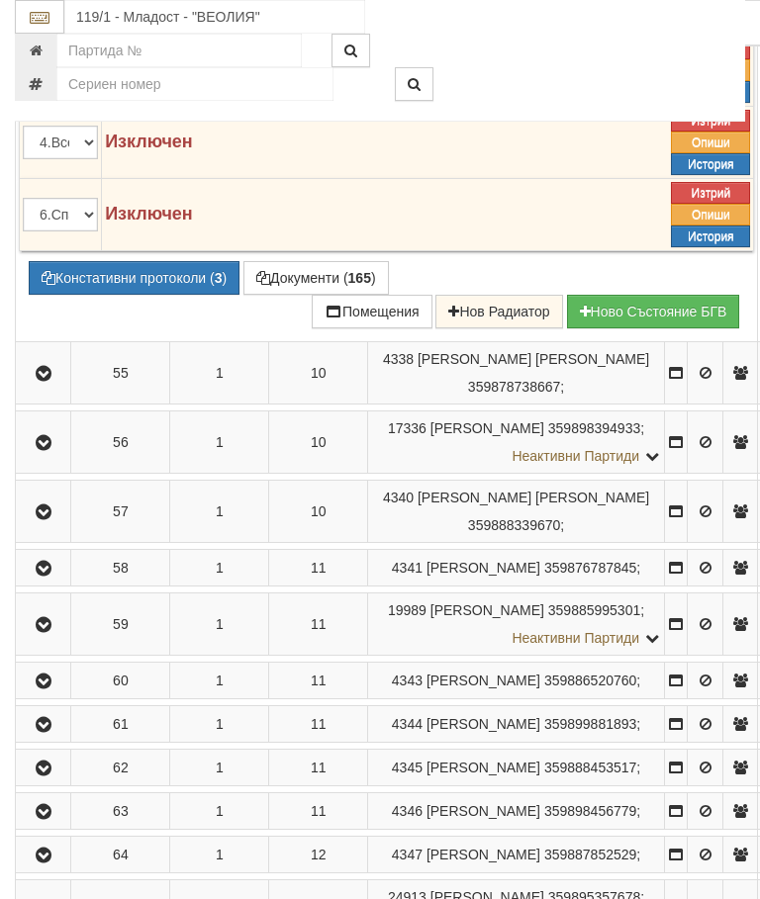
scroll to position [4186, 0]
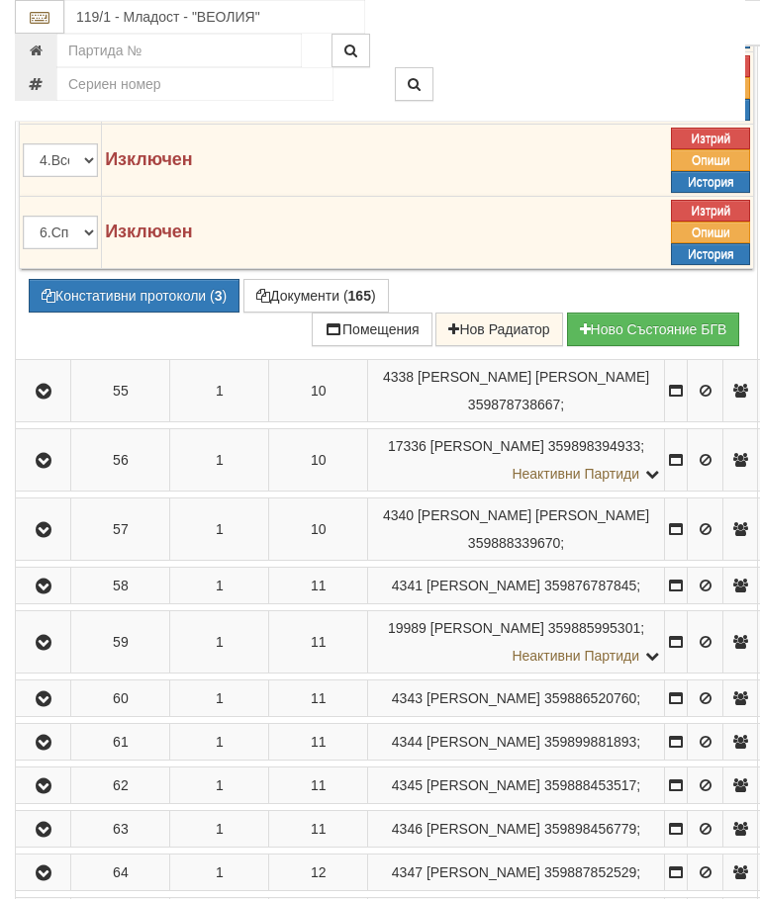
click at [0, 0] on button "Редакция / Протокол" at bounding box center [0, 0] width 0 height 0
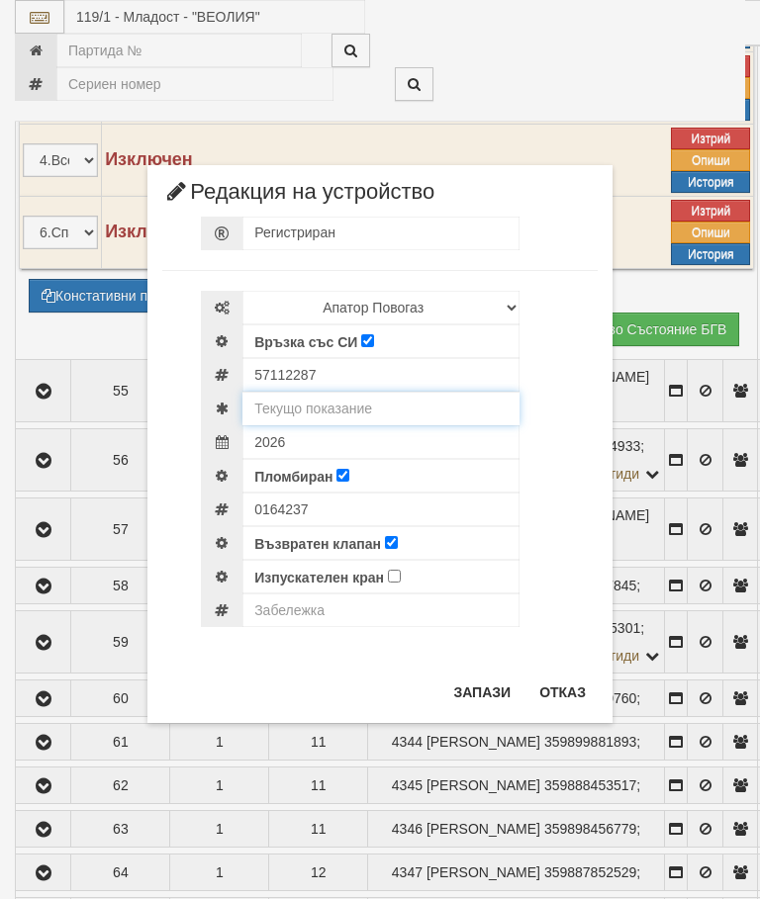
click at [351, 408] on input "text" at bounding box center [380, 409] width 277 height 34
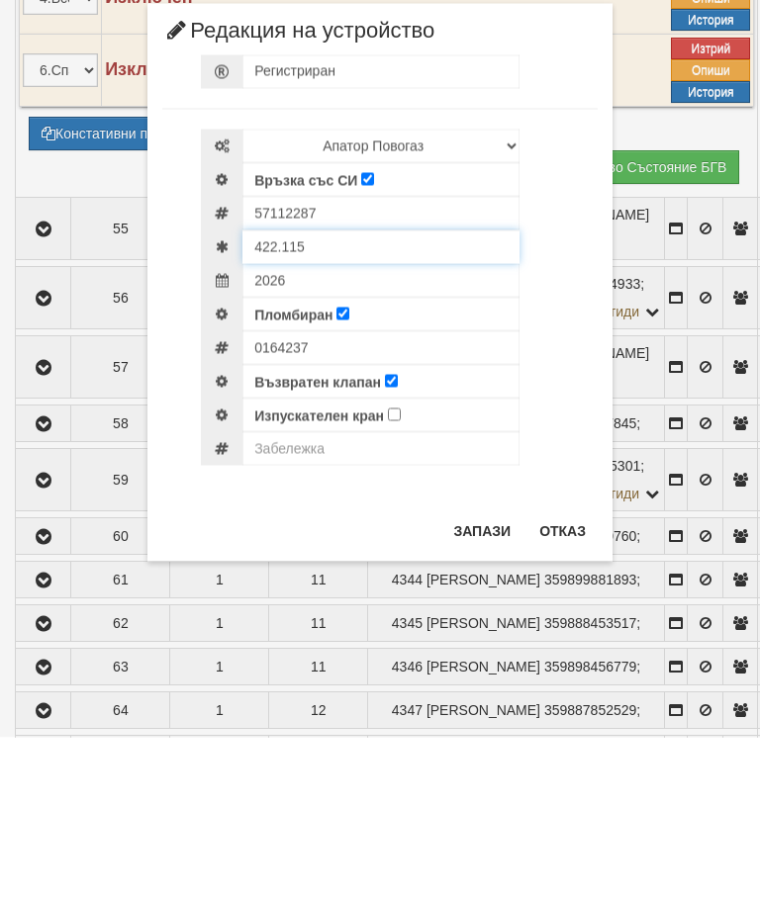
type input "422.115"
click at [301, 593] on input "text" at bounding box center [380, 610] width 277 height 34
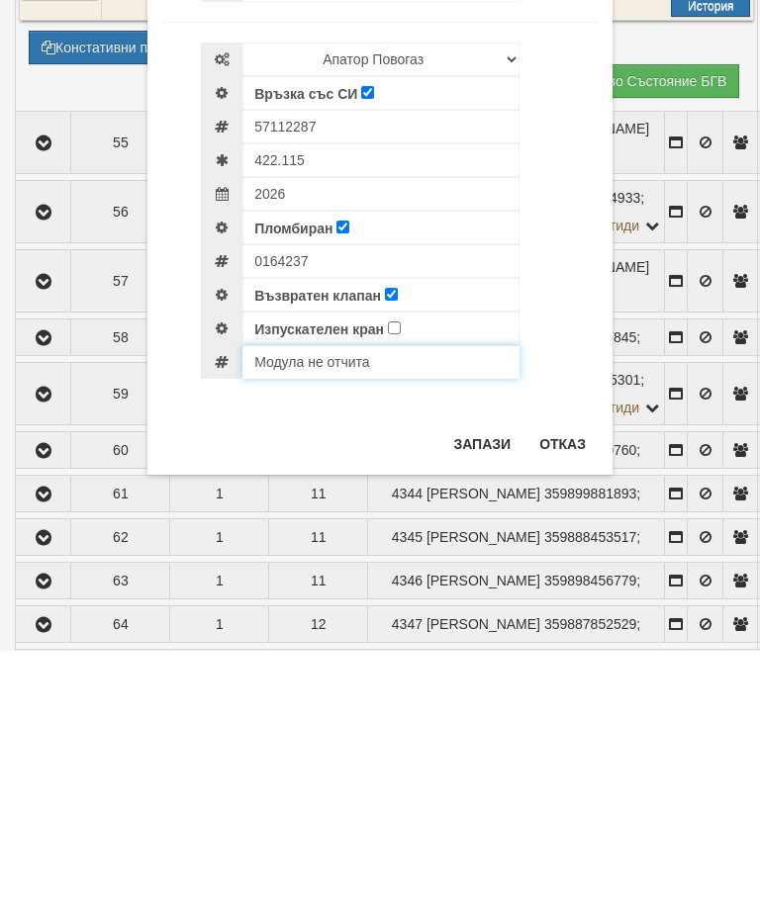
type input "Модула не отчита"
click at [487, 677] on button "Запази" at bounding box center [481, 693] width 81 height 32
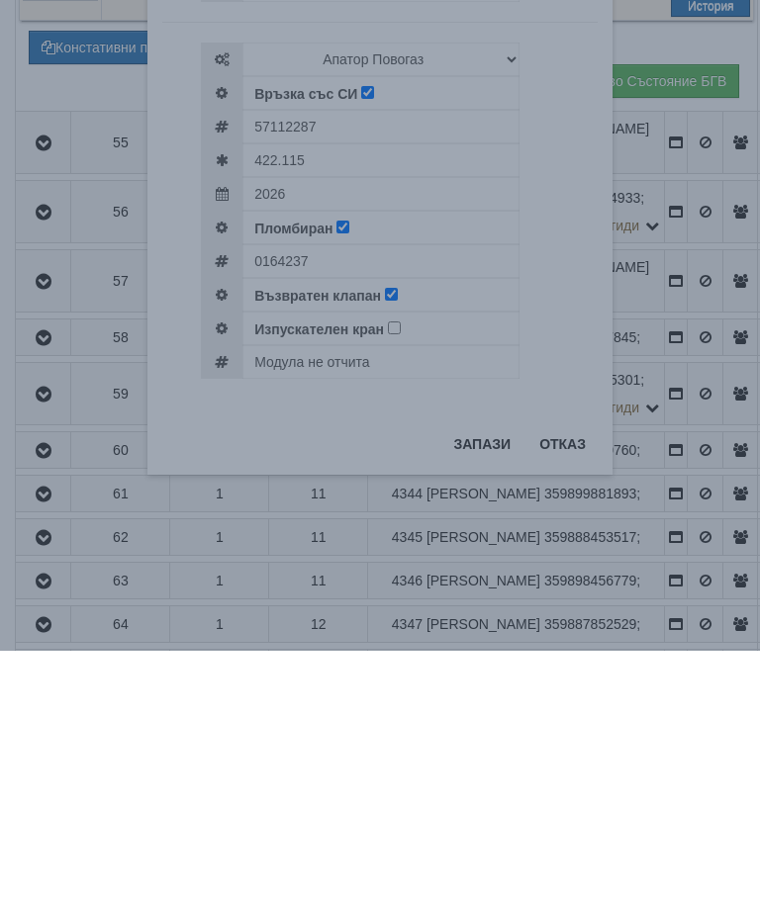
scroll to position [4434, 0]
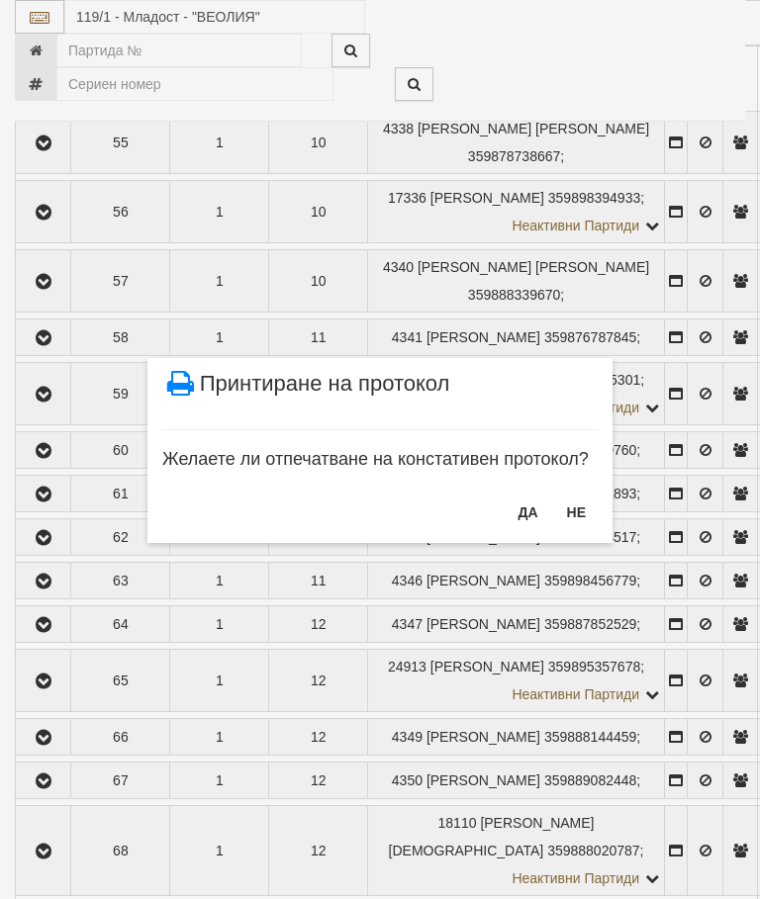
click at [590, 503] on button "НЕ" at bounding box center [576, 513] width 43 height 32
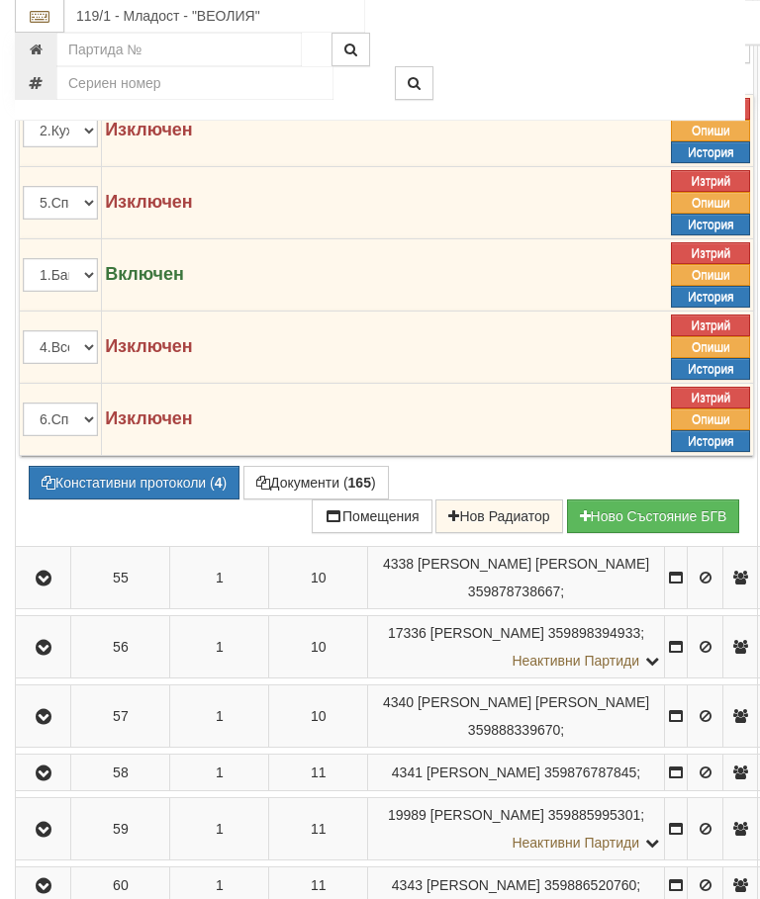
scroll to position [3999, 0]
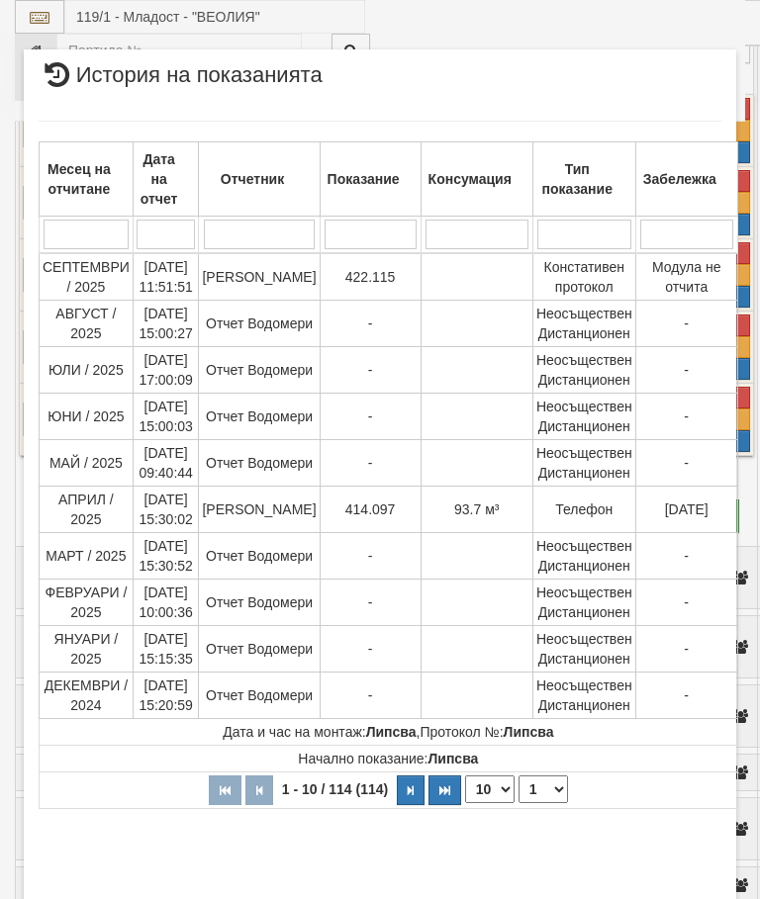
select select "10"
select select "1"
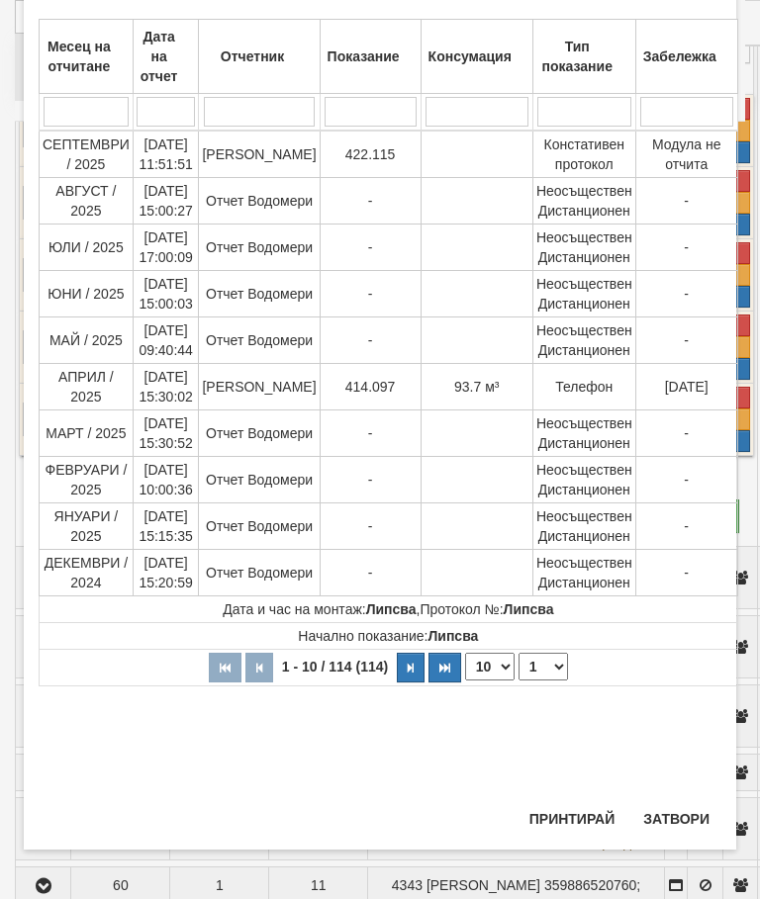
scroll to position [1232, 0]
click at [675, 808] on button "Затвори" at bounding box center [676, 819] width 90 height 32
